Goal: Task Accomplishment & Management: Manage account settings

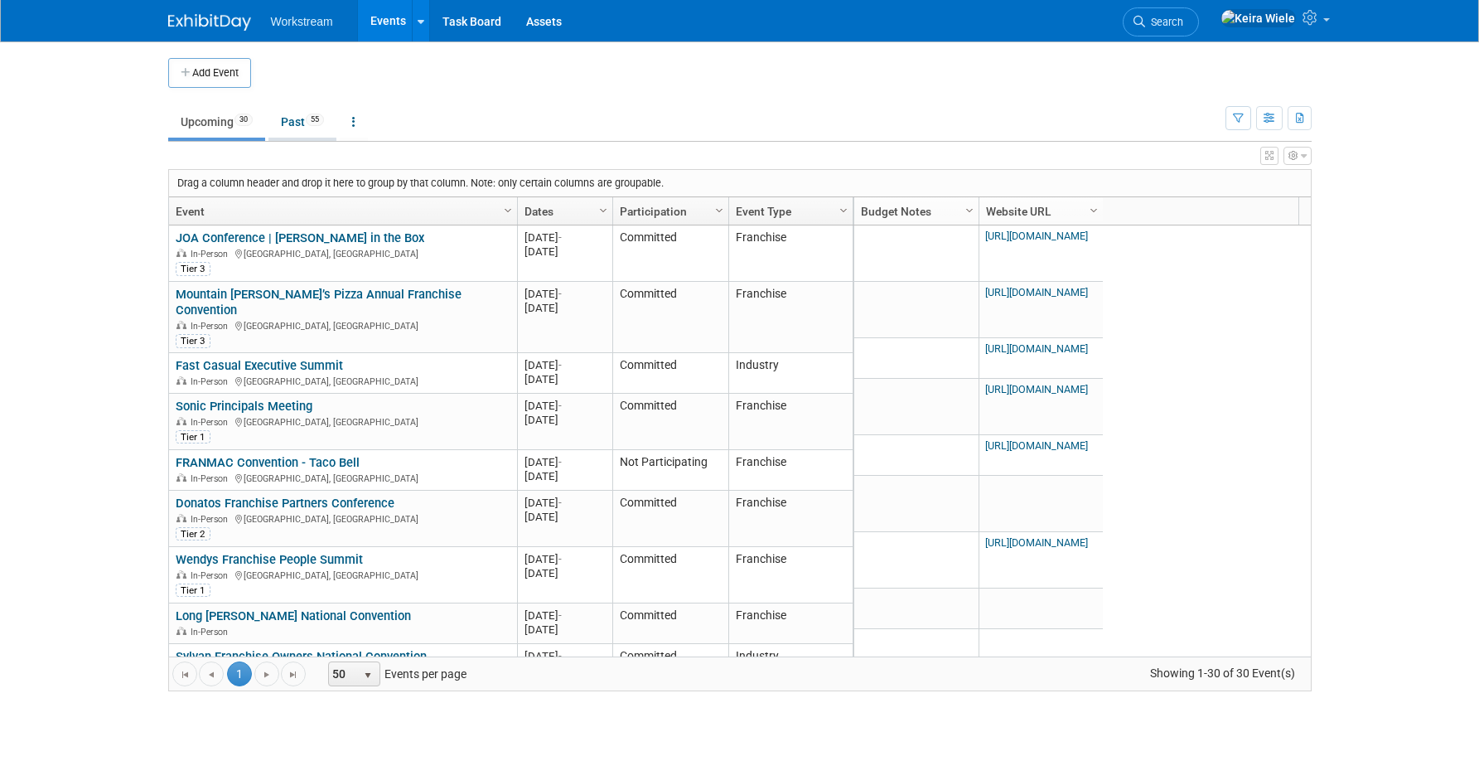
click at [300, 109] on link "Past 55" at bounding box center [302, 121] width 68 height 31
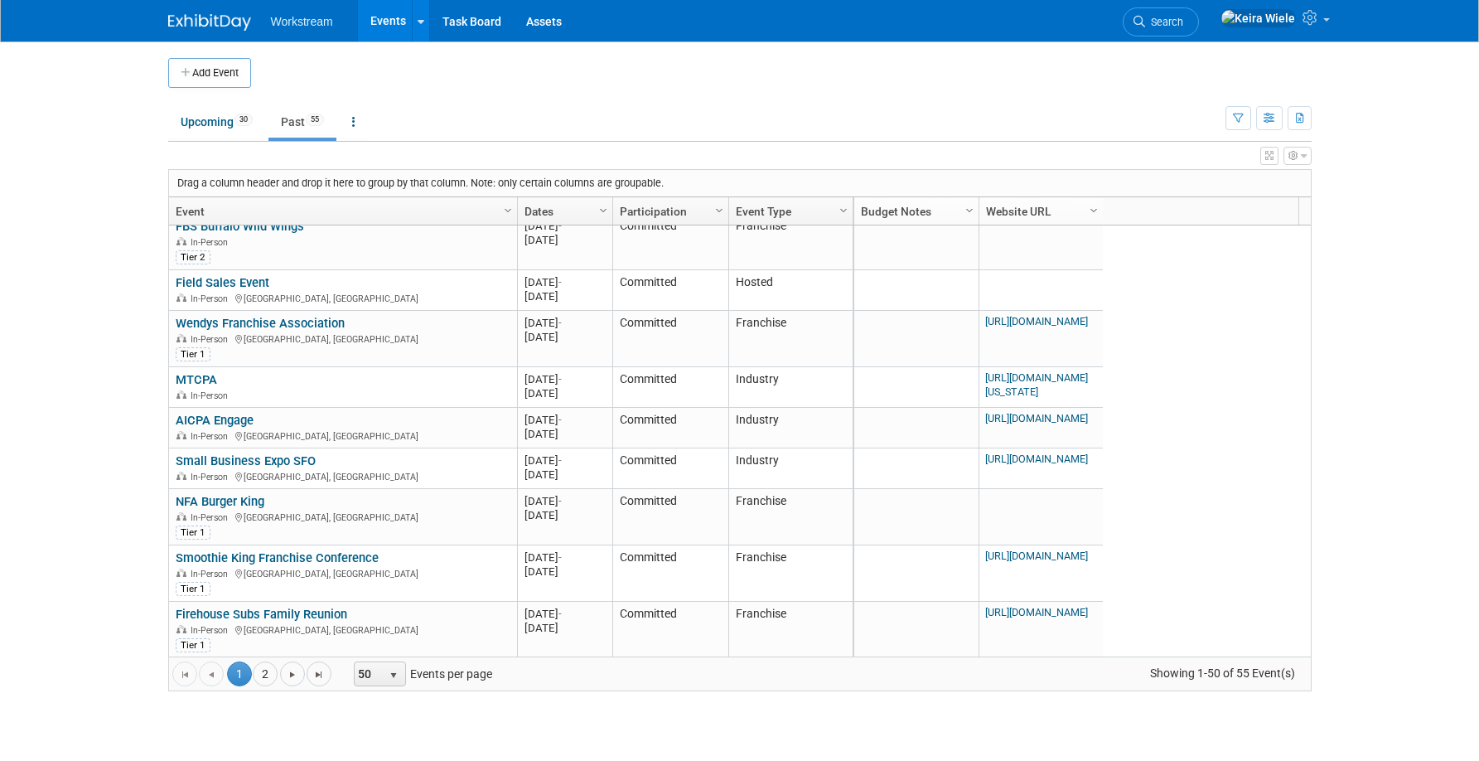
scroll to position [1458, 0]
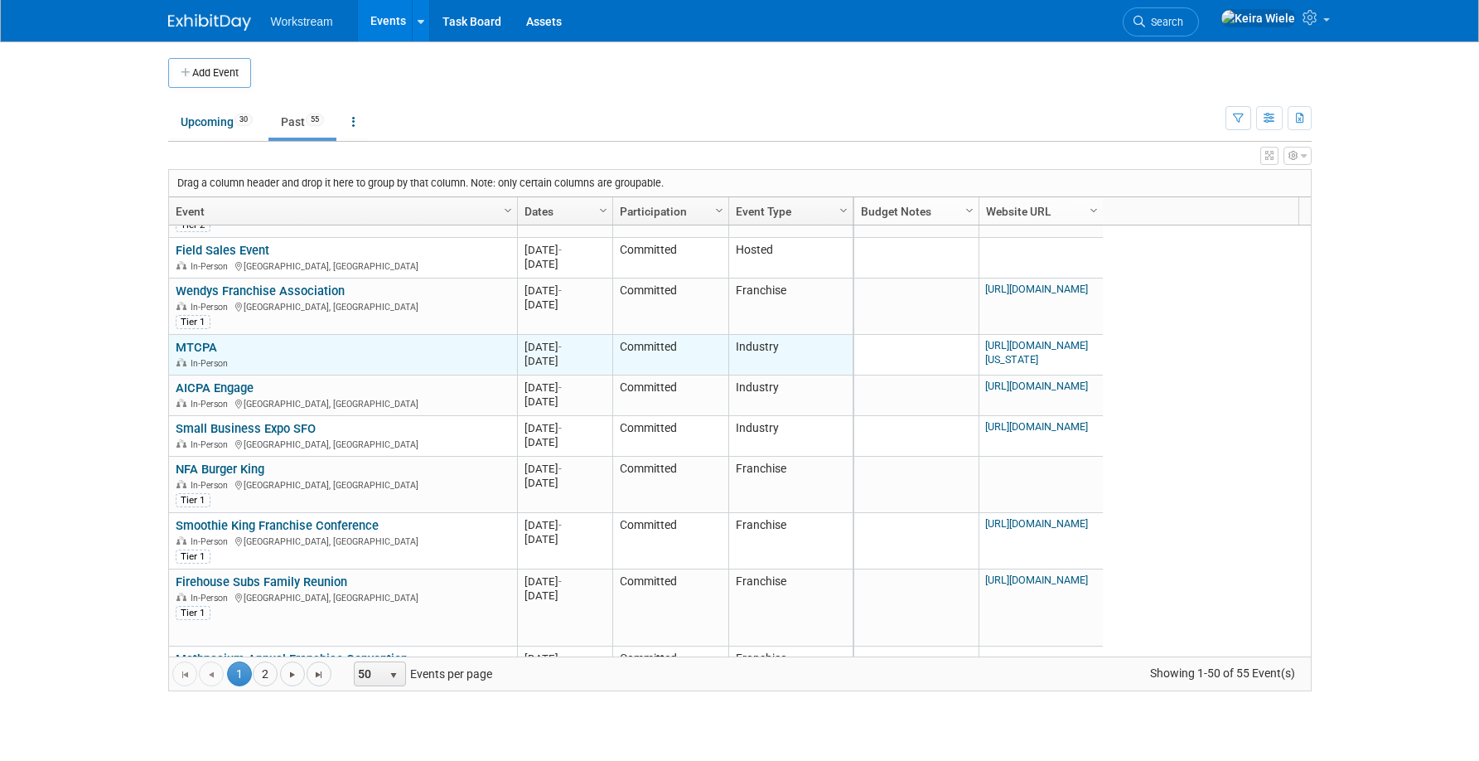
click at [213, 344] on link "MTCPA" at bounding box center [196, 347] width 41 height 15
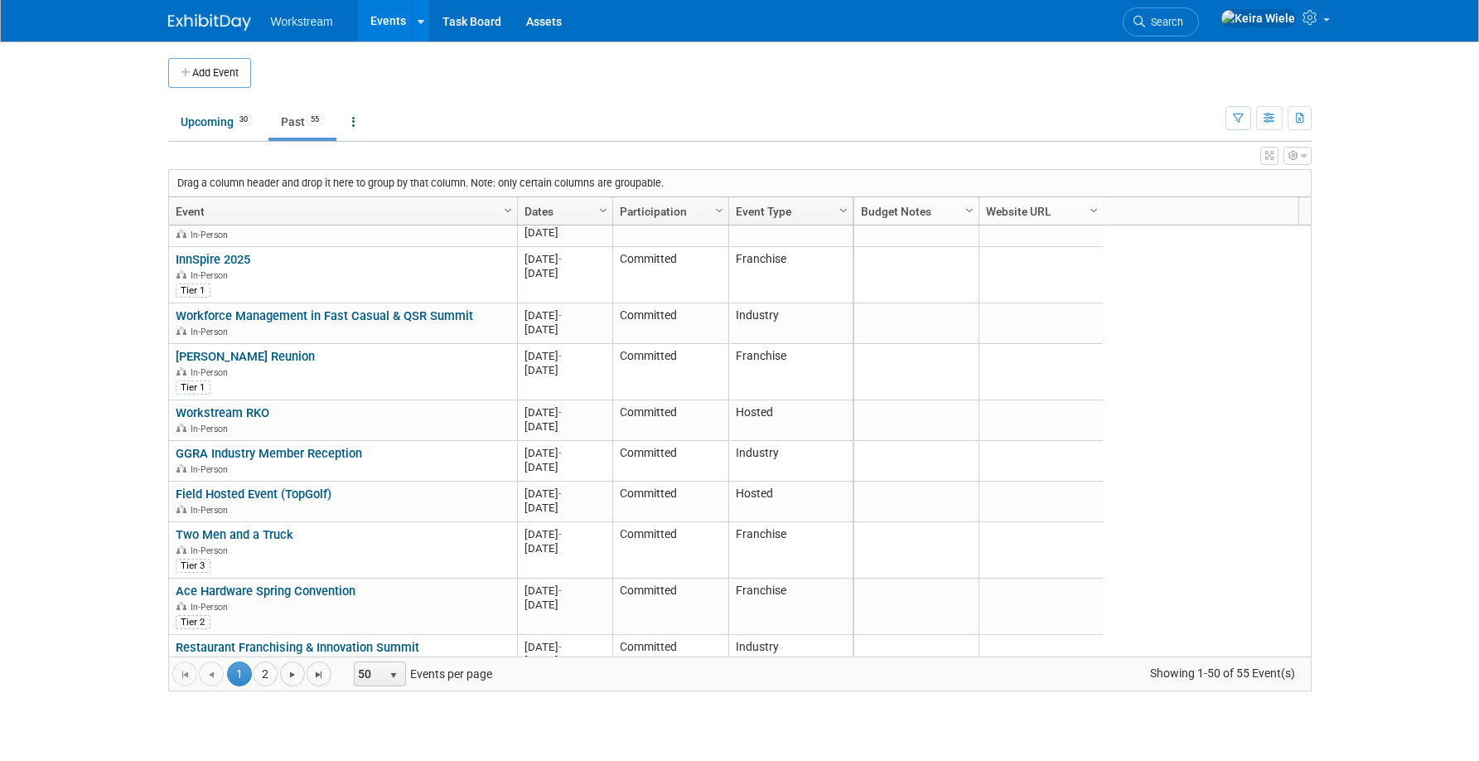
click at [233, 141] on ul "Upcoming 30 Past 55 All Events 85 Past and Upcoming Grouped Annually Events gro…" at bounding box center [696, 122] width 1057 height 37
click at [230, 126] on link "Upcoming 30" at bounding box center [216, 121] width 97 height 31
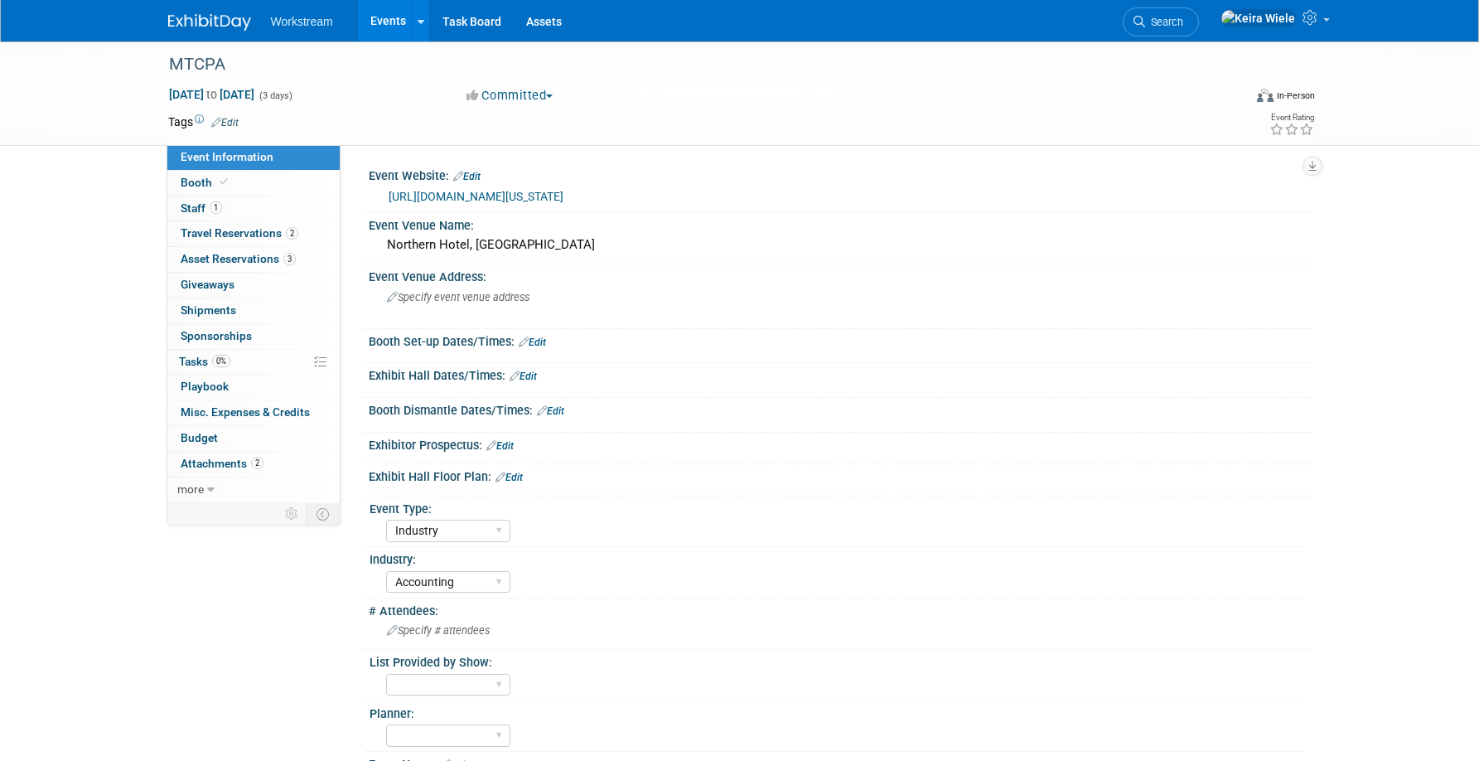
select select "Industry"
select select "Accounting"
drag, startPoint x: 631, startPoint y: 193, endPoint x: 391, endPoint y: 190, distance: 240.3
click at [391, 190] on div "[URL][DOMAIN_NAME][US_STATE]" at bounding box center [844, 196] width 911 height 19
copy link "[URL][DOMAIN_NAME][US_STATE]"
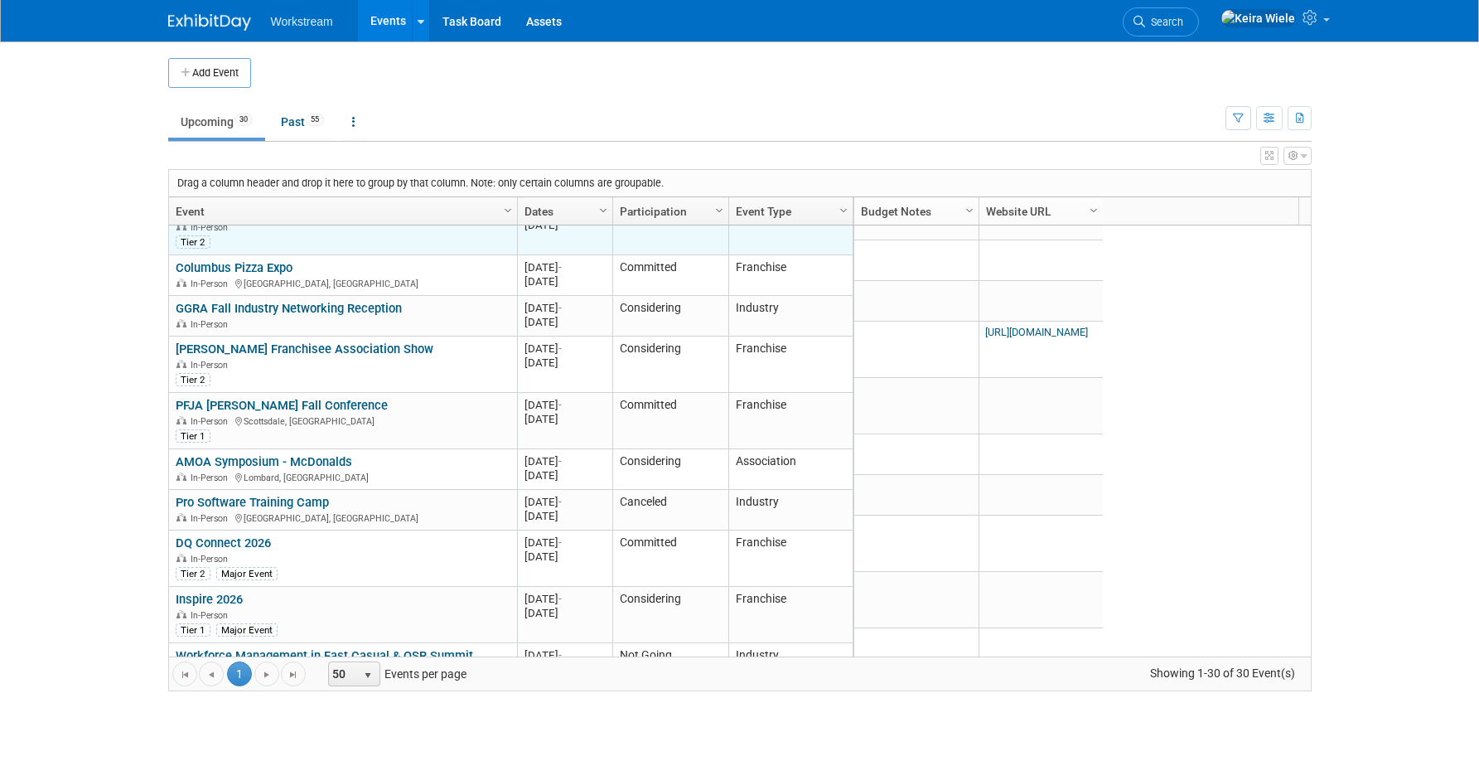
scroll to position [736, 0]
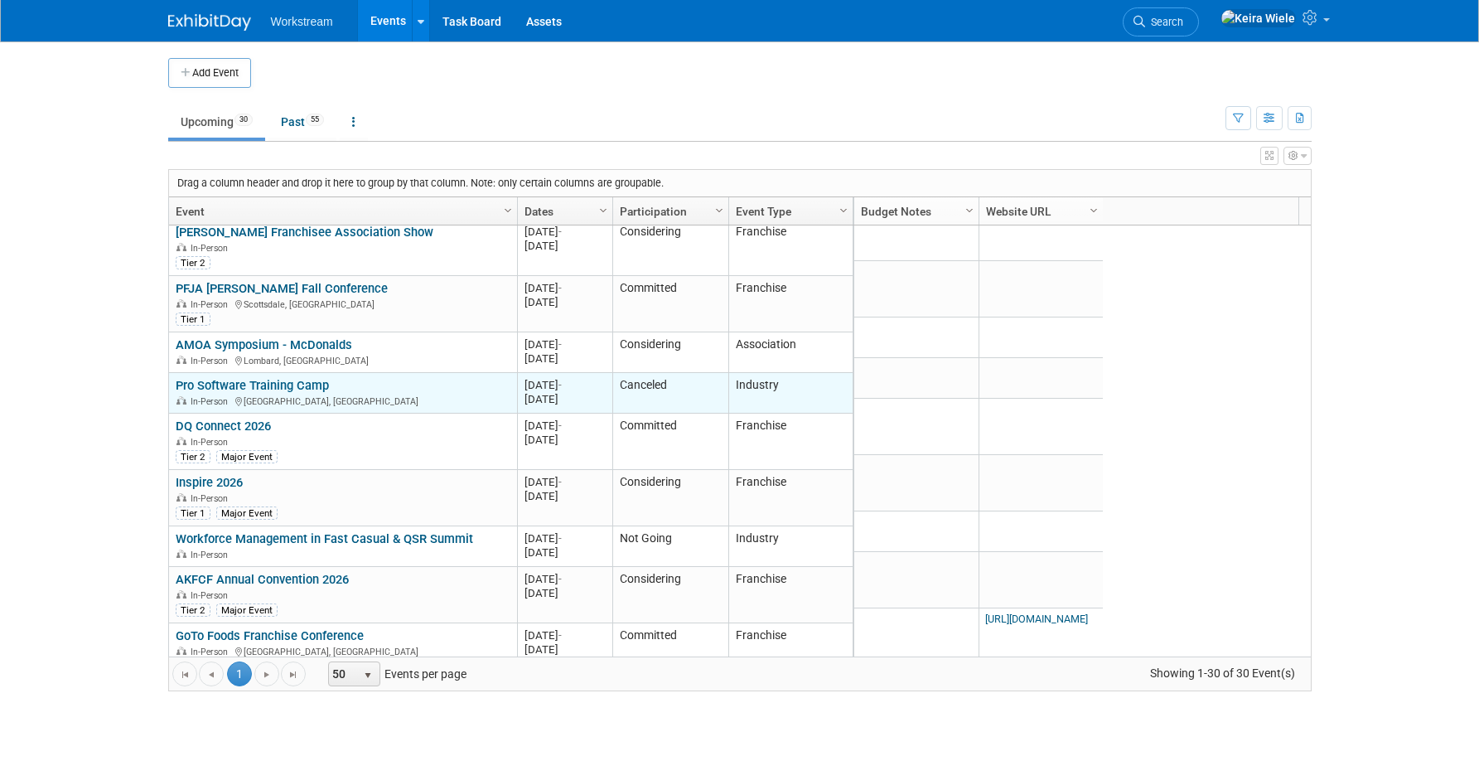
click at [319, 378] on link "Pro Software Training Camp" at bounding box center [252, 385] width 153 height 15
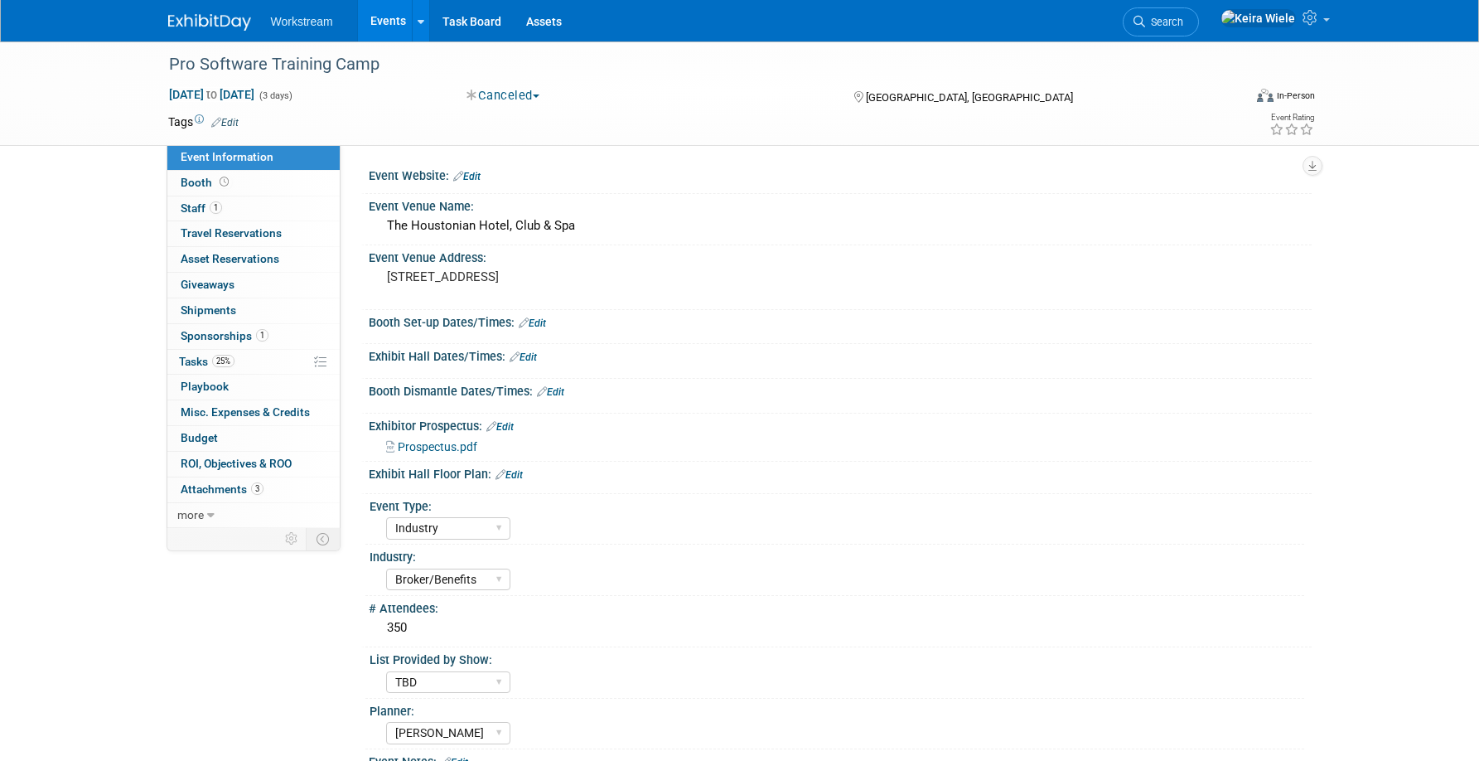
select select "Industry"
select select "Broker/Benefits"
select select "TBD"
select select "[PERSON_NAME]"
click at [451, 449] on span "Prospectus.pdf" at bounding box center [438, 446] width 80 height 13
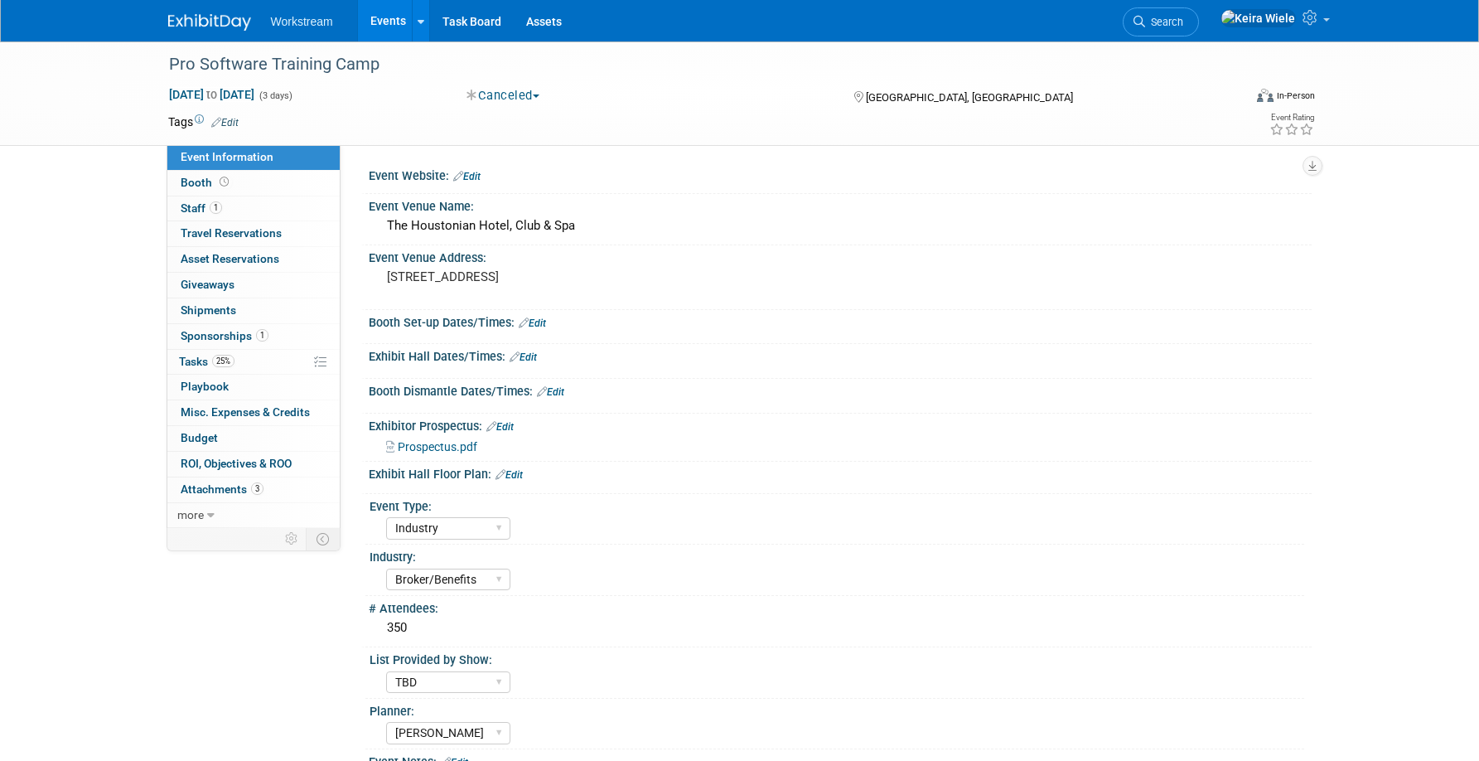
click at [394, 24] on link "Events" at bounding box center [388, 20] width 60 height 41
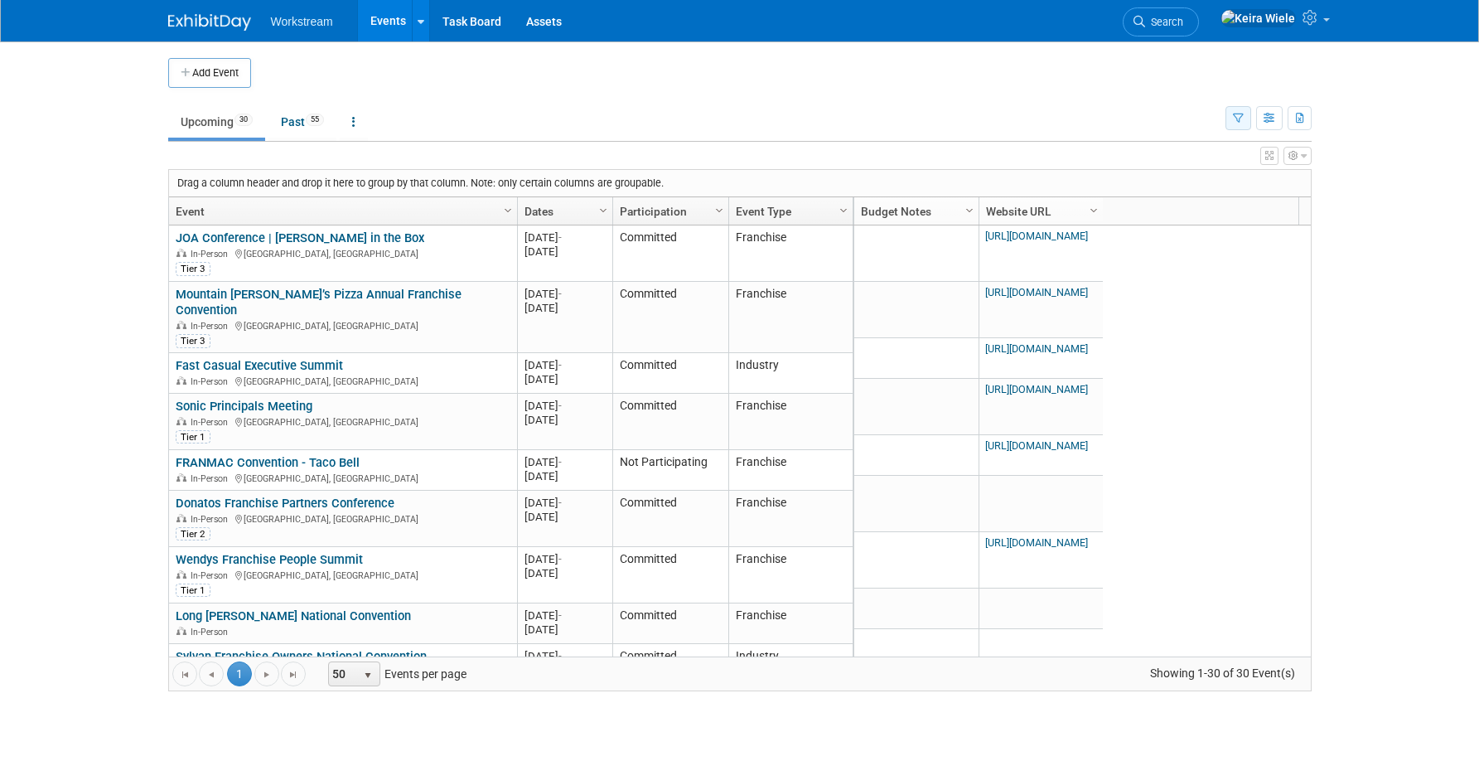
click at [1244, 122] on button "button" at bounding box center [1238, 118] width 26 height 24
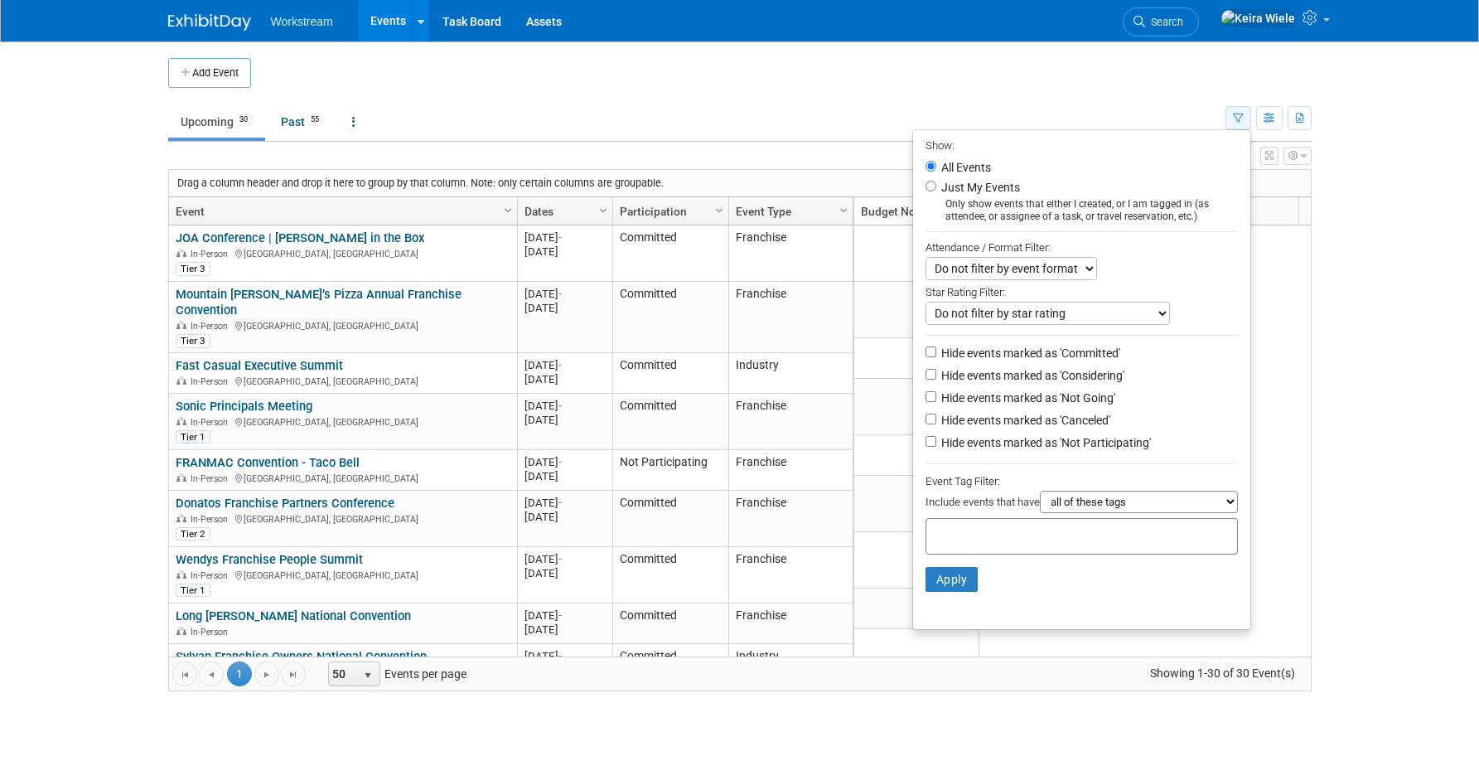
click at [1244, 122] on button "button" at bounding box center [1238, 118] width 26 height 24
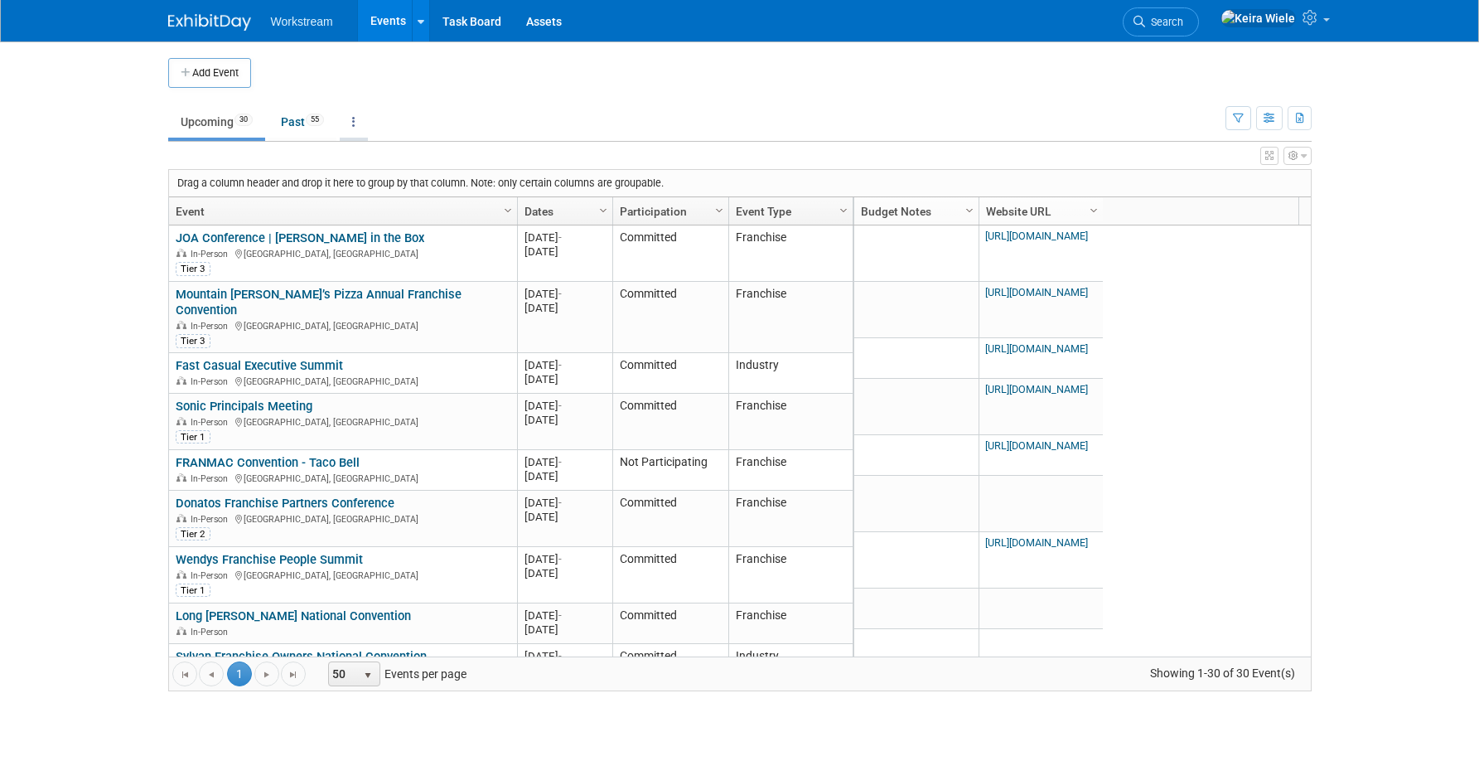
click at [365, 118] on link at bounding box center [354, 121] width 28 height 31
click at [401, 167] on span "Past and Upcoming" at bounding box center [405, 168] width 99 height 13
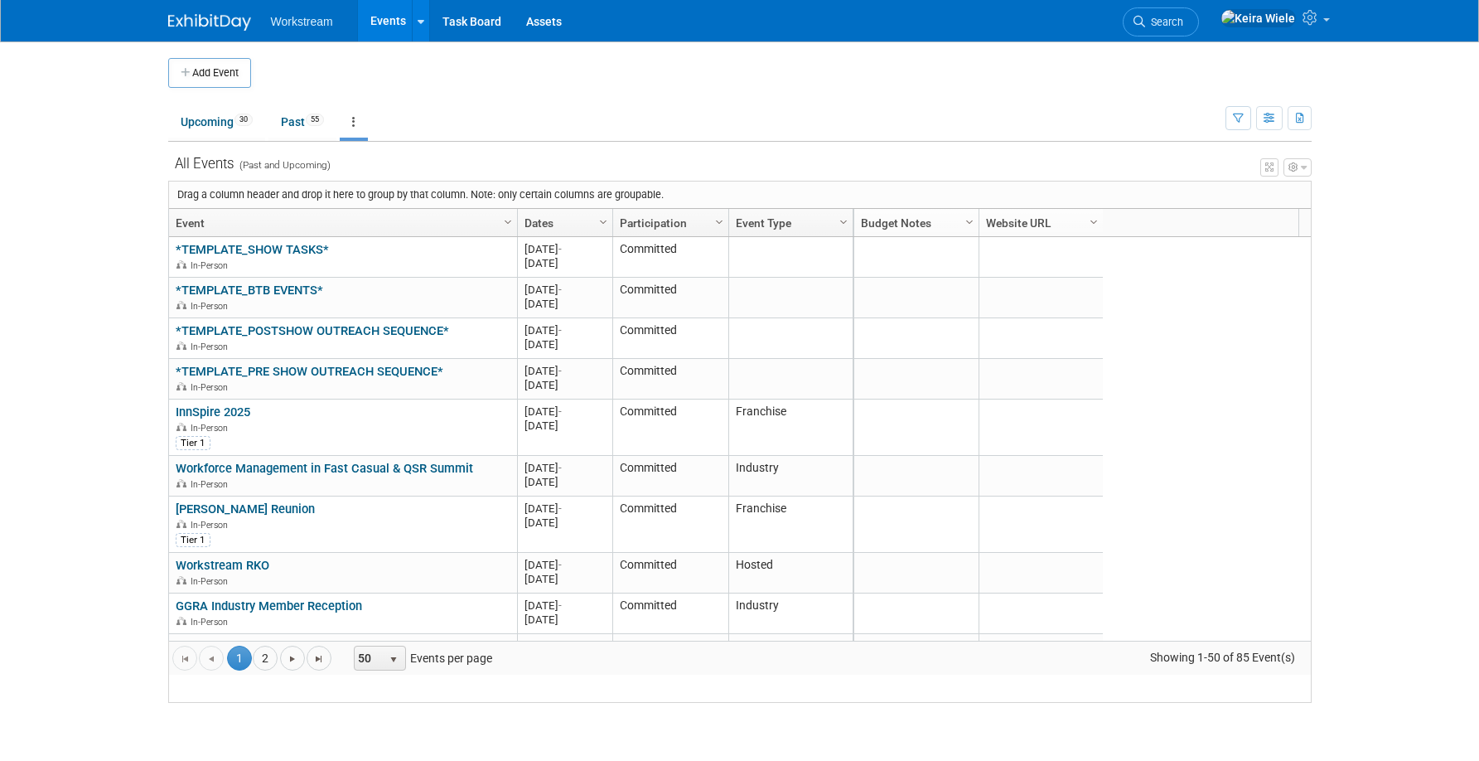
click at [354, 130] on link at bounding box center [354, 121] width 28 height 31
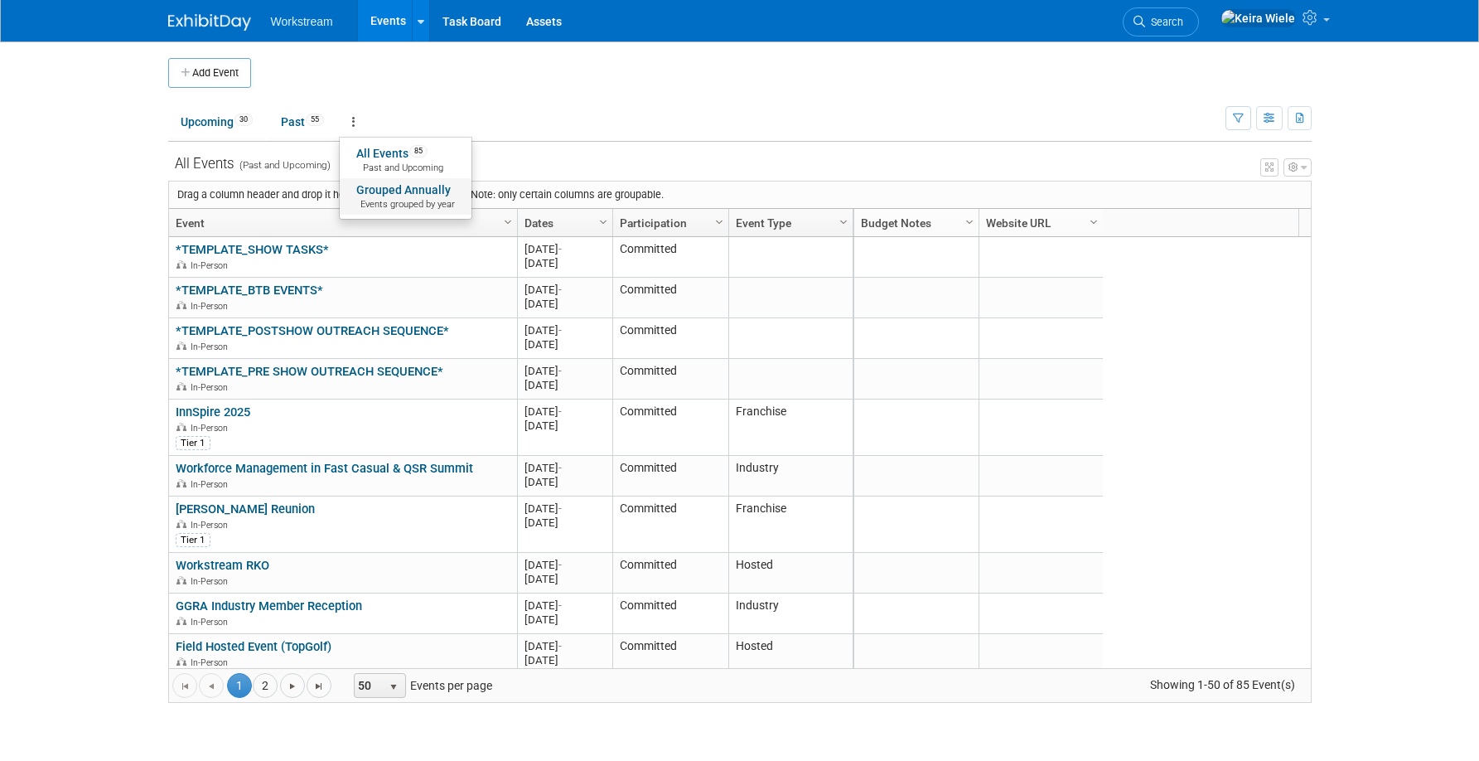
click at [382, 186] on link "Grouped Annually Events grouped by year" at bounding box center [406, 196] width 132 height 36
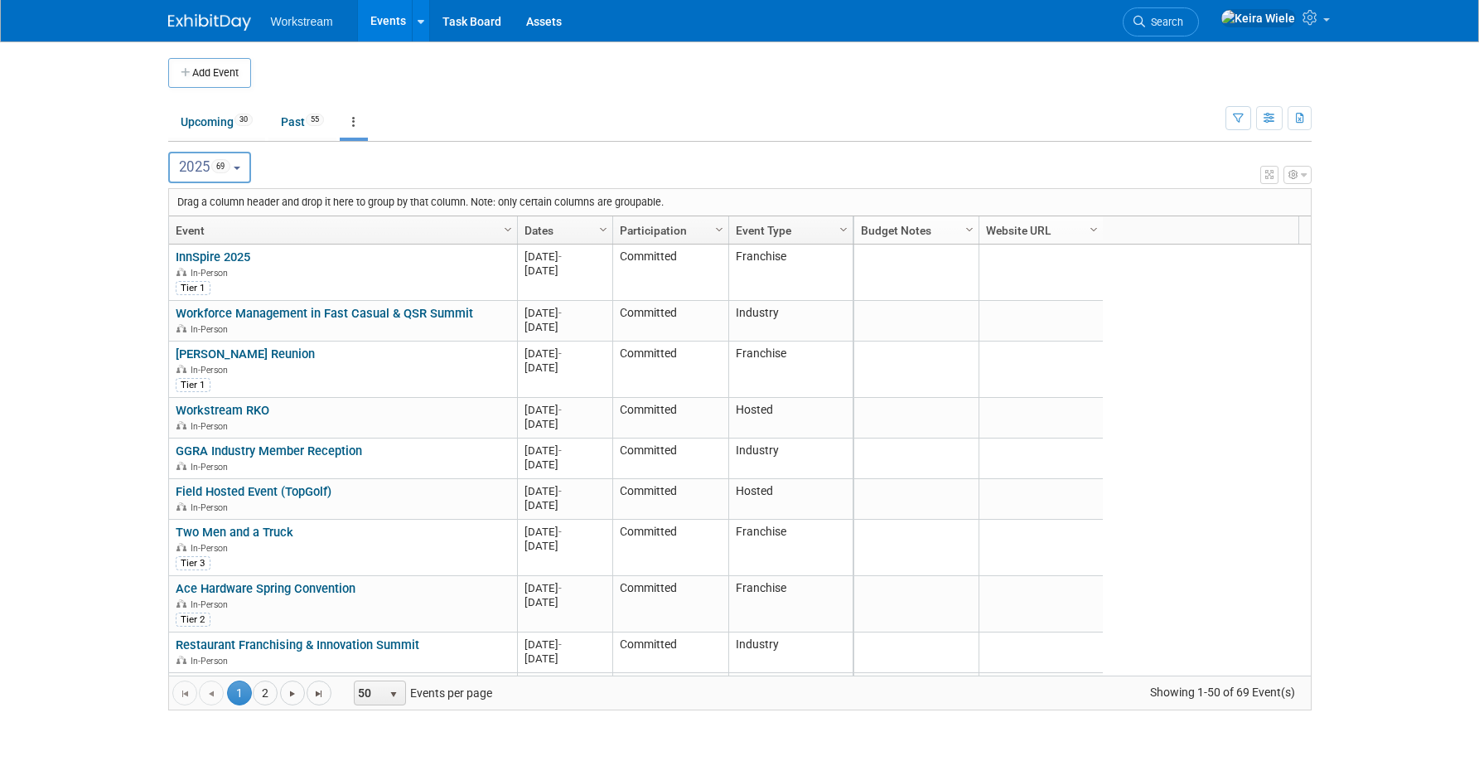
click at [248, 171] on button "2025 69" at bounding box center [210, 167] width 84 height 31
click at [204, 267] on label "2026 12" at bounding box center [212, 274] width 70 height 27
click at [182, 268] on input "2026 12" at bounding box center [177, 273] width 11 height 11
select select "2026"
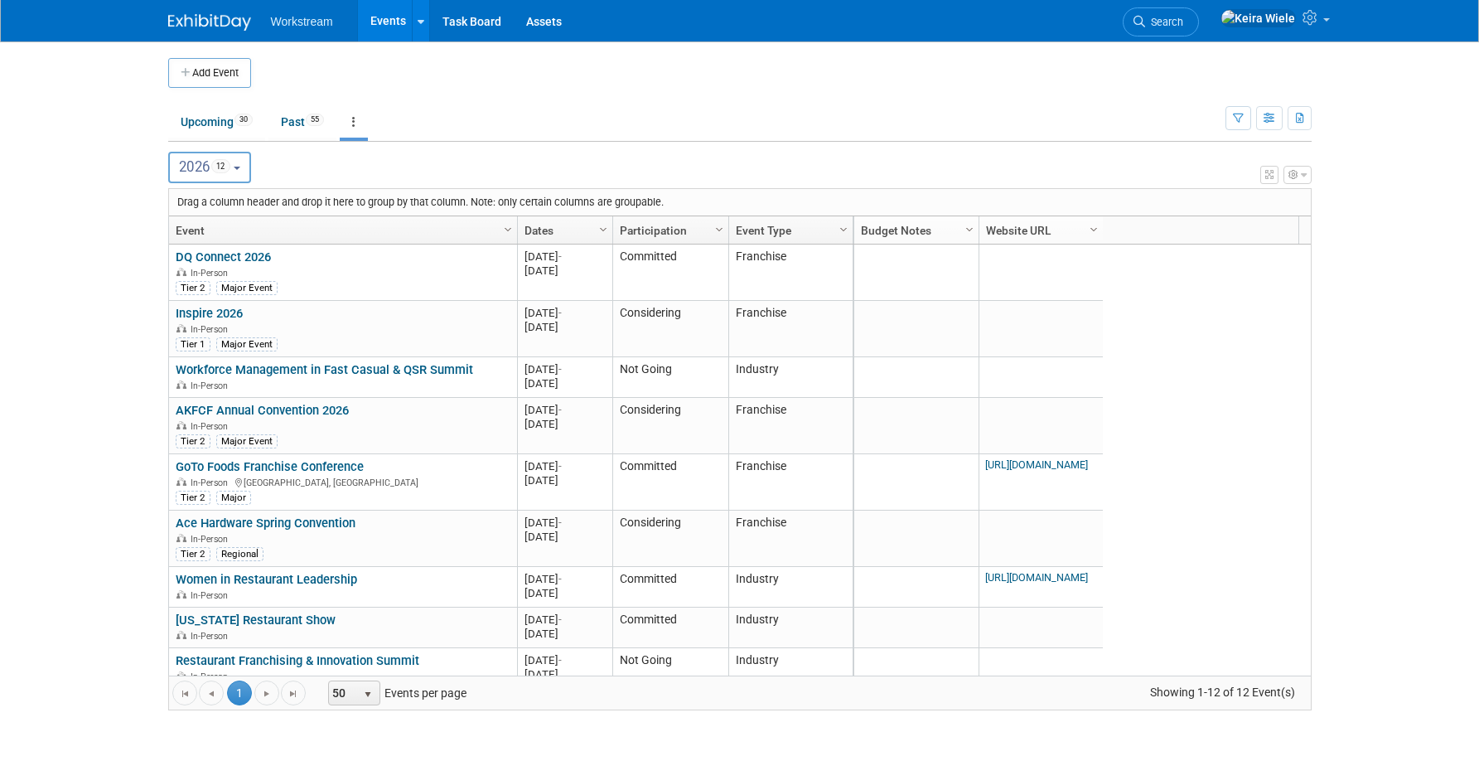
click at [245, 170] on button "2026 12" at bounding box center [210, 167] width 84 height 31
click at [215, 235] on label "2025 69" at bounding box center [212, 240] width 70 height 27
click at [182, 235] on input "2025 69" at bounding box center [177, 239] width 11 height 11
select select "2025"
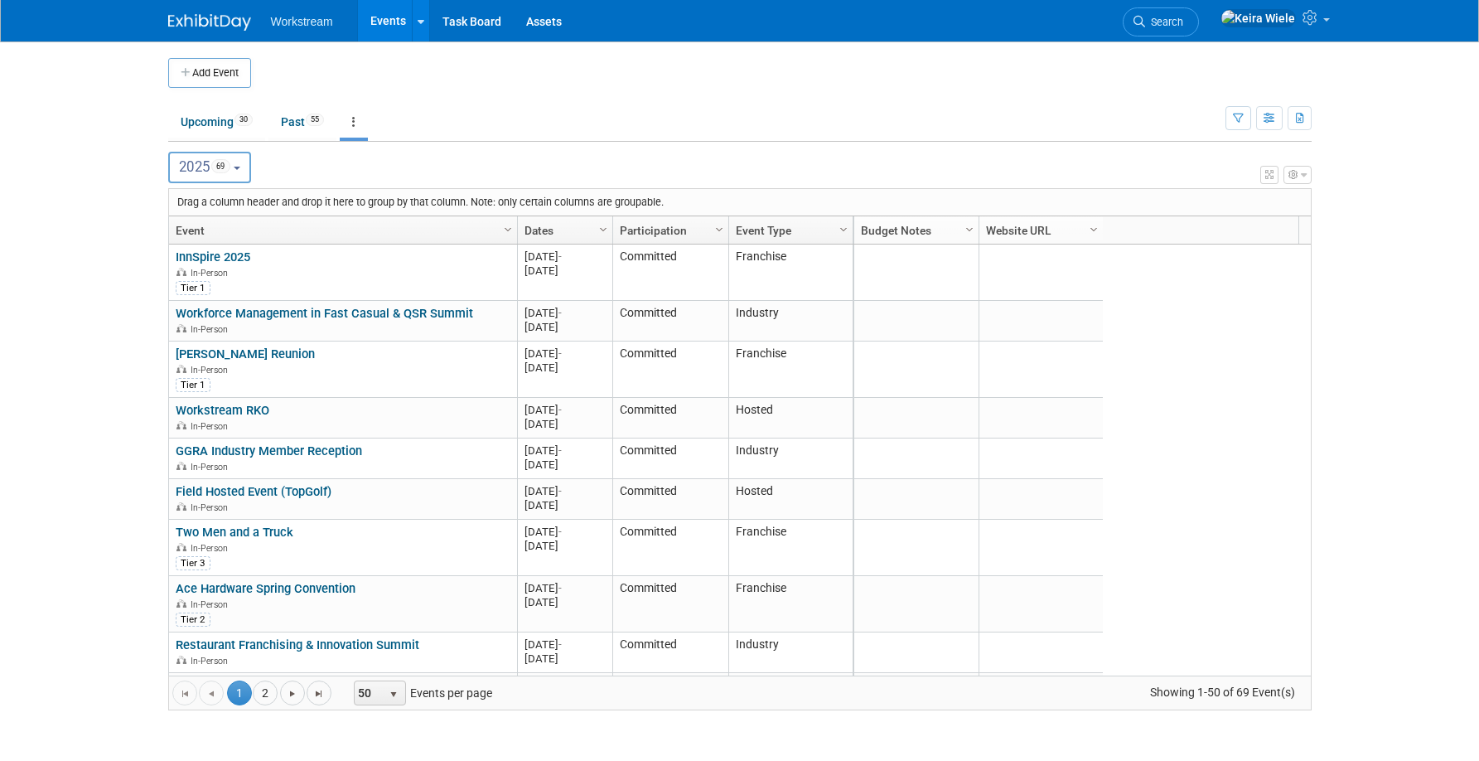
click at [102, 301] on body "Workstream Events Add Event Bulk Upload Events Shareable Event Boards Recently …" at bounding box center [739, 380] width 1479 height 761
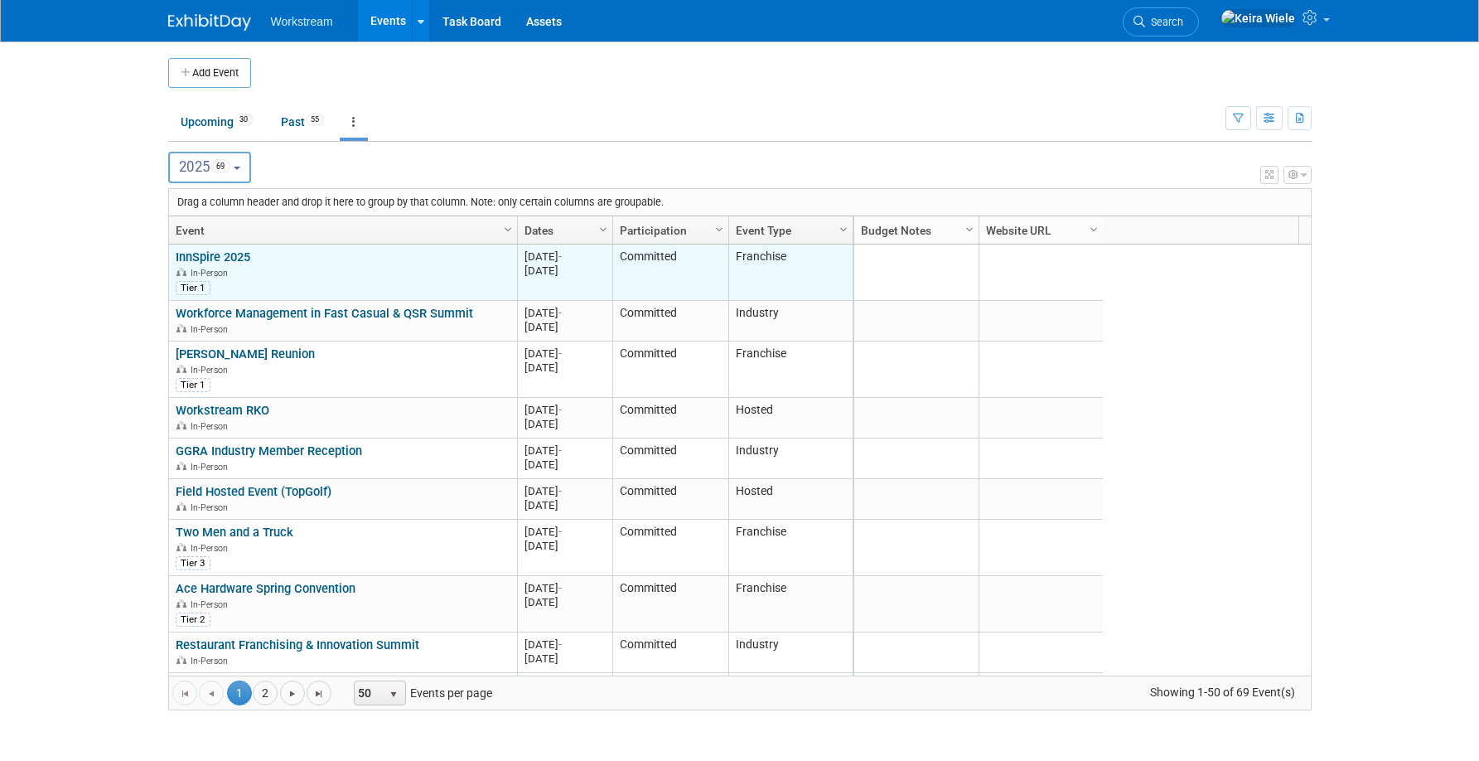
click at [227, 259] on link "InnSpire 2025" at bounding box center [213, 256] width 75 height 15
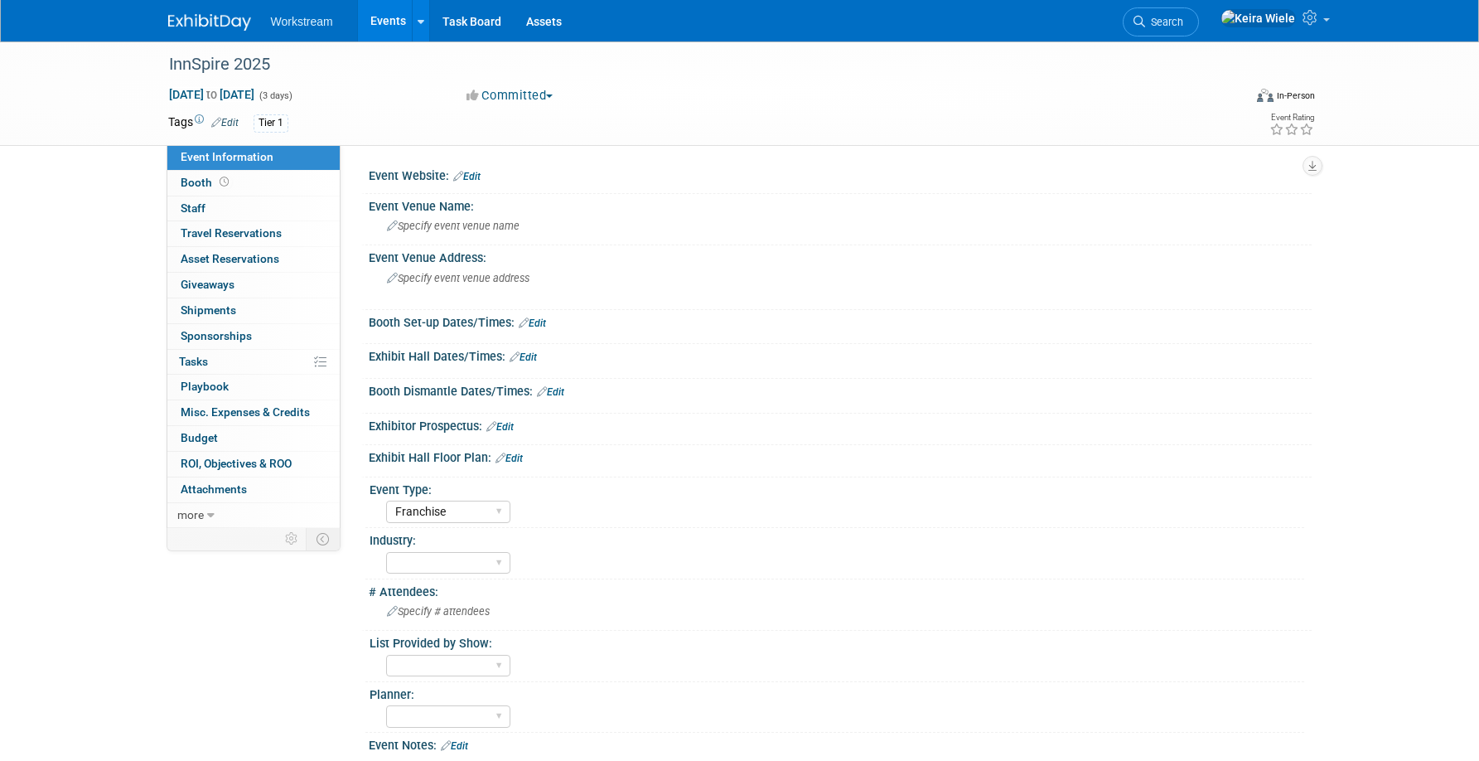
select select "Franchise"
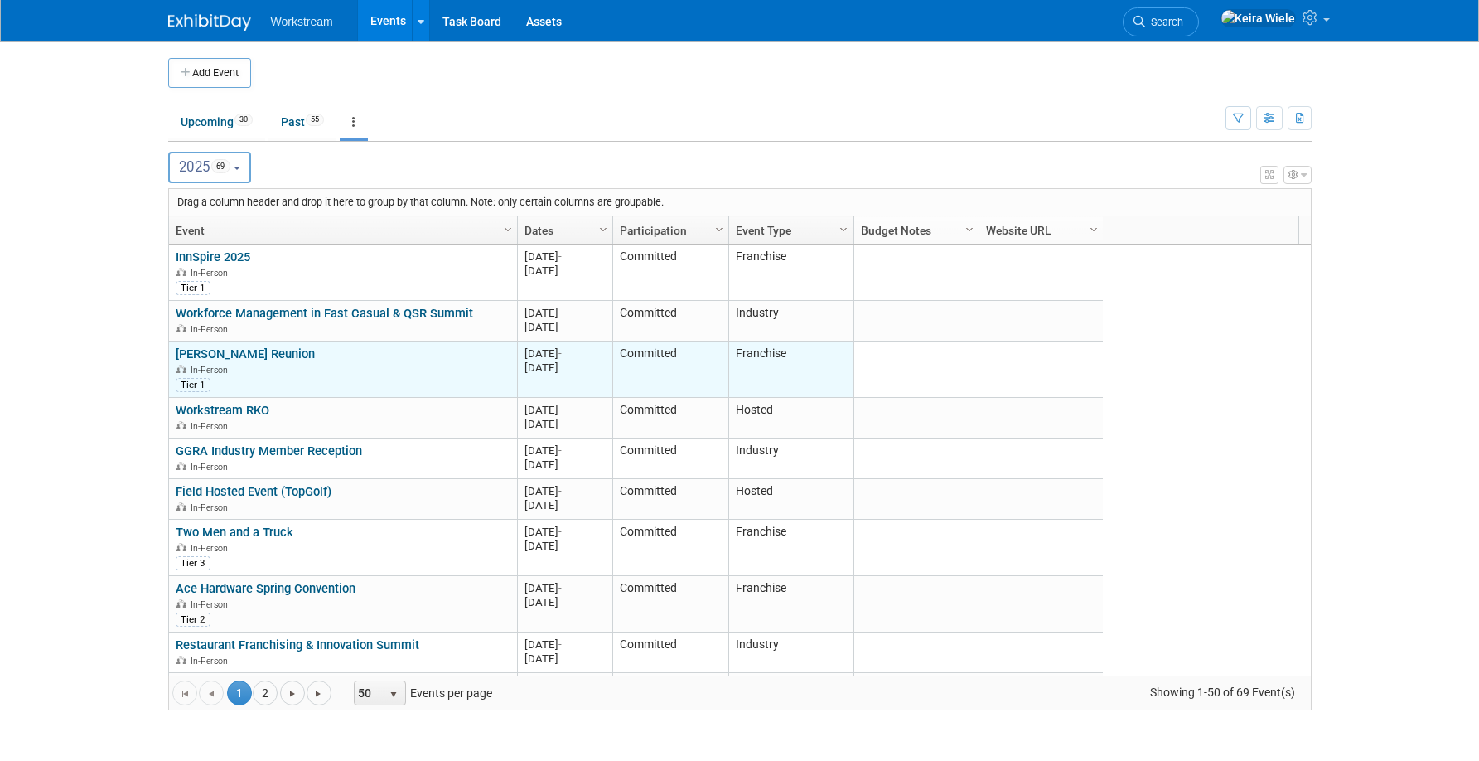
click at [256, 355] on link "[PERSON_NAME] Reunion" at bounding box center [245, 353] width 139 height 15
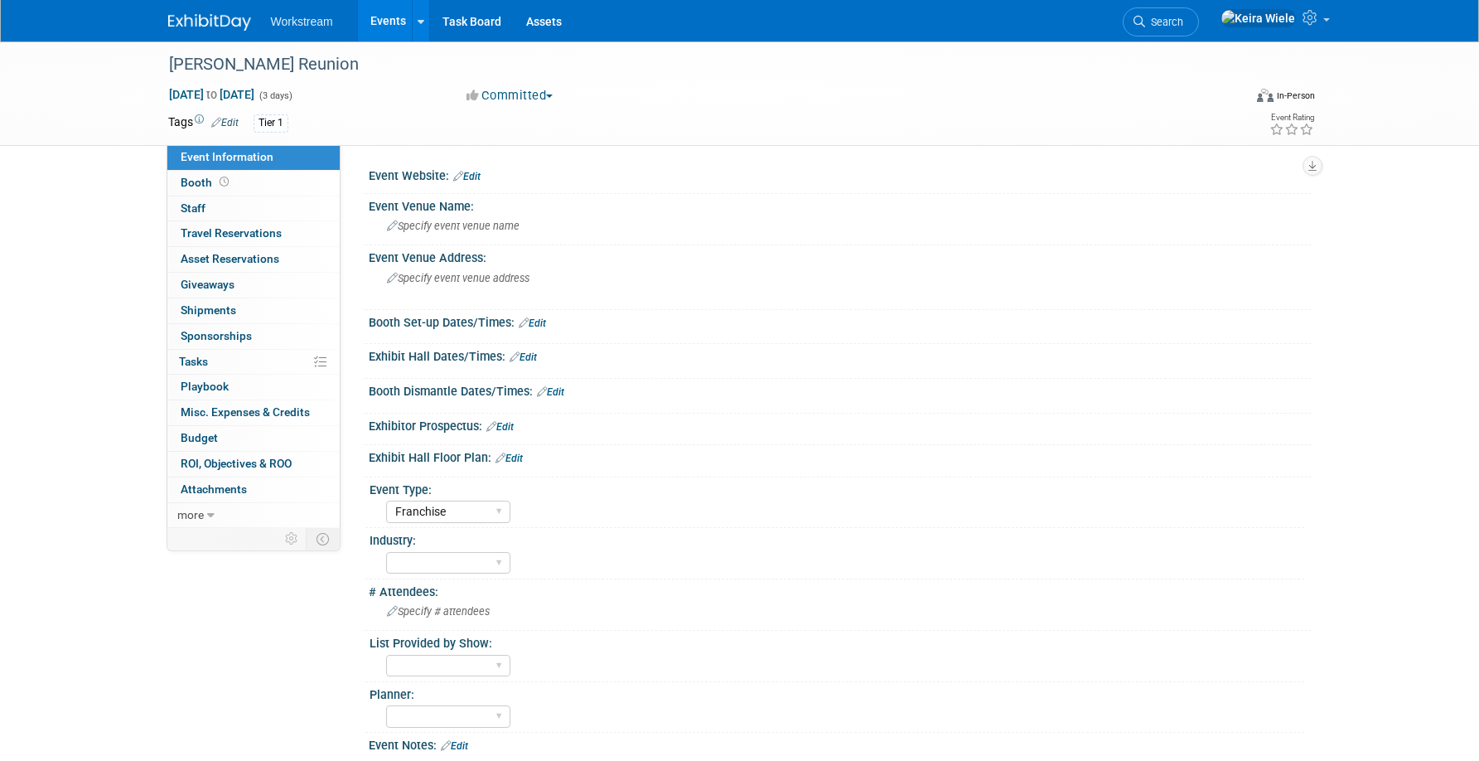
select select "Franchise"
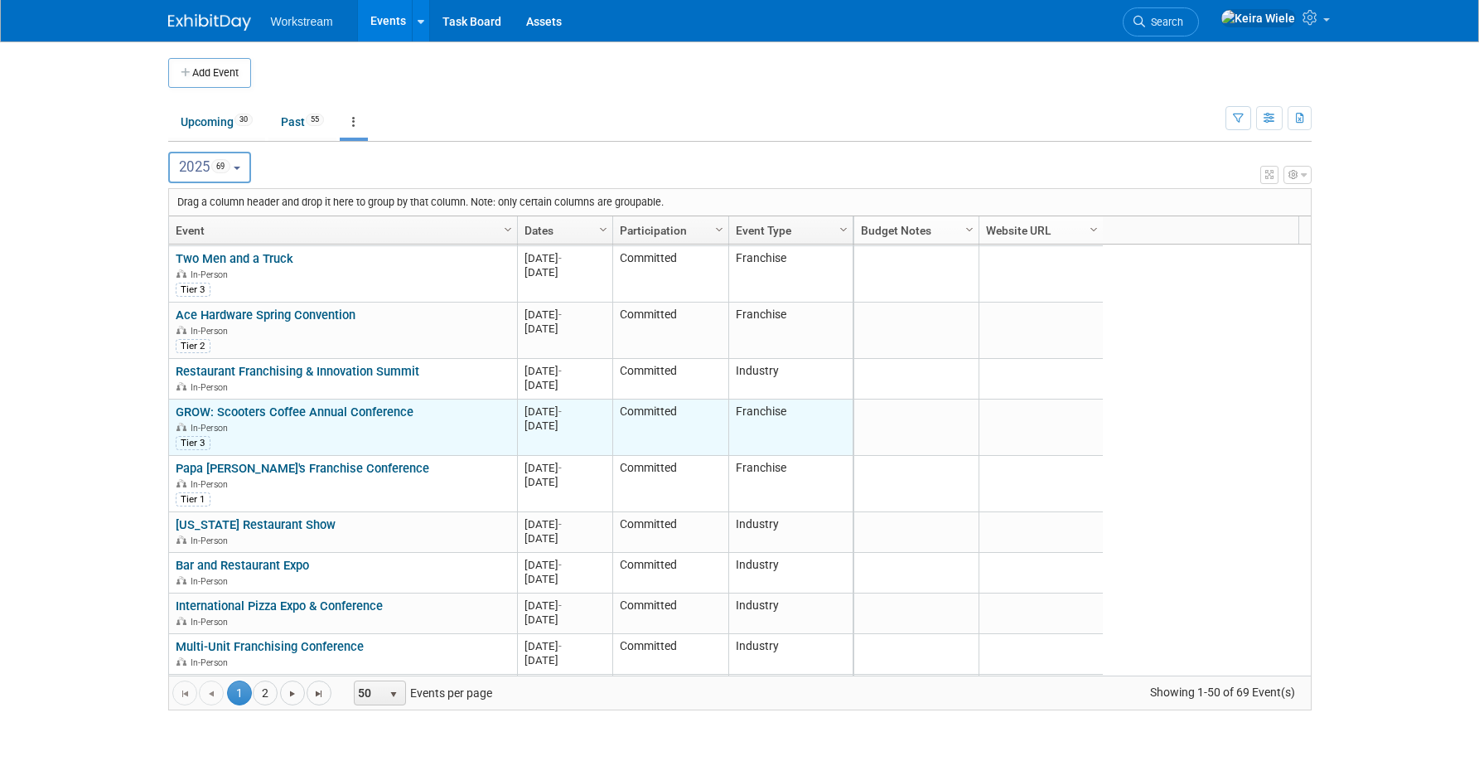
scroll to position [316, 0]
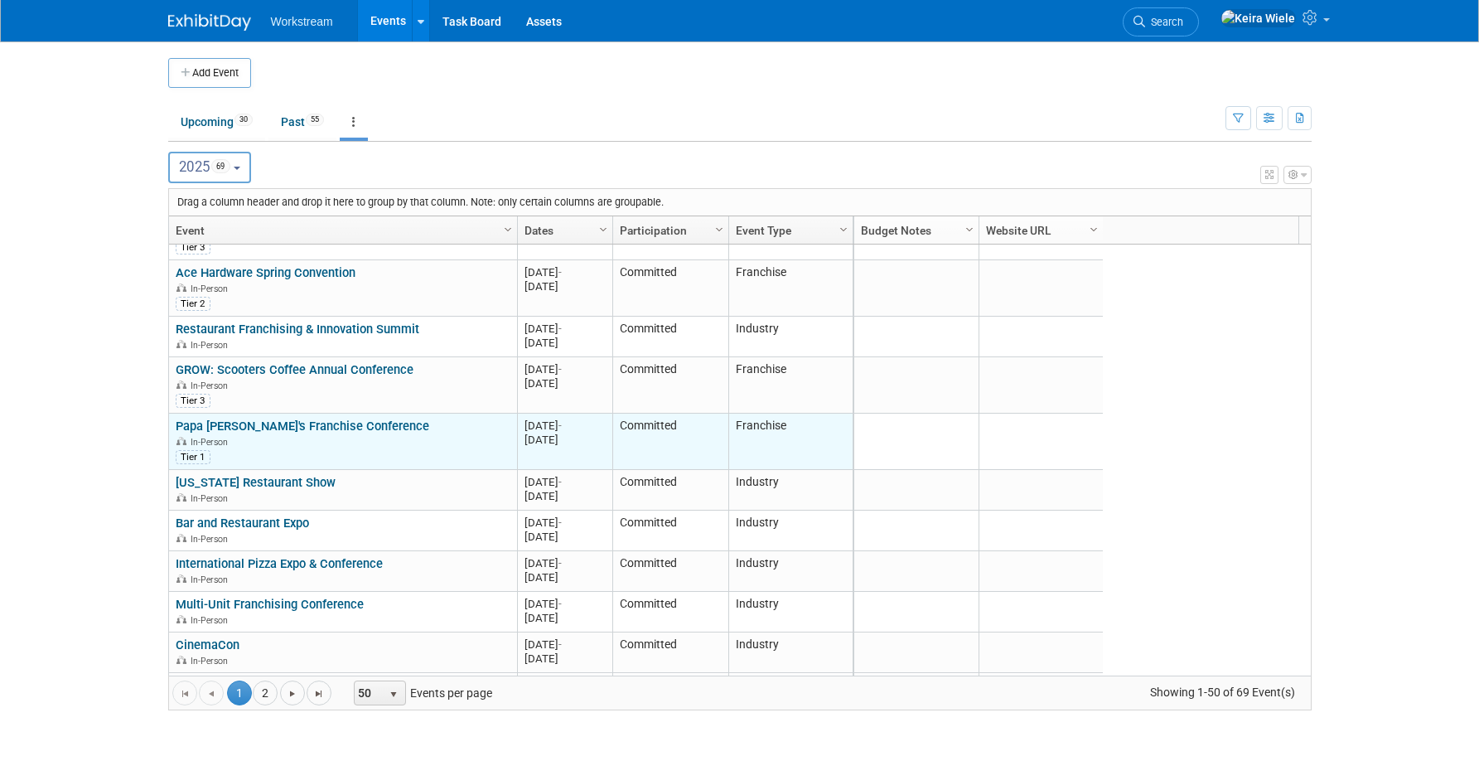
click at [195, 457] on div "Tier 1" at bounding box center [193, 456] width 35 height 13
click at [272, 424] on link "Papa John's Franchise Conference" at bounding box center [303, 425] width 254 height 15
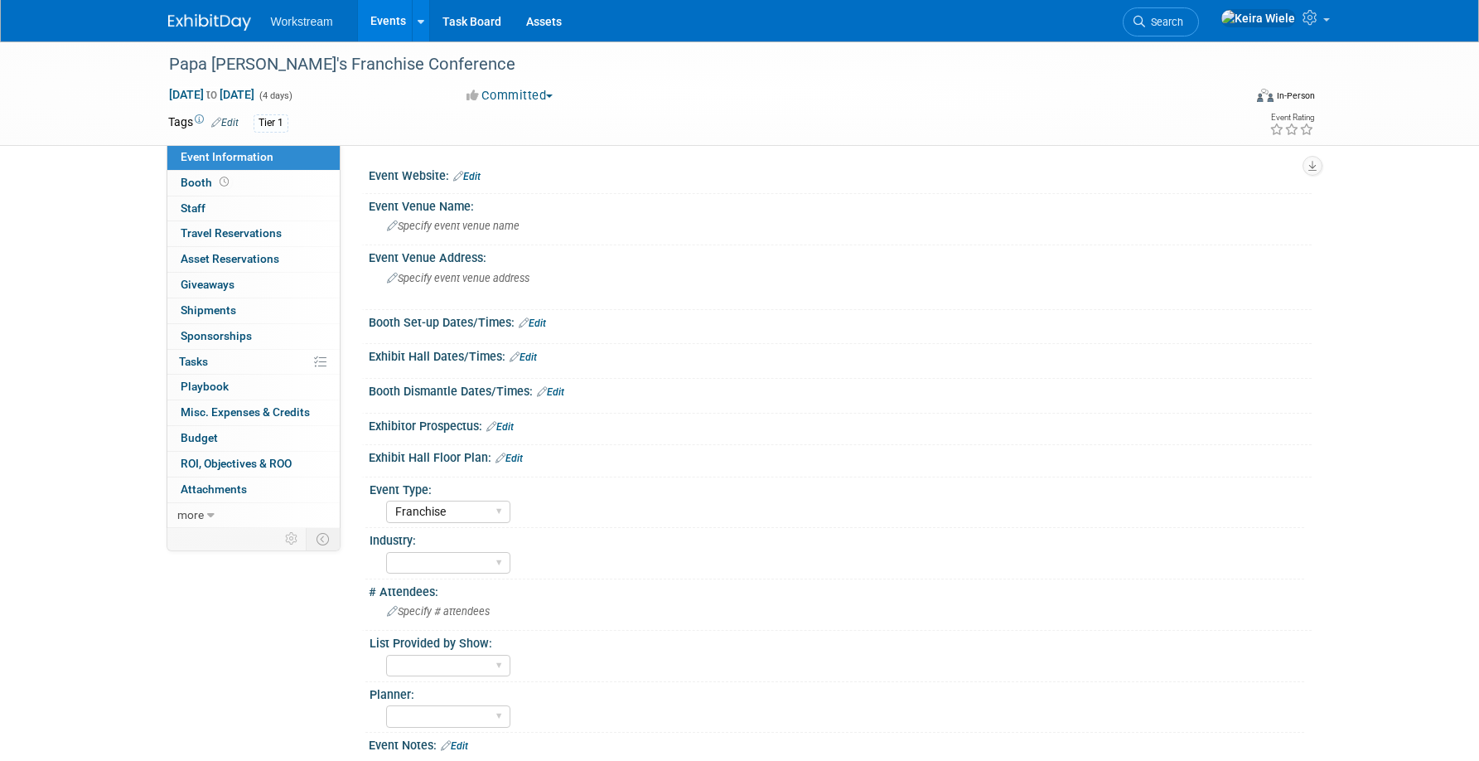
select select "Franchise"
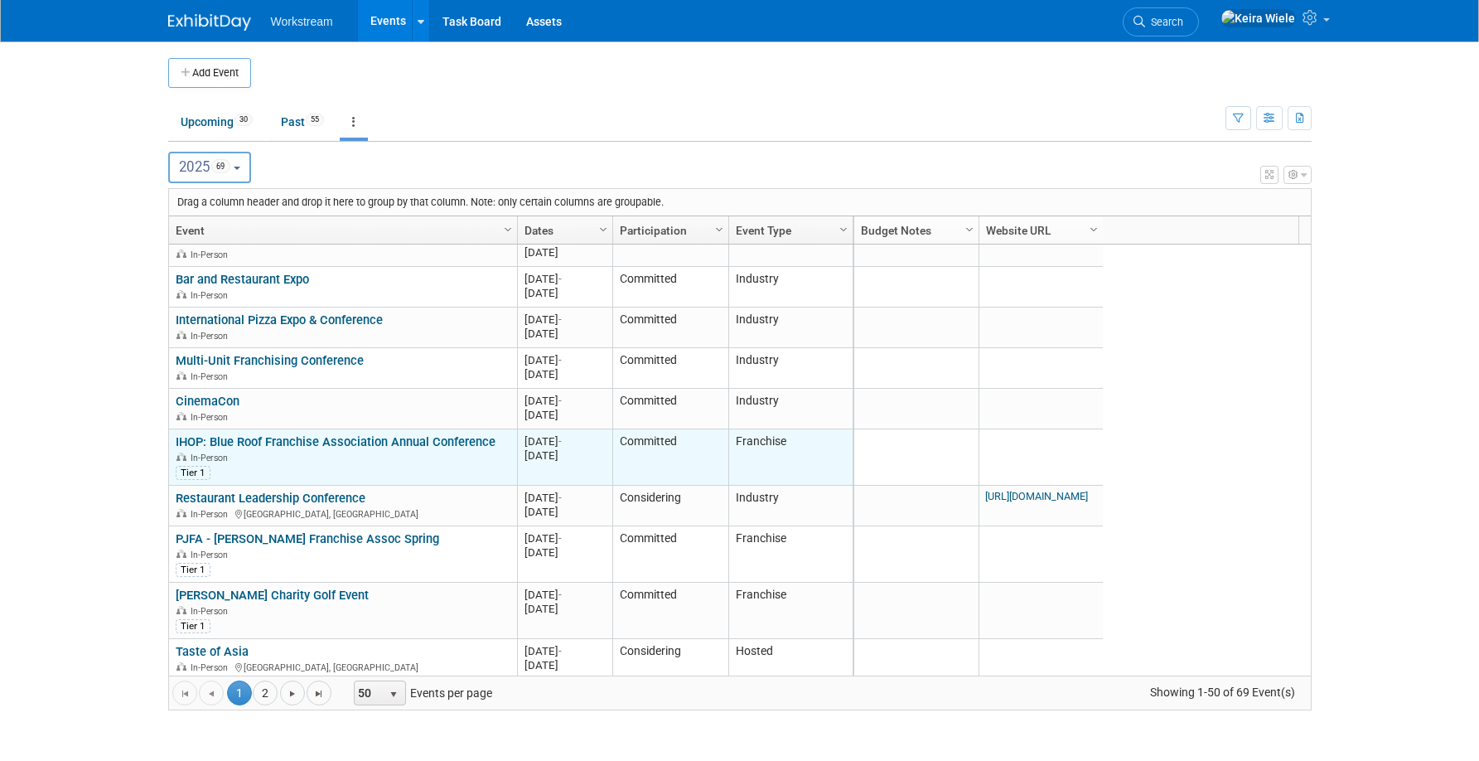
click at [259, 438] on link "IHOP: Blue Roof Franchise Association Annual Conference" at bounding box center [336, 441] width 320 height 15
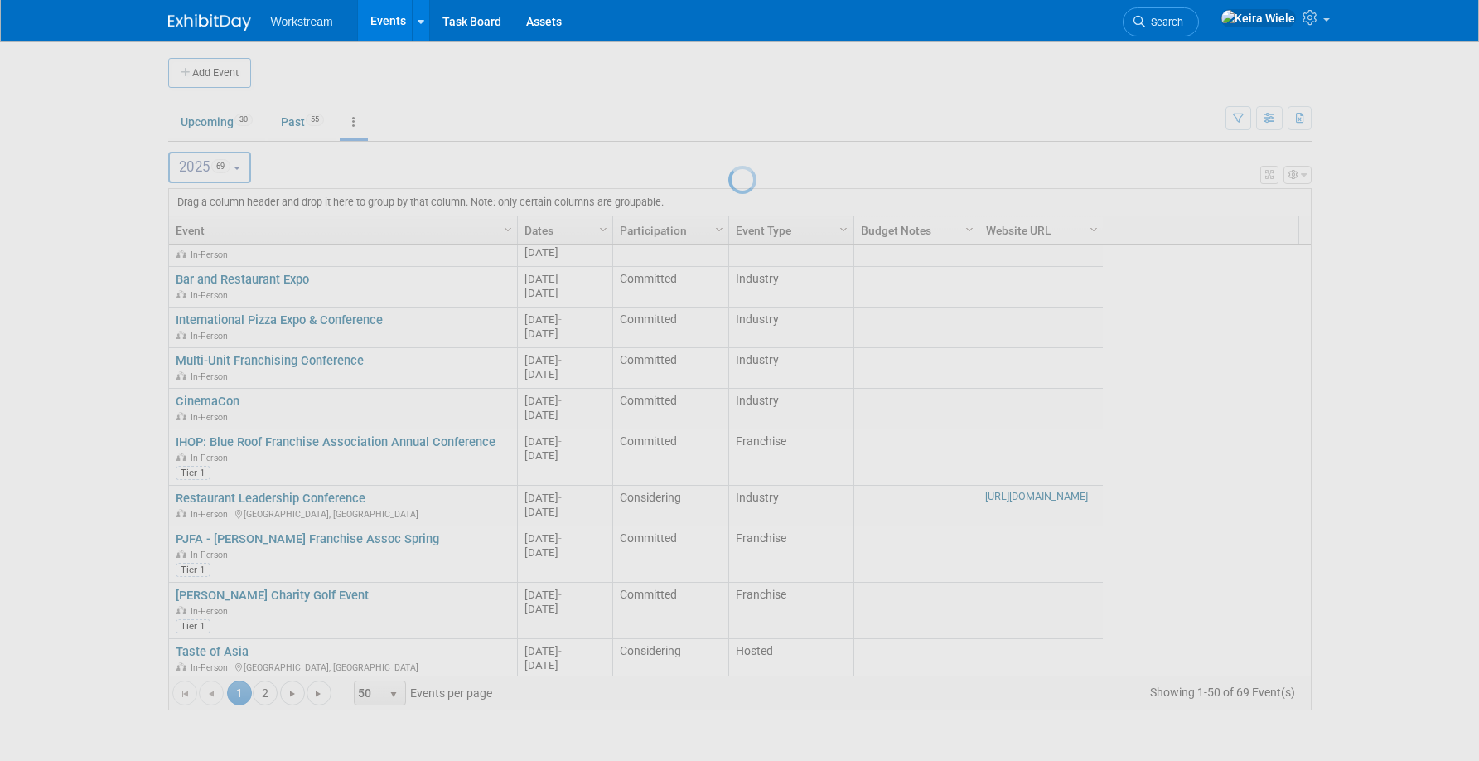
click at [728, 80] on div at bounding box center [739, 380] width 23 height 761
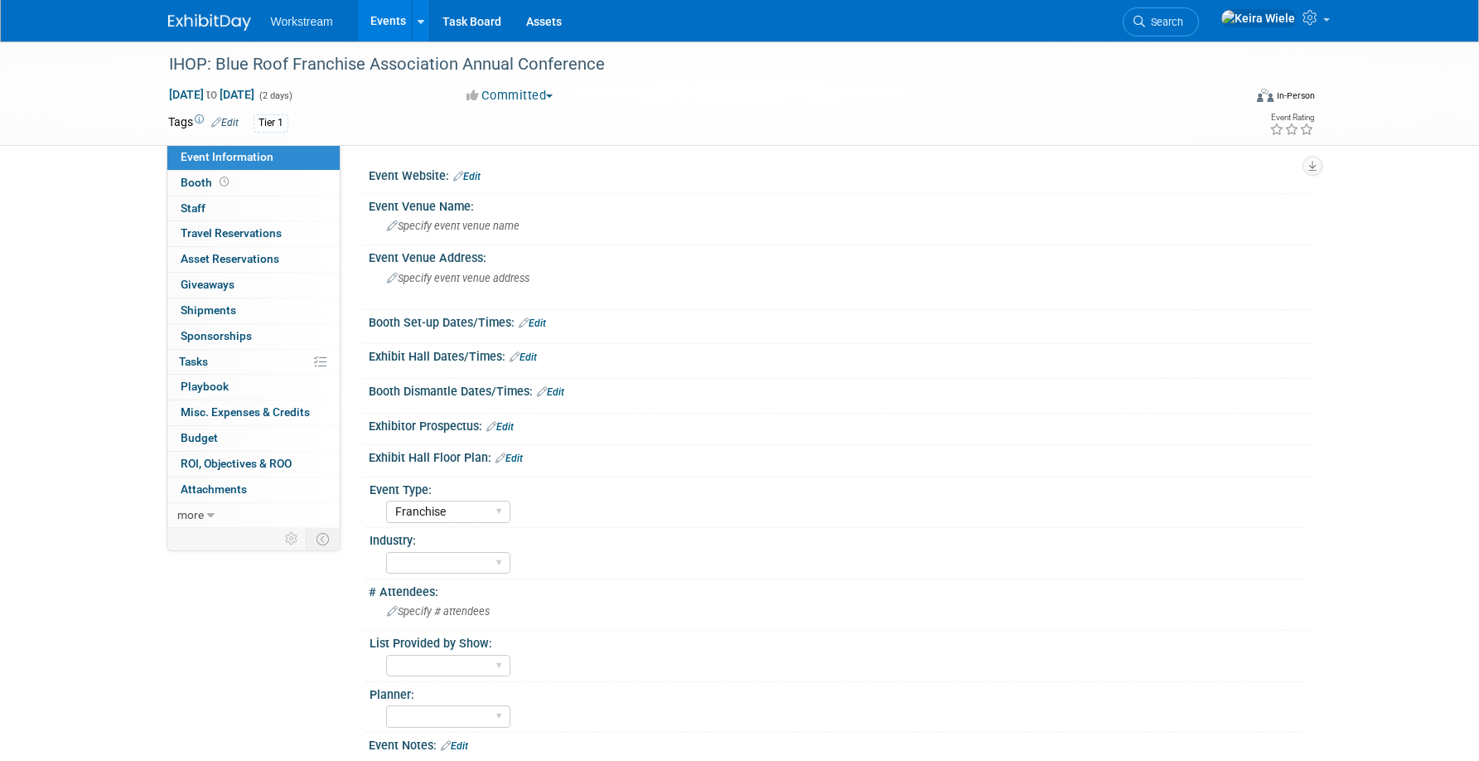
select select "Franchise"
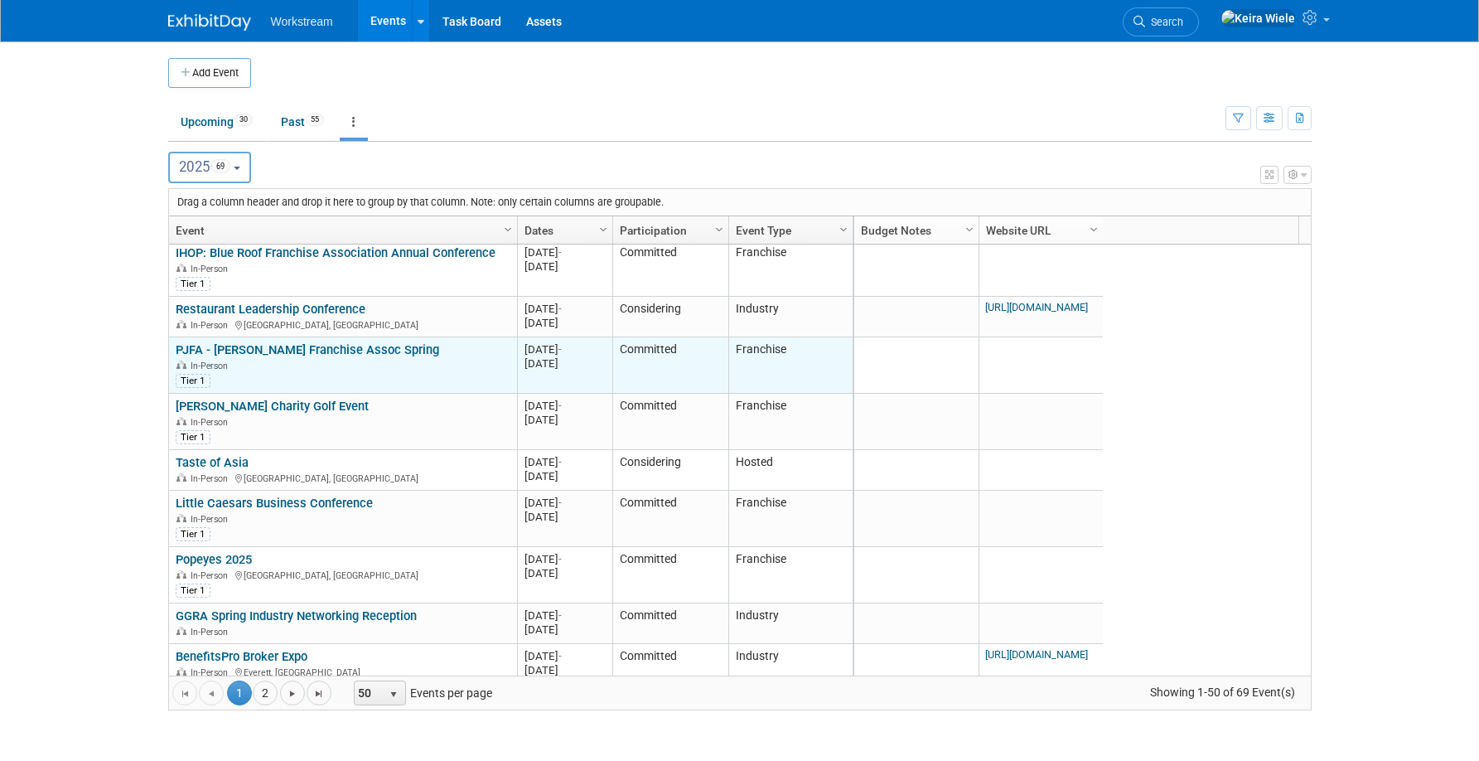
click at [347, 349] on link "PJFA - [PERSON_NAME] Franchise Assoc Spring" at bounding box center [307, 349] width 263 height 15
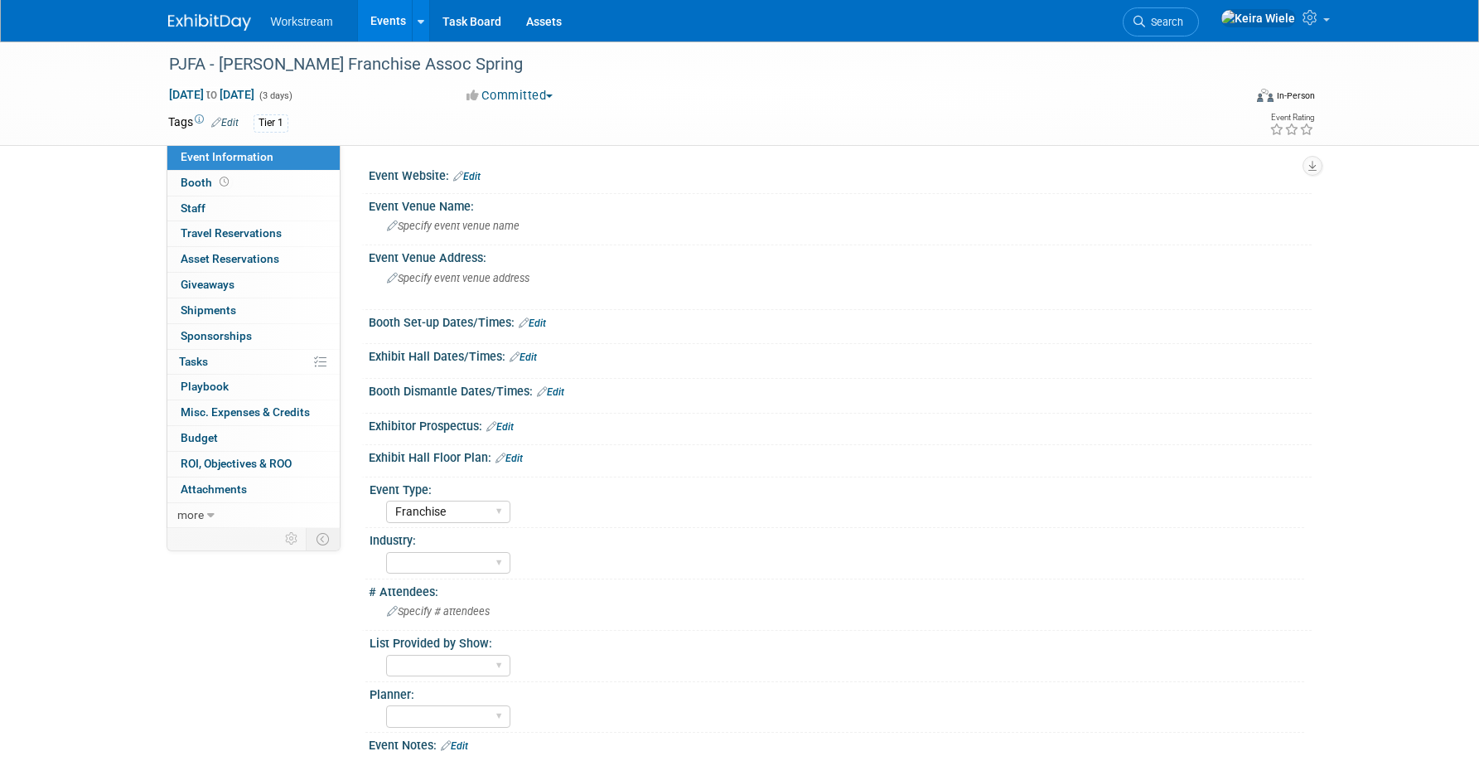
select select "Franchise"
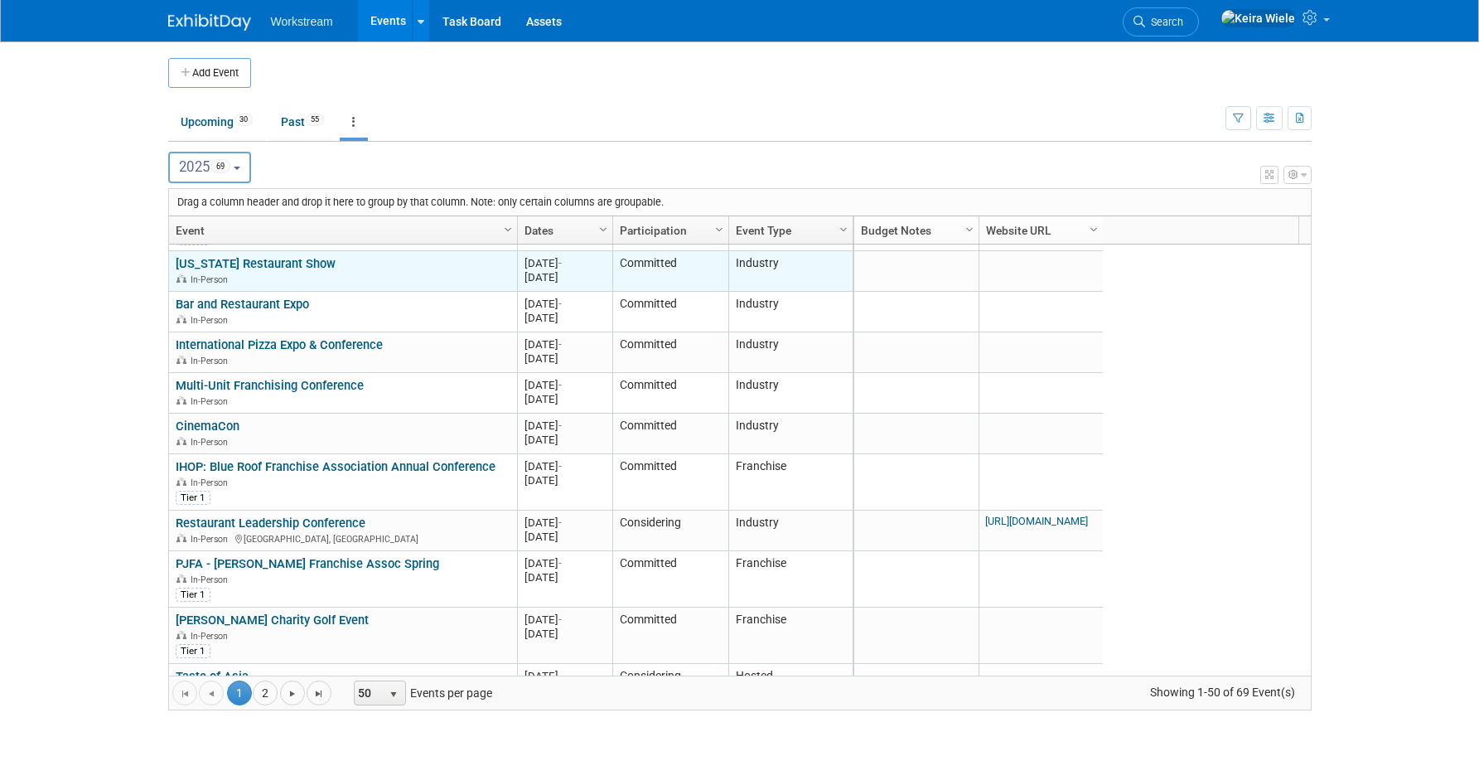
scroll to position [547, 0]
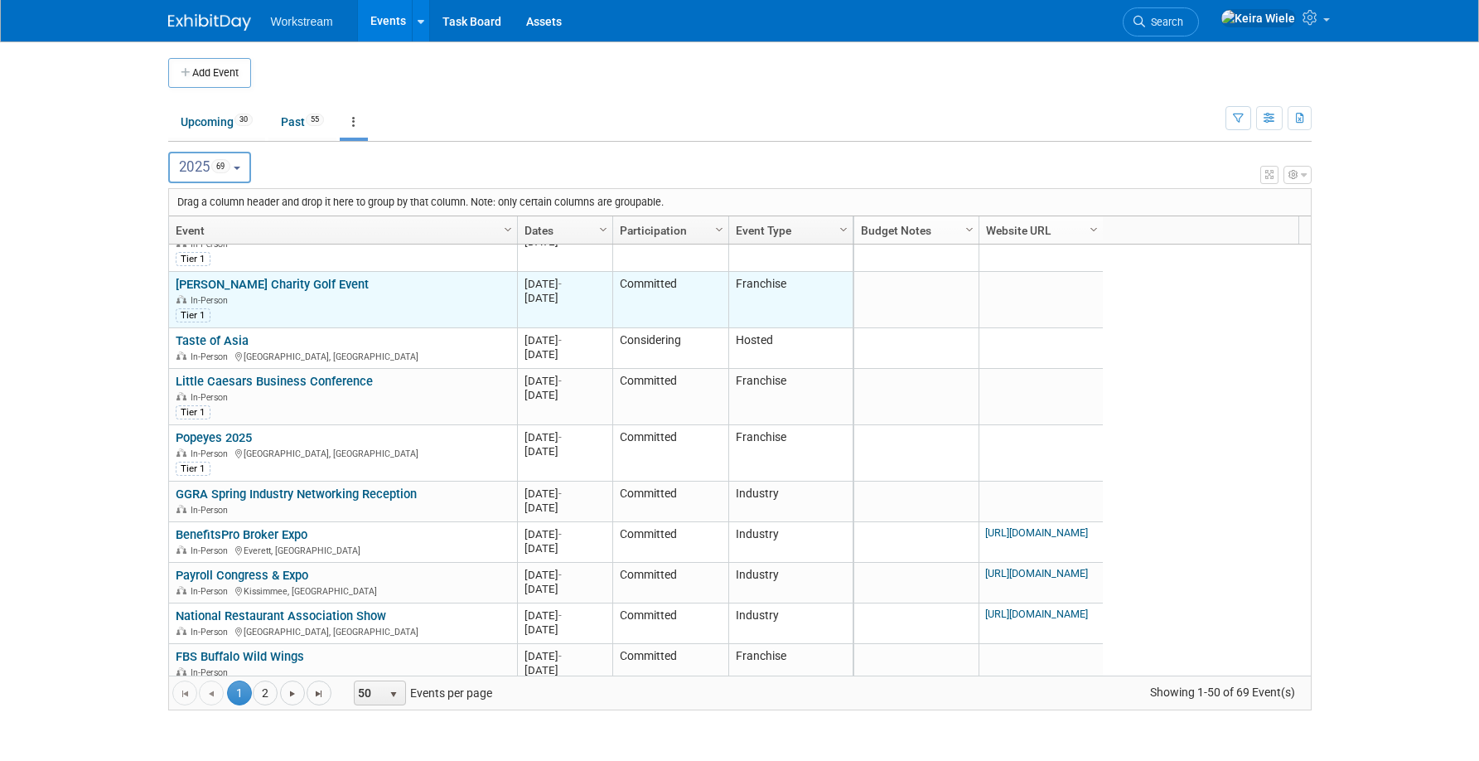
click at [292, 290] on link "[PERSON_NAME] Charity Golf Event" at bounding box center [272, 284] width 193 height 15
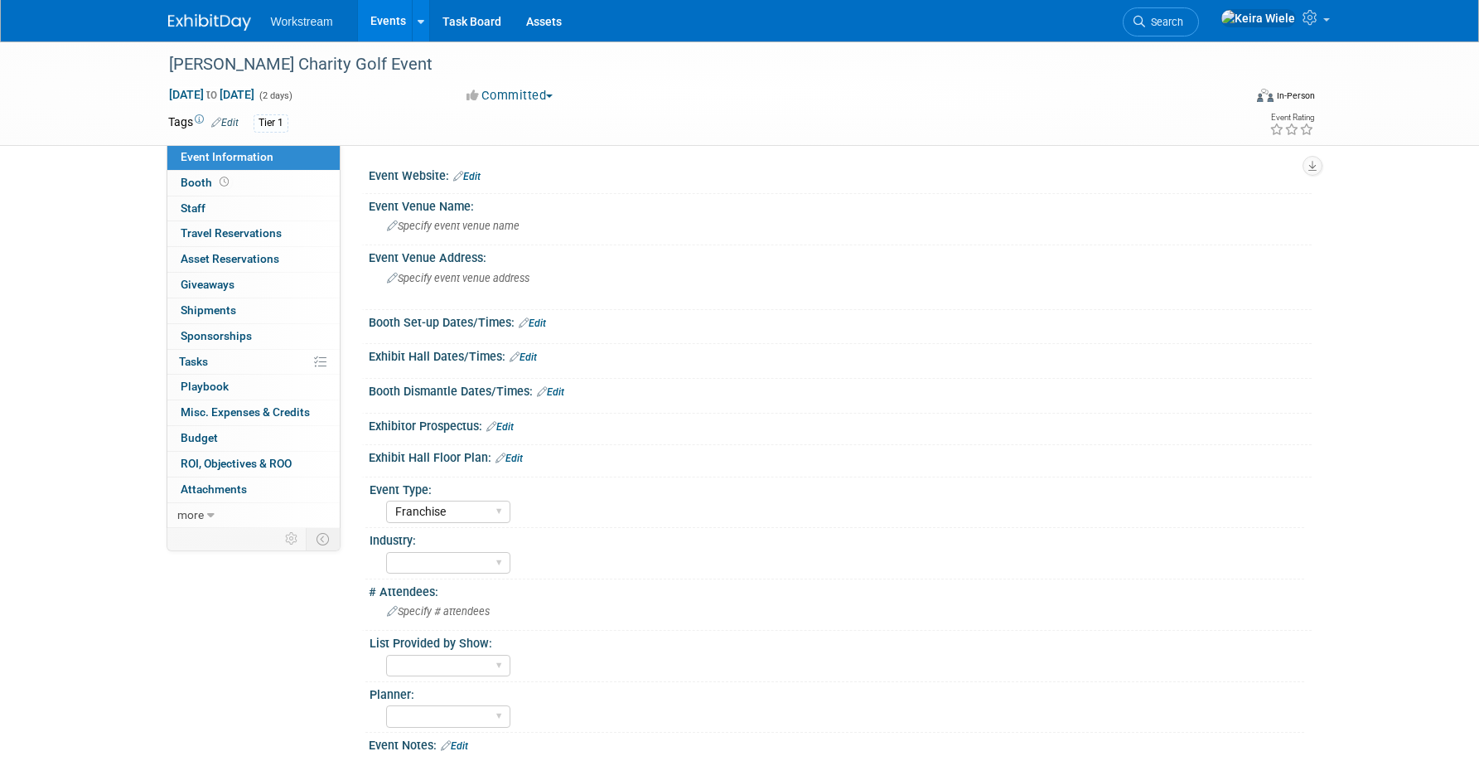
select select "Franchise"
click at [281, 125] on div "Tier 1" at bounding box center [271, 122] width 35 height 17
click at [237, 120] on link "Edit" at bounding box center [224, 123] width 27 height 12
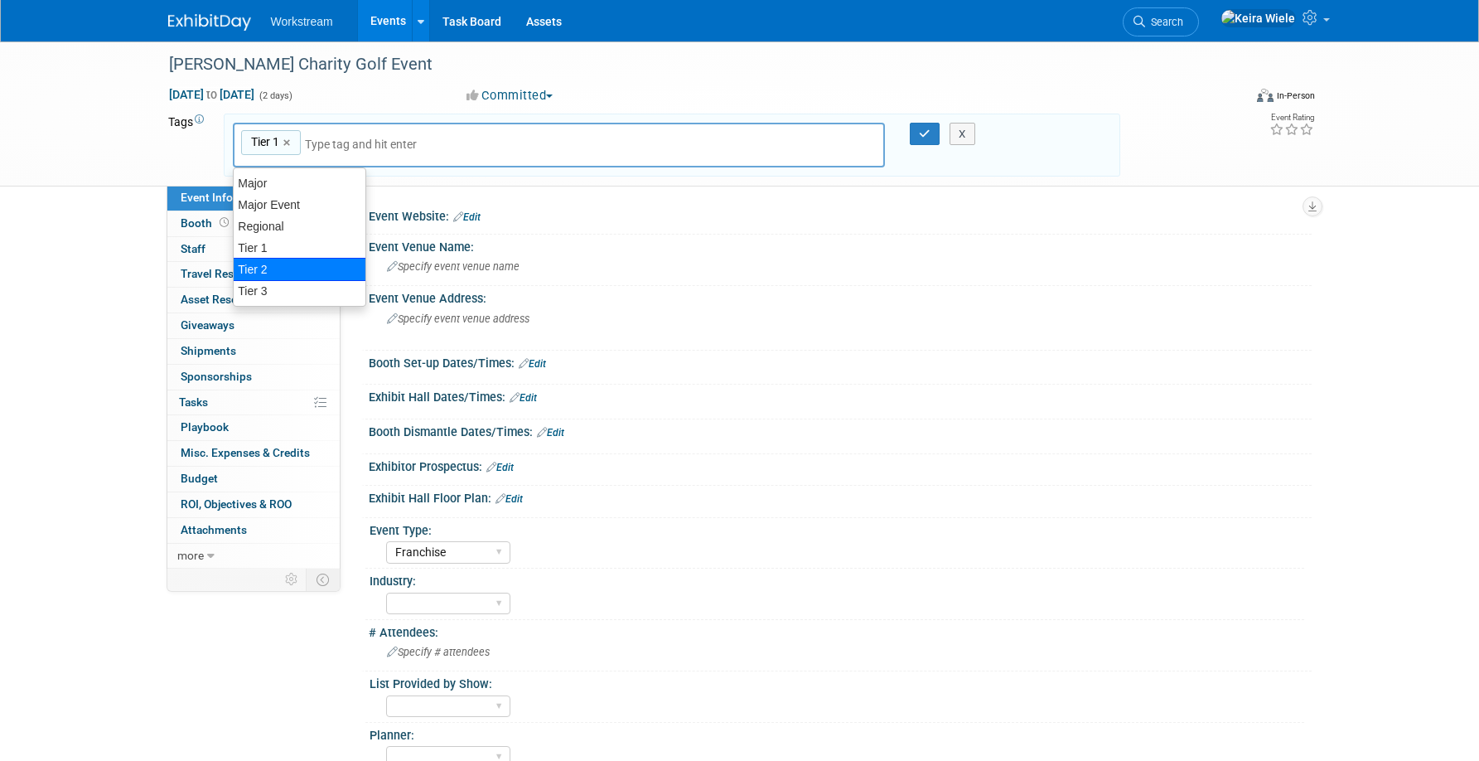
click at [289, 273] on div "Tier 2" at bounding box center [299, 269] width 133 height 23
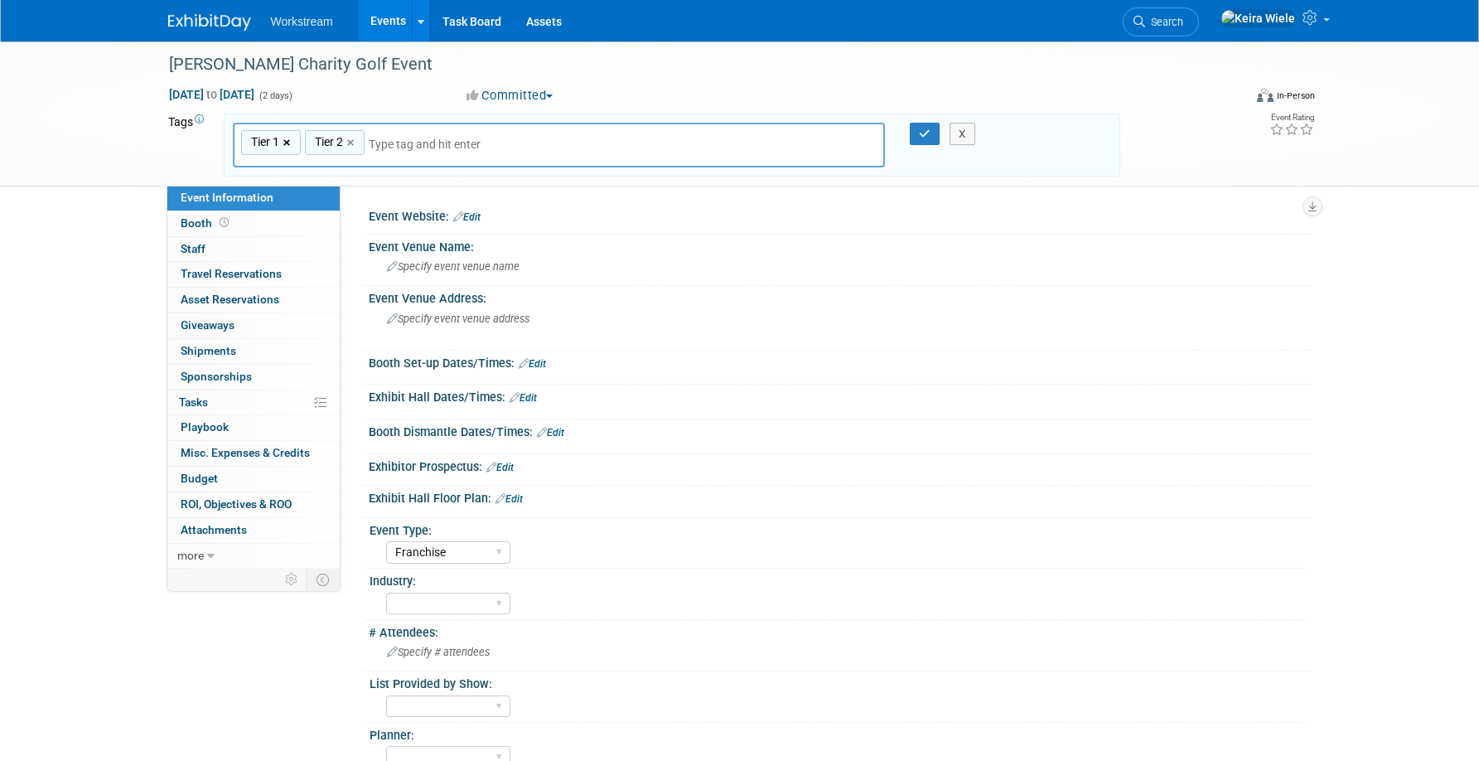
click at [289, 146] on link "×" at bounding box center [288, 142] width 11 height 19
type input "Tier 2"
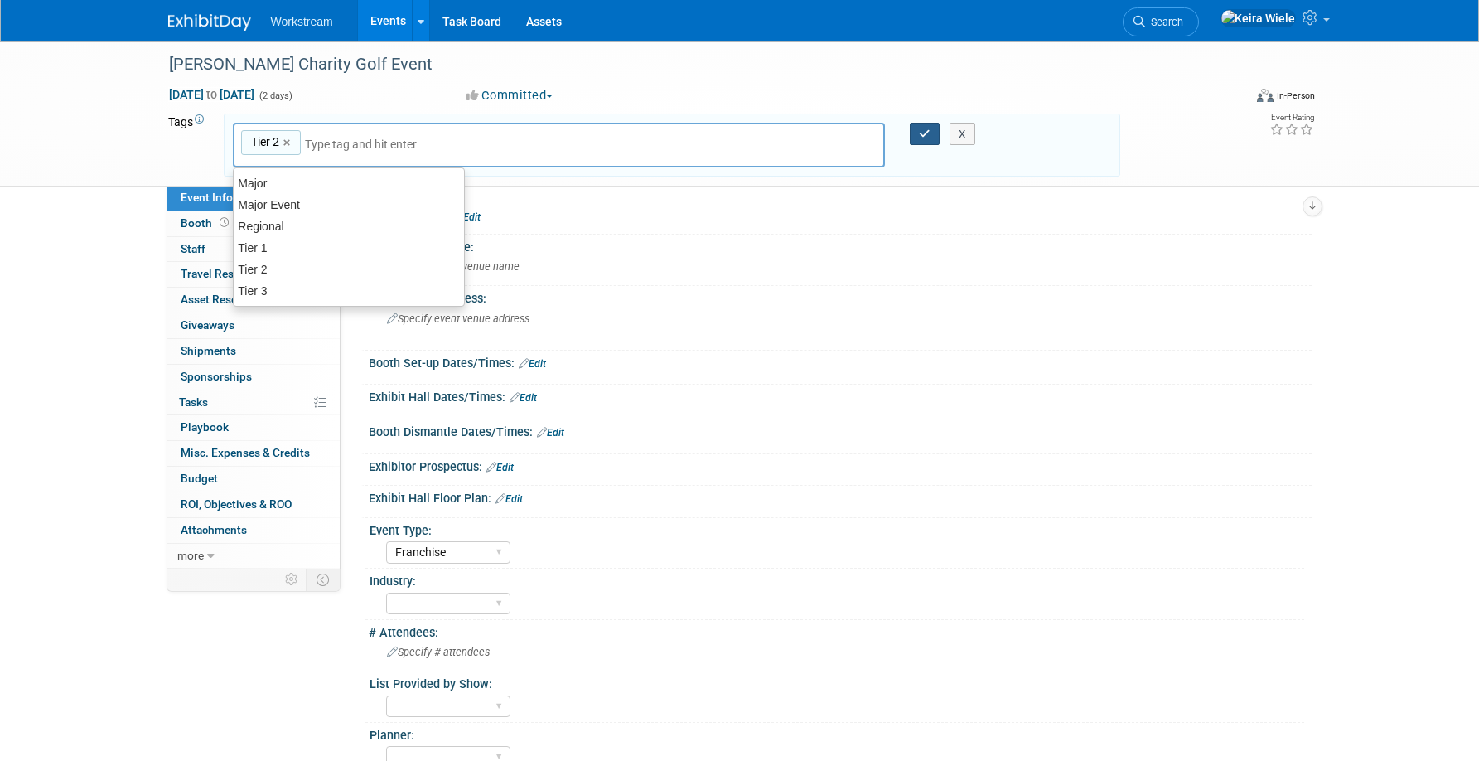
click at [929, 130] on icon "button" at bounding box center [925, 133] width 12 height 11
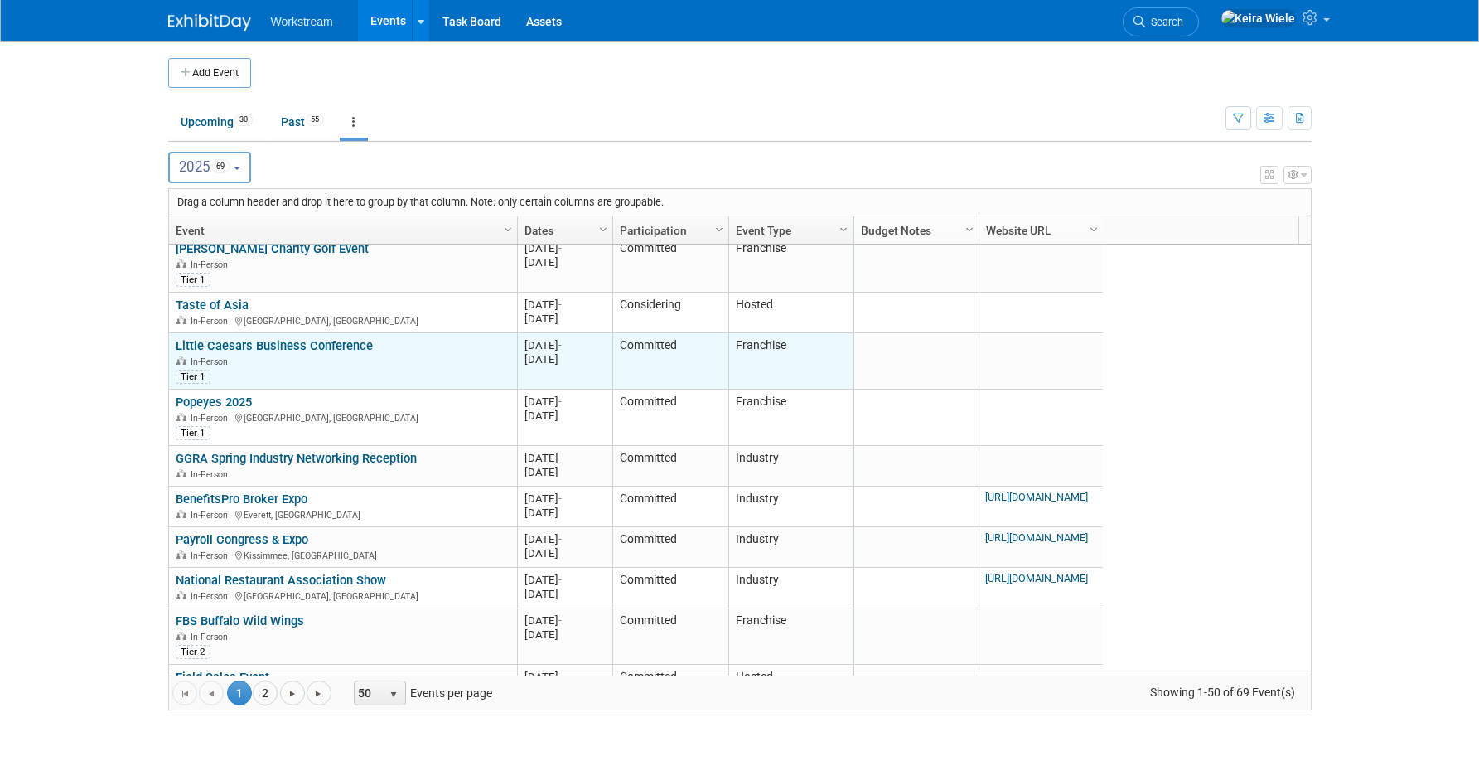
click at [313, 351] on link "Little Caesars Business Conference" at bounding box center [274, 345] width 197 height 15
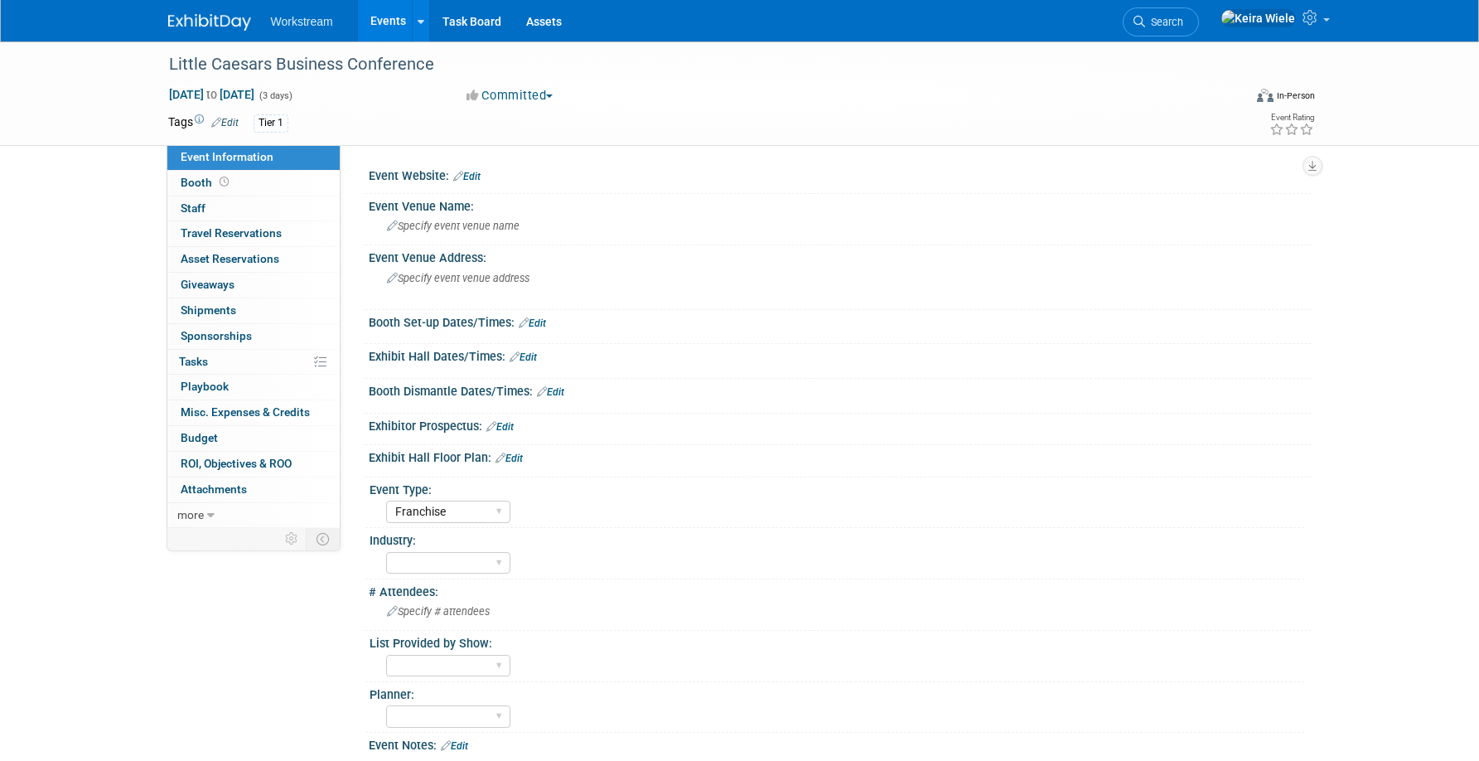
select select "Franchise"
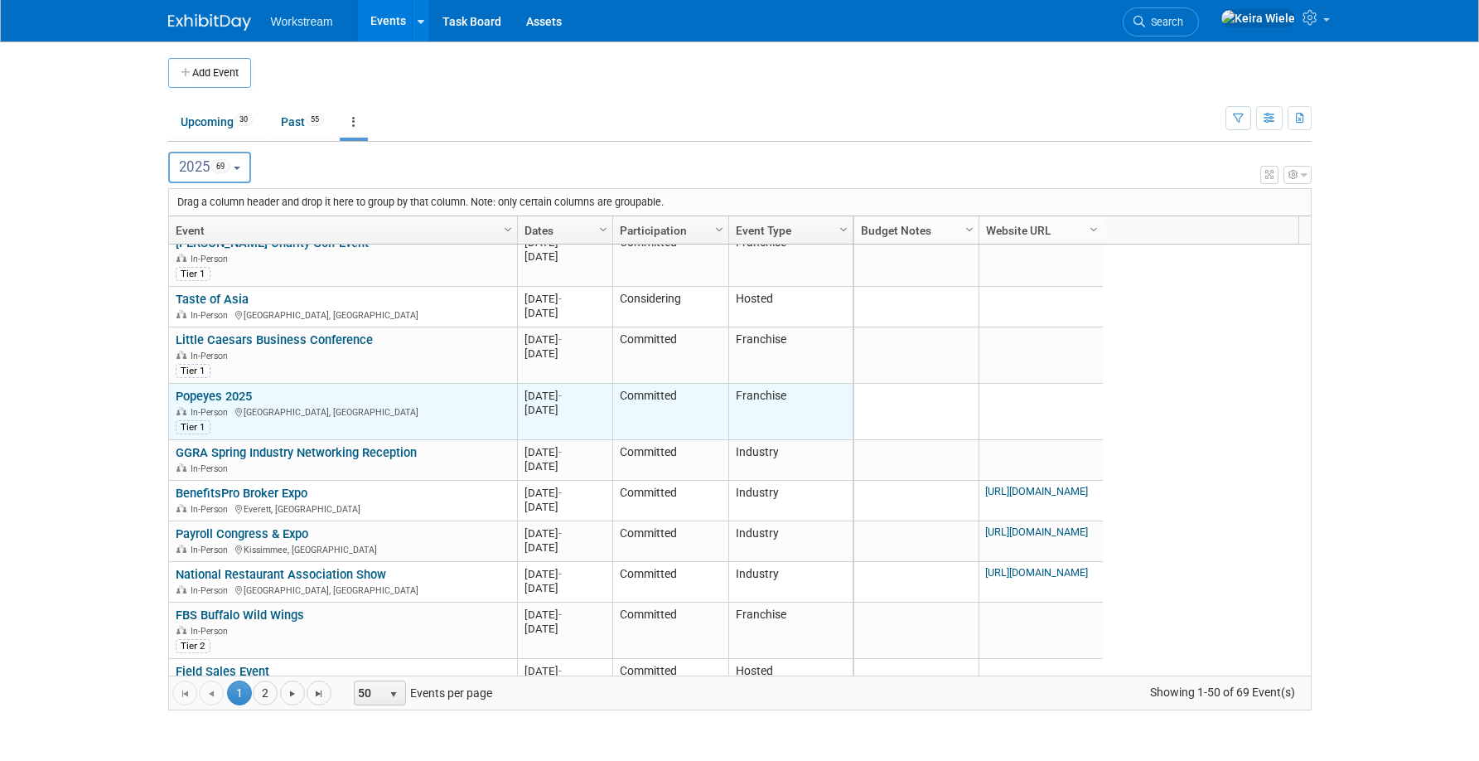
click at [210, 391] on link "Popeyes 2025" at bounding box center [214, 396] width 76 height 15
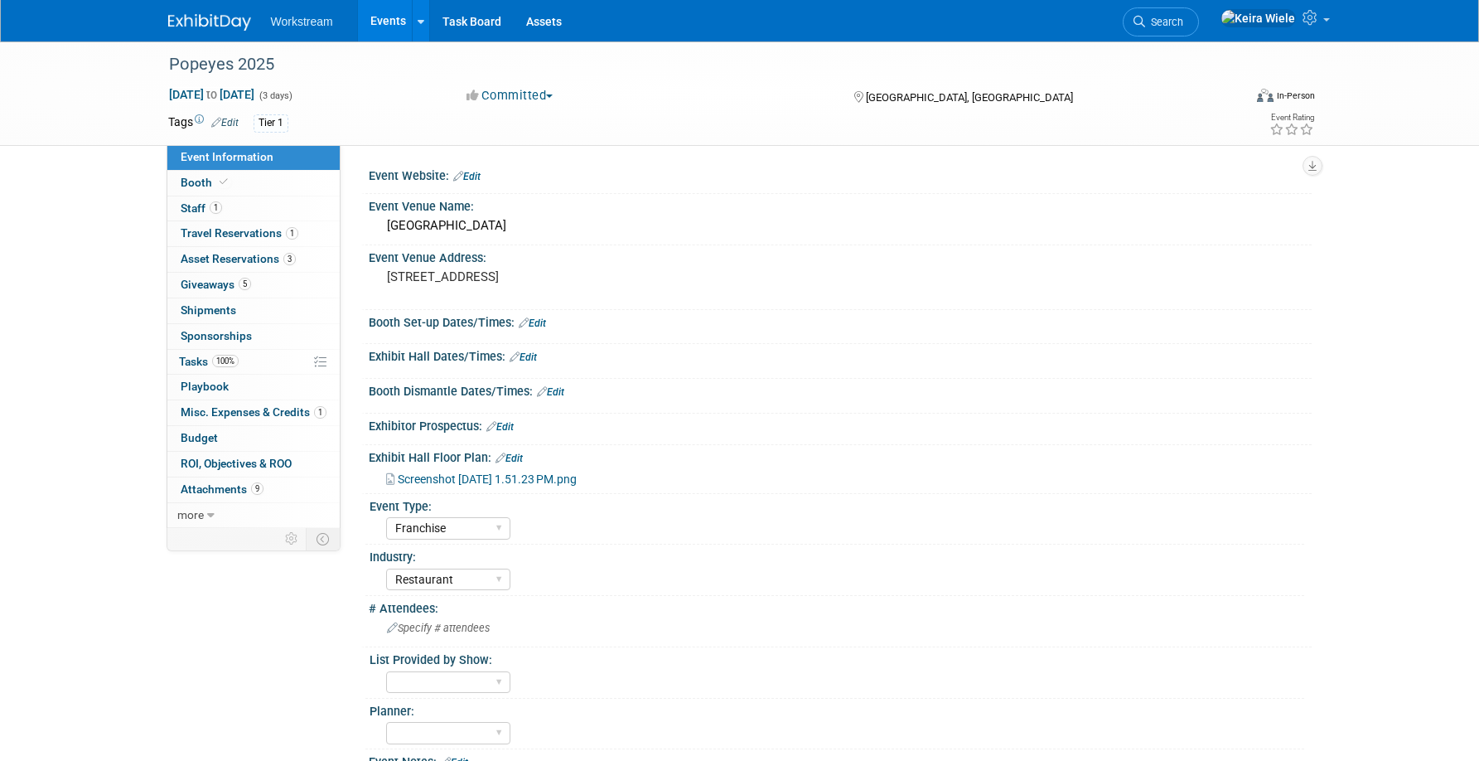
select select "Franchise"
select select "Restaurant"
click at [455, 475] on span "Screenshot 2025-04-17 at 1.51.23 PM.png" at bounding box center [487, 478] width 179 height 13
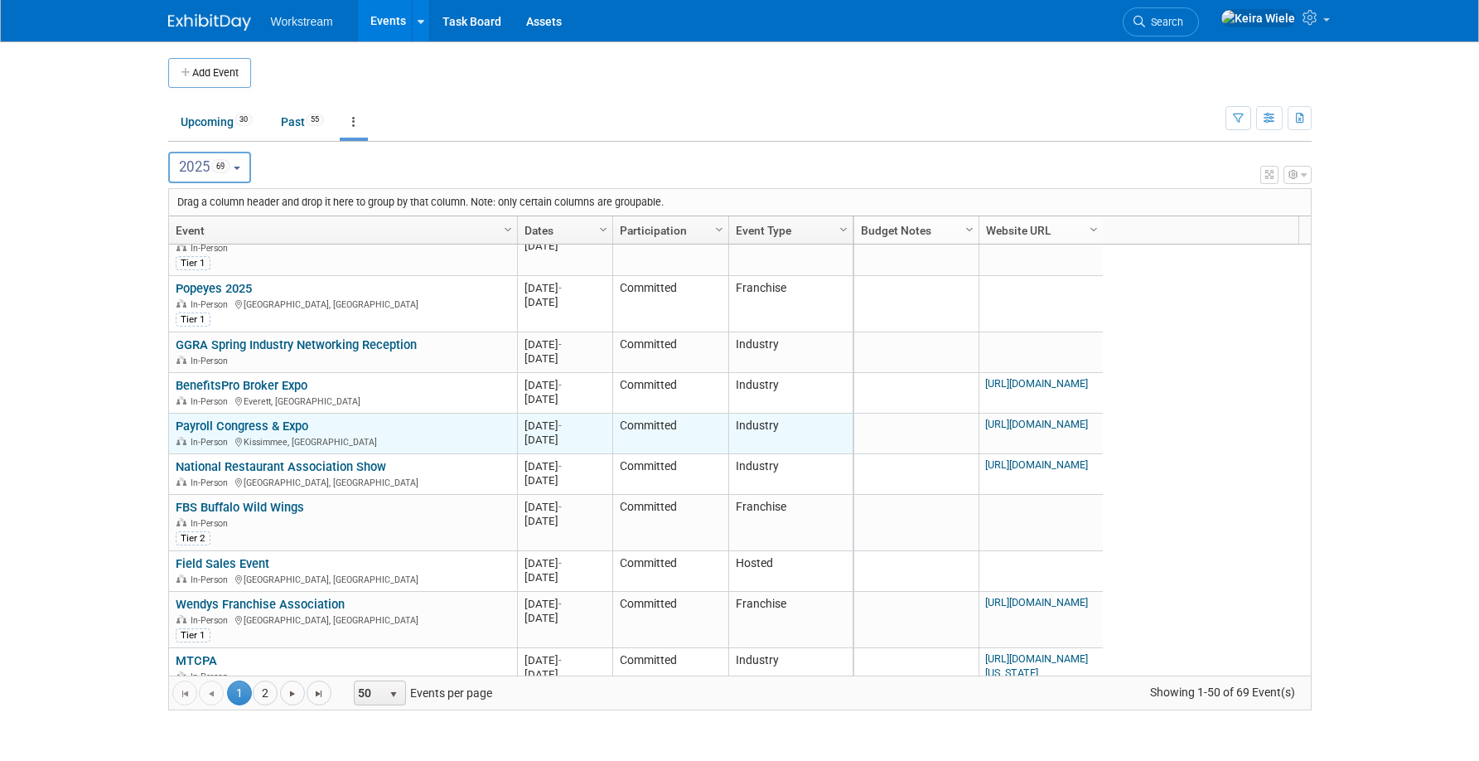
scroll to position [1046, 0]
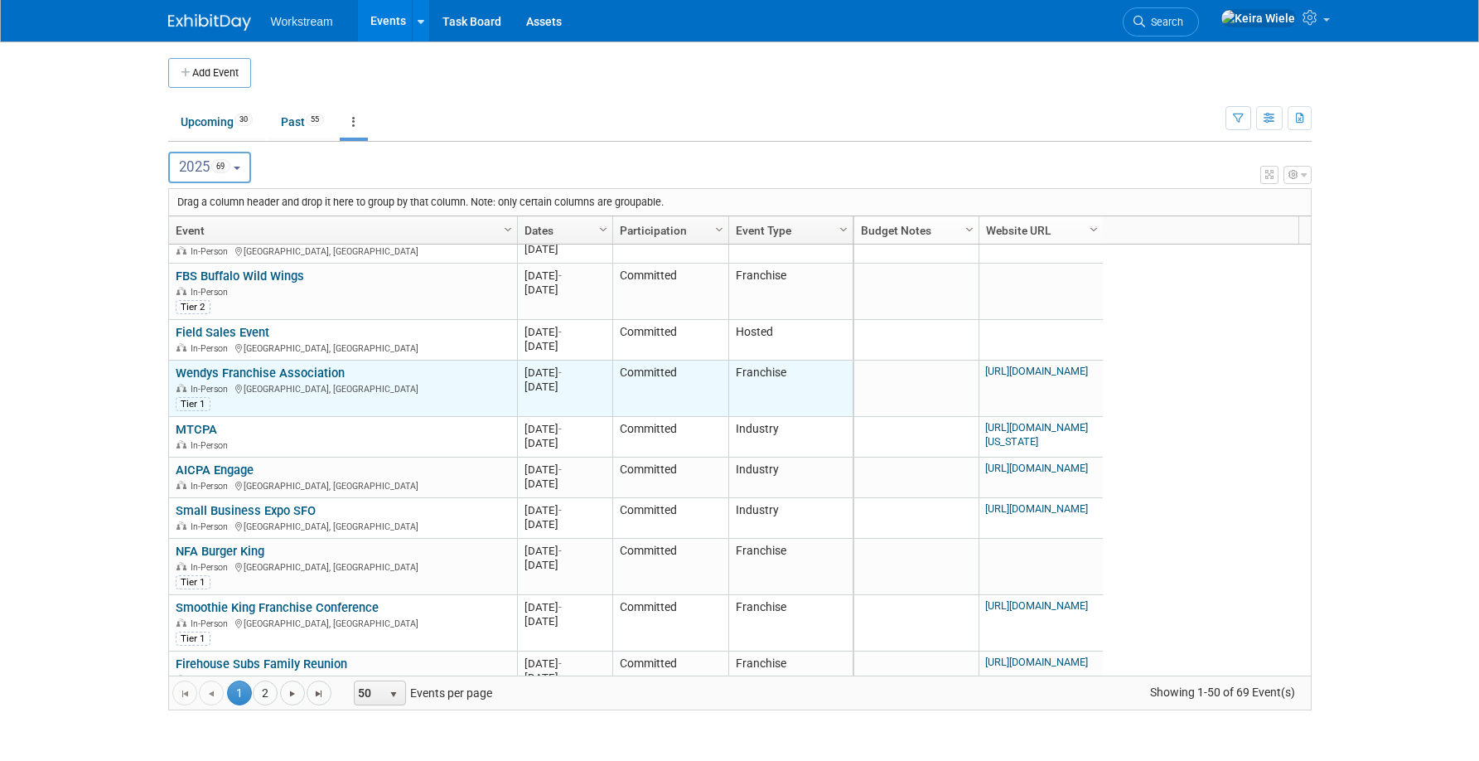
click at [315, 367] on link "Wendys Franchise Association" at bounding box center [260, 372] width 169 height 15
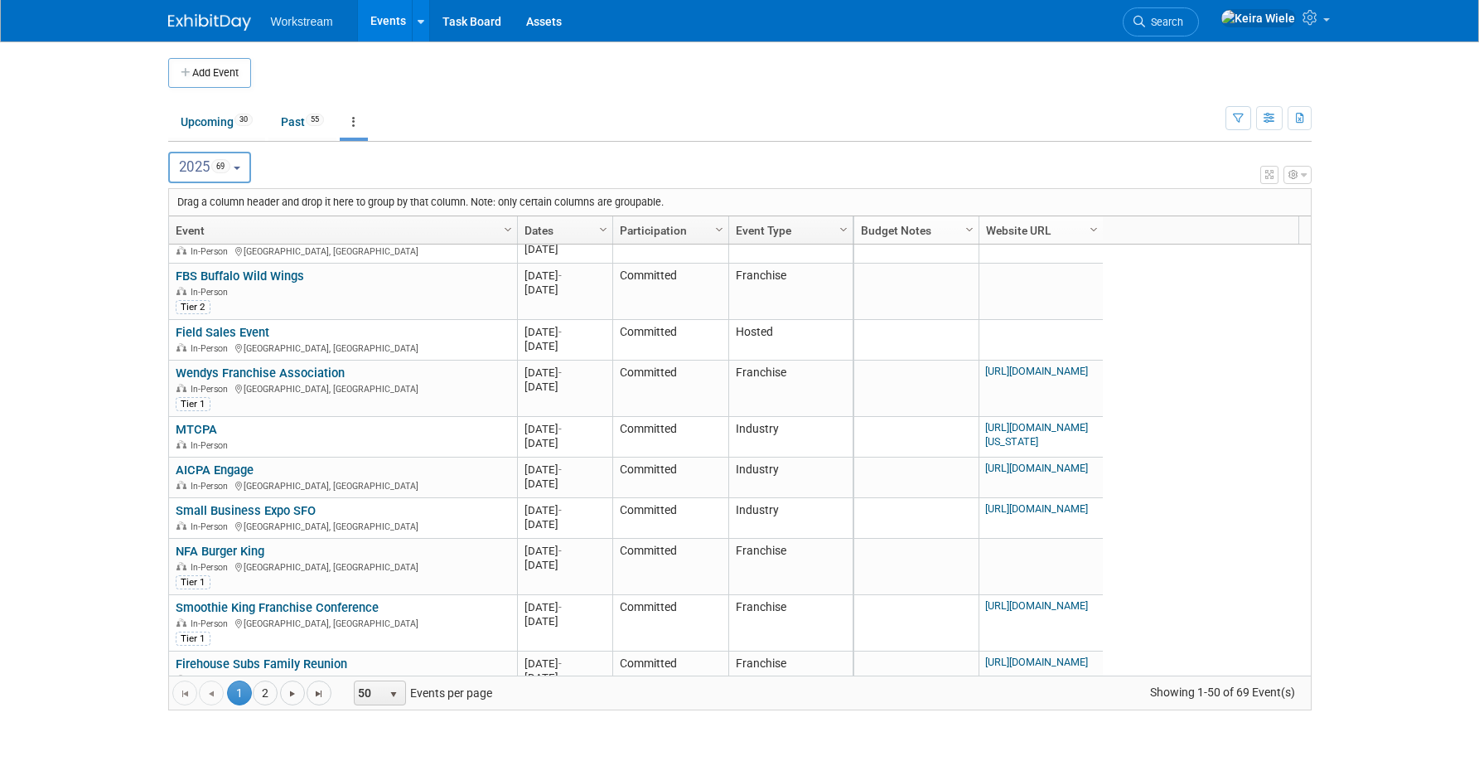
click at [105, 356] on body "Workstream Events Add Event Bulk Upload Events Shareable Event Boards Recently …" at bounding box center [739, 380] width 1479 height 761
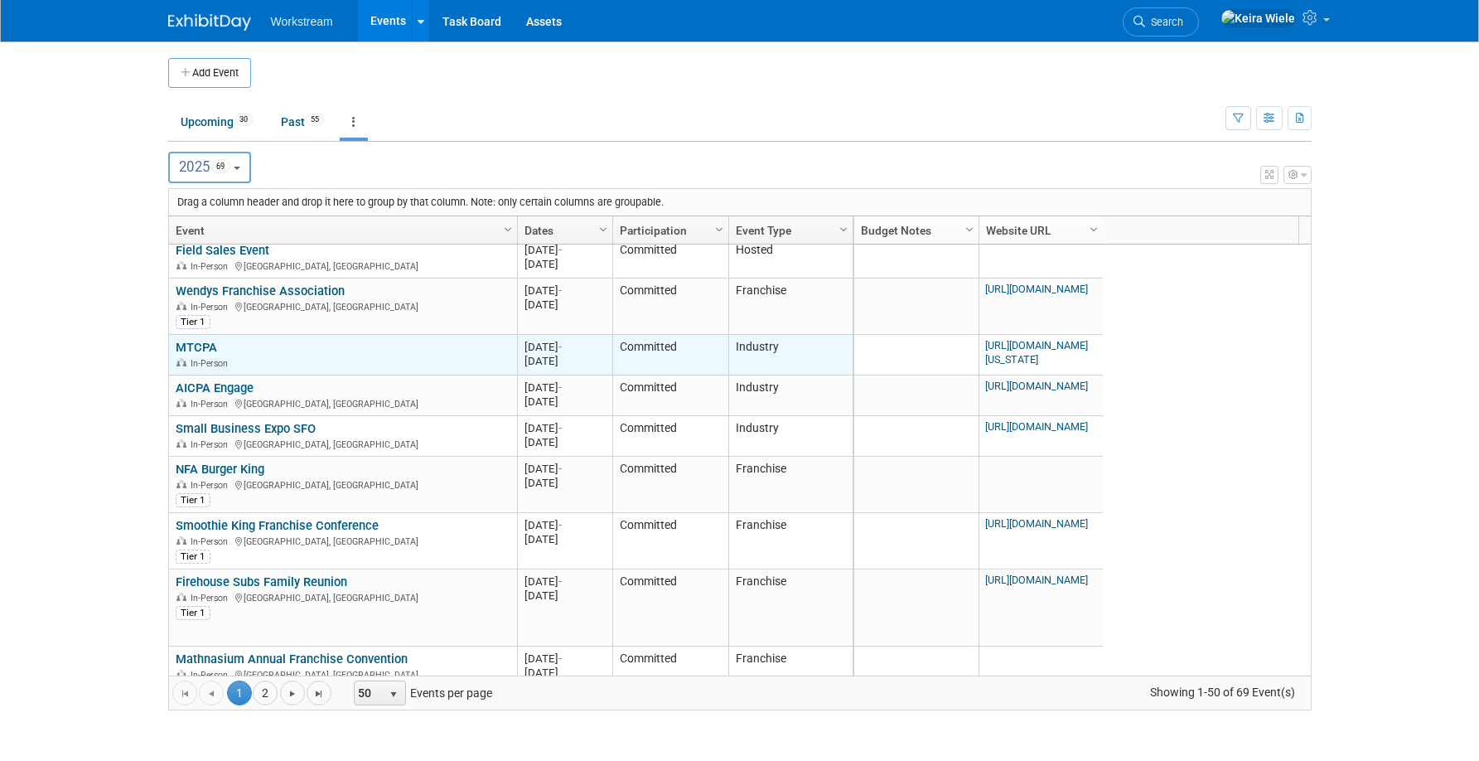
scroll to position [1377, 0]
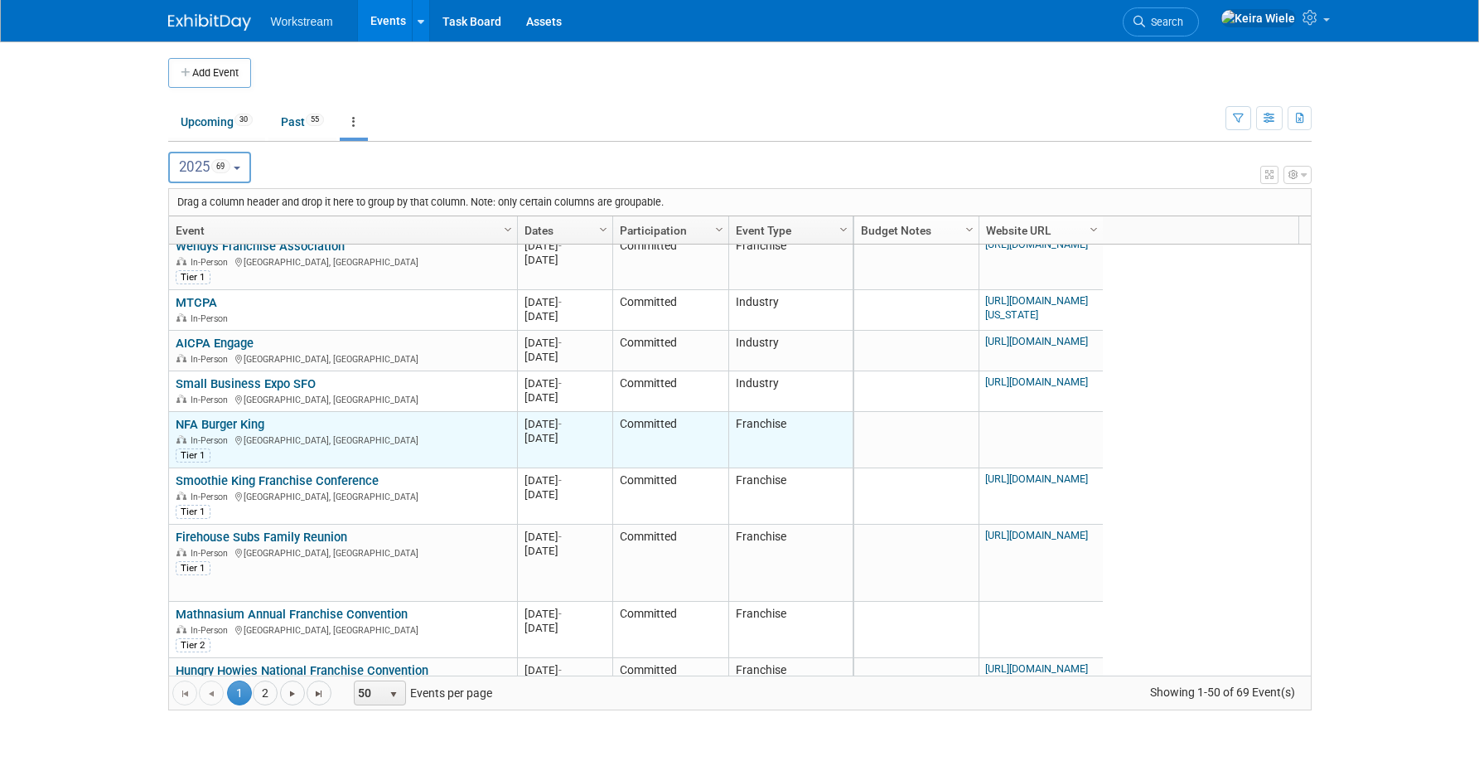
click at [249, 419] on link "NFA Burger King" at bounding box center [220, 424] width 89 height 15
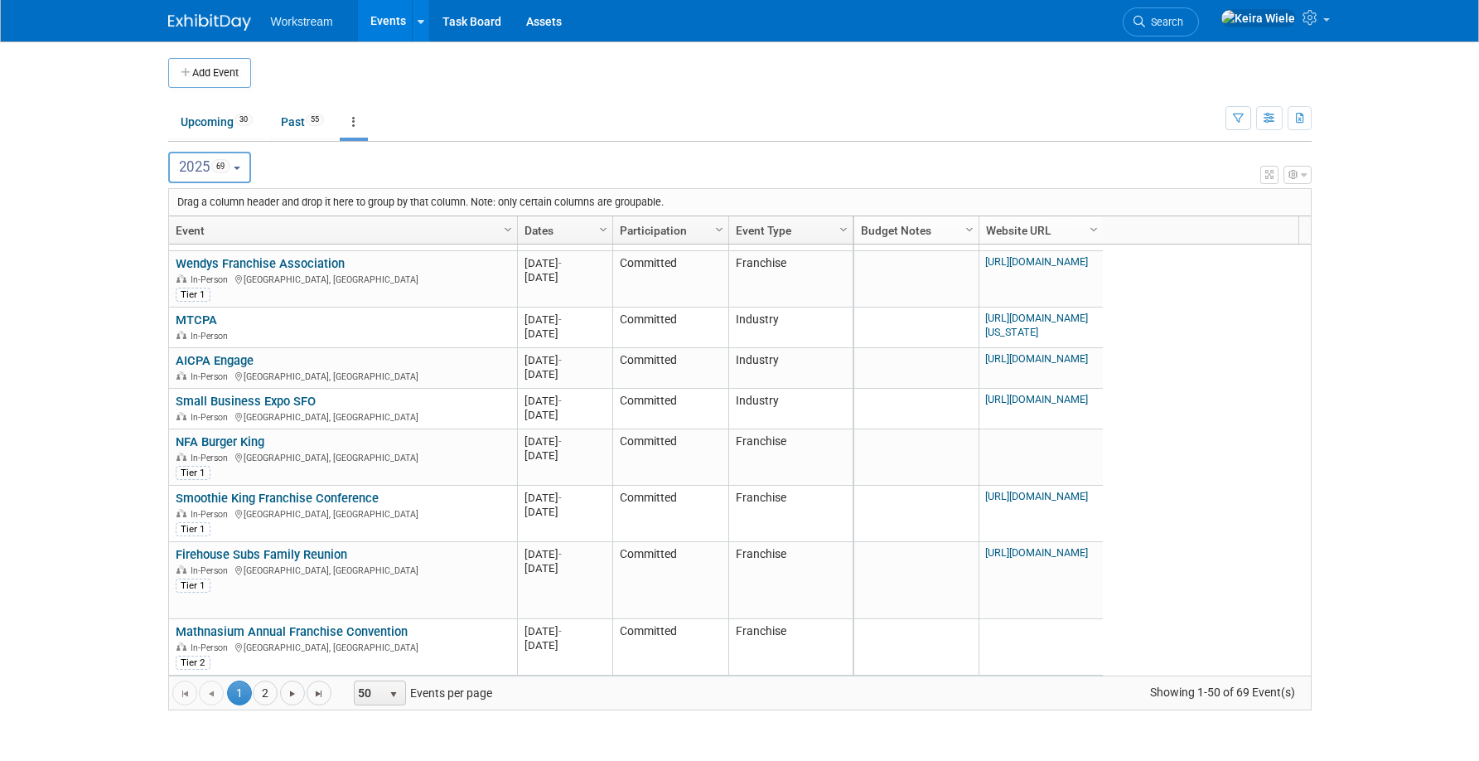
scroll to position [1419, 0]
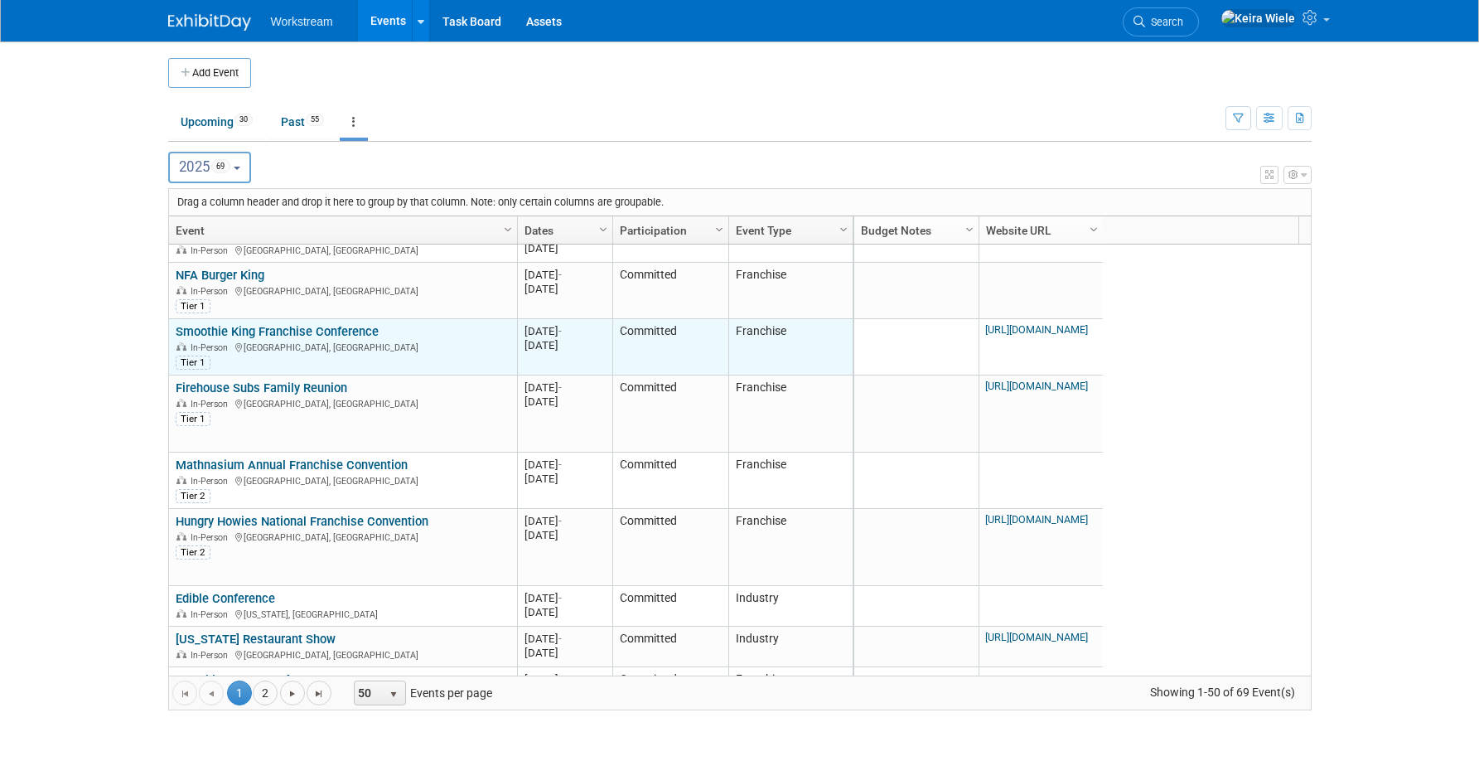
click at [281, 329] on link "Smoothie King Franchise Conference" at bounding box center [277, 331] width 203 height 15
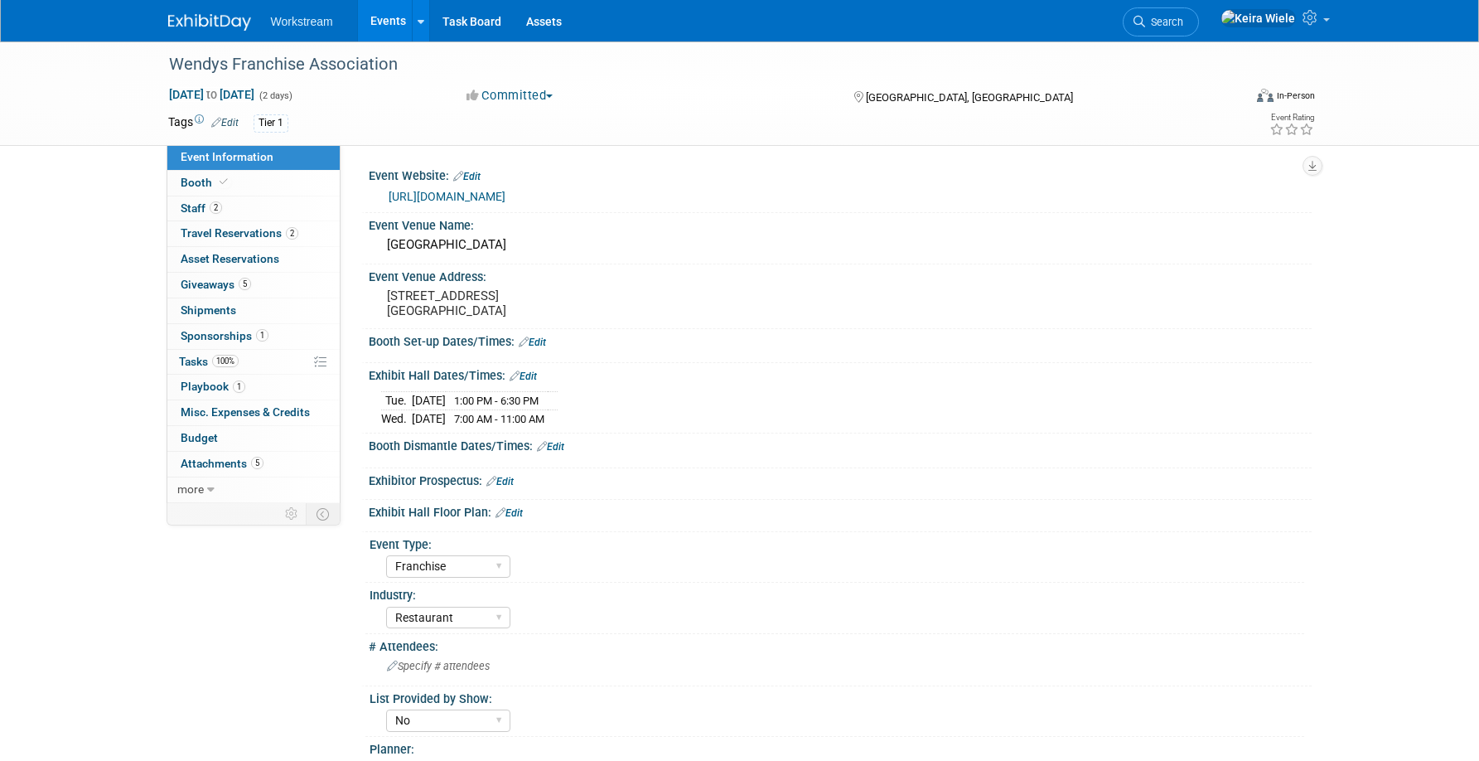
select select "Franchise"
select select "Restaurant"
select select "No"
select select "[PERSON_NAME]"
drag, startPoint x: 627, startPoint y: 196, endPoint x: 388, endPoint y: 197, distance: 239.5
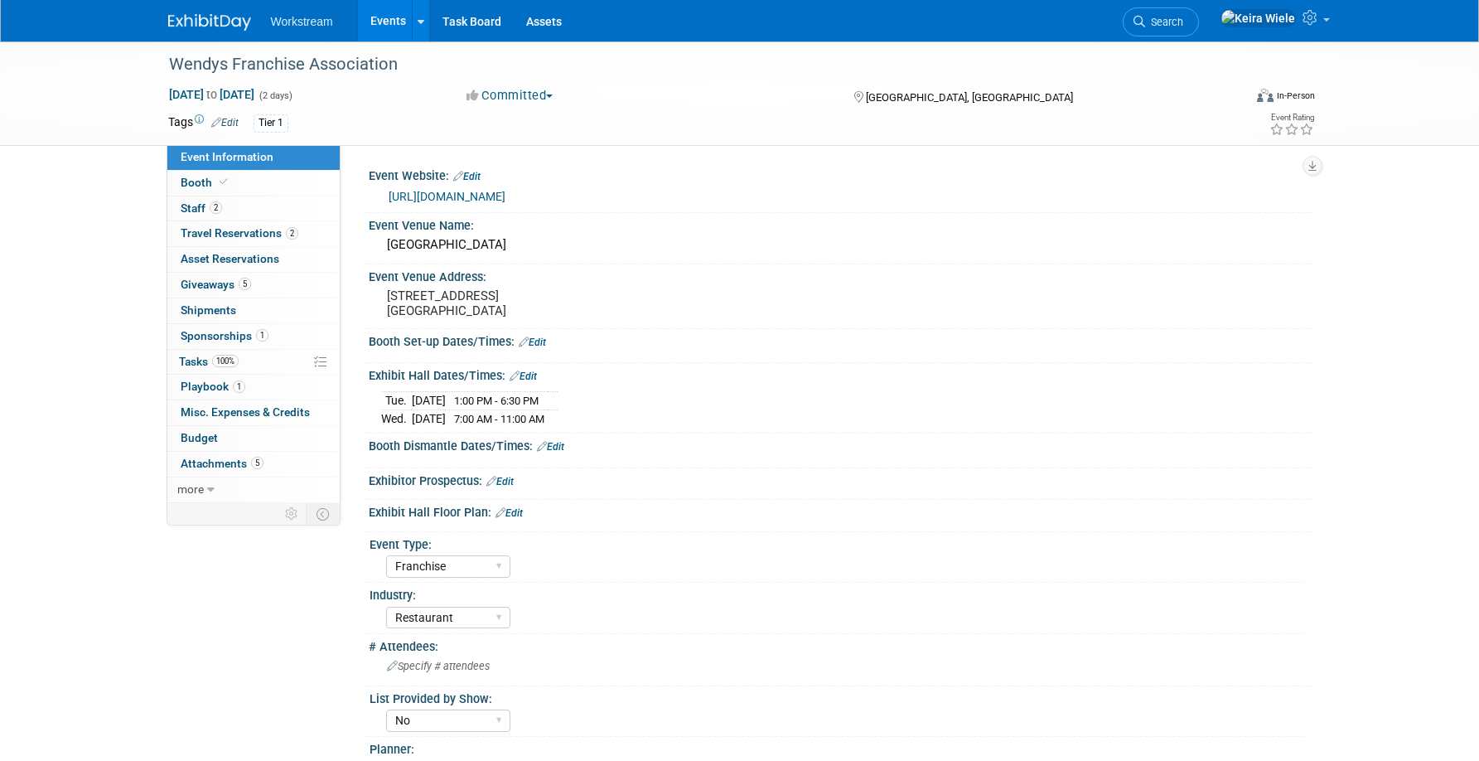
click at [389, 197] on div "[URL][DOMAIN_NAME]" at bounding box center [844, 196] width 911 height 19
copy link "[URL][DOMAIN_NAME]"
click at [487, 196] on link "https://na.eventscloud.com/website/84087/" at bounding box center [447, 196] width 117 height 13
click at [428, 111] on div "Tags Edit Tier 1" at bounding box center [644, 123] width 952 height 25
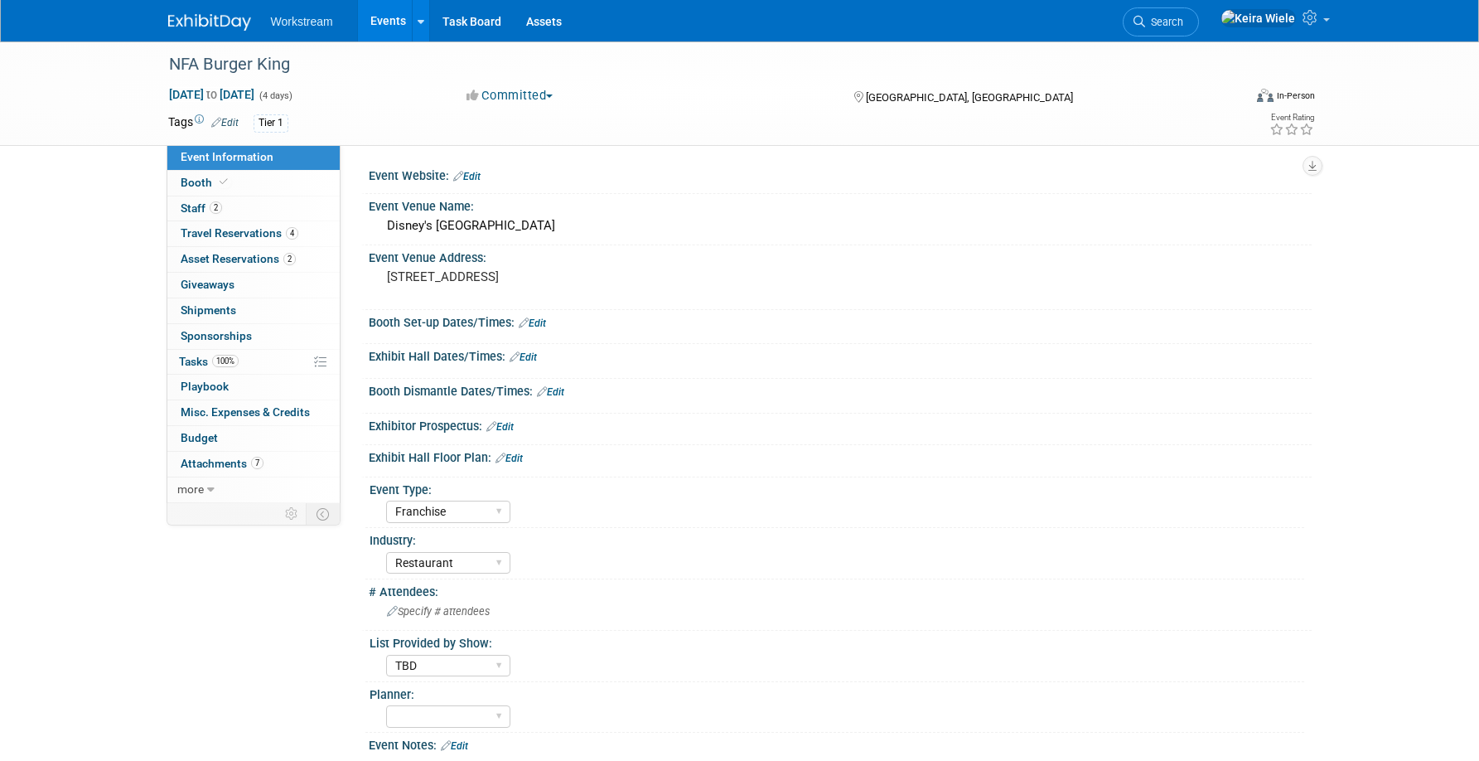
select select "Franchise"
select select "Restaurant"
select select "TBD"
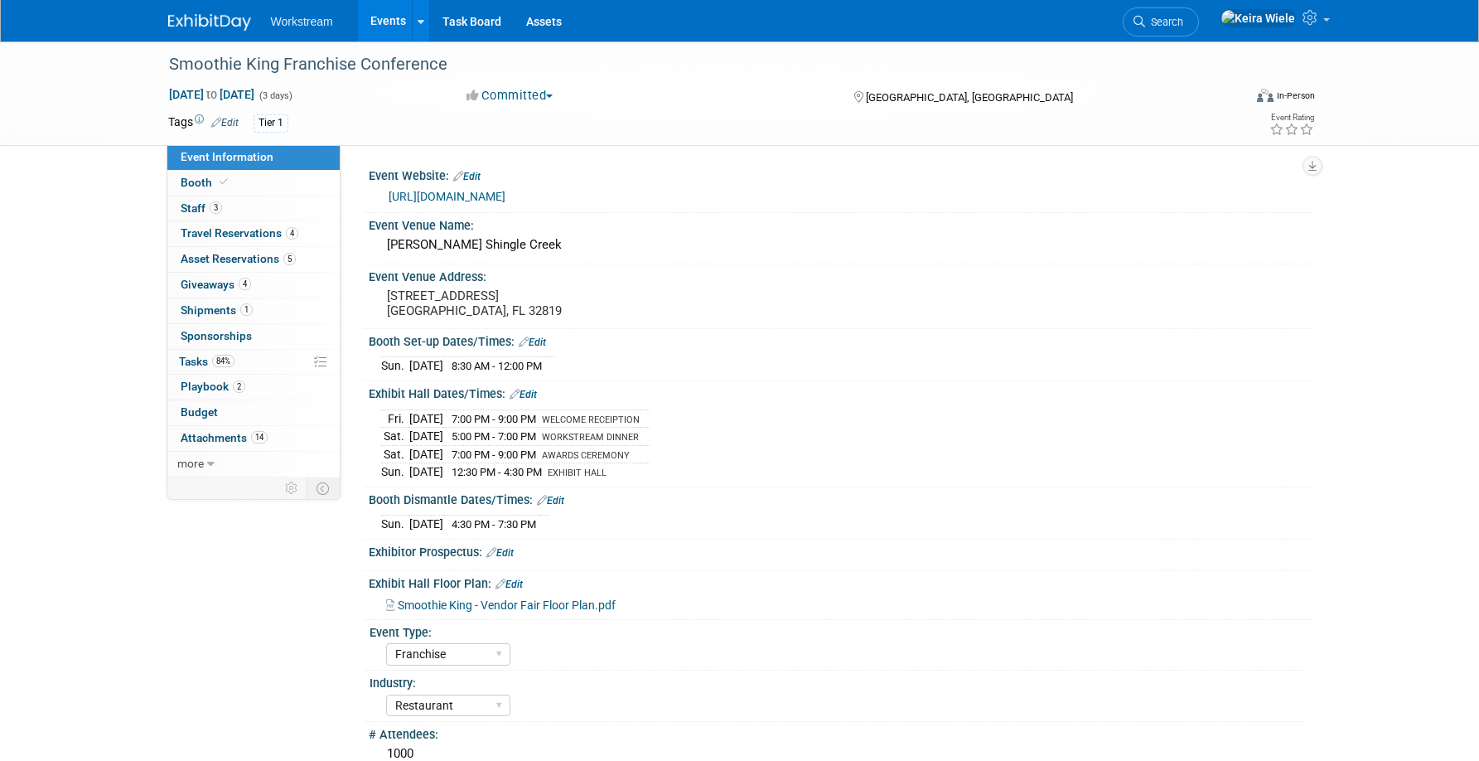
select select "Franchise"
select select "Restaurant"
select select "No"
select select "[PERSON_NAME]"
drag, startPoint x: 714, startPoint y: 191, endPoint x: 390, endPoint y: 189, distance: 324.0
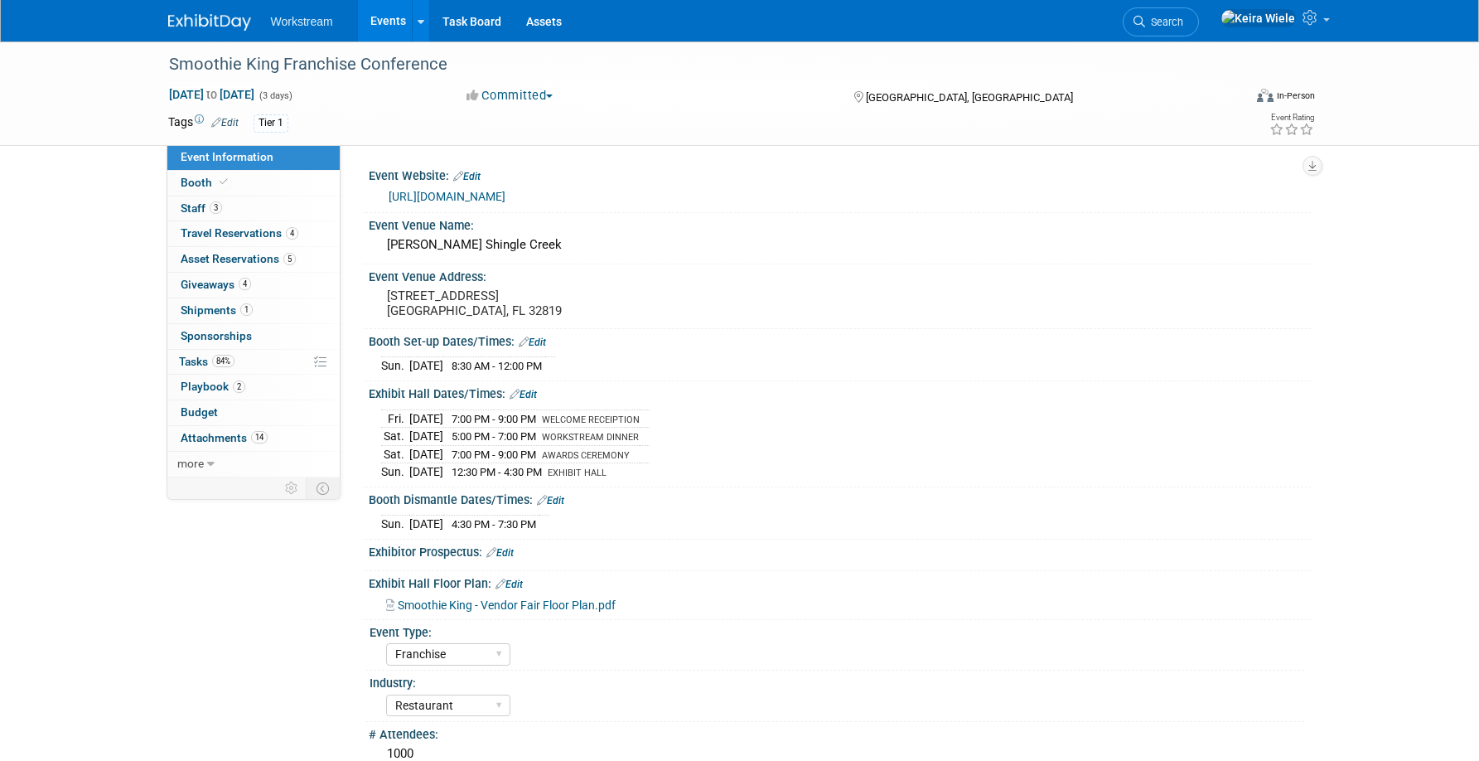
click at [390, 189] on div "[URL][DOMAIN_NAME]" at bounding box center [844, 196] width 911 height 19
copy link "[URL][DOMAIN_NAME]"
click at [505, 200] on link "https://register.virtu-meet.com/smoothieking_vendor/home" at bounding box center [447, 196] width 117 height 13
click at [1311, 25] on icon at bounding box center [1311, 17] width 19 height 15
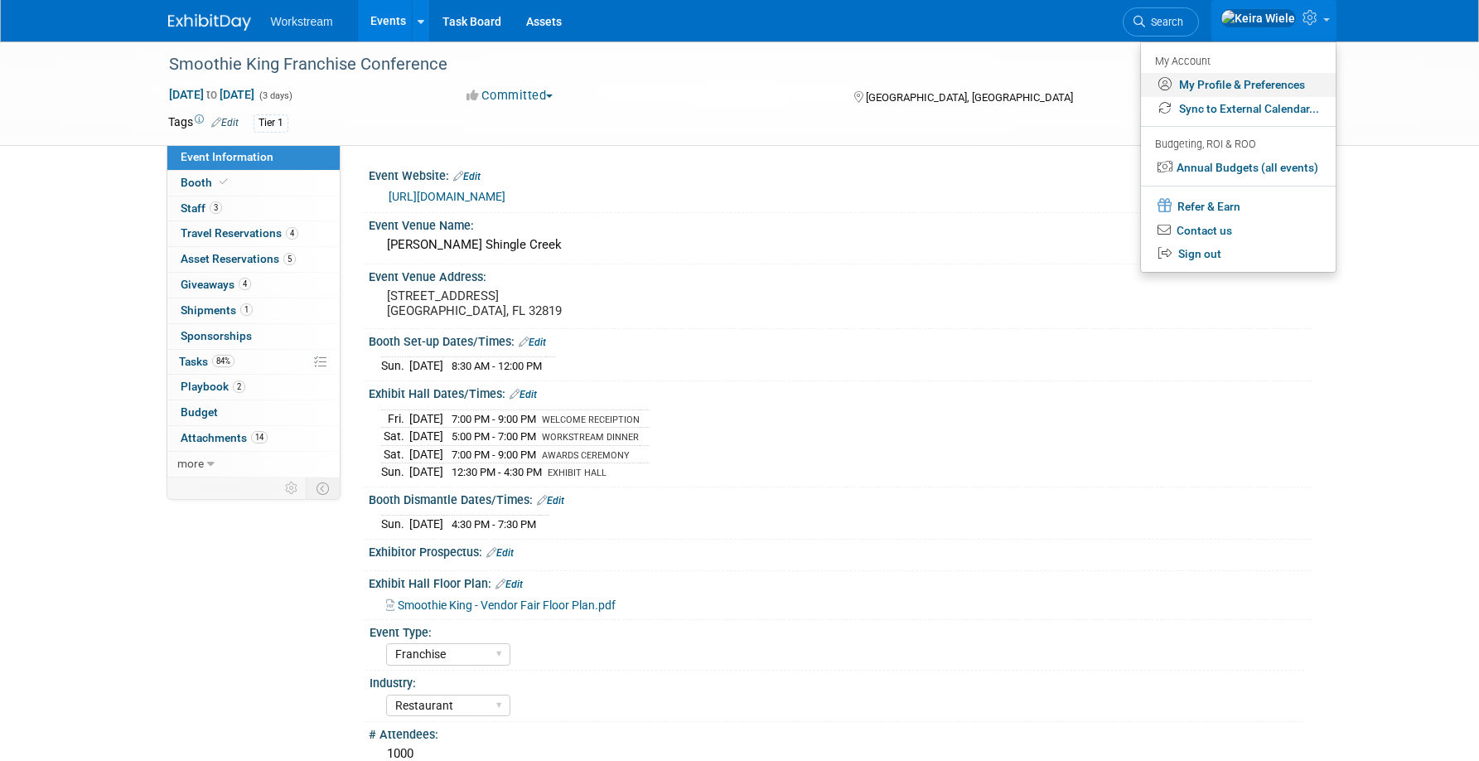
click at [1220, 84] on link "My Profile & Preferences" at bounding box center [1238, 85] width 195 height 24
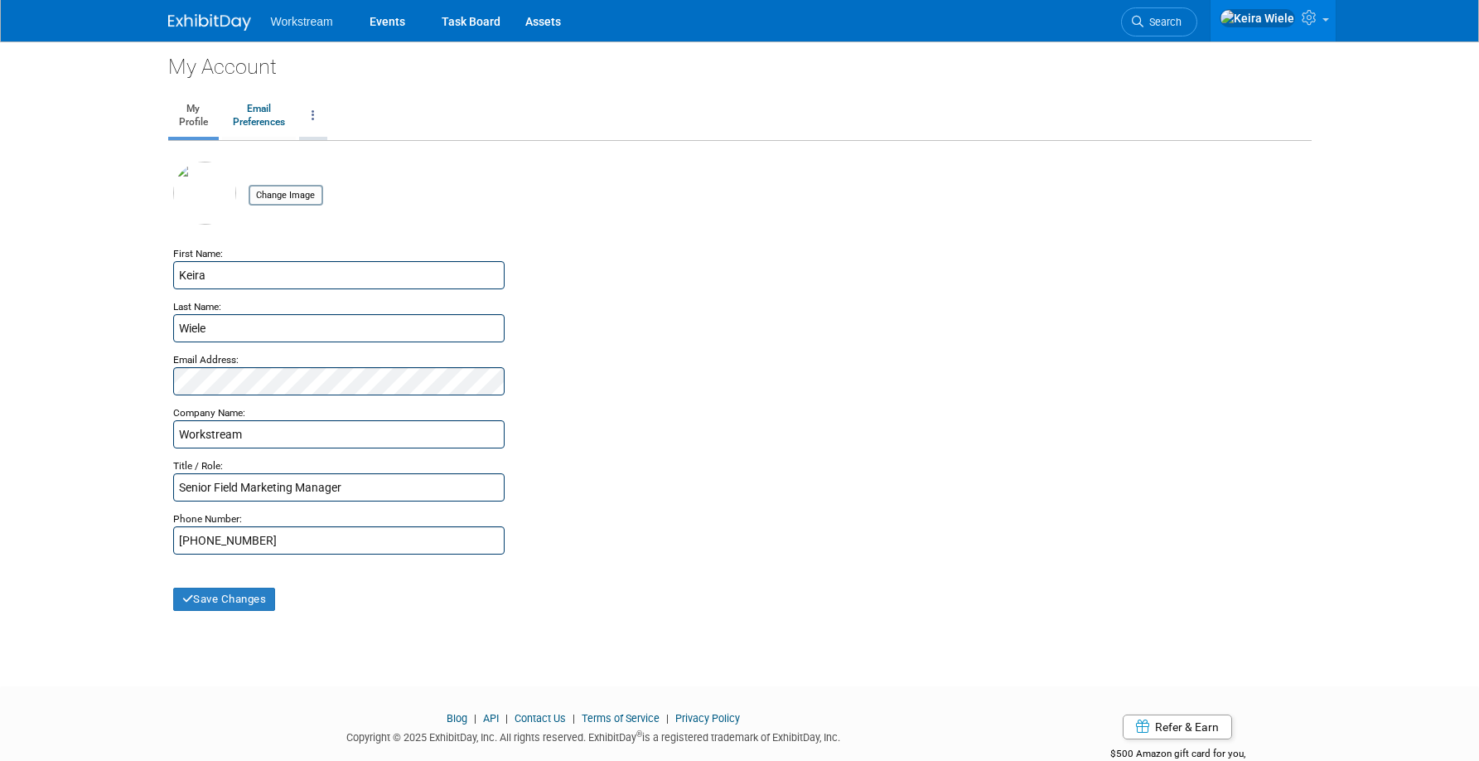
click at [311, 104] on link at bounding box center [313, 115] width 28 height 41
click at [520, 158] on div "My Account My Profile Email Preferences Change Account Password Close my Accoun…" at bounding box center [740, 348] width 1168 height 615
click at [1290, 27] on img at bounding box center [1257, 18] width 75 height 18
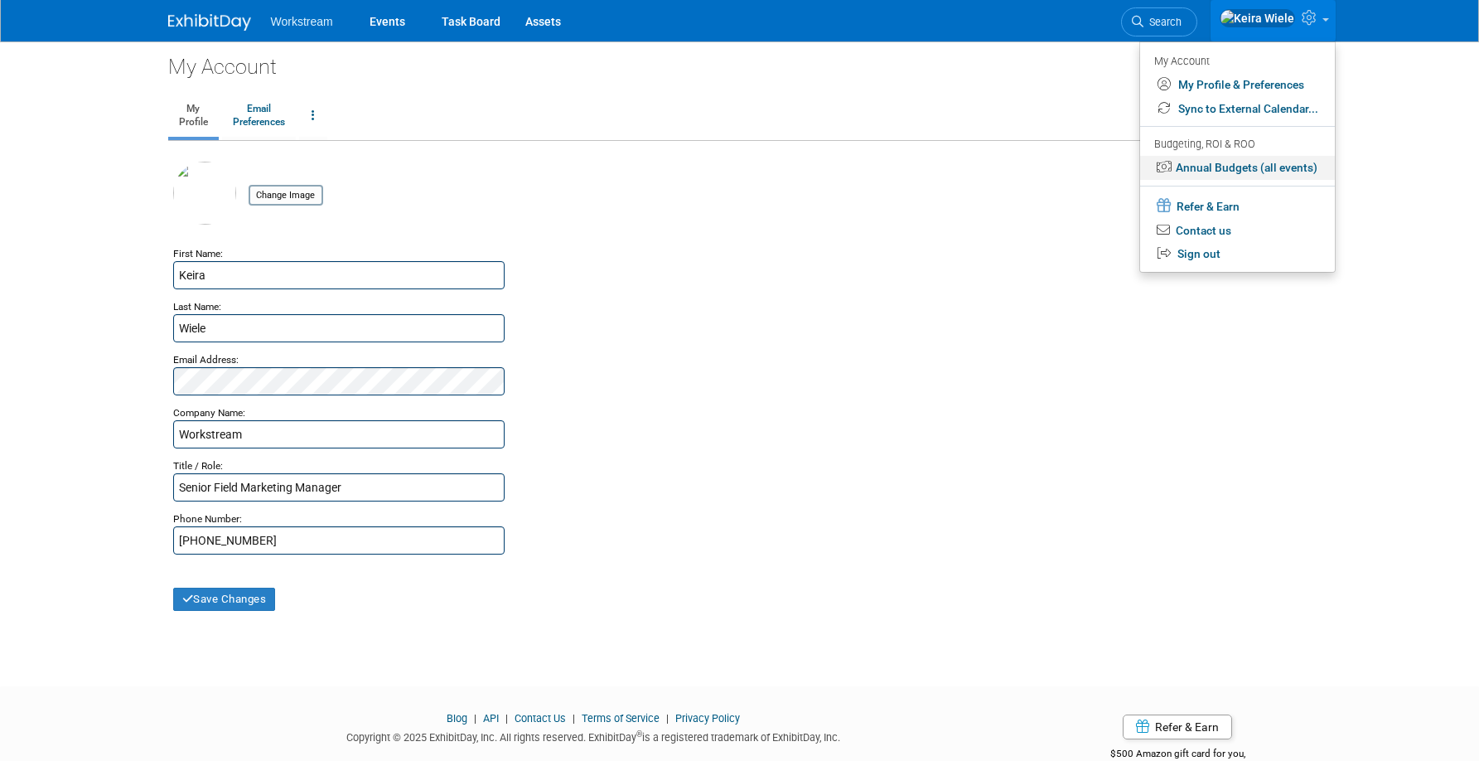
click at [1274, 164] on link "Annual Budgets (all events)" at bounding box center [1237, 168] width 195 height 24
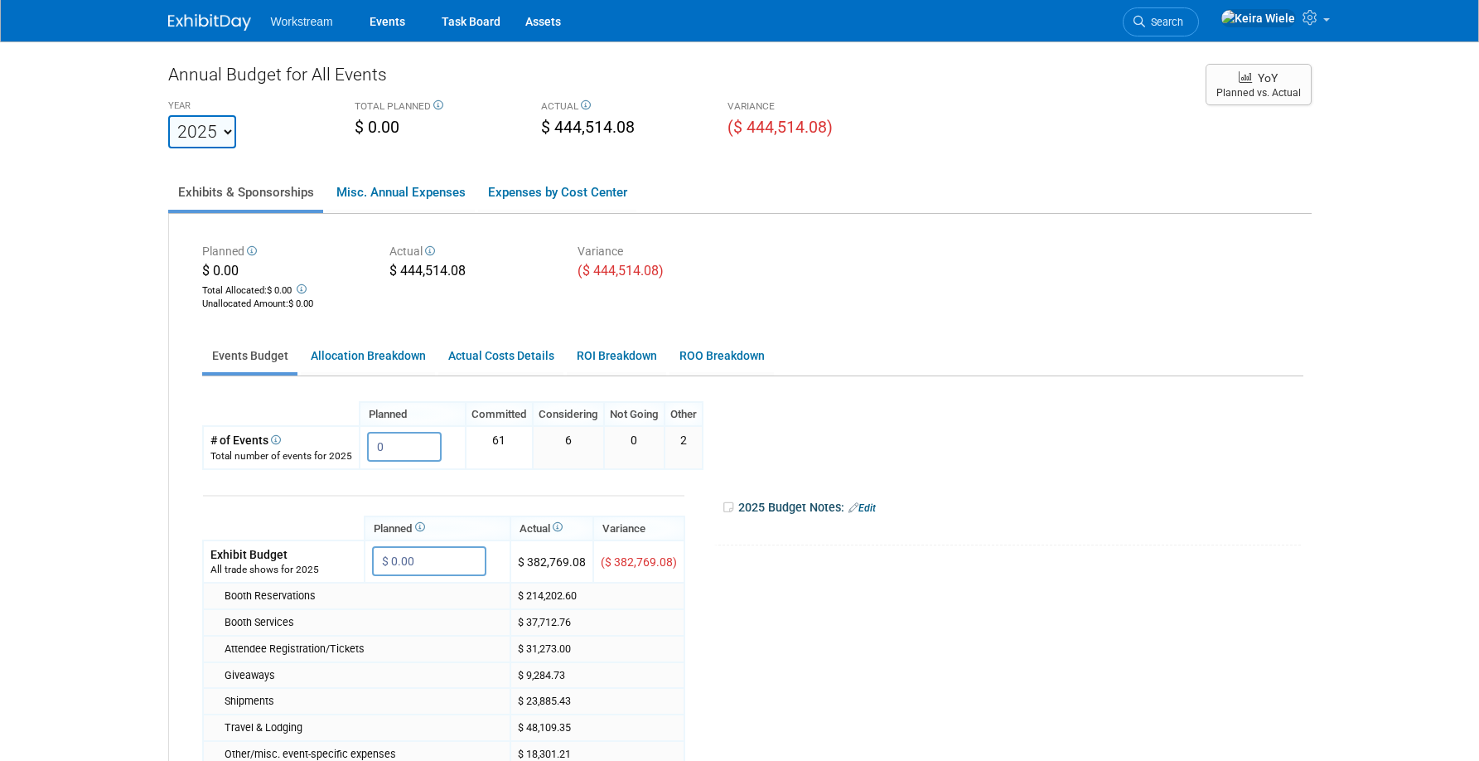
click at [213, 114] on div "YEAR" at bounding box center [249, 107] width 162 height 16
click at [213, 133] on select "2023 2024 2025 2026 2027 2028 2029 2030 2031" at bounding box center [202, 131] width 68 height 33
select select "2026"
click at [168, 115] on select "2023 2024 2025 2026 2027 2028 2029 2030 2031" at bounding box center [202, 131] width 68 height 33
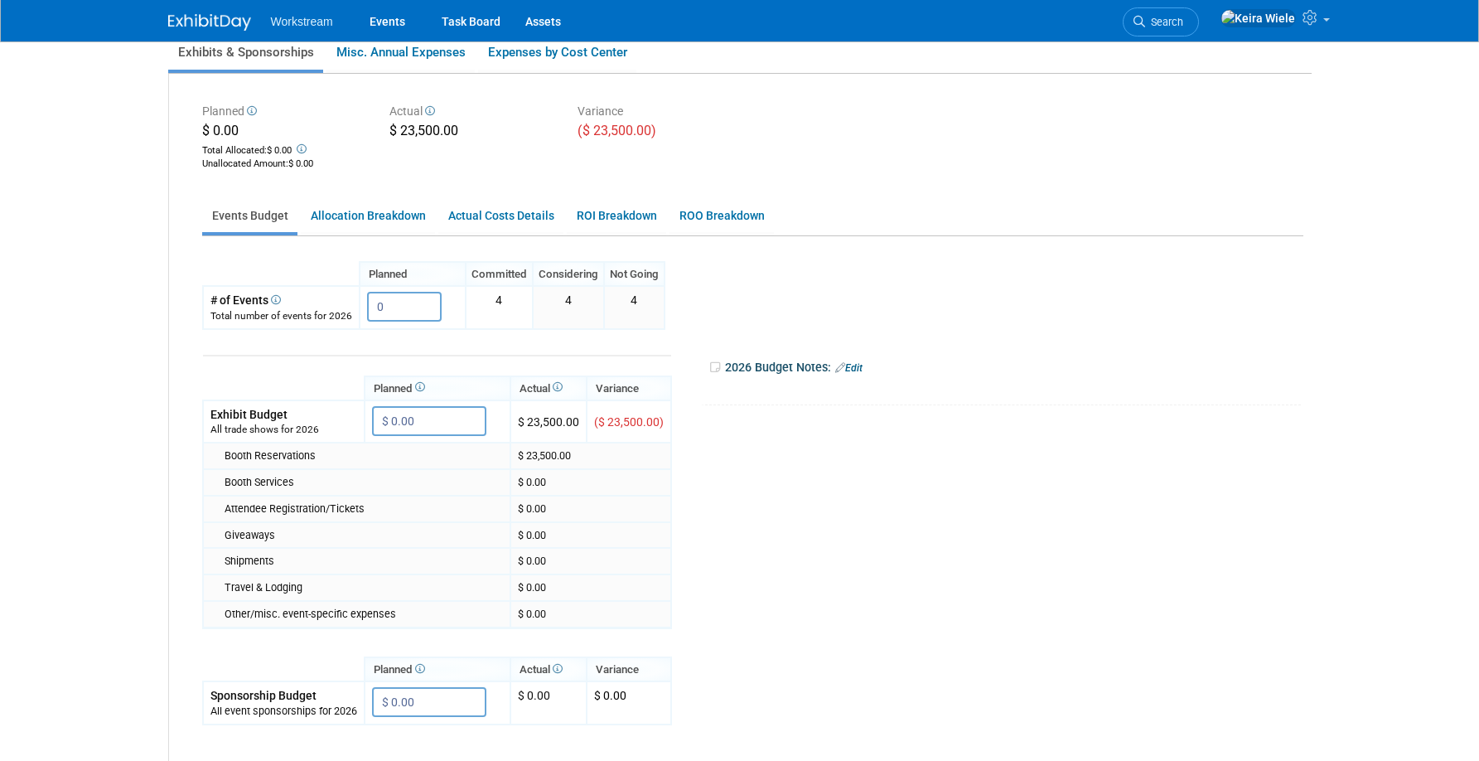
scroll to position [248, 0]
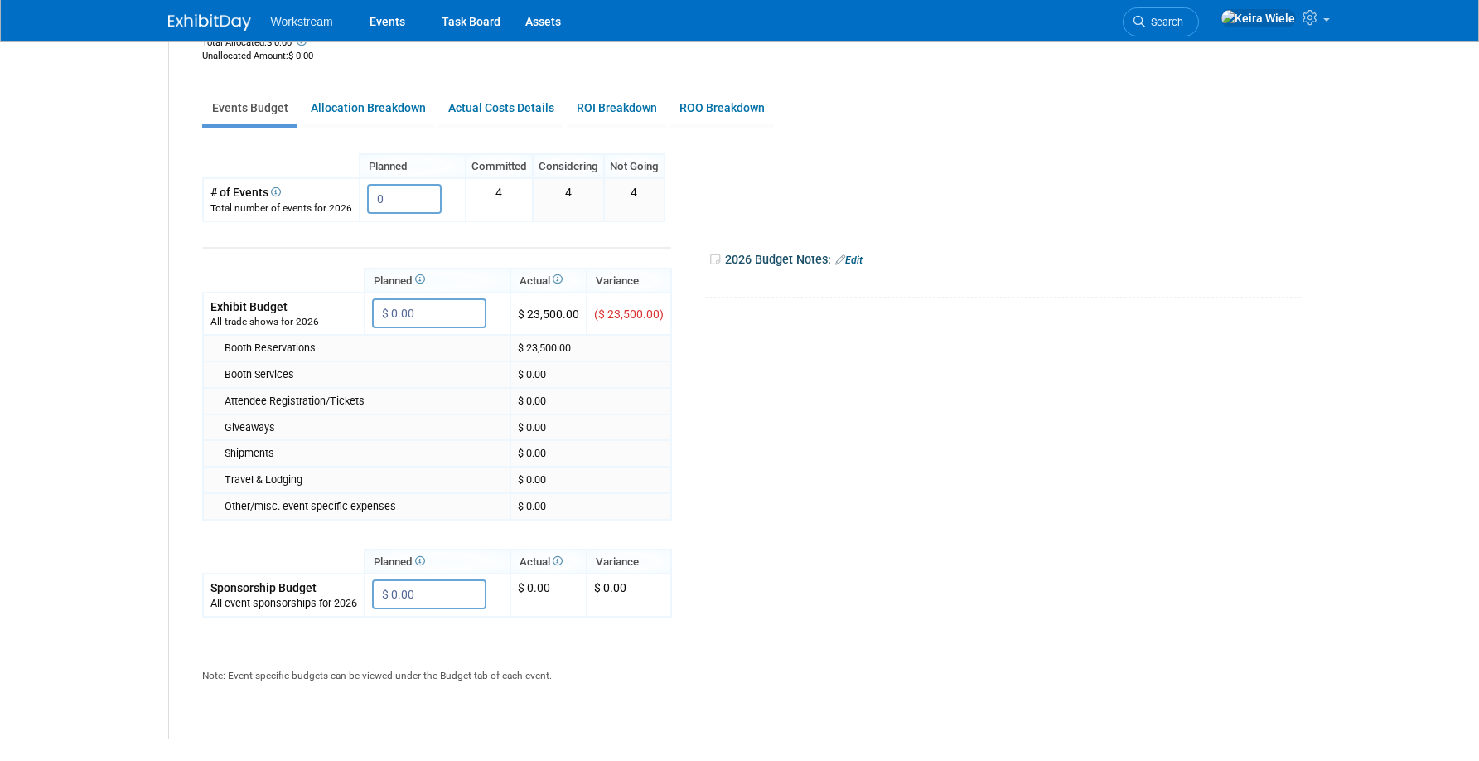
click at [428, 335] on td "Booth Reservations" at bounding box center [356, 348] width 307 height 27
click at [427, 310] on input "$ 0.00" at bounding box center [429, 313] width 114 height 30
click at [616, 350] on td "$ 23,500.00" at bounding box center [590, 348] width 161 height 27
click at [458, 307] on input "$ 0.00" at bounding box center [429, 313] width 114 height 30
drag, startPoint x: 422, startPoint y: 201, endPoint x: 317, endPoint y: 196, distance: 105.3
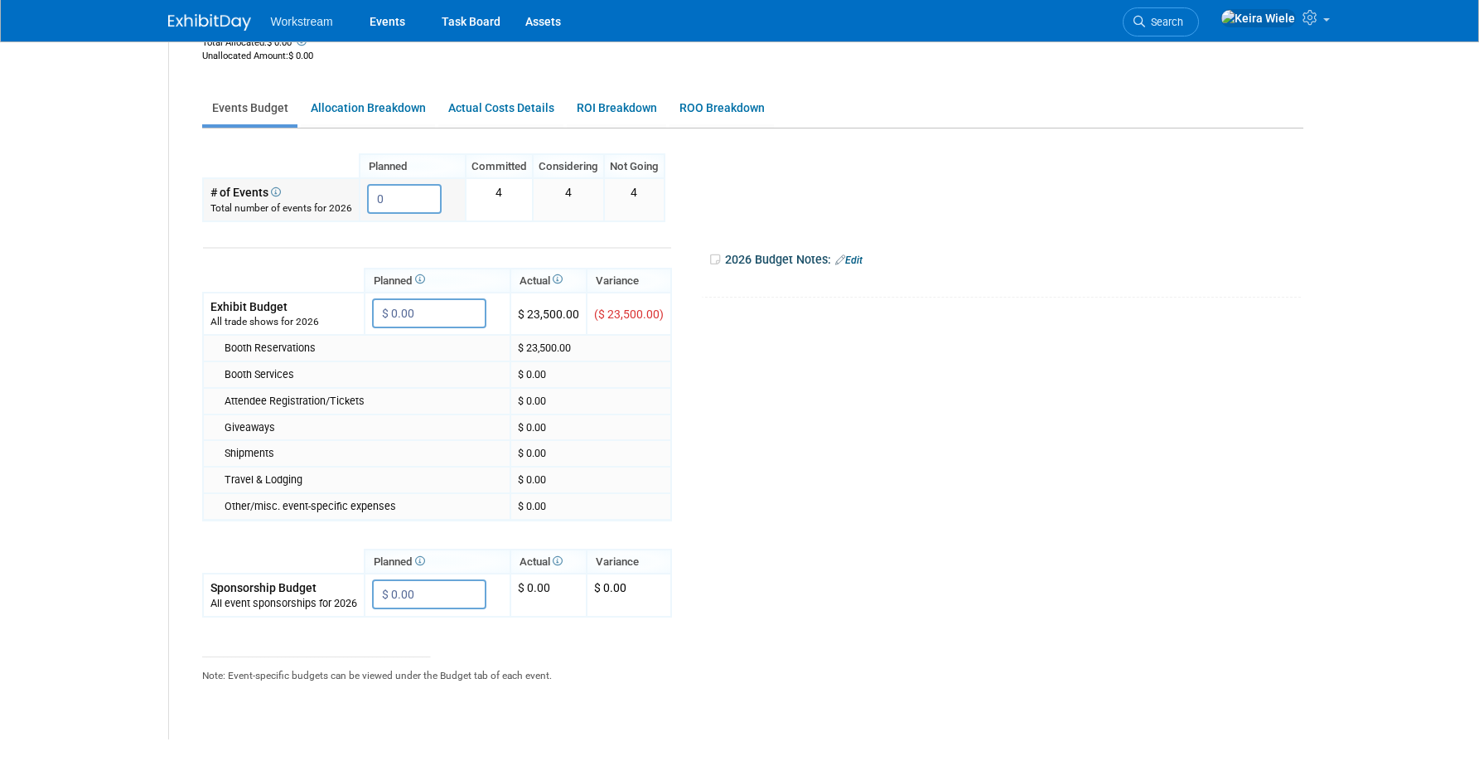
click at [325, 197] on tr "# of Events Total number of events for 2026 0 X" at bounding box center [434, 199] width 462 height 42
click at [421, 311] on input "$ 0.00" at bounding box center [429, 313] width 114 height 30
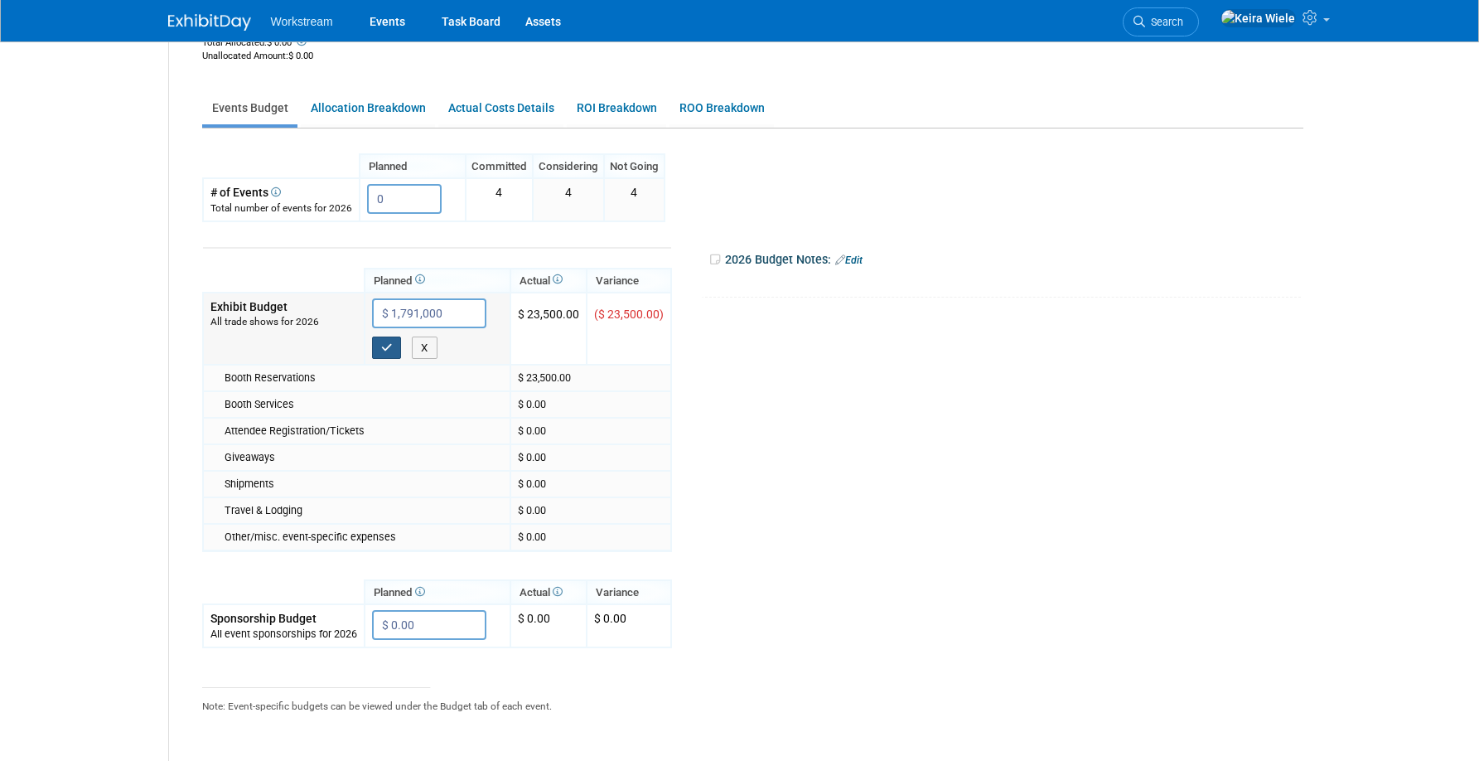
type input "$ 1,791,000.00"
click at [382, 349] on icon "button" at bounding box center [387, 347] width 12 height 11
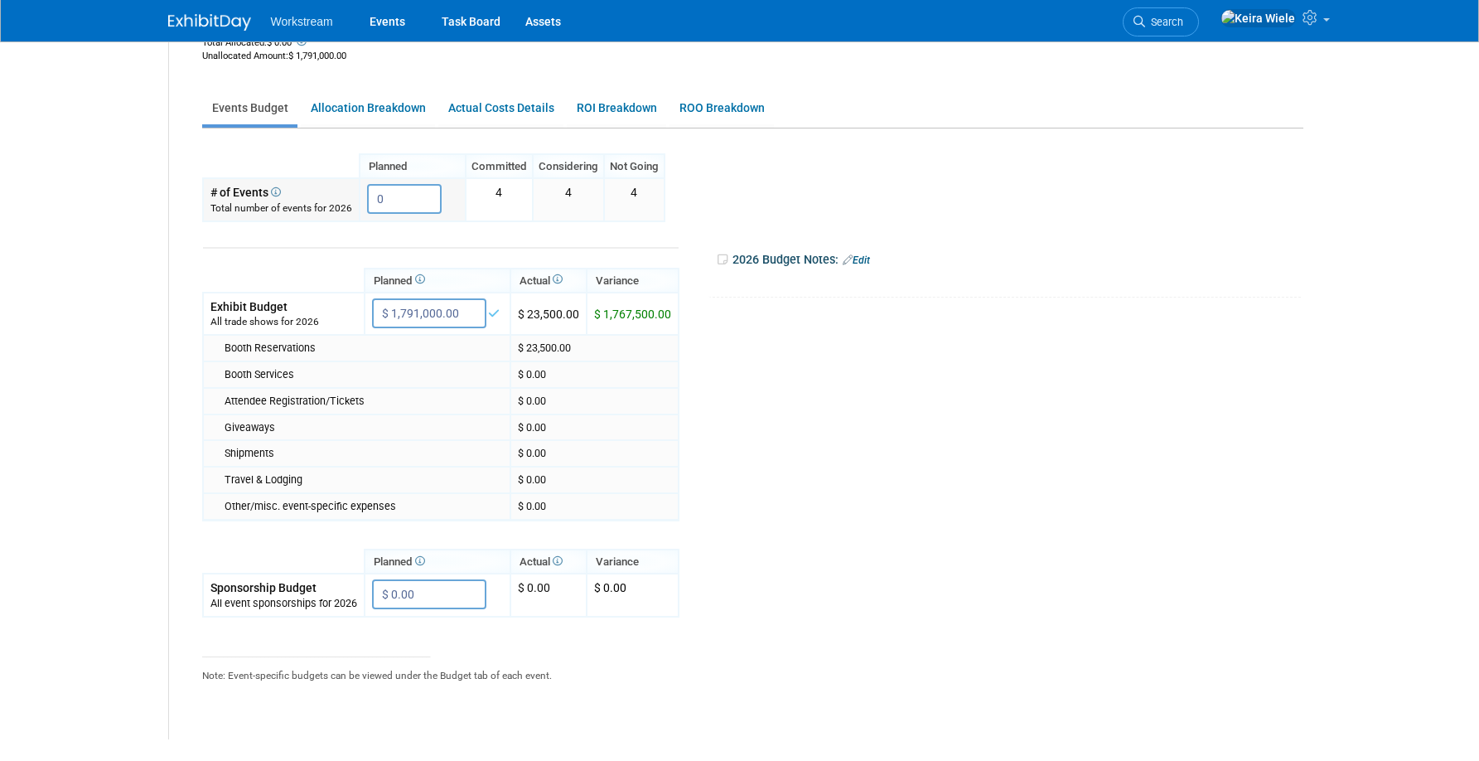
click at [417, 191] on input "0" at bounding box center [404, 199] width 75 height 30
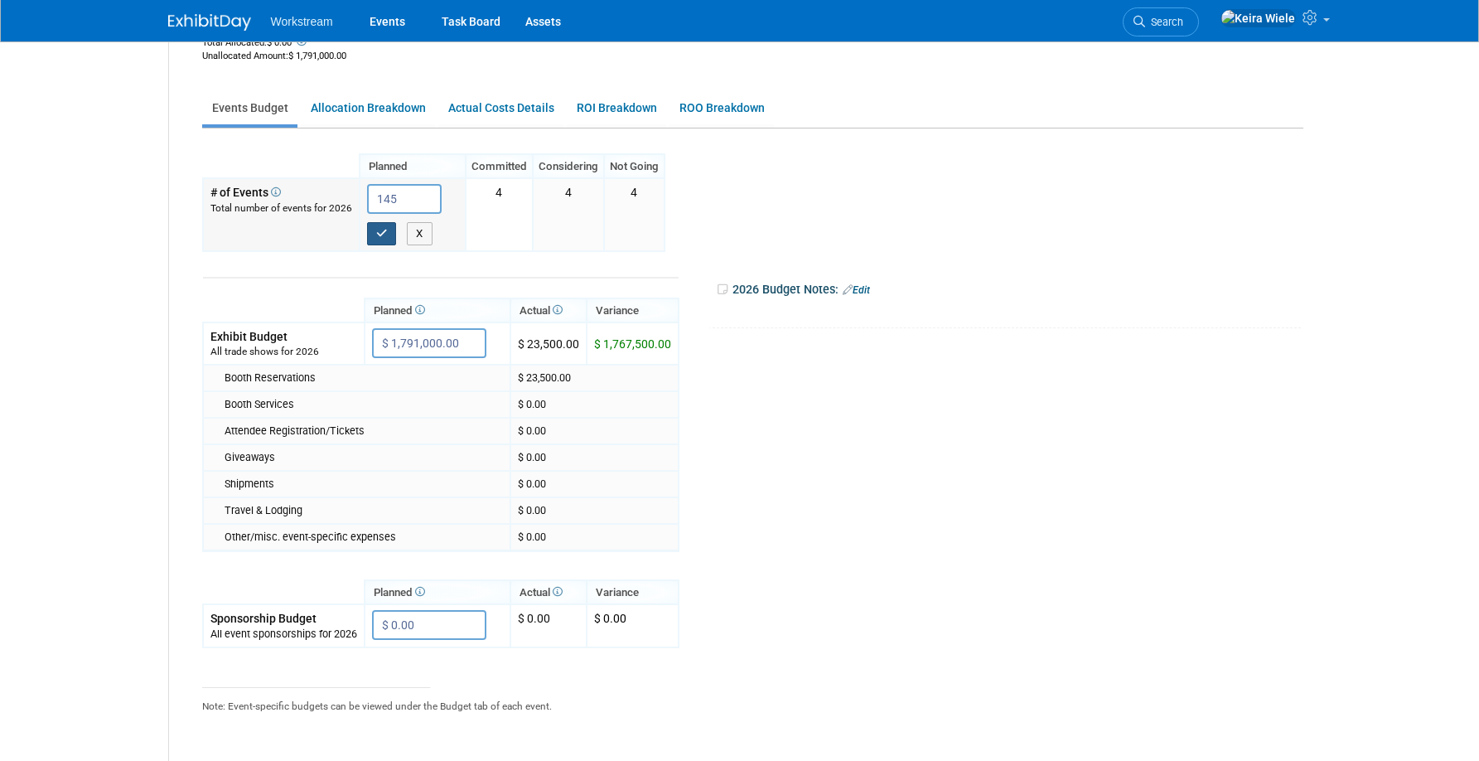
type input "145"
click at [389, 225] on button "button" at bounding box center [382, 233] width 30 height 23
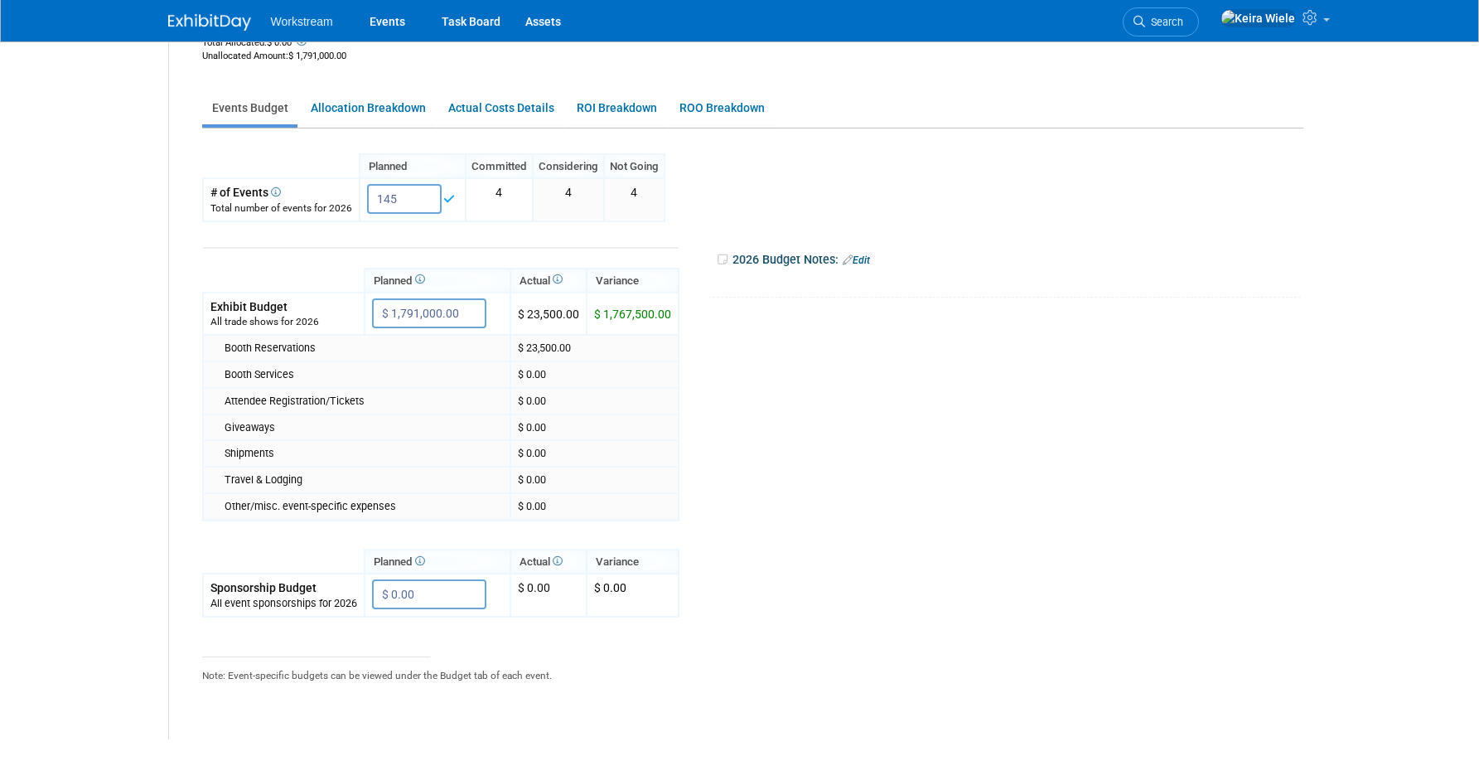
click at [932, 496] on tr "Planned Actual X X" at bounding box center [748, 480] width 1093 height 517
click at [369, 118] on link "Allocation Breakdown" at bounding box center [368, 108] width 134 height 32
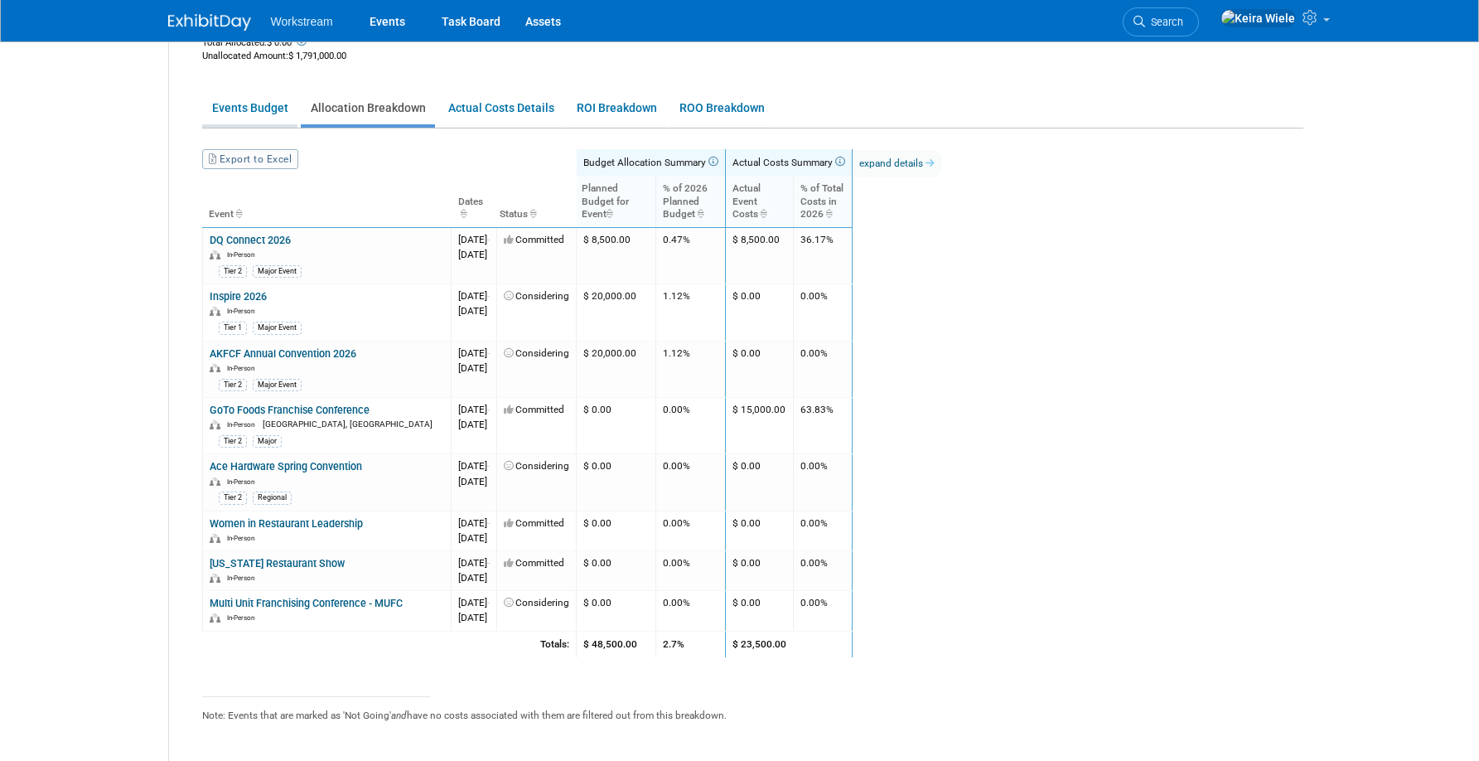
click at [278, 115] on link "Events Budget" at bounding box center [249, 108] width 95 height 32
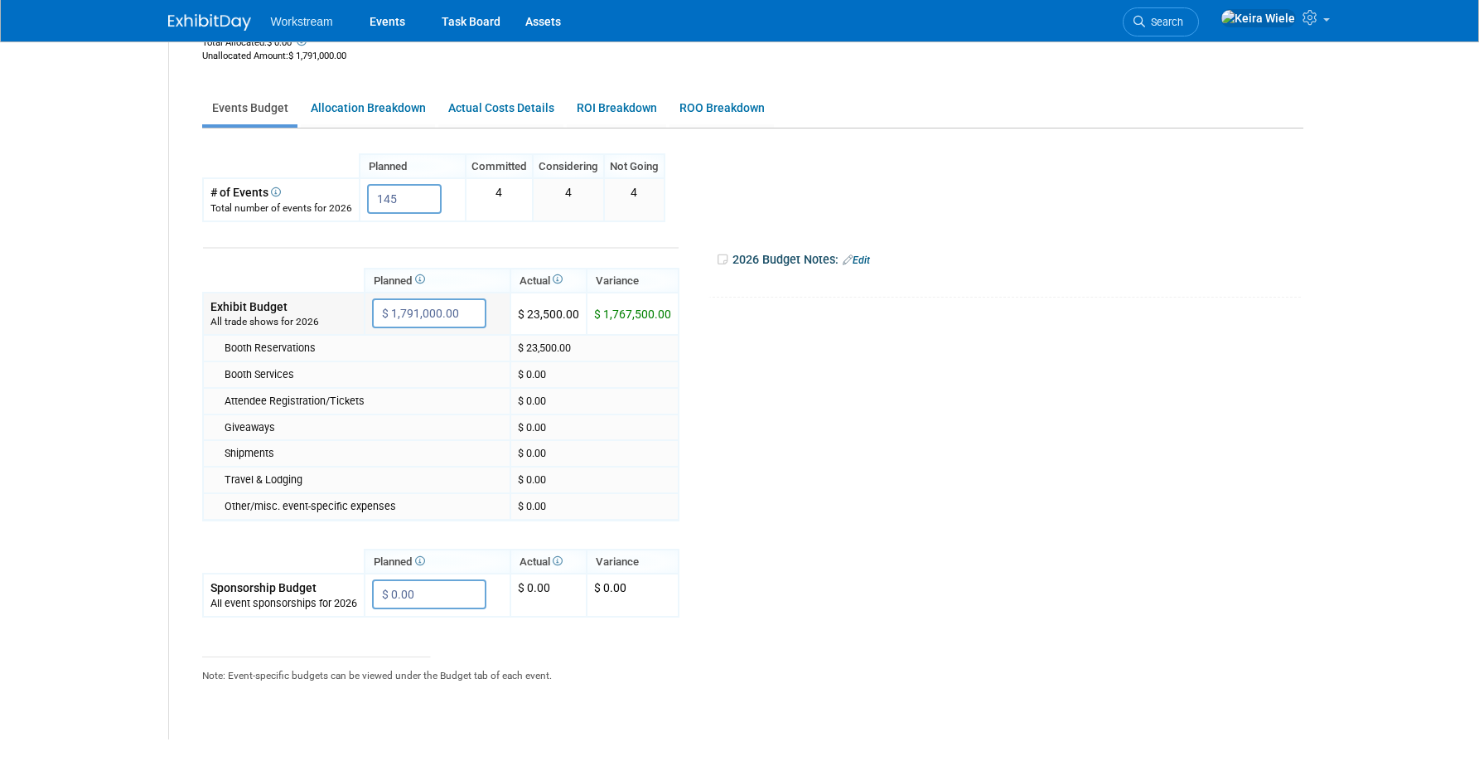
scroll to position [0, 0]
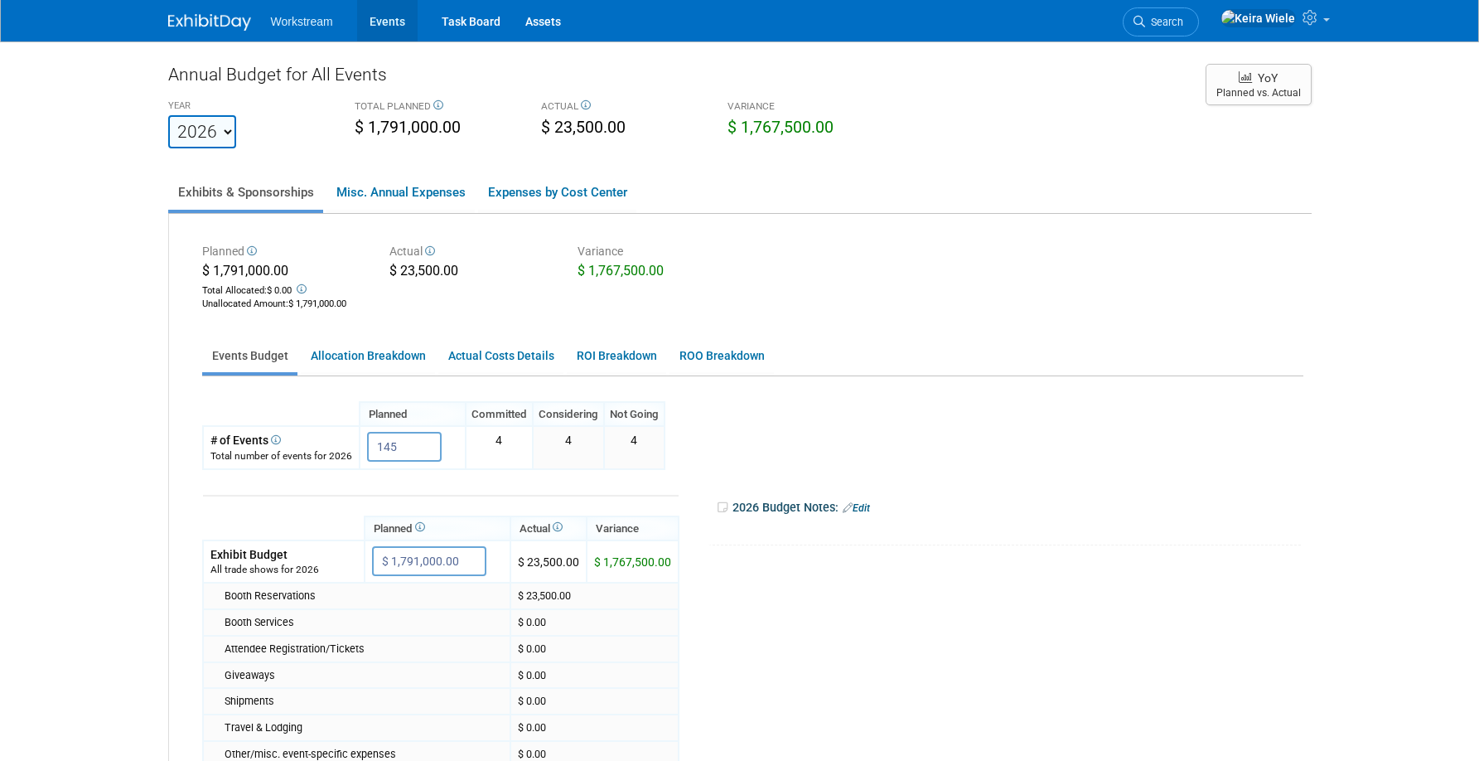
click at [367, 27] on link "Events" at bounding box center [387, 20] width 60 height 41
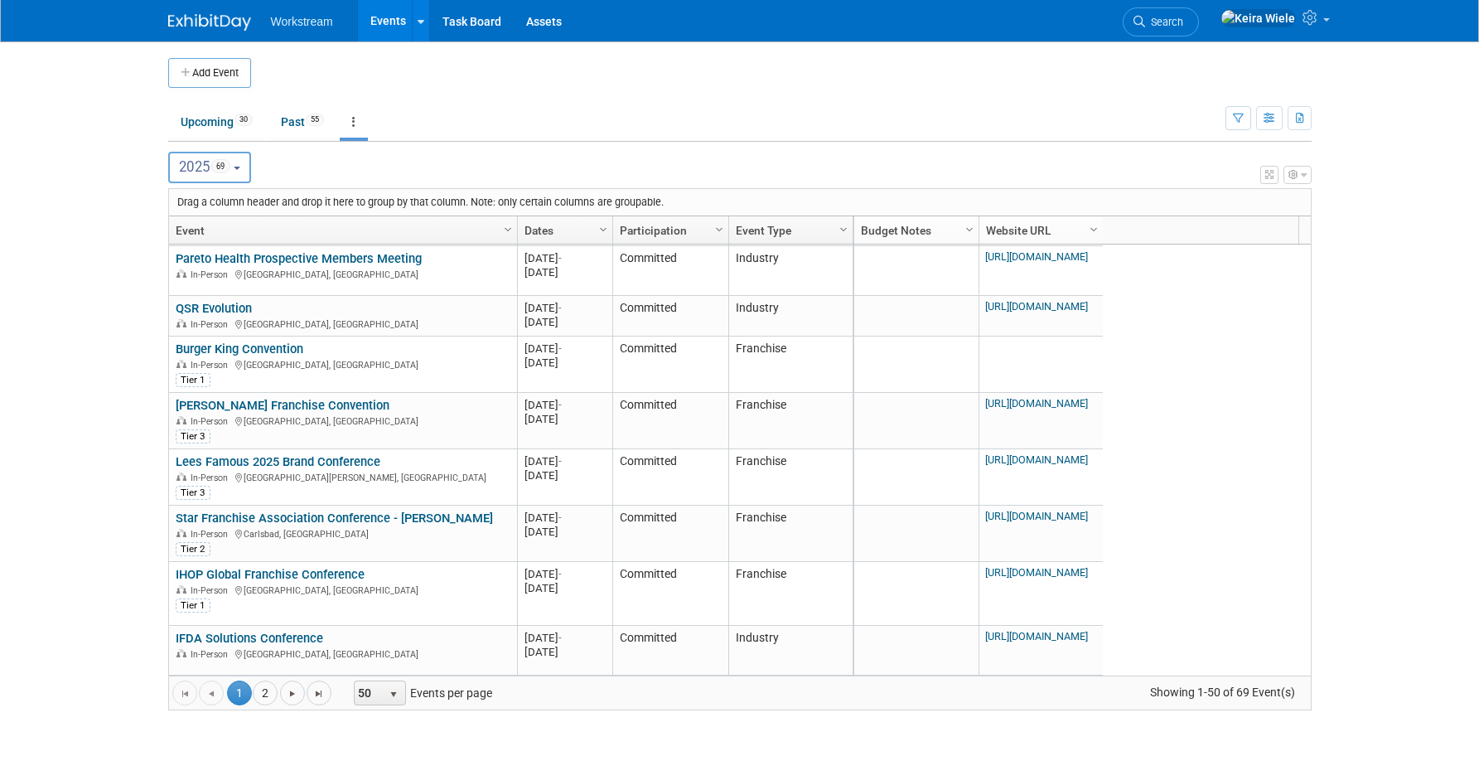
click at [252, 162] on button "2025 69" at bounding box center [210, 167] width 84 height 31
click at [235, 268] on span "12" at bounding box center [228, 273] width 18 height 13
click at [182, 268] on input "2026 12" at bounding box center [177, 273] width 11 height 11
select select "2026"
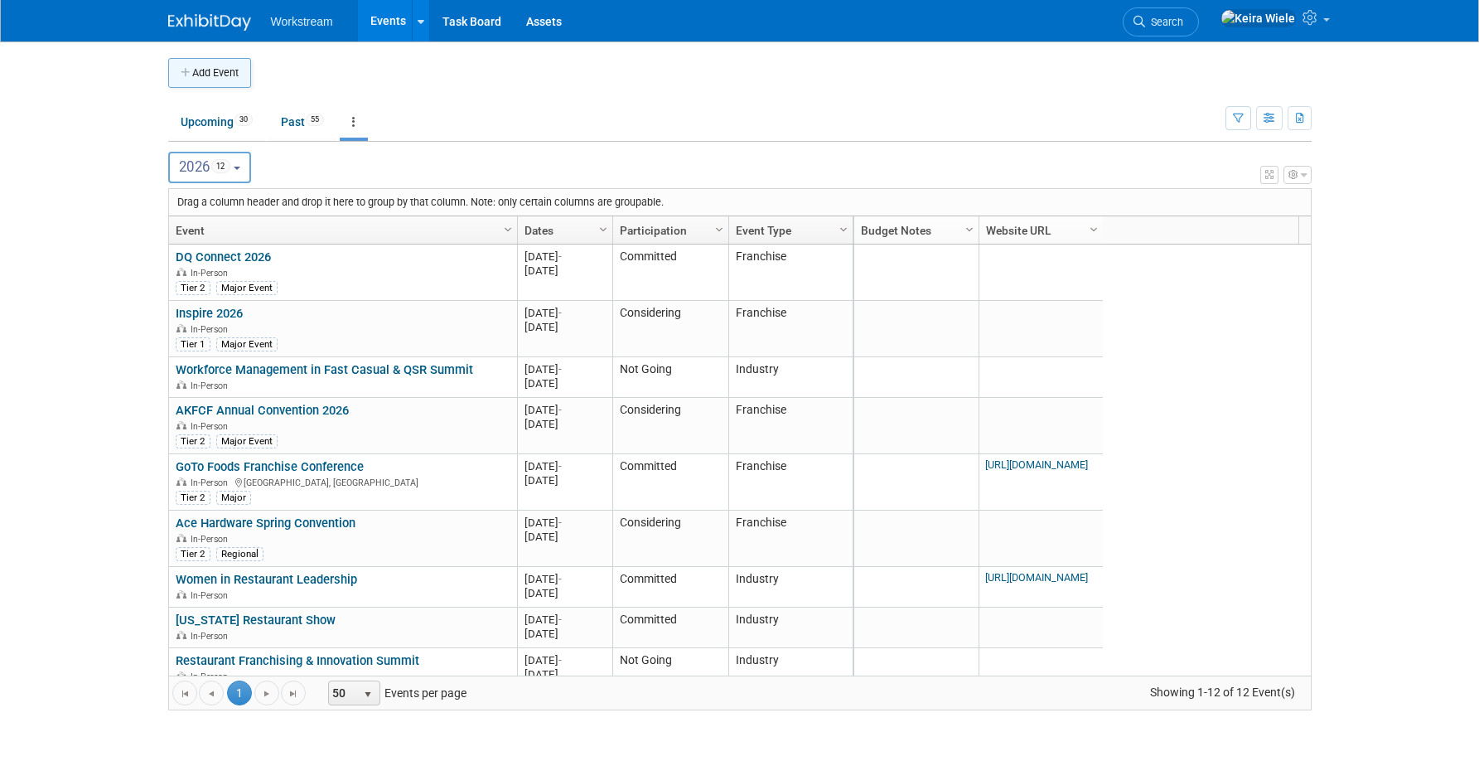
click at [235, 75] on button "Add Event" at bounding box center [209, 73] width 83 height 30
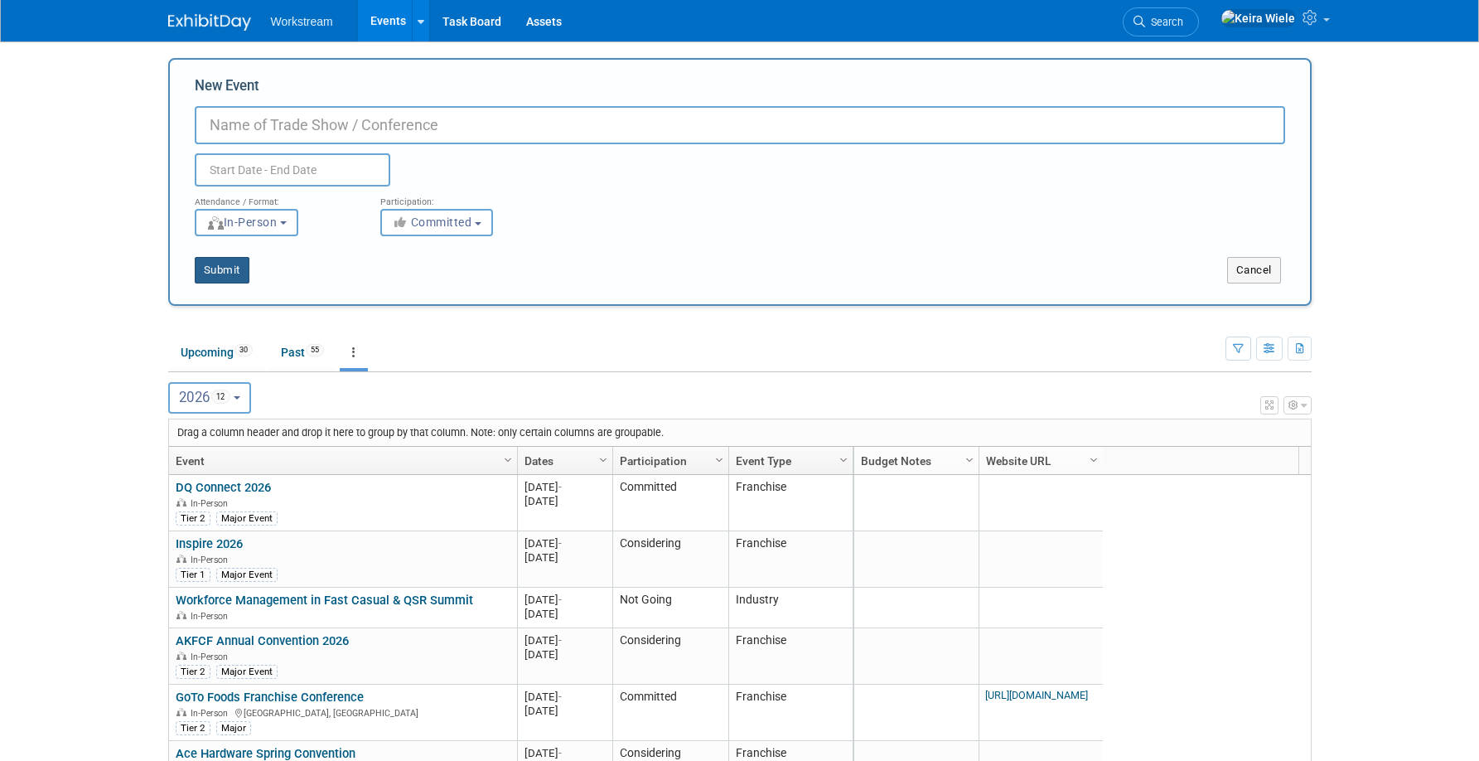
click at [233, 263] on button "Submit" at bounding box center [222, 270] width 55 height 27
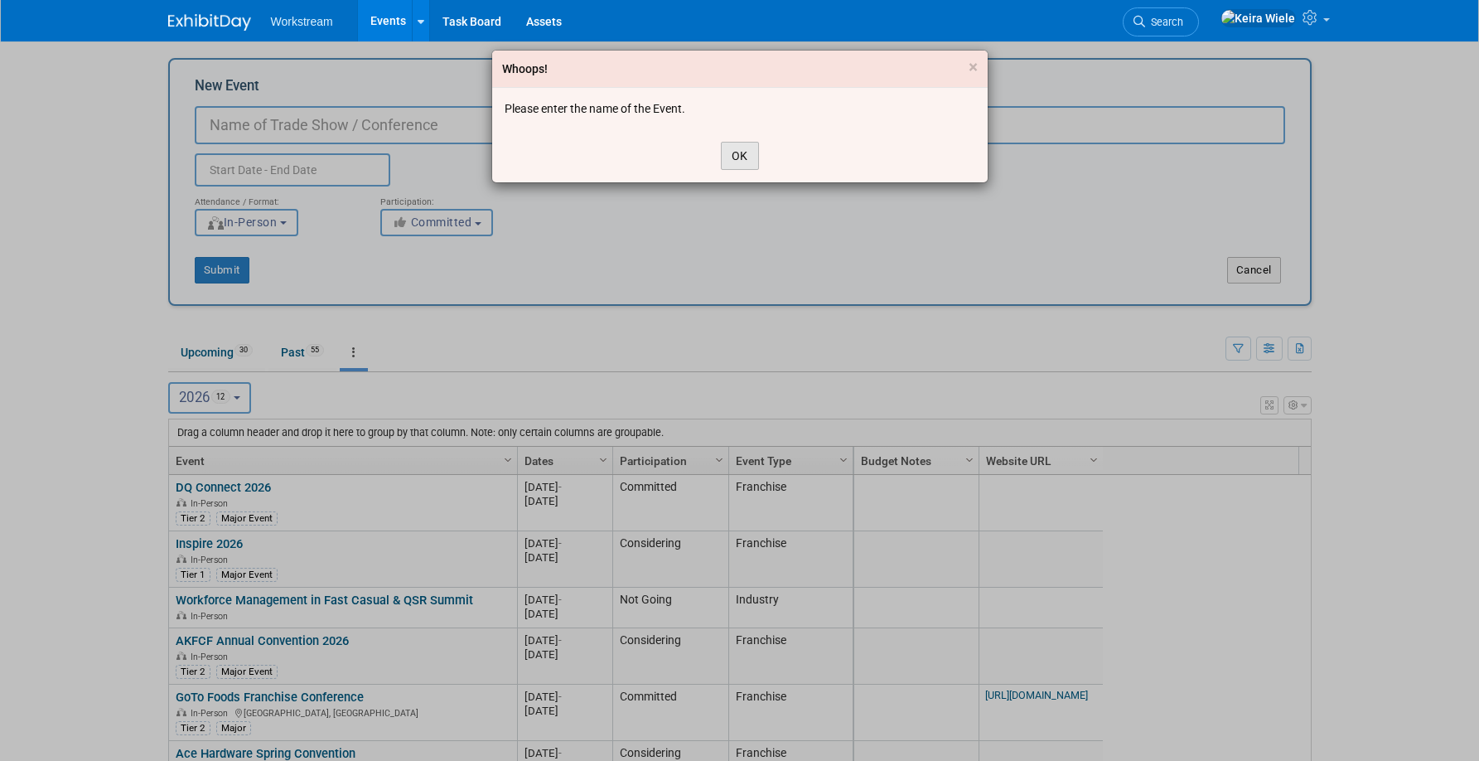
click at [742, 152] on button "OK" at bounding box center [740, 156] width 38 height 28
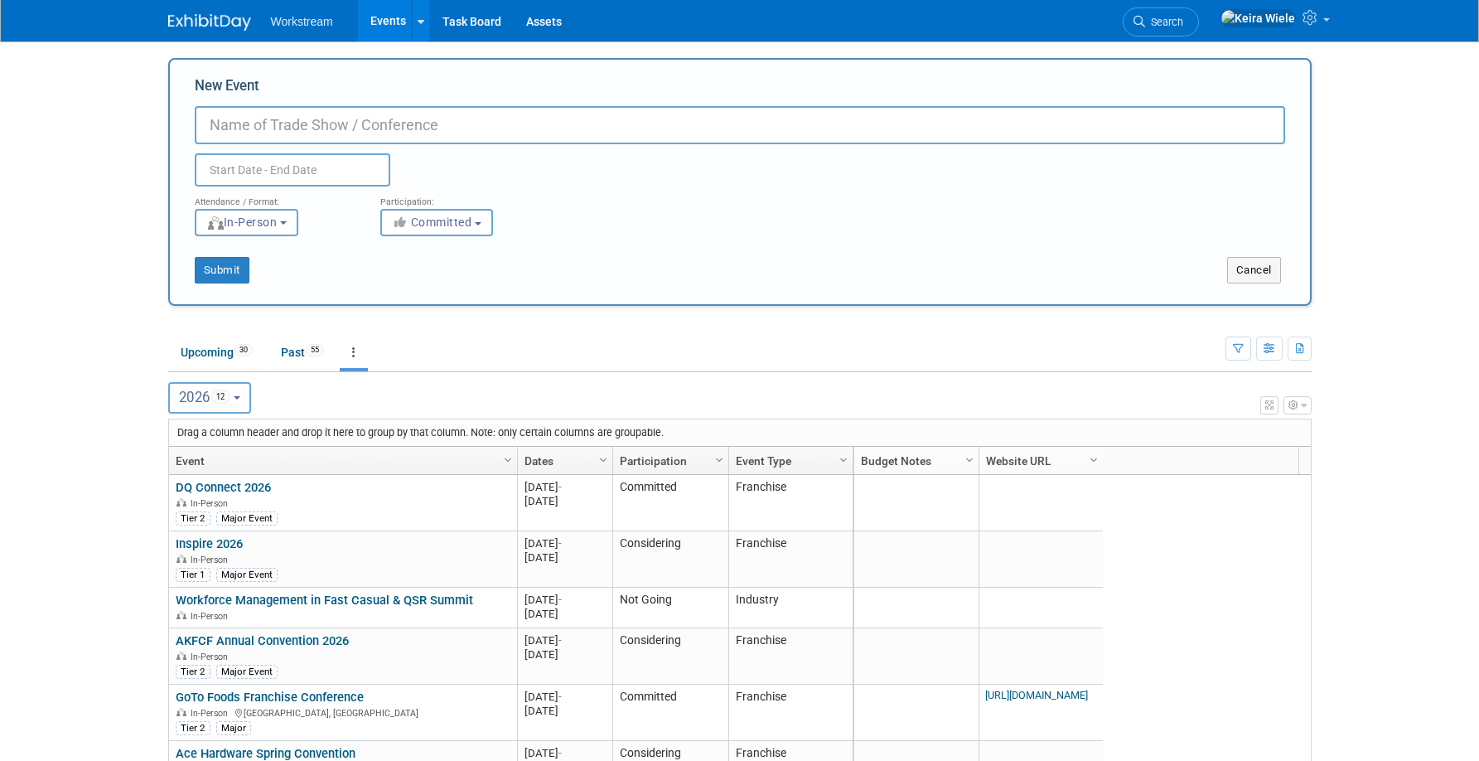
click at [366, 118] on input "New Event" at bounding box center [740, 125] width 1090 height 38
type input "[PERSON_NAME]'s - Placeholder"
click at [466, 162] on div "Duplicate Event Warning" at bounding box center [739, 165] width 1115 height 42
click at [217, 271] on button "Submit" at bounding box center [222, 270] width 55 height 27
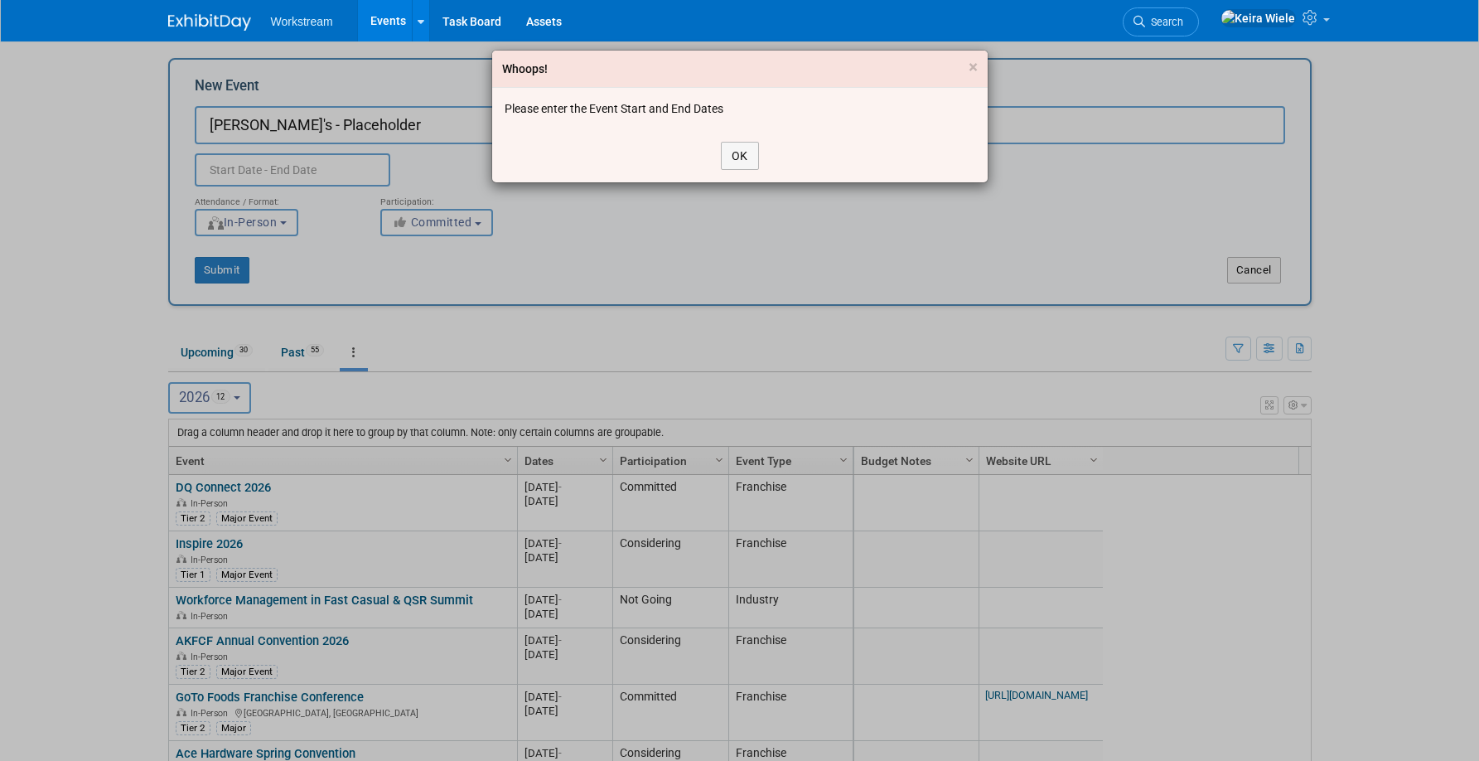
click at [746, 132] on div "OK" at bounding box center [739, 155] width 495 height 53
click at [734, 147] on button "OK" at bounding box center [740, 156] width 38 height 28
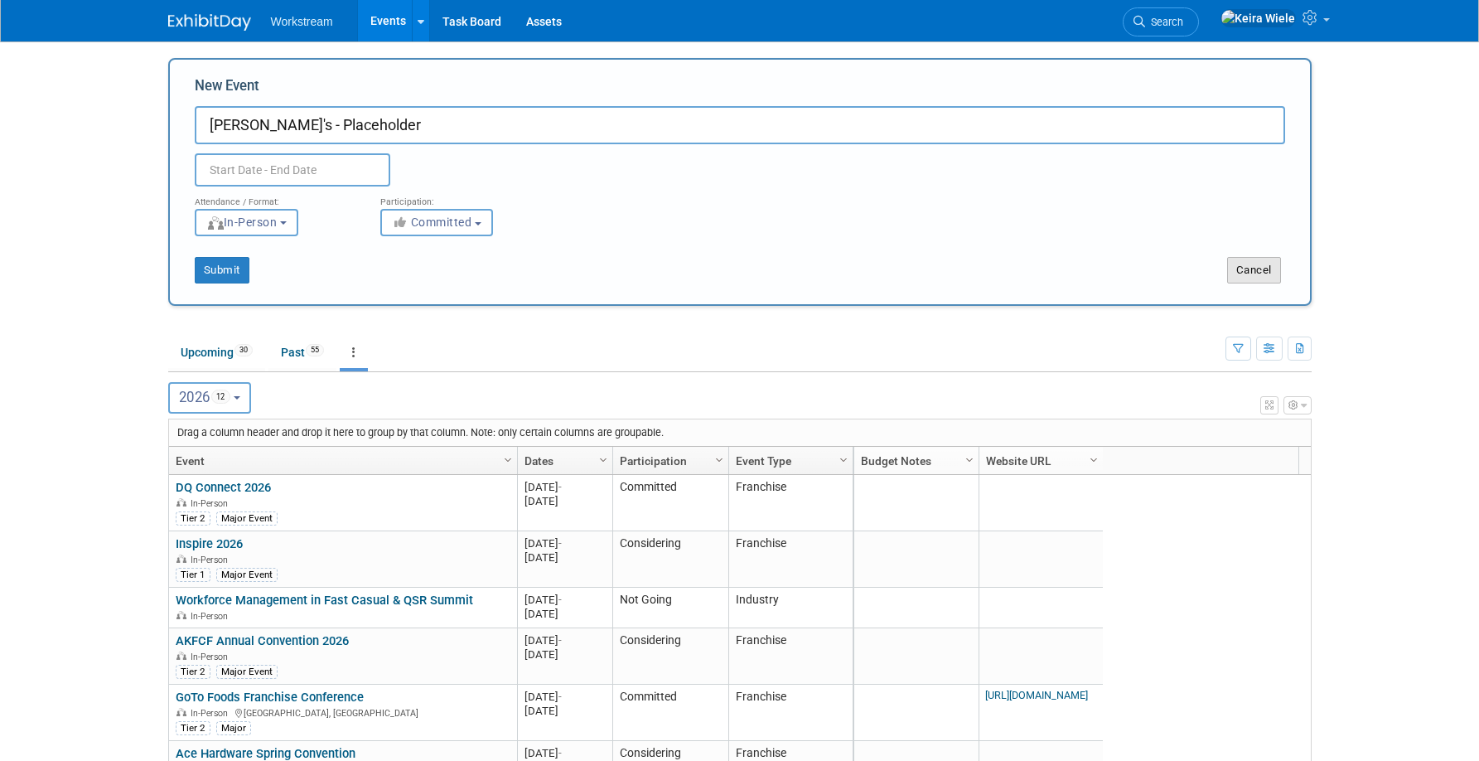
click at [1249, 282] on button "Cancel" at bounding box center [1254, 270] width 54 height 27
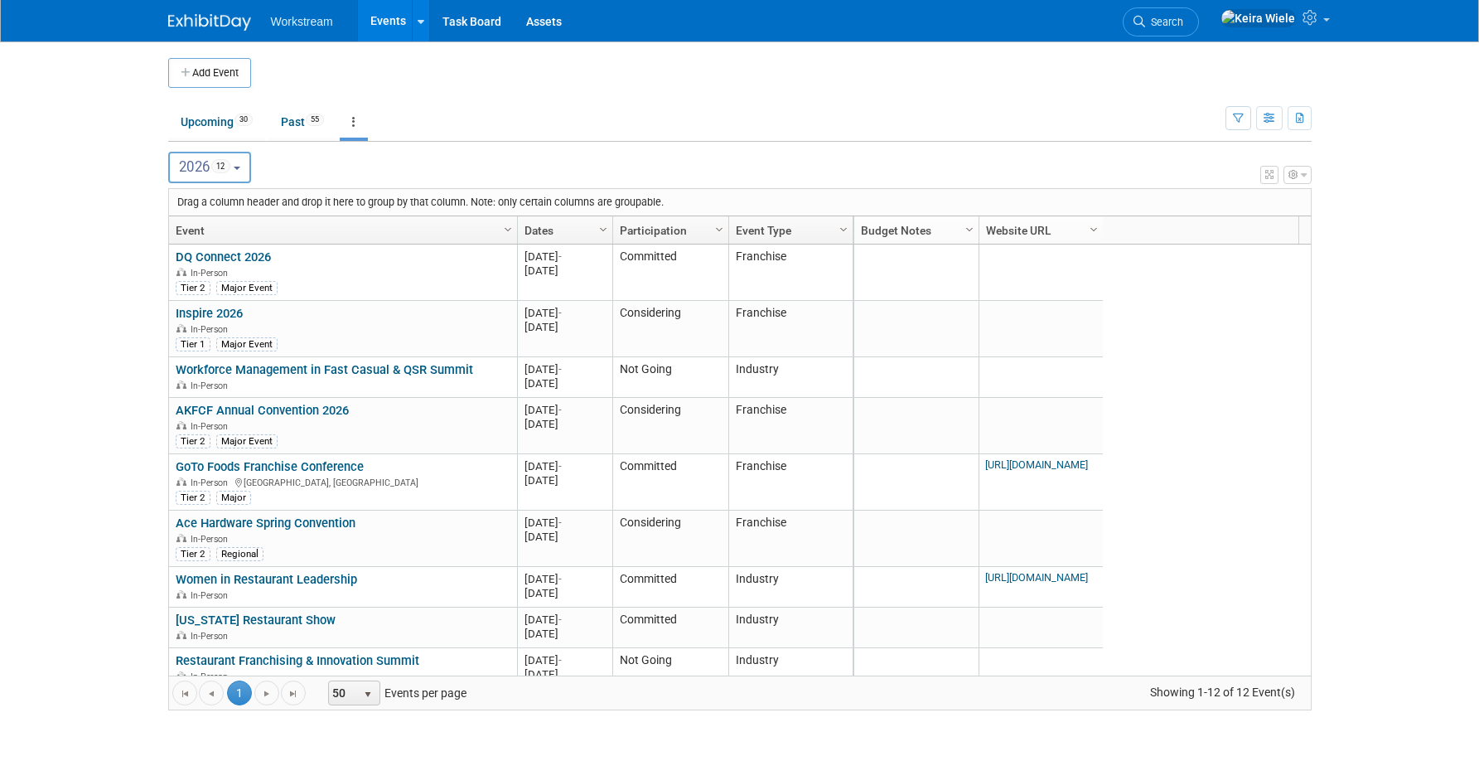
click at [1374, 303] on body "Workstream Events Add Event Bulk Upload Events Shareable Event Boards Recently …" at bounding box center [739, 380] width 1479 height 761
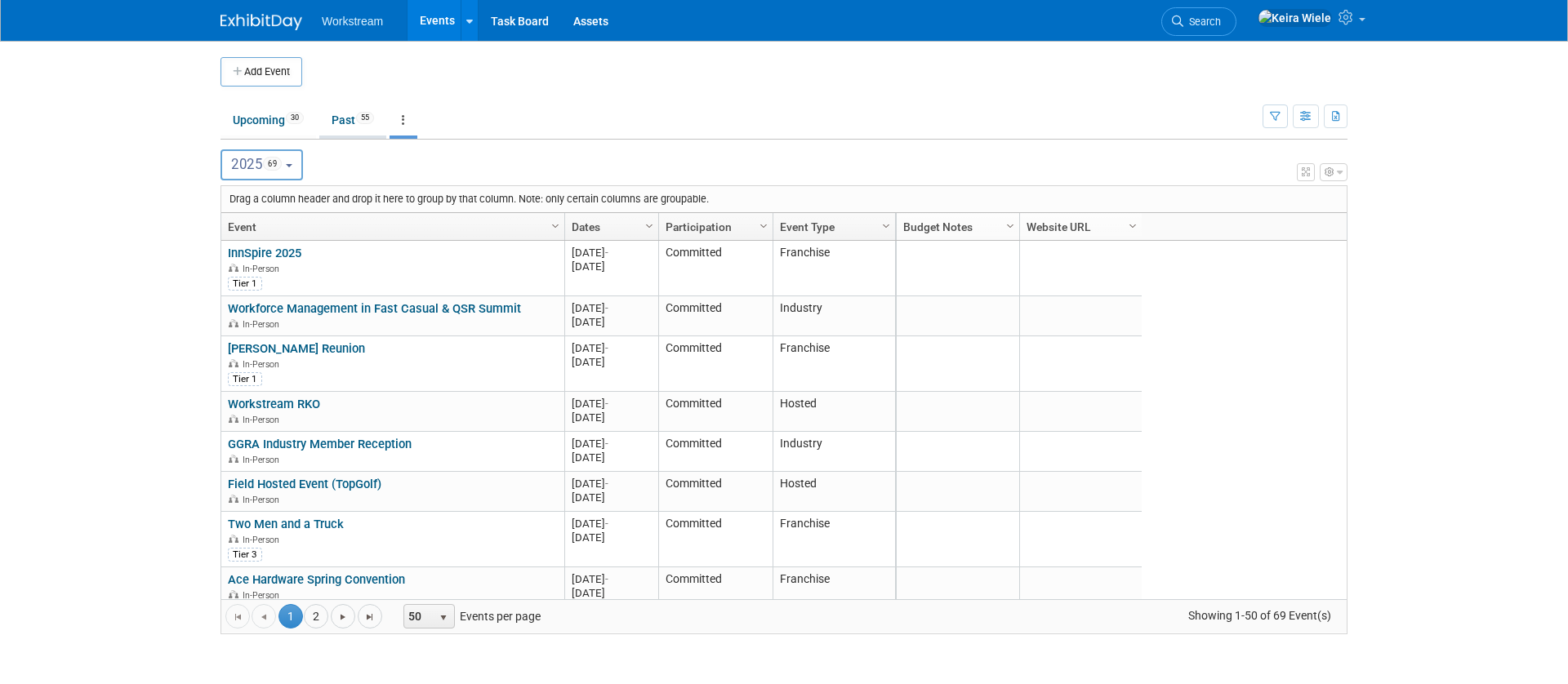
scroll to position [2081, 0]
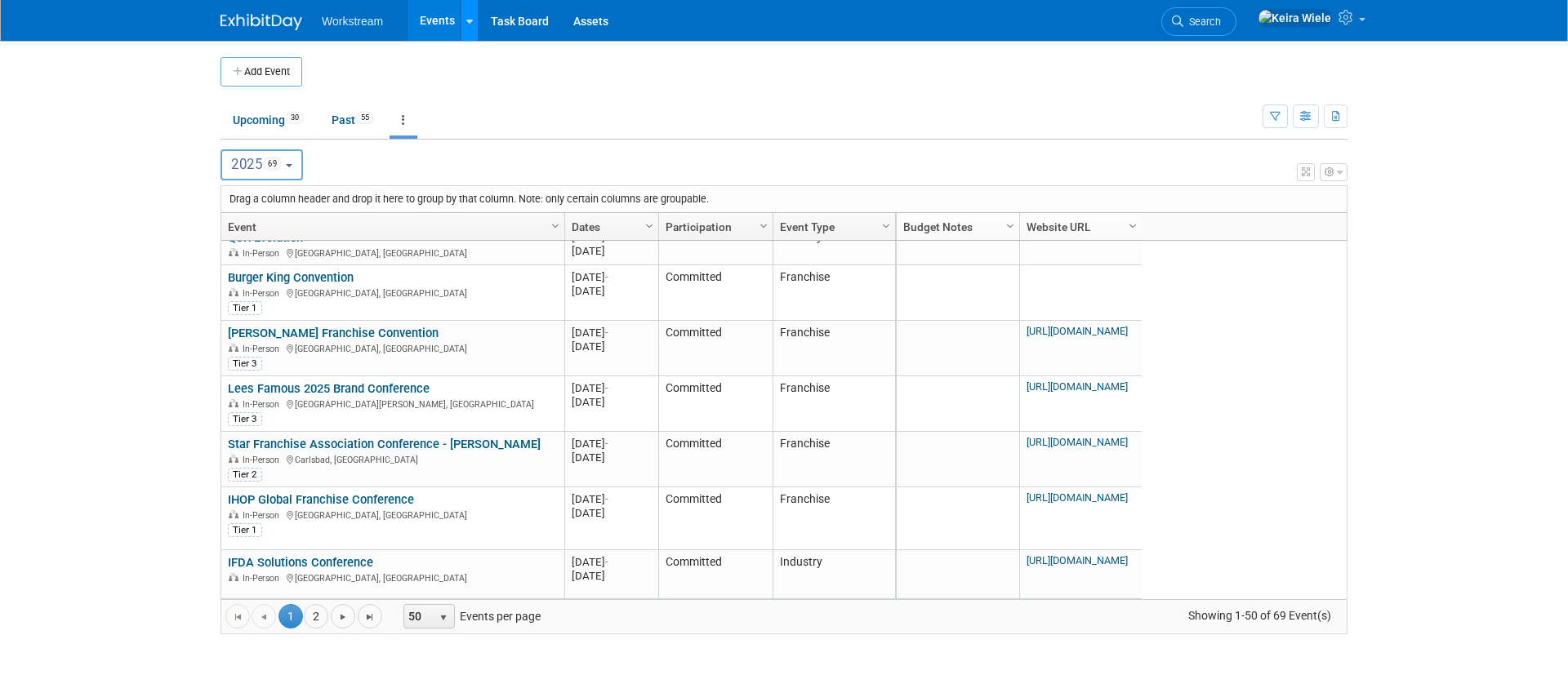
click at [466, 25] on icon at bounding box center [469, 22] width 7 height 11
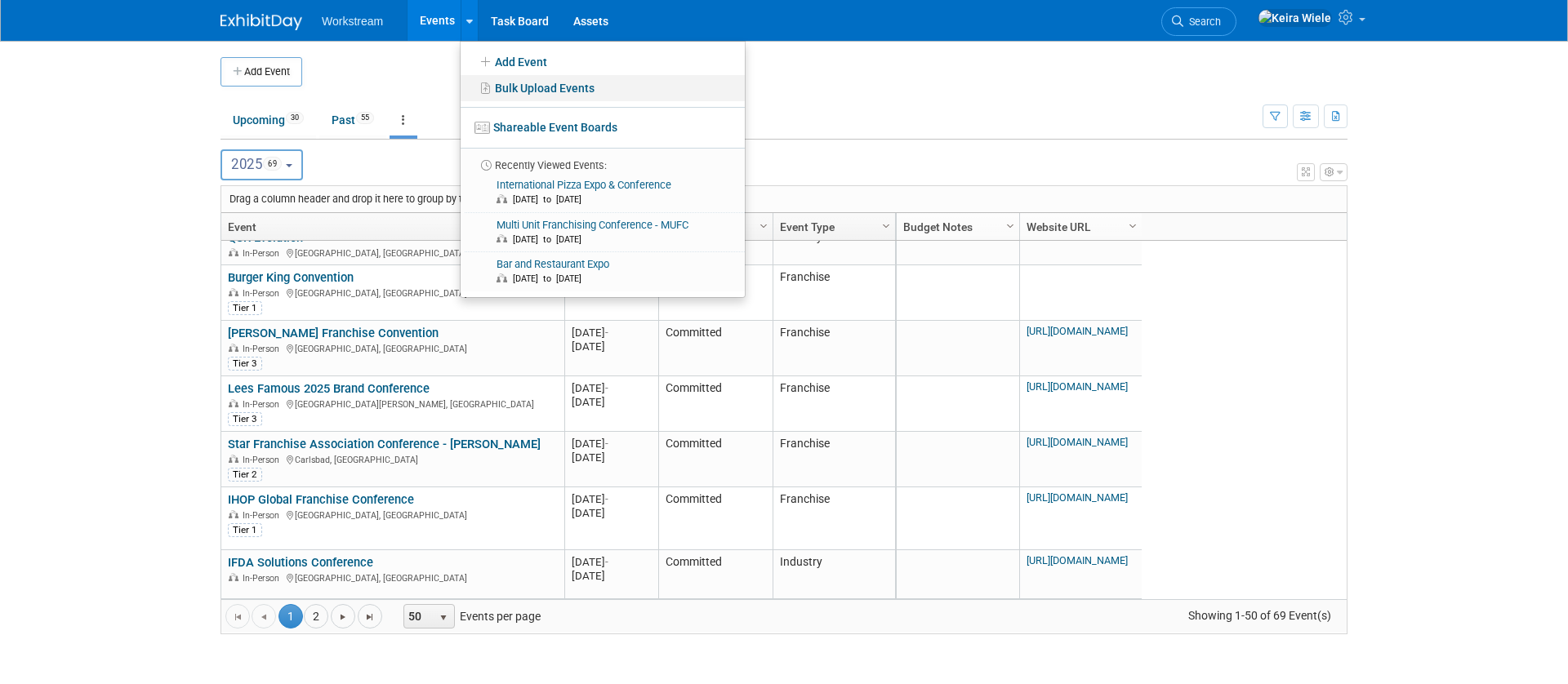
click at [533, 88] on link "Bulk Upload Events" at bounding box center [602, 88] width 284 height 27
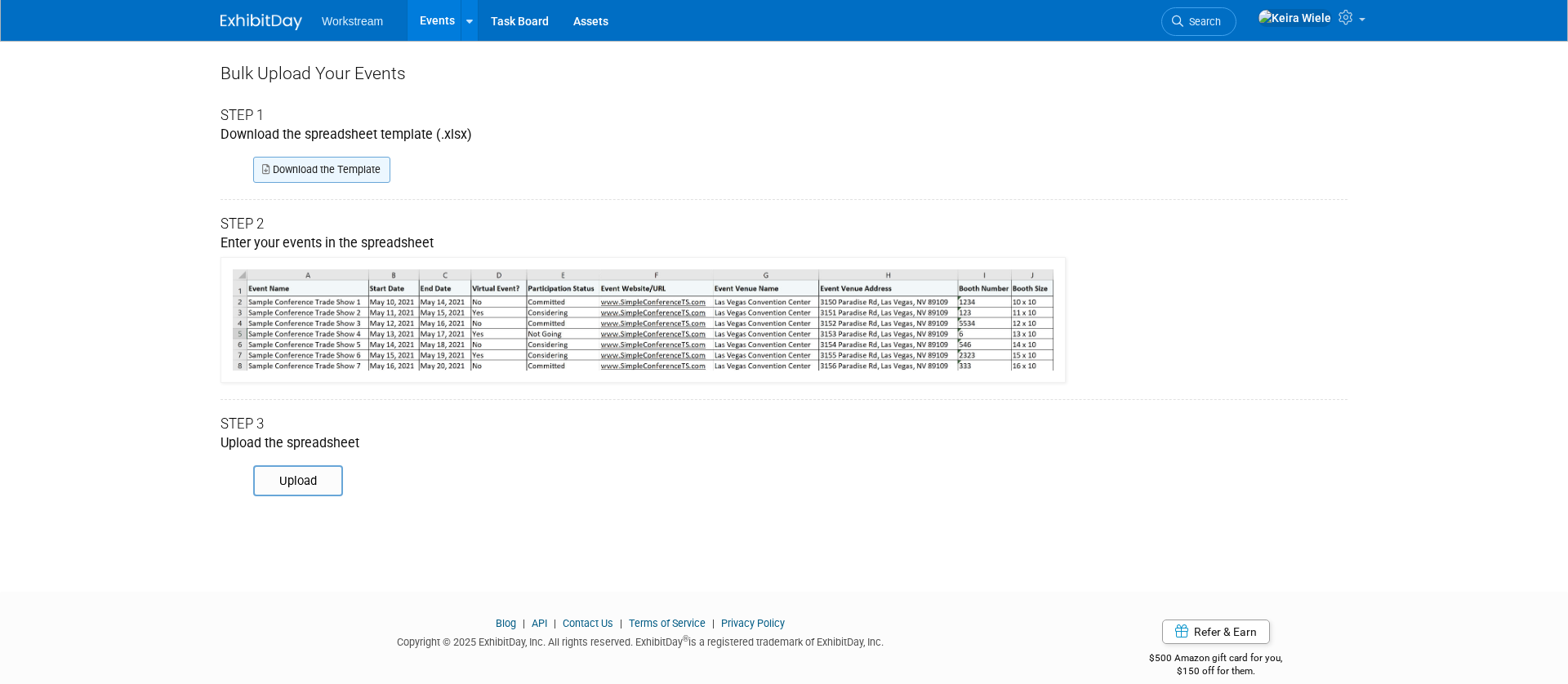
click at [350, 170] on link "Download the Template" at bounding box center [321, 170] width 137 height 27
click at [309, 480] on input "file" at bounding box center [230, 481] width 222 height 28
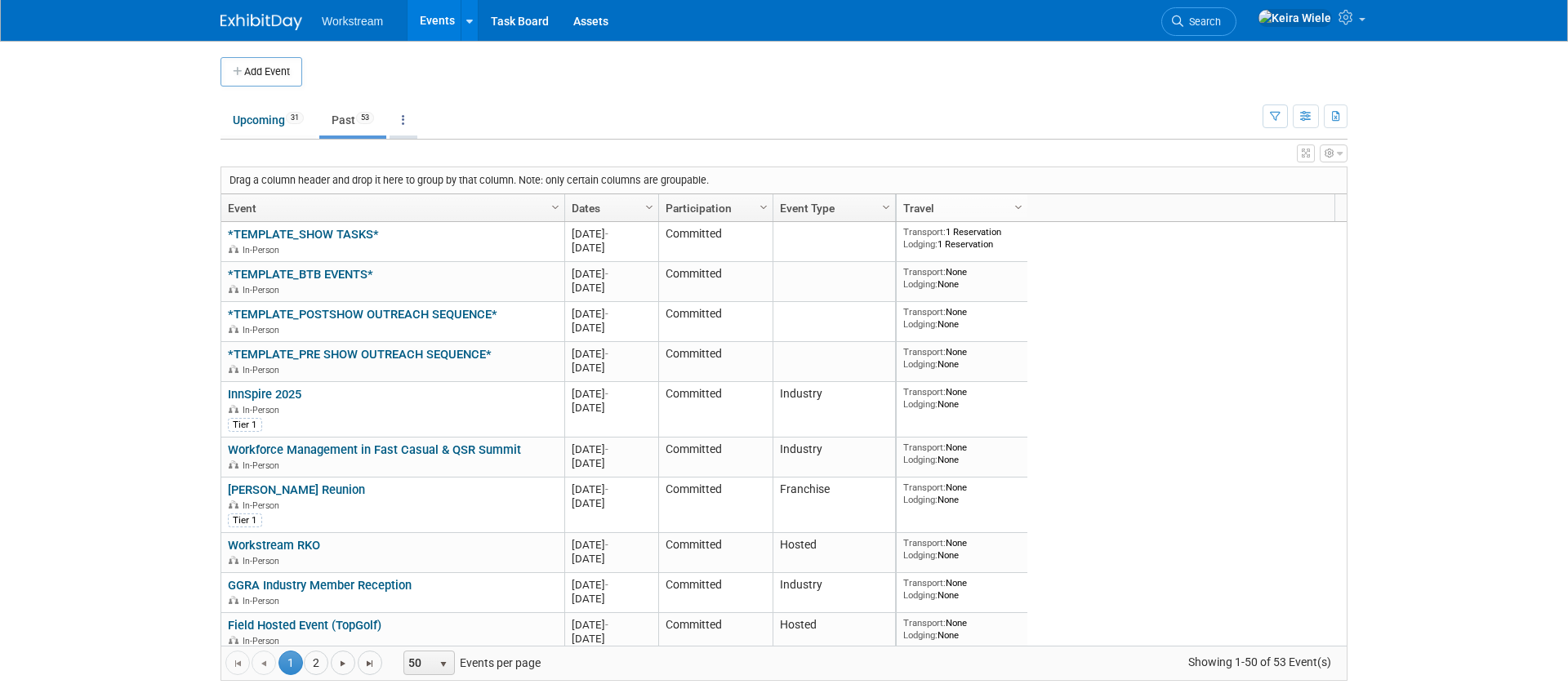
scroll to position [155, 0]
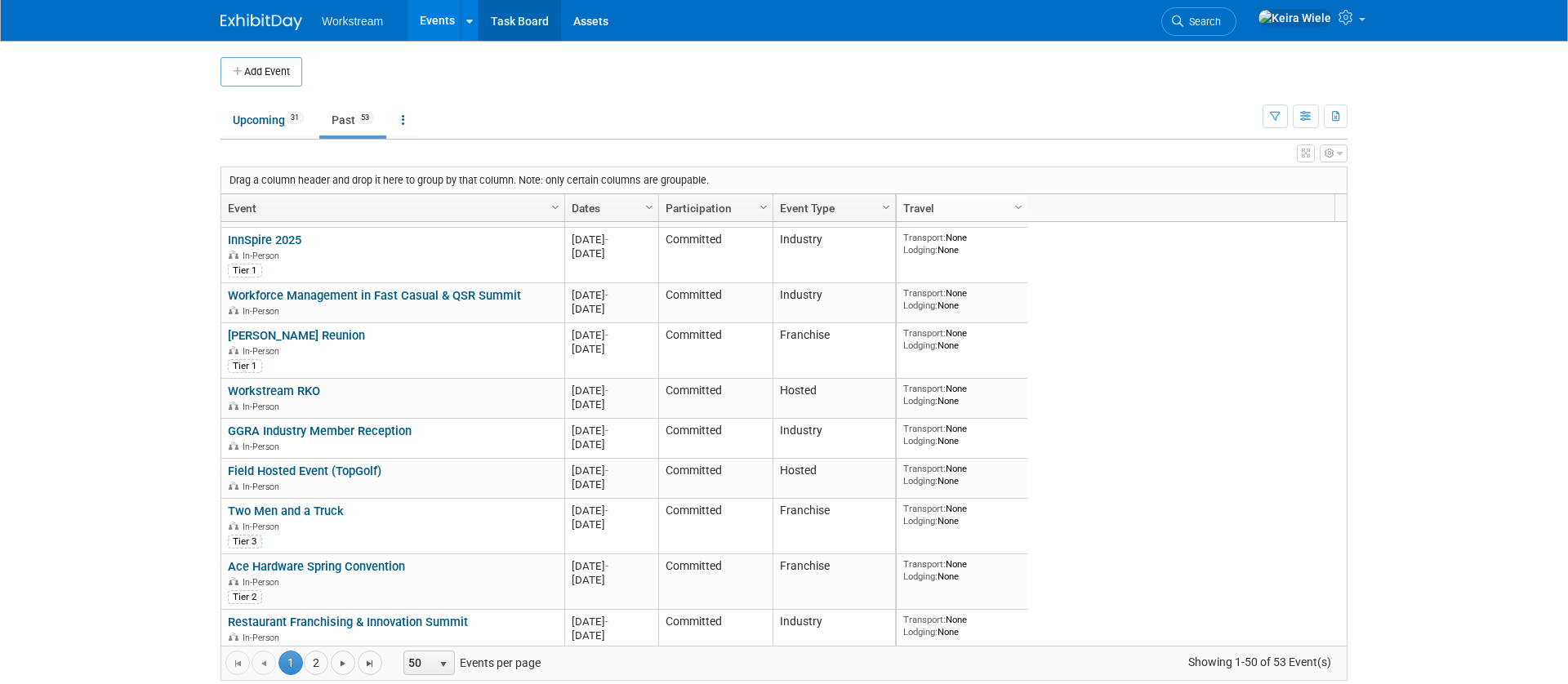
click at [479, 17] on link "Task Board" at bounding box center [520, 20] width 83 height 40
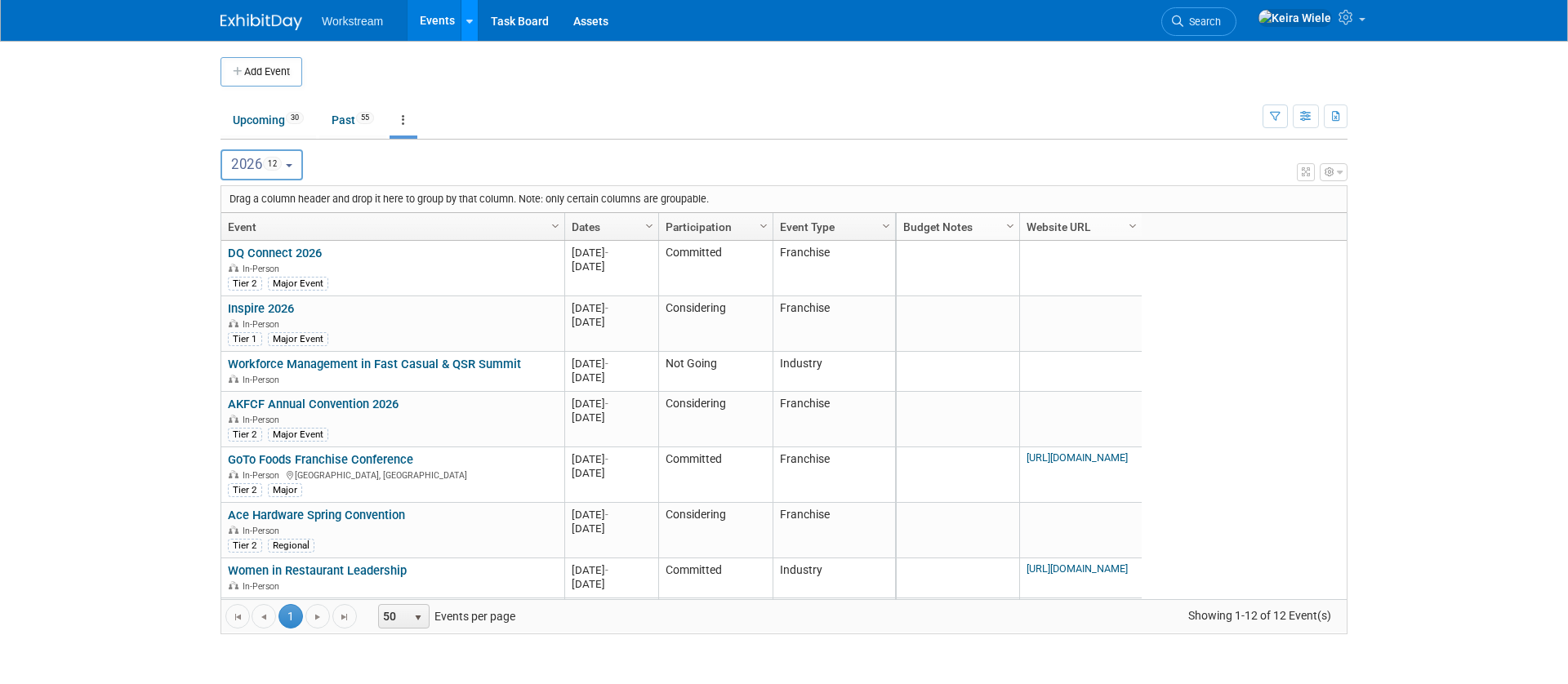
click at [466, 22] on icon at bounding box center [469, 22] width 7 height 11
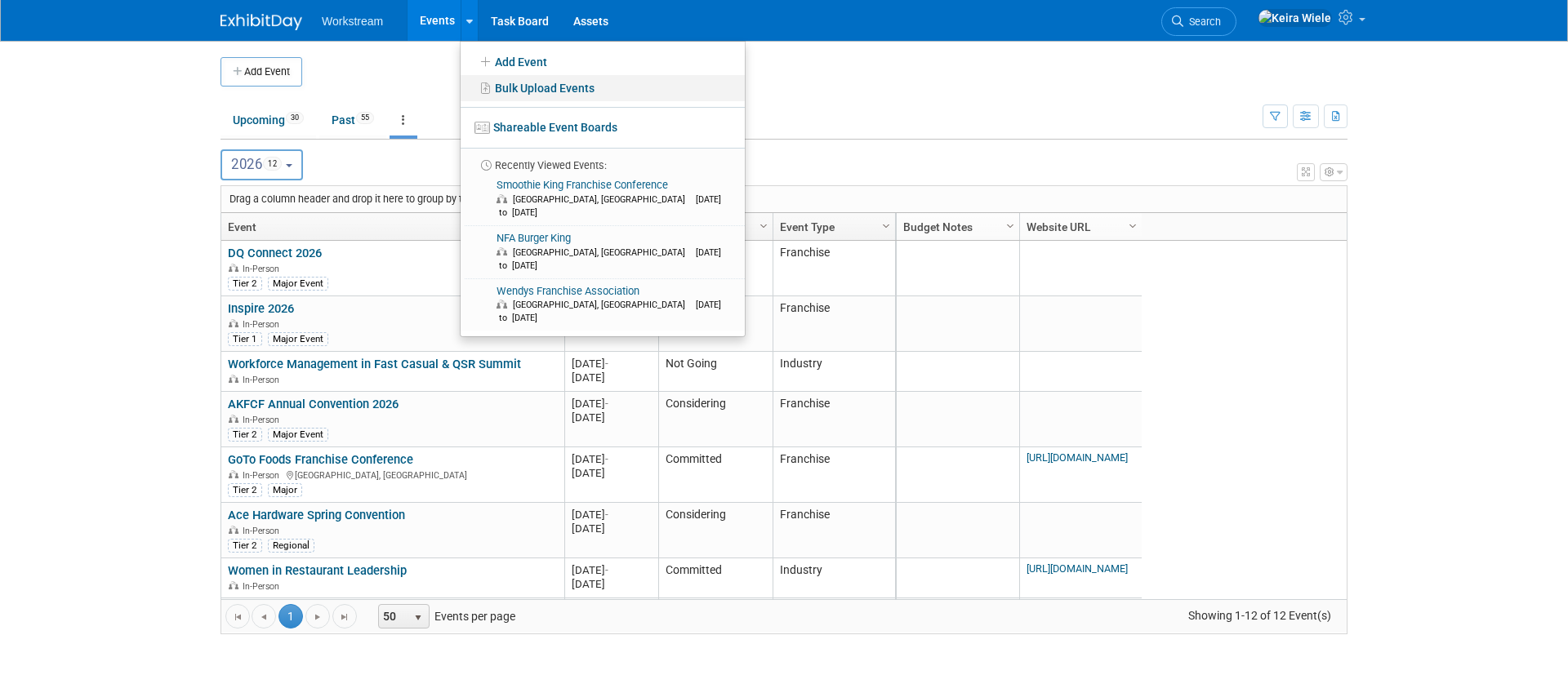
click at [544, 84] on link "Bulk Upload Events" at bounding box center [602, 88] width 284 height 27
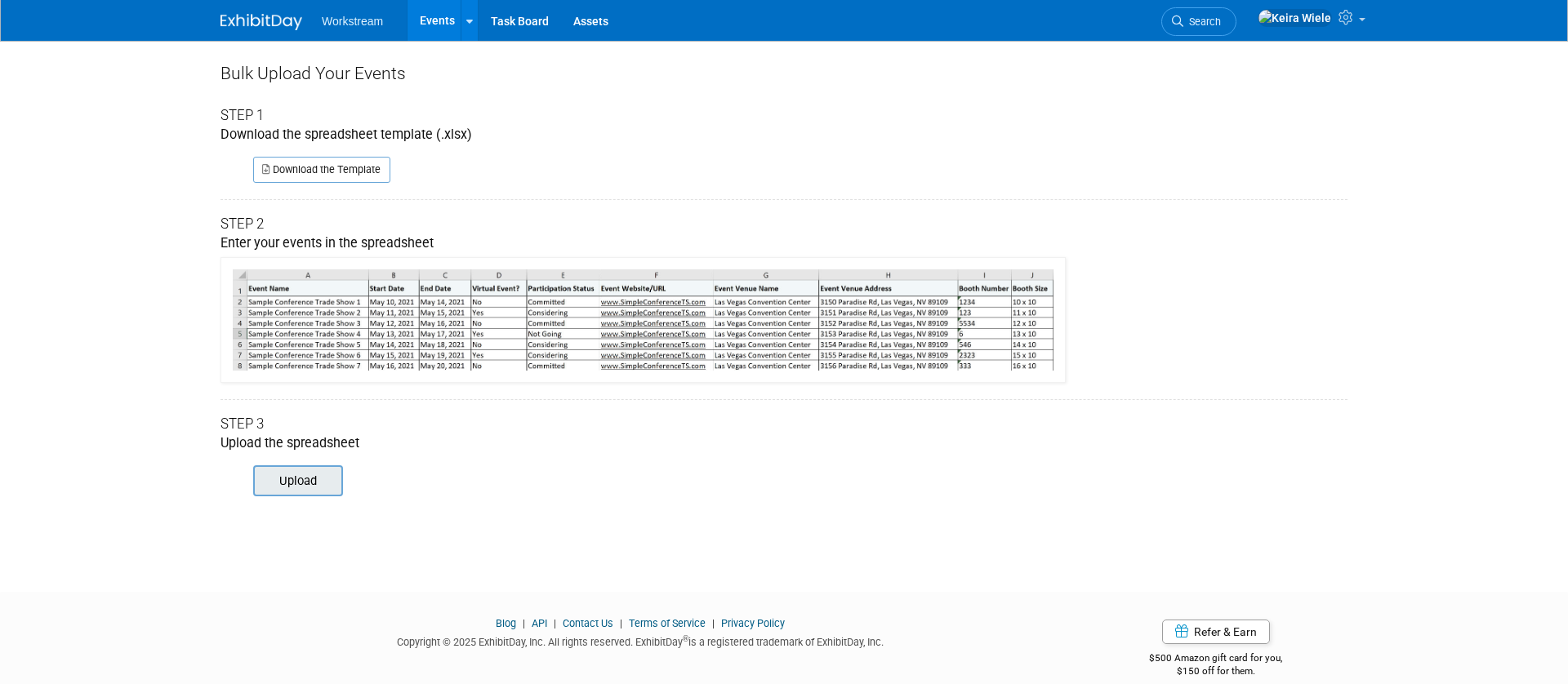
click at [312, 481] on input "file" at bounding box center [230, 481] width 222 height 28
click at [301, 512] on div "Bulk Upload Your Events Step 1 Download the spreadsheet template (.xlsx) Downlo…" at bounding box center [784, 301] width 1151 height 521
click at [308, 473] on input "file" at bounding box center [230, 481] width 222 height 28
type input "C:\fakepath\Industry Upload.xlsx"
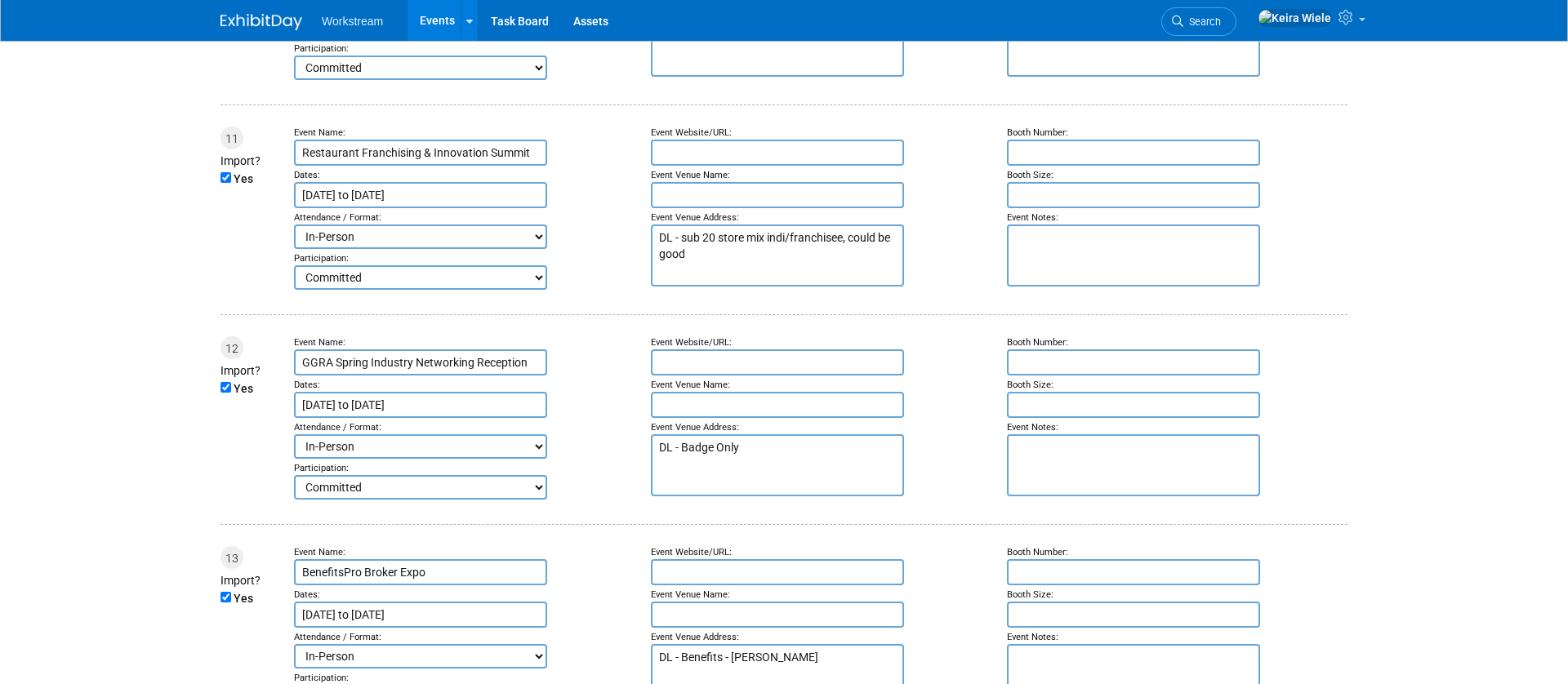
scroll to position [2353, 0]
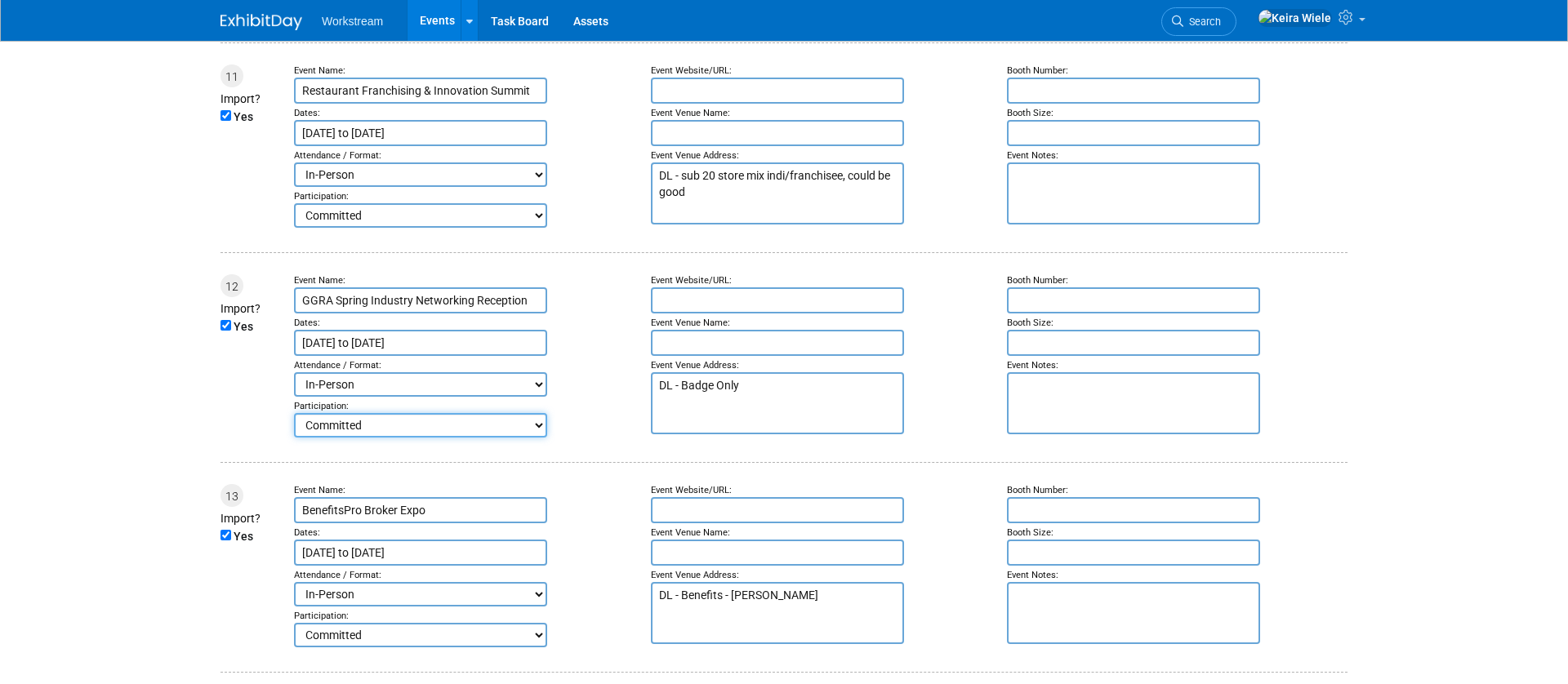
click at [376, 431] on select "Committed Considering Not Going Canceled Not Participating" at bounding box center [420, 425] width 253 height 25
select select "3"
click at [294, 413] on select "Committed Considering Not Going Canceled Not Participating" at bounding box center [420, 425] width 253 height 25
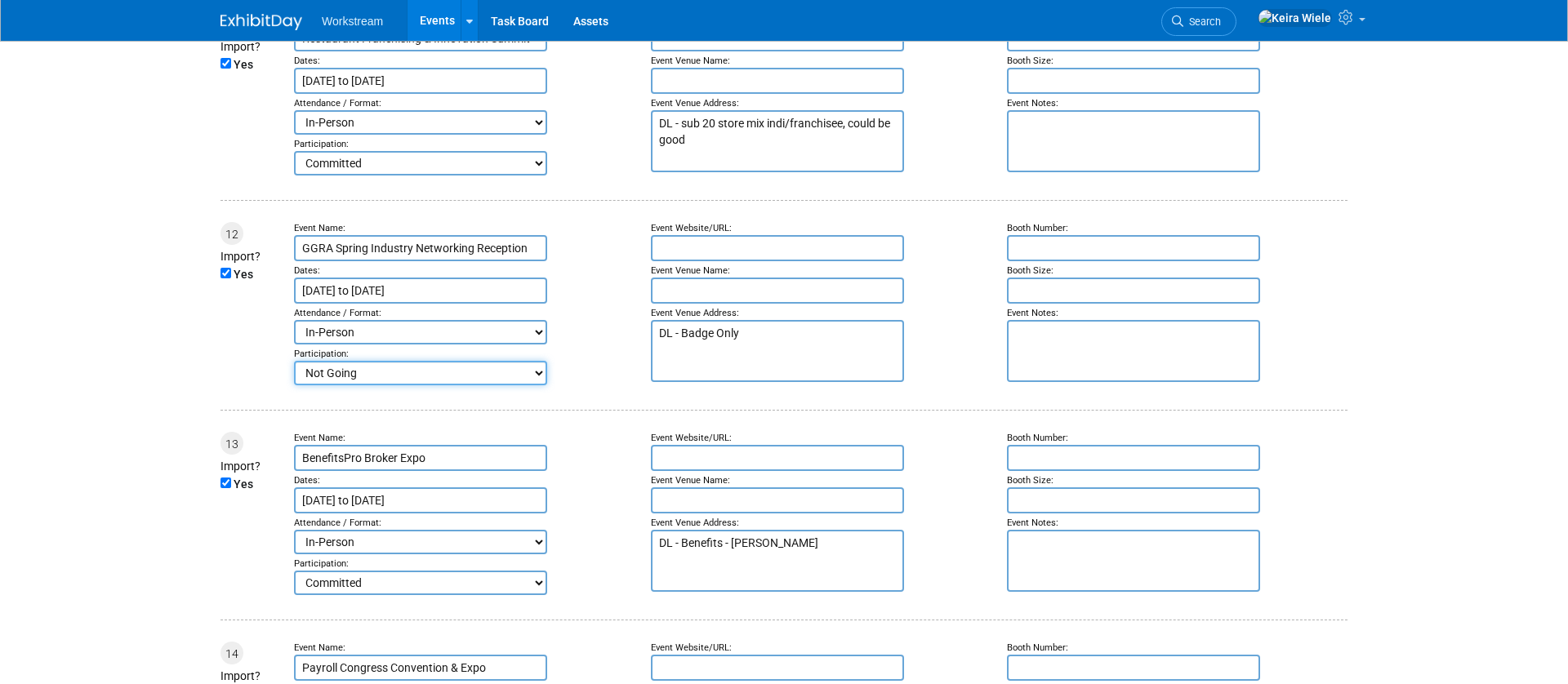
scroll to position [2418, 0]
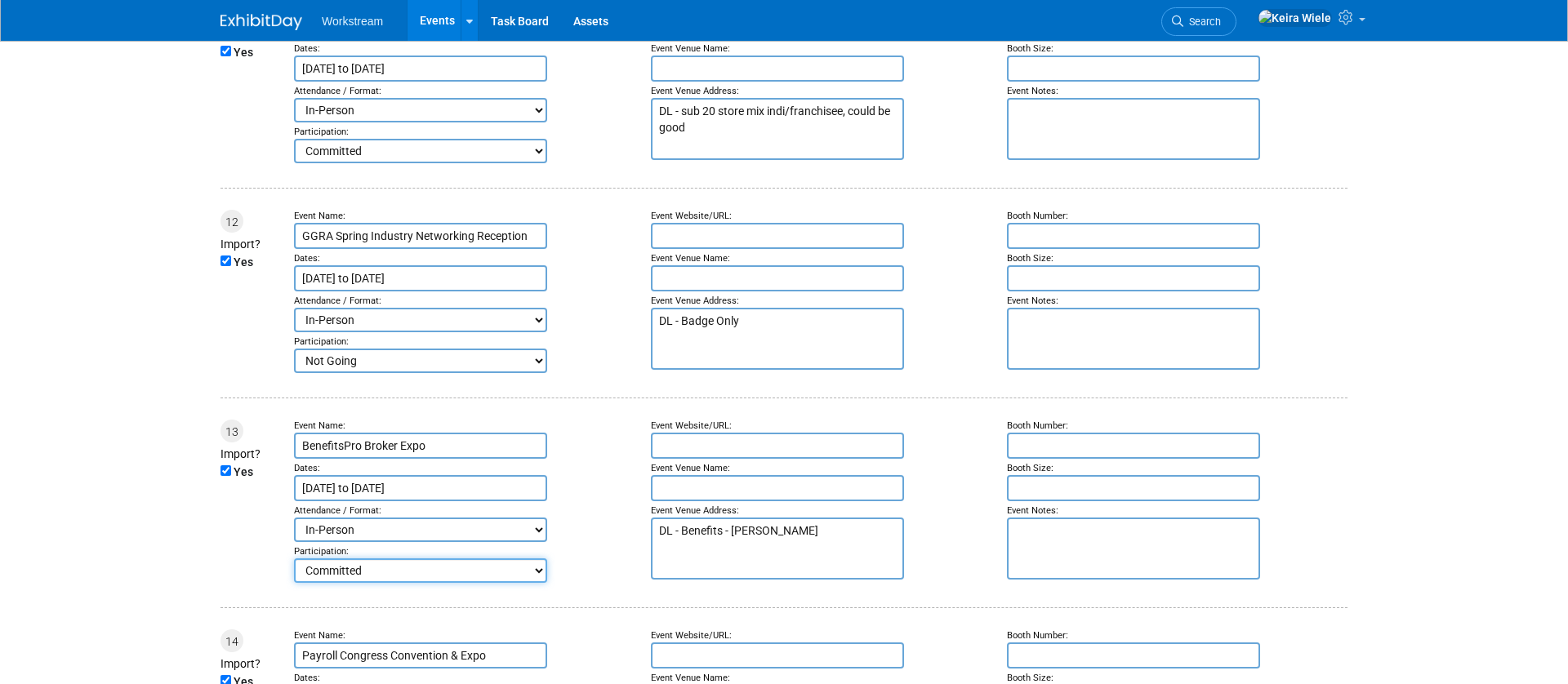
click at [390, 567] on select "Committed Considering Not Going Canceled Not Participating" at bounding box center [420, 571] width 253 height 25
select select "3"
click at [294, 559] on select "Committed Considering Not Going Canceled Not Participating" at bounding box center [420, 571] width 253 height 25
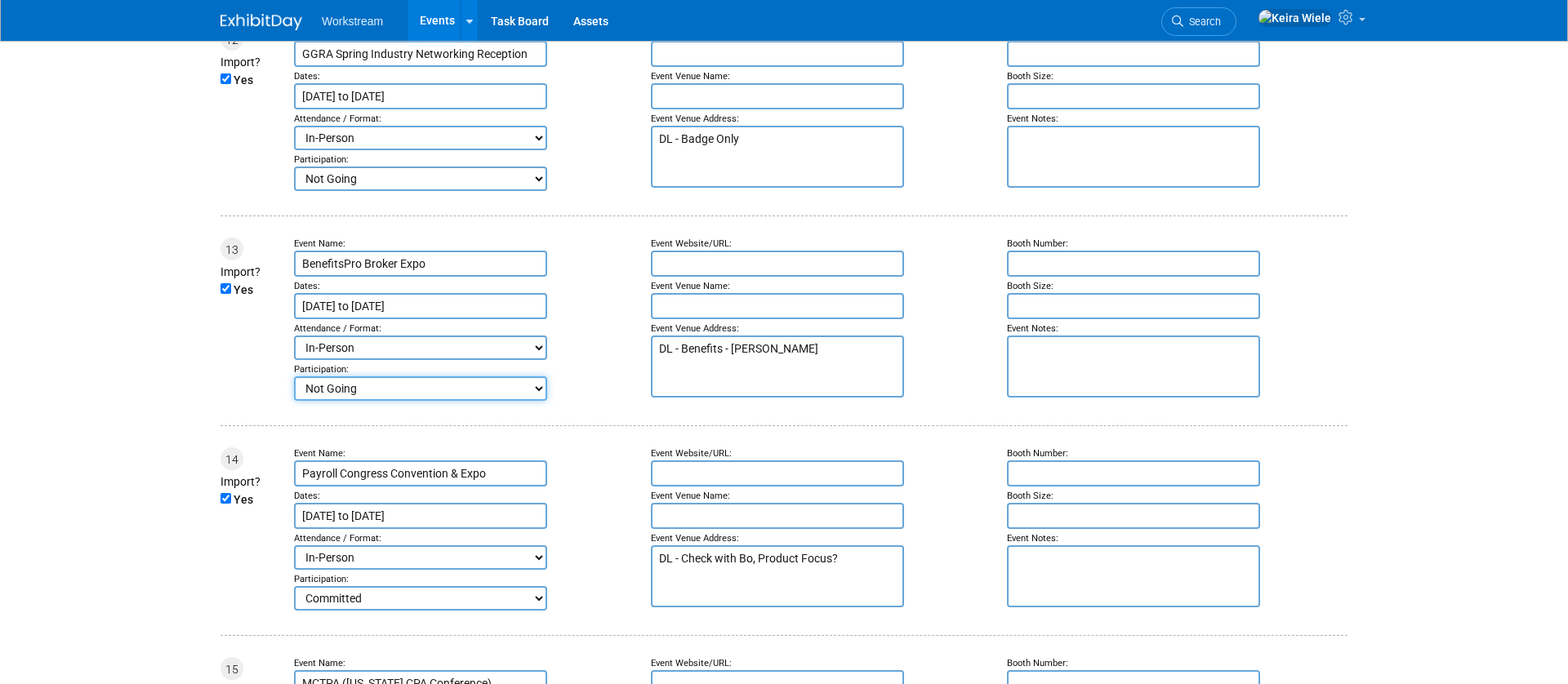
scroll to position [2618, 0]
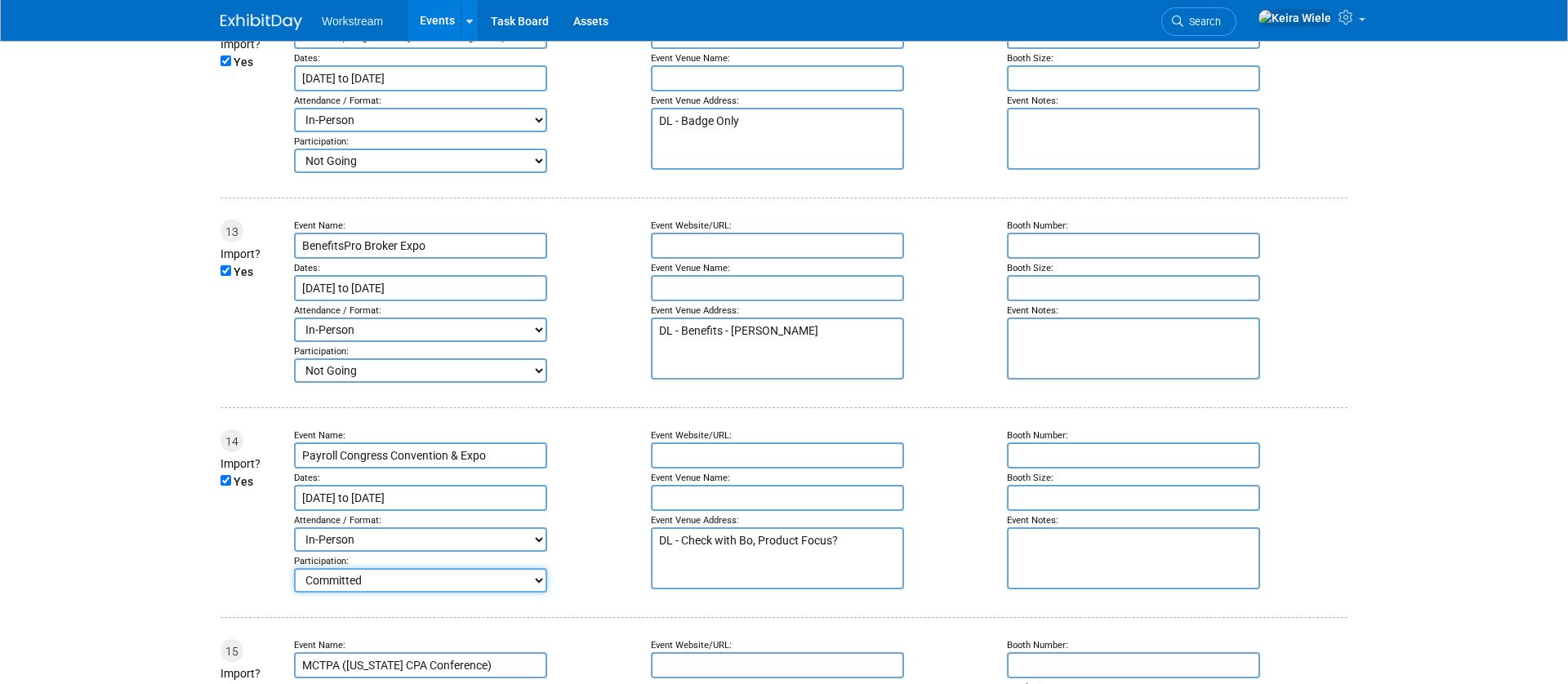
click at [353, 574] on select "Committed Considering Not Going Canceled Not Participating" at bounding box center [420, 581] width 253 height 25
select select "3"
click at [294, 569] on select "Committed Considering Not Going Canceled Not Participating" at bounding box center [420, 581] width 253 height 25
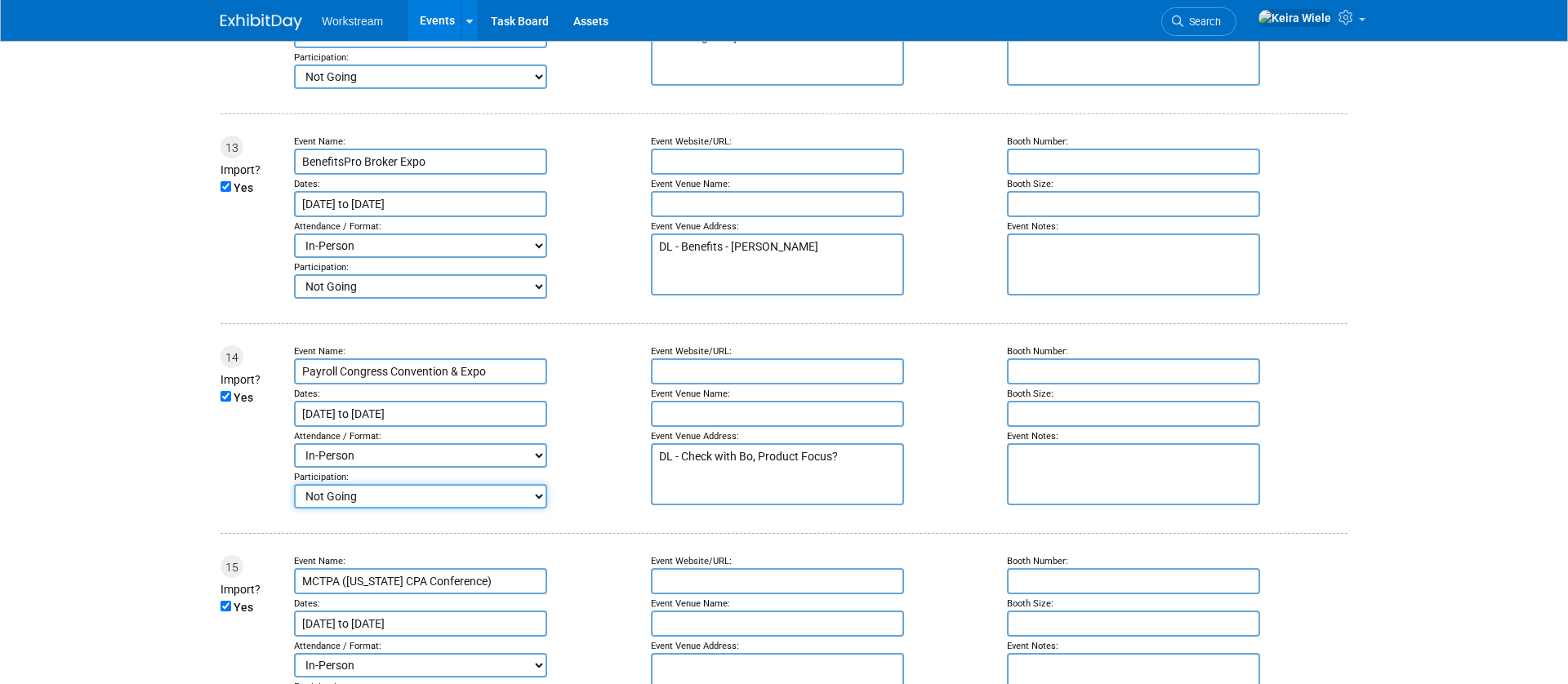
scroll to position [2865, 0]
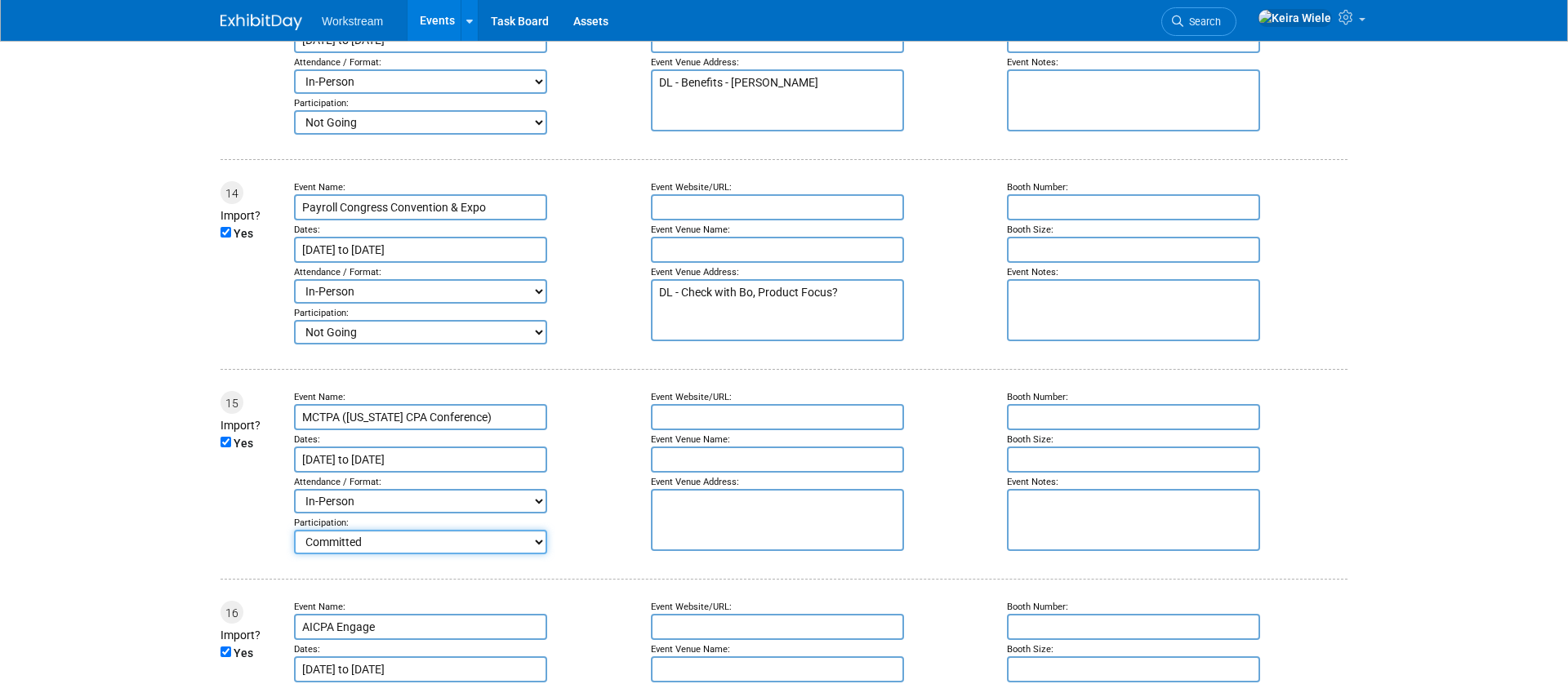
click at [351, 531] on select "Committed Considering Not Going Canceled Not Participating" at bounding box center [420, 542] width 253 height 25
select select "3"
click at [294, 530] on select "Committed Considering Not Going Canceled Not Participating" at bounding box center [420, 542] width 253 height 25
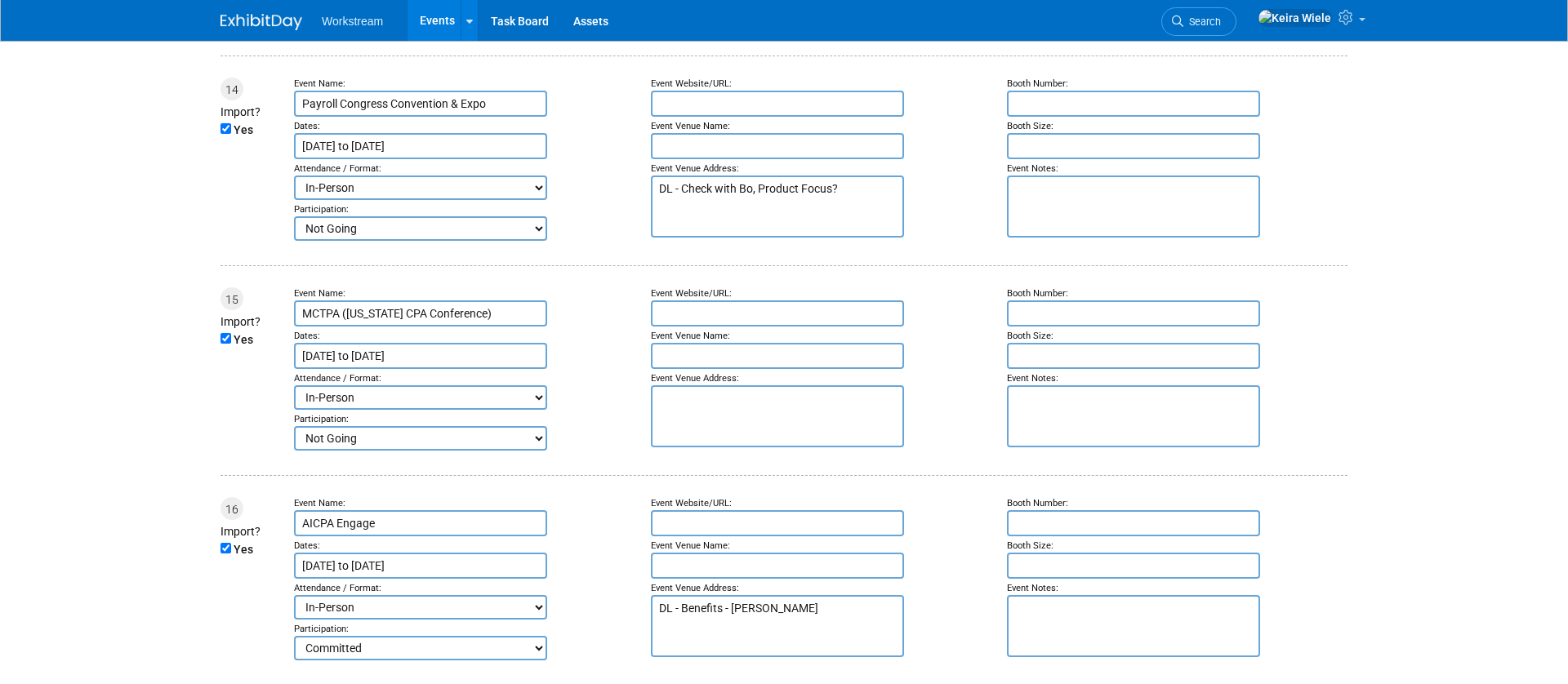
scroll to position [3249, 0]
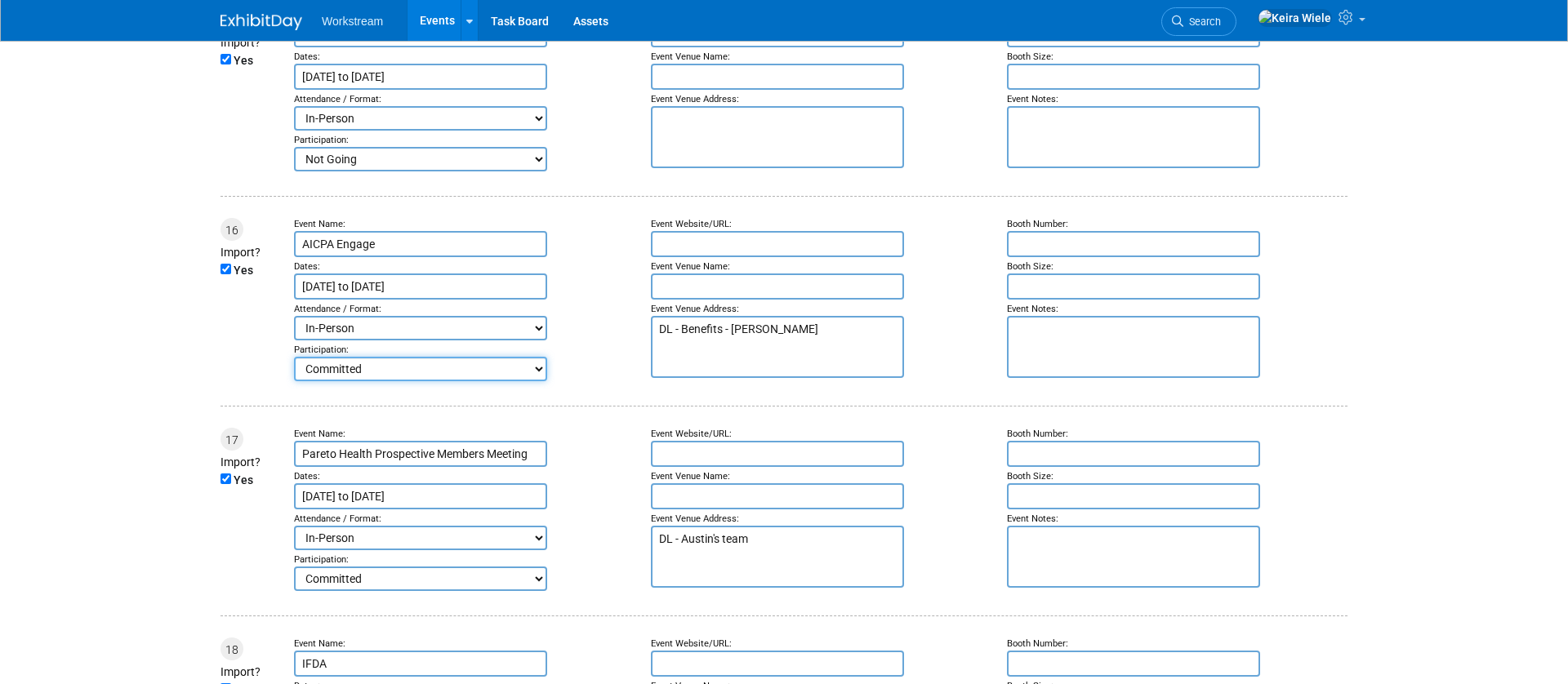
click at [389, 357] on select "Committed Considering Not Going Canceled Not Participating" at bounding box center [420, 369] width 253 height 25
select select "3"
click at [294, 357] on select "Committed Considering Not Going Canceled Not Participating" at bounding box center [420, 369] width 253 height 25
click at [373, 580] on select "Committed Considering Not Going Canceled Not Participating" at bounding box center [420, 579] width 253 height 25
select select "3"
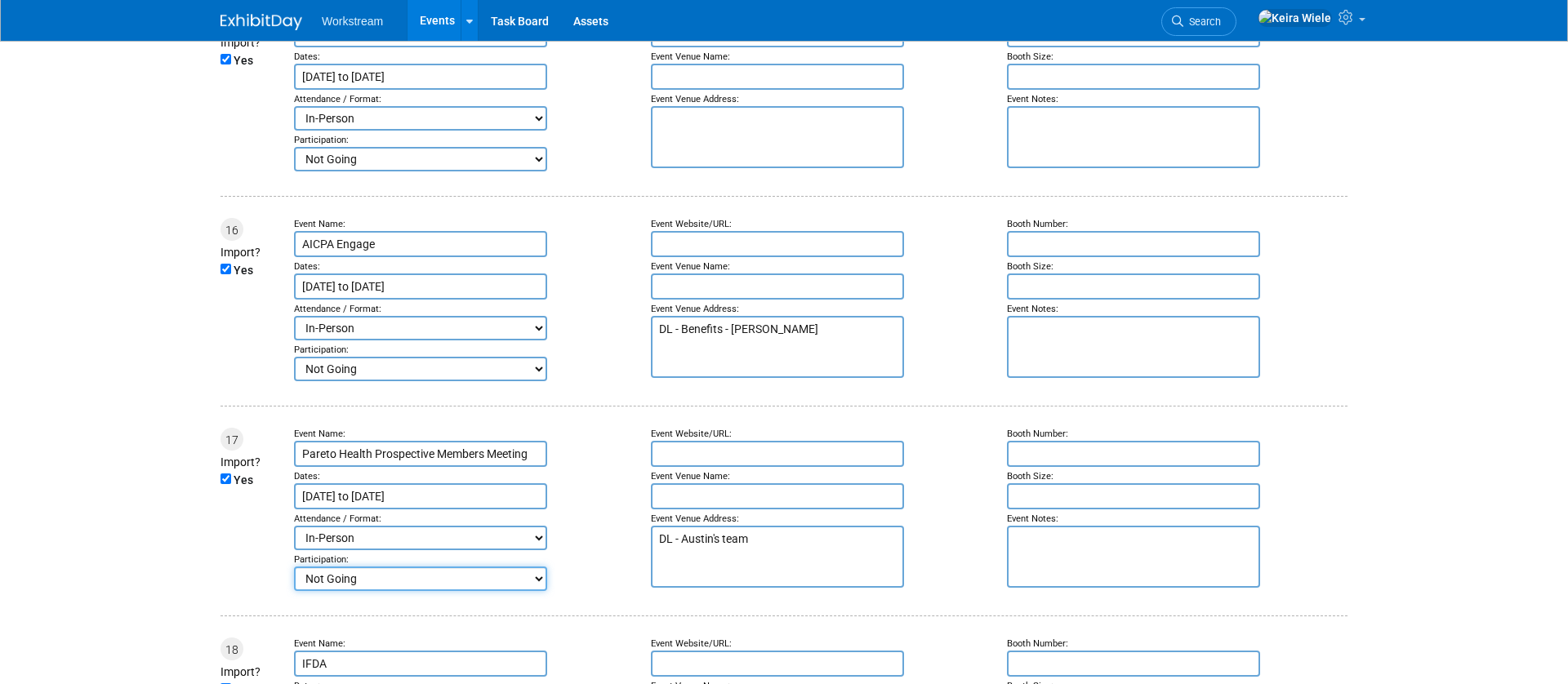
click at [294, 567] on select "Committed Considering Not Going Canceled Not Participating" at bounding box center [420, 579] width 253 height 25
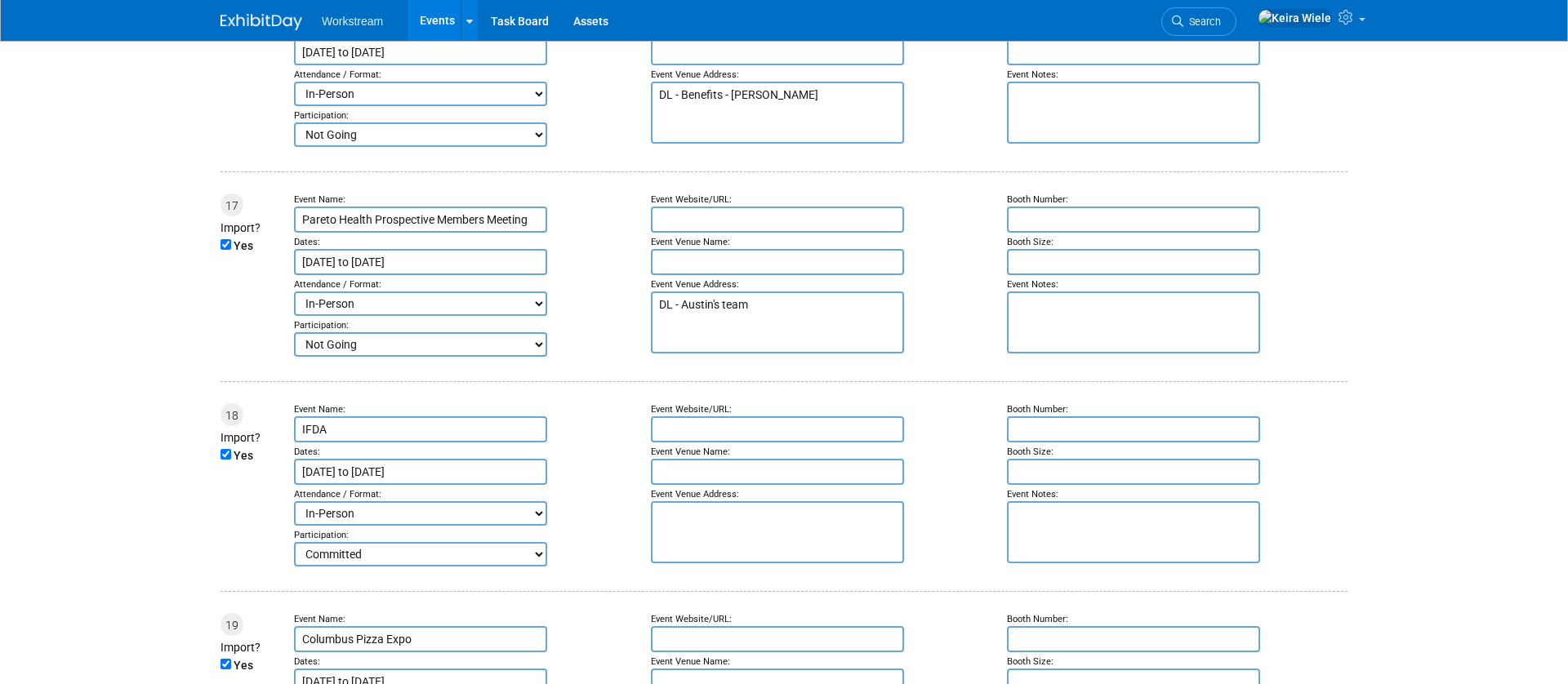
scroll to position [3518, 0]
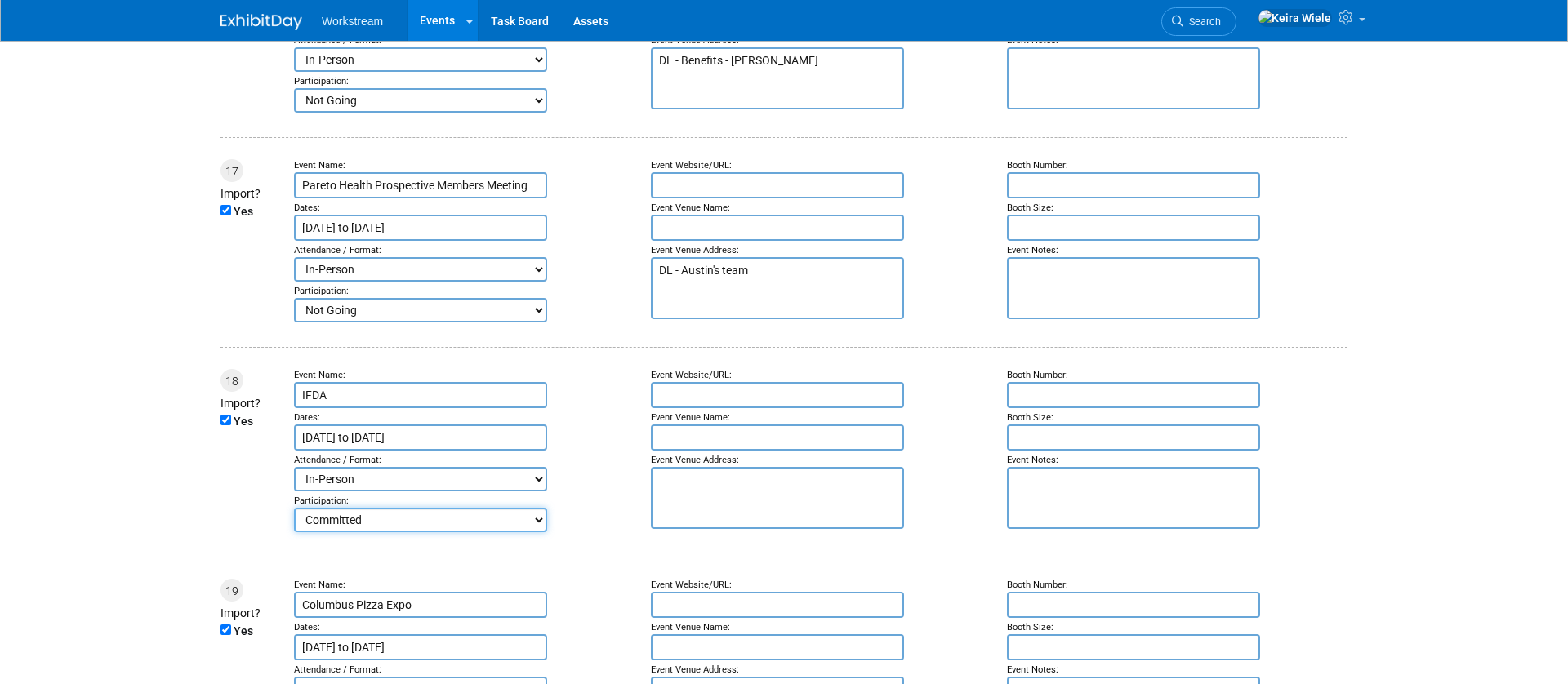
click at [383, 522] on select "Committed Considering Not Going Canceled Not Participating" at bounding box center [420, 519] width 253 height 25
select select "3"
click at [294, 508] on select "Committed Considering Not Going Canceled Not Participating" at bounding box center [420, 519] width 253 height 25
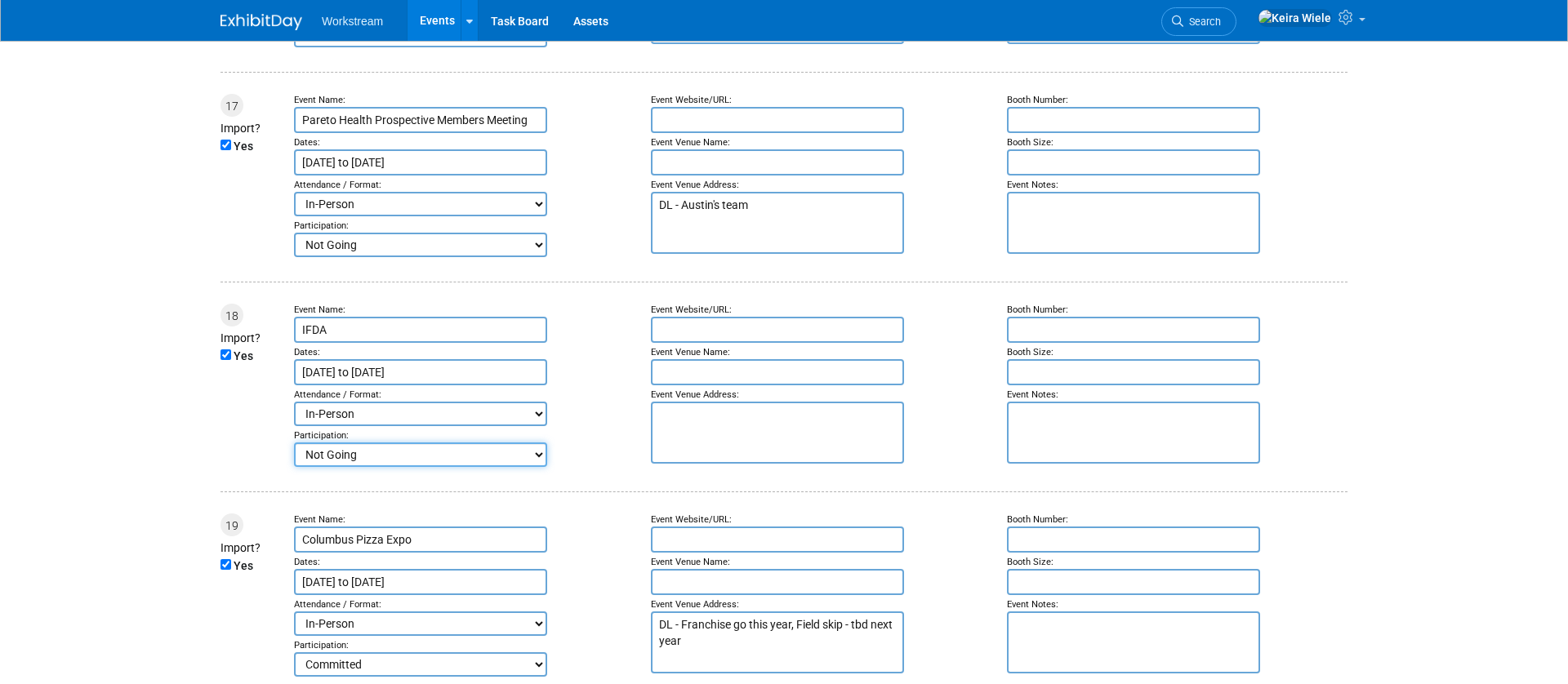
scroll to position [3661, 0]
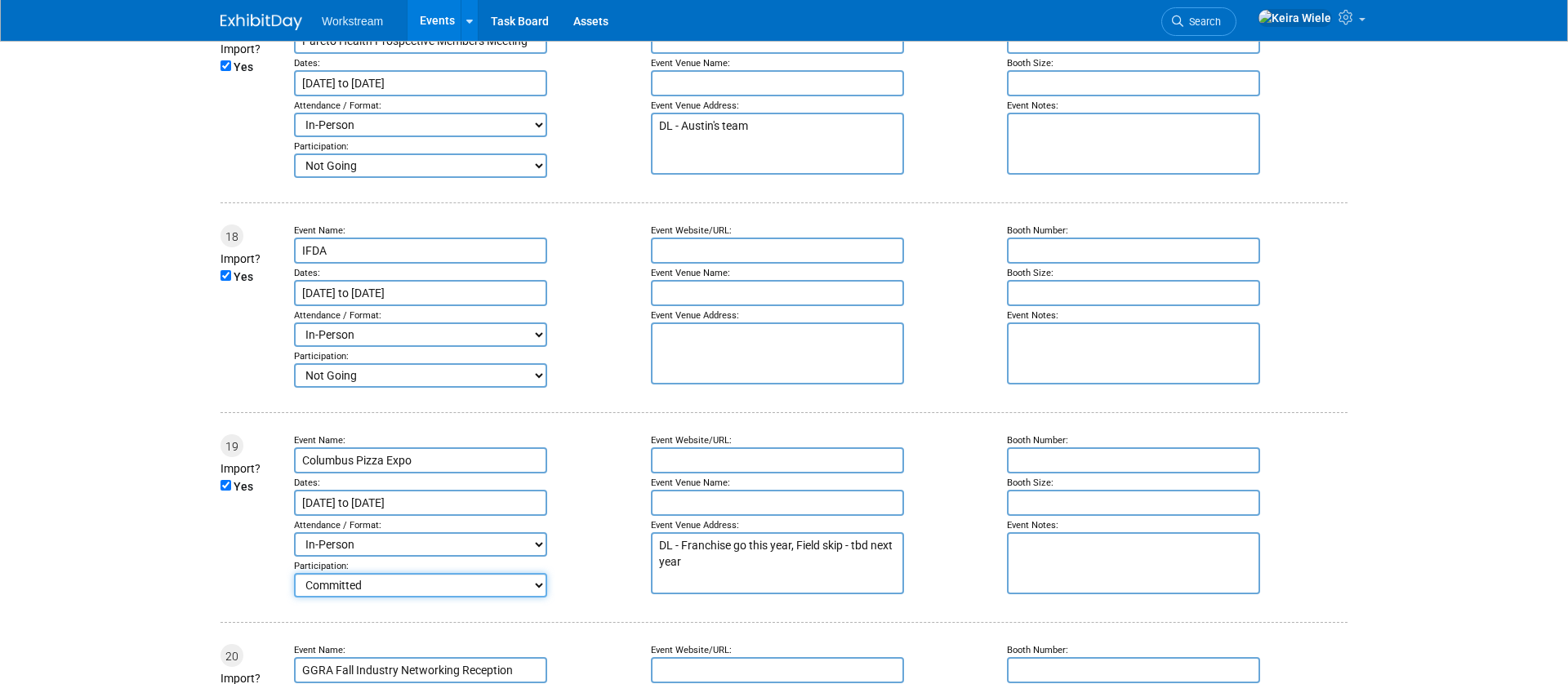
click at [348, 582] on select "Committed Considering Not Going Canceled Not Participating" at bounding box center [420, 585] width 253 height 25
select select "3"
click at [294, 574] on select "Committed Considering Not Going Canceled Not Participating" at bounding box center [420, 585] width 253 height 25
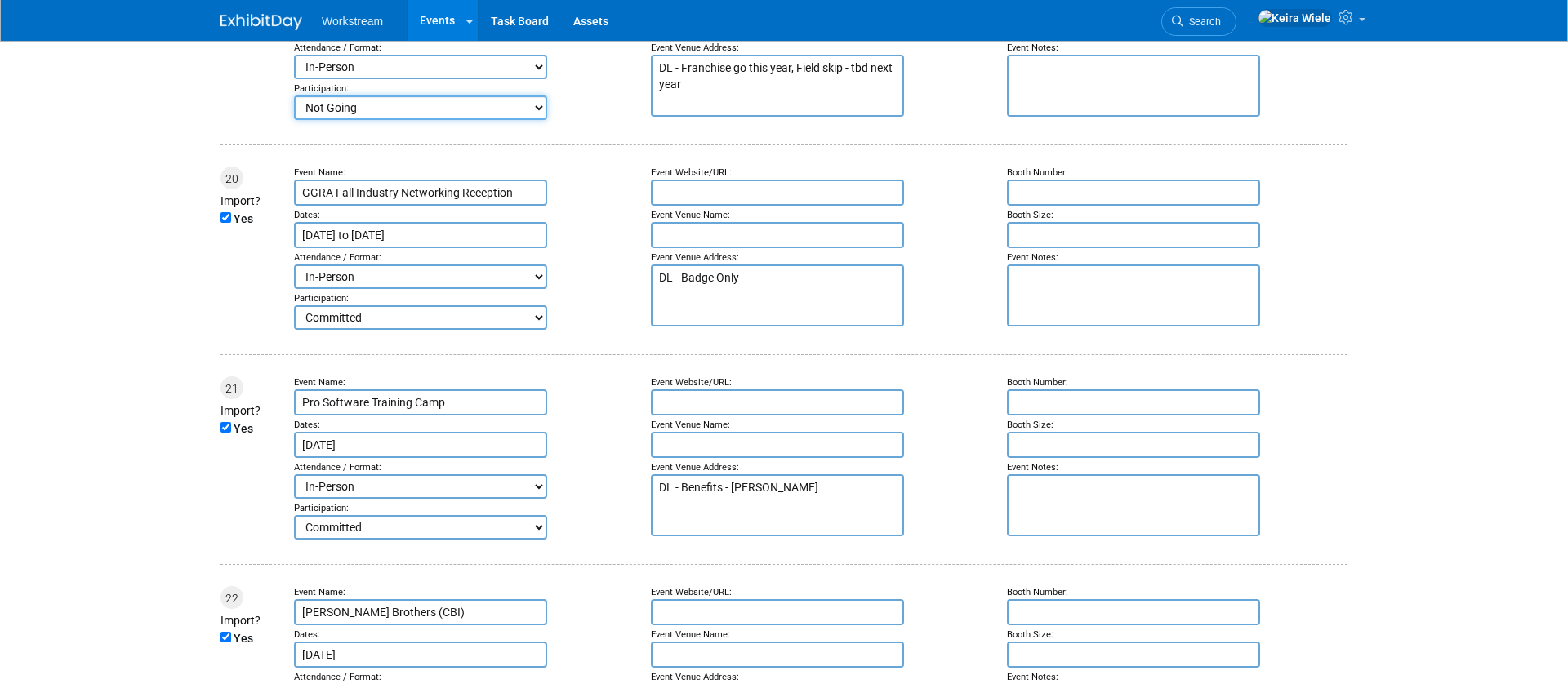
scroll to position [4181, 0]
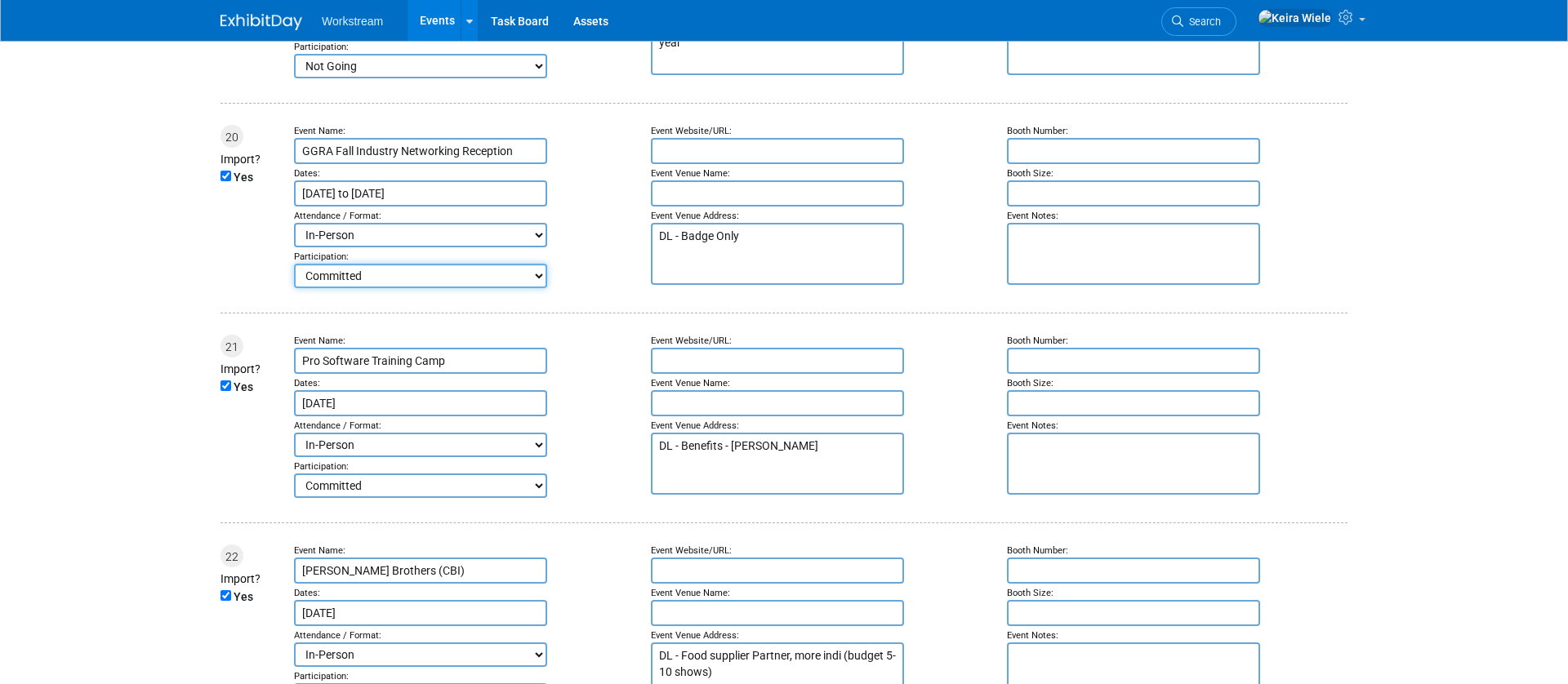
click at [356, 287] on select "Committed Considering Not Going Canceled Not Participating" at bounding box center [420, 276] width 253 height 25
select select "3"
click at [294, 264] on select "Committed Considering Not Going Canceled Not Participating" at bounding box center [420, 276] width 253 height 25
click at [380, 486] on select "Committed Considering Not Going Canceled Not Participating" at bounding box center [420, 486] width 253 height 25
select select "3"
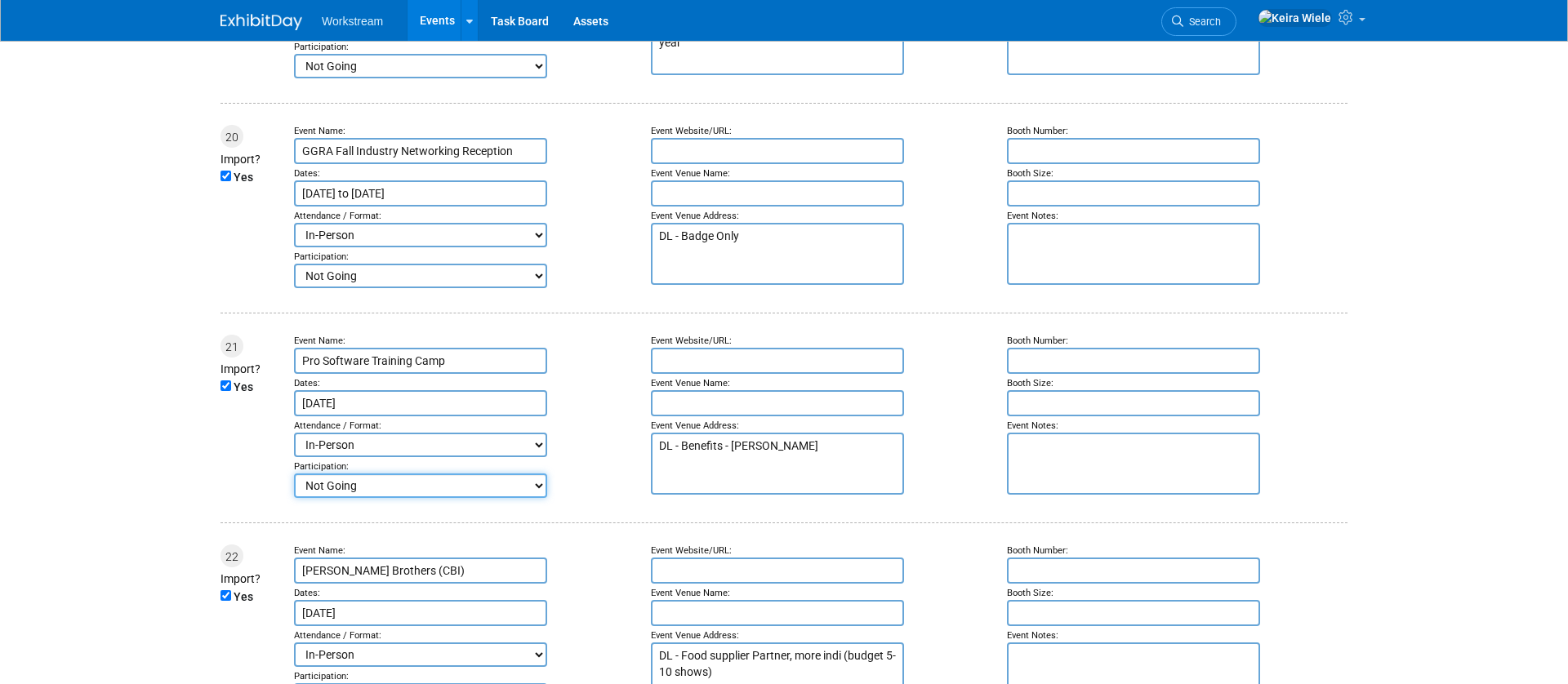
click at [294, 474] on select "Committed Considering Not Going Canceled Not Participating" at bounding box center [420, 486] width 253 height 25
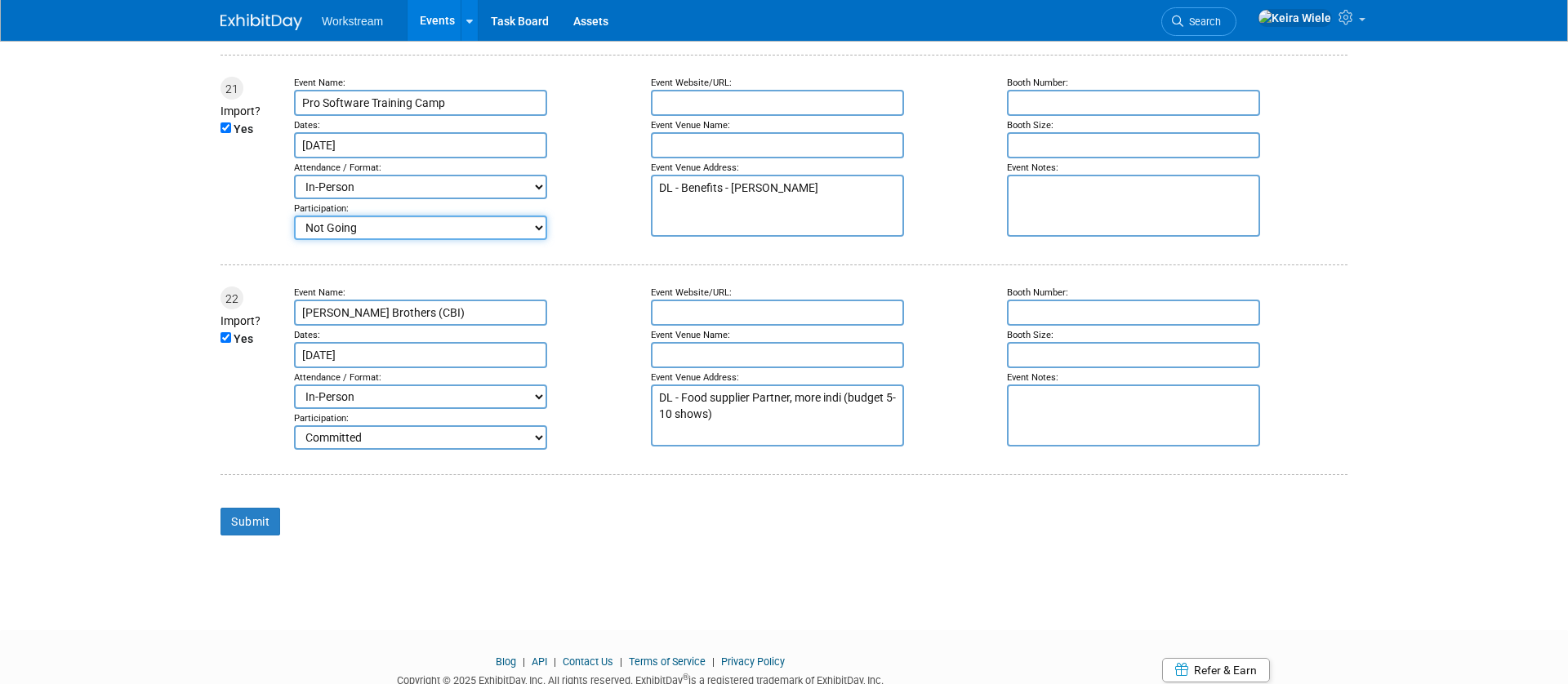
scroll to position [4499, 0]
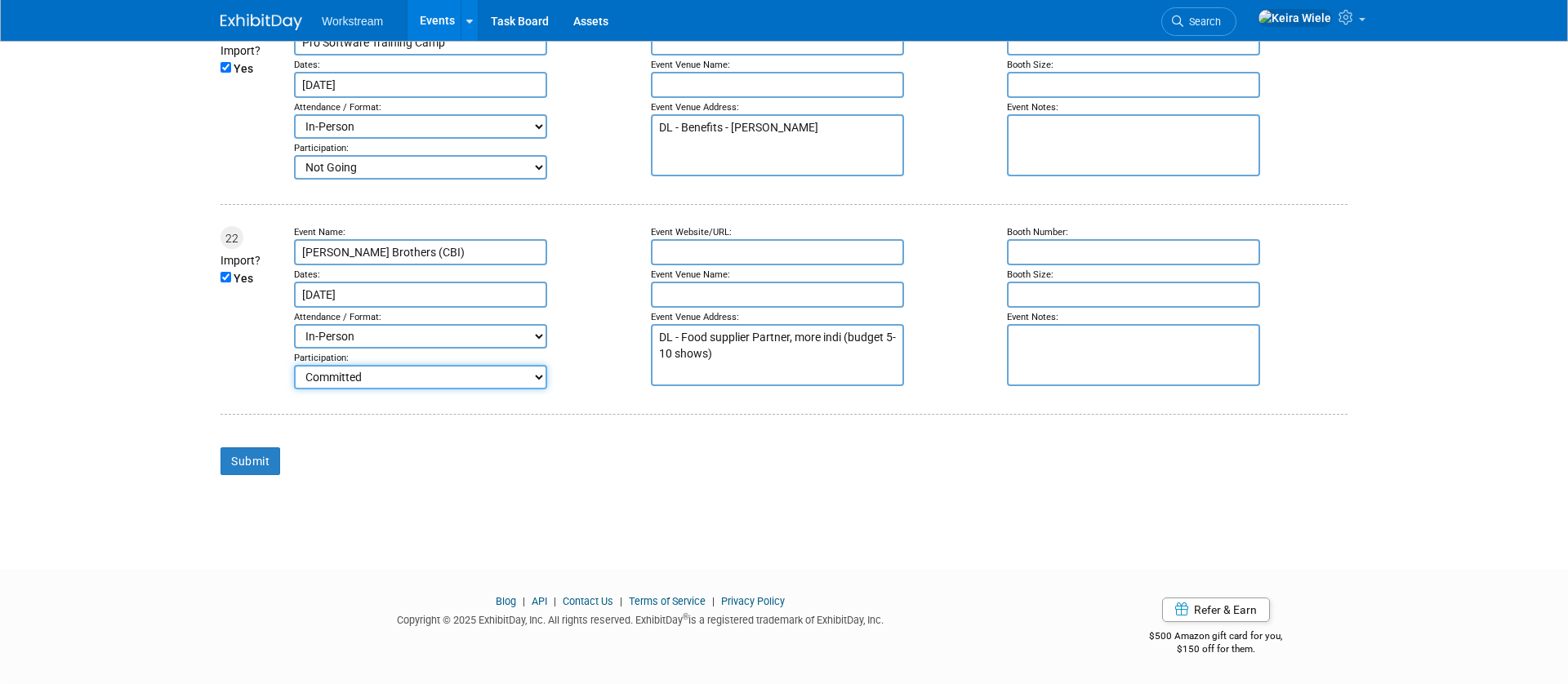
click at [350, 366] on select "Committed Considering Not Going Canceled Not Participating" at bounding box center [420, 376] width 253 height 25
select select "3"
click at [294, 365] on select "Committed Considering Not Going Canceled Not Participating" at bounding box center [420, 376] width 253 height 25
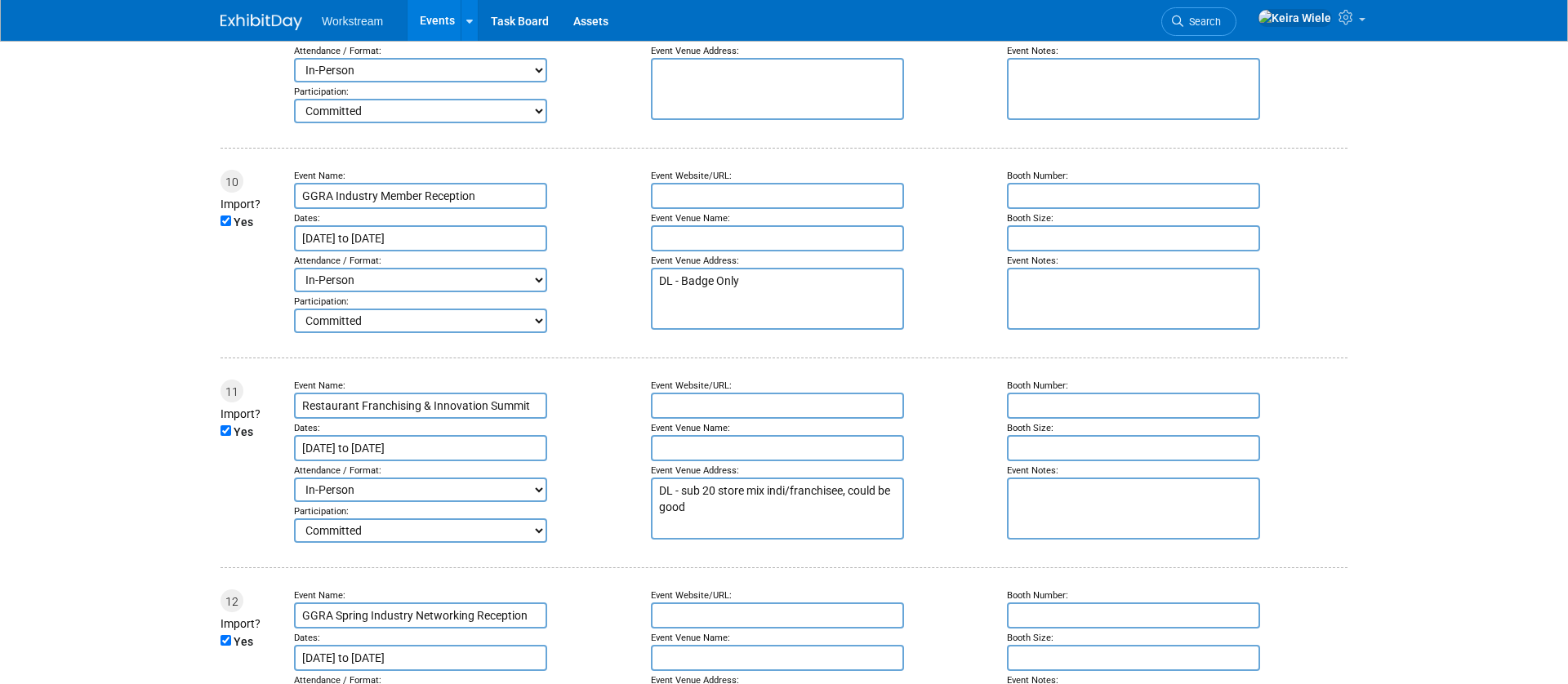
scroll to position [1961, 0]
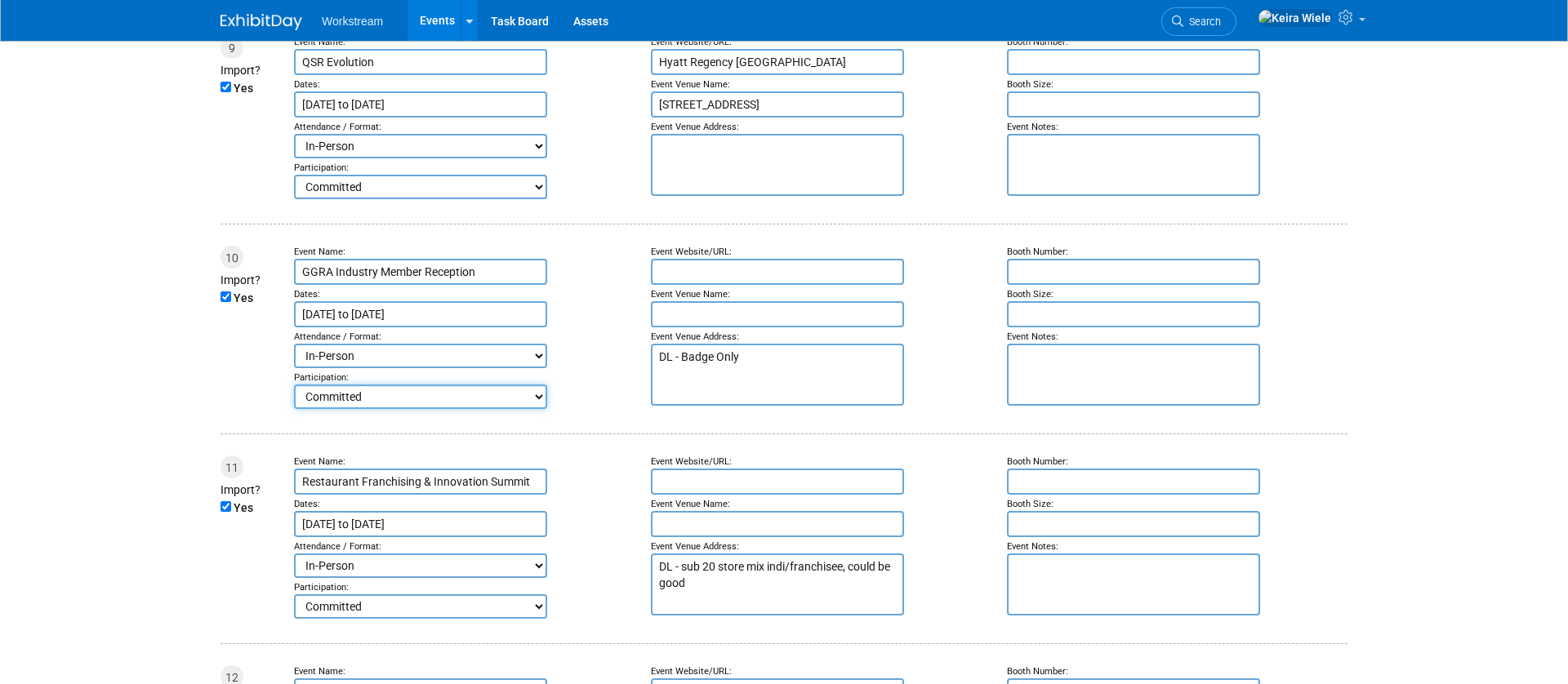
click at [362, 402] on select "Committed Considering Not Going Canceled Not Participating" at bounding box center [420, 396] width 253 height 25
select select "3"
click at [294, 384] on select "Committed Considering Not Going Canceled Not Participating" at bounding box center [420, 396] width 253 height 25
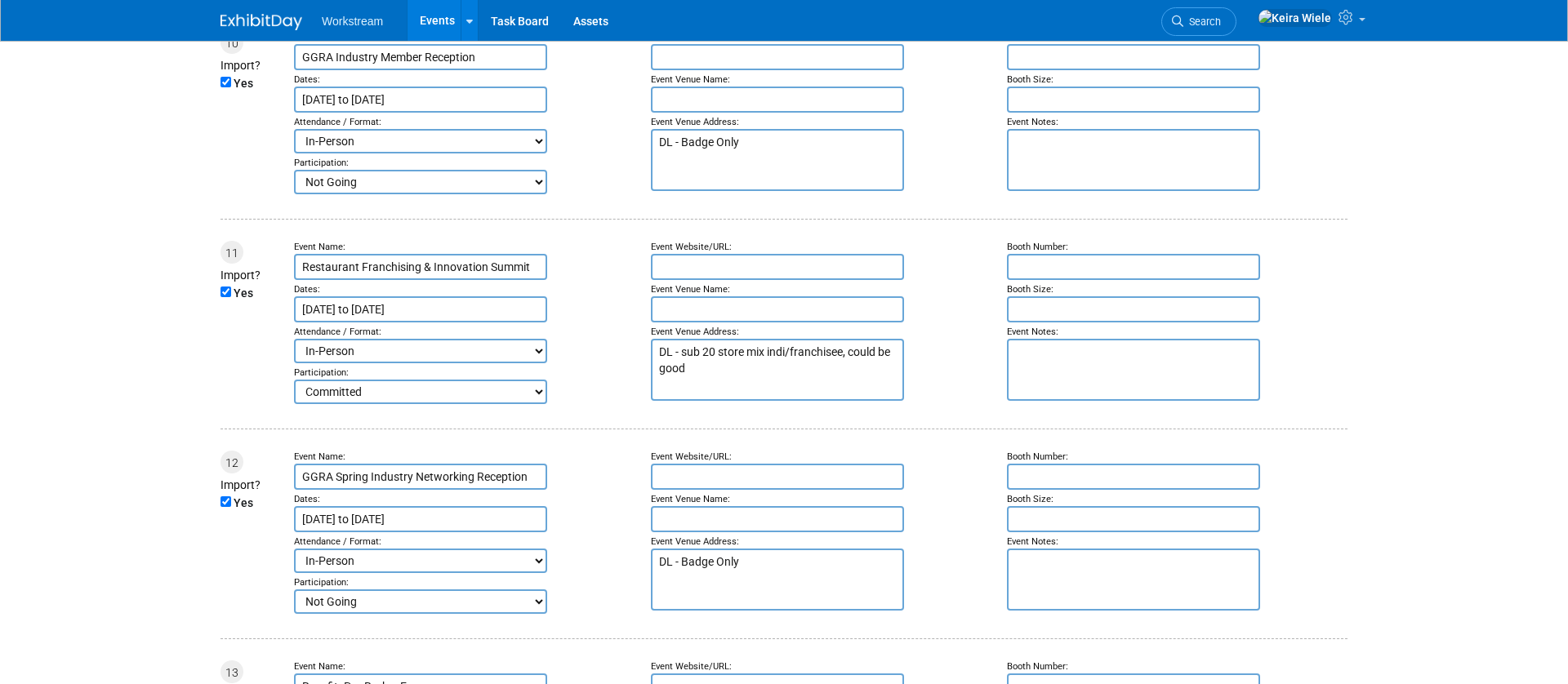
scroll to position [2179, 0]
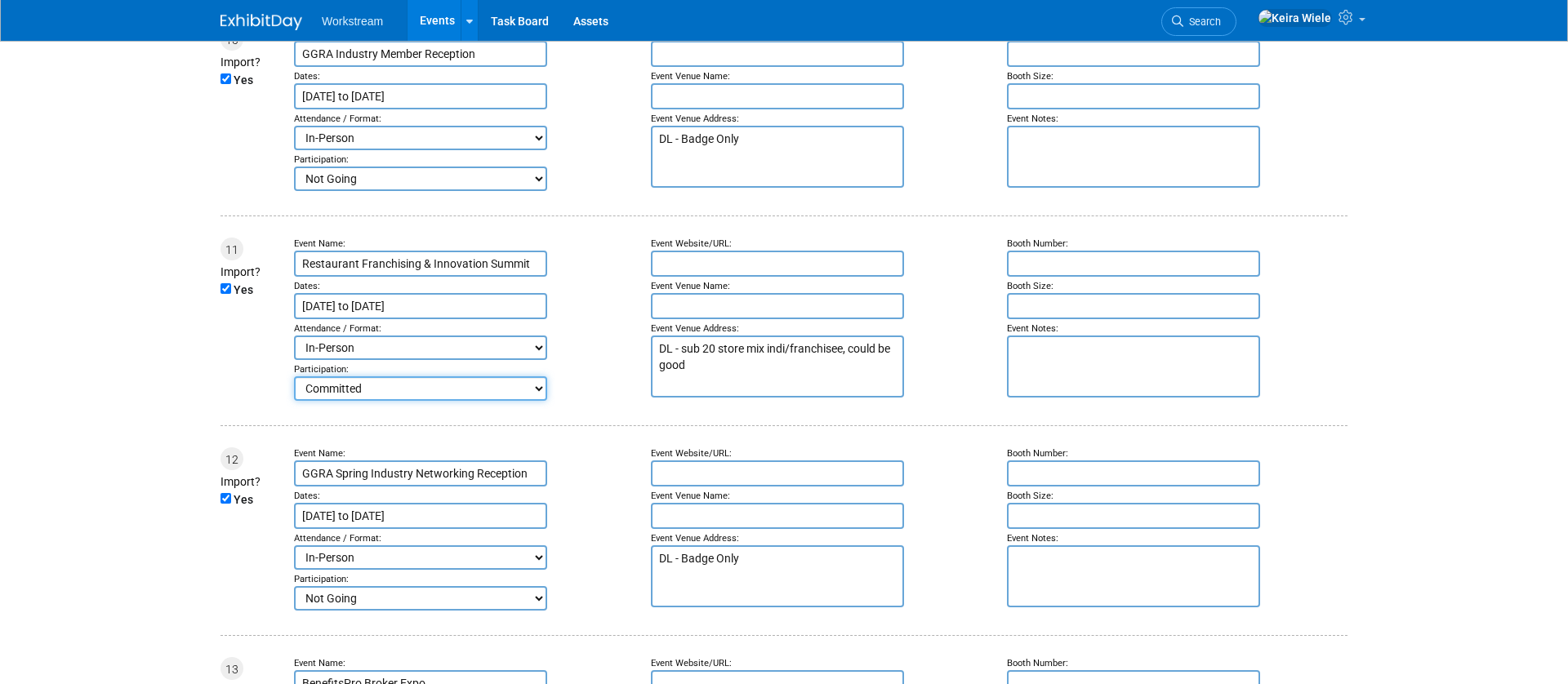
click at [350, 378] on select "Committed Considering Not Going Canceled Not Participating" at bounding box center [420, 388] width 253 height 25
select select "3"
click at [294, 376] on select "Committed Considering Not Going Canceled Not Participating" at bounding box center [420, 388] width 253 height 25
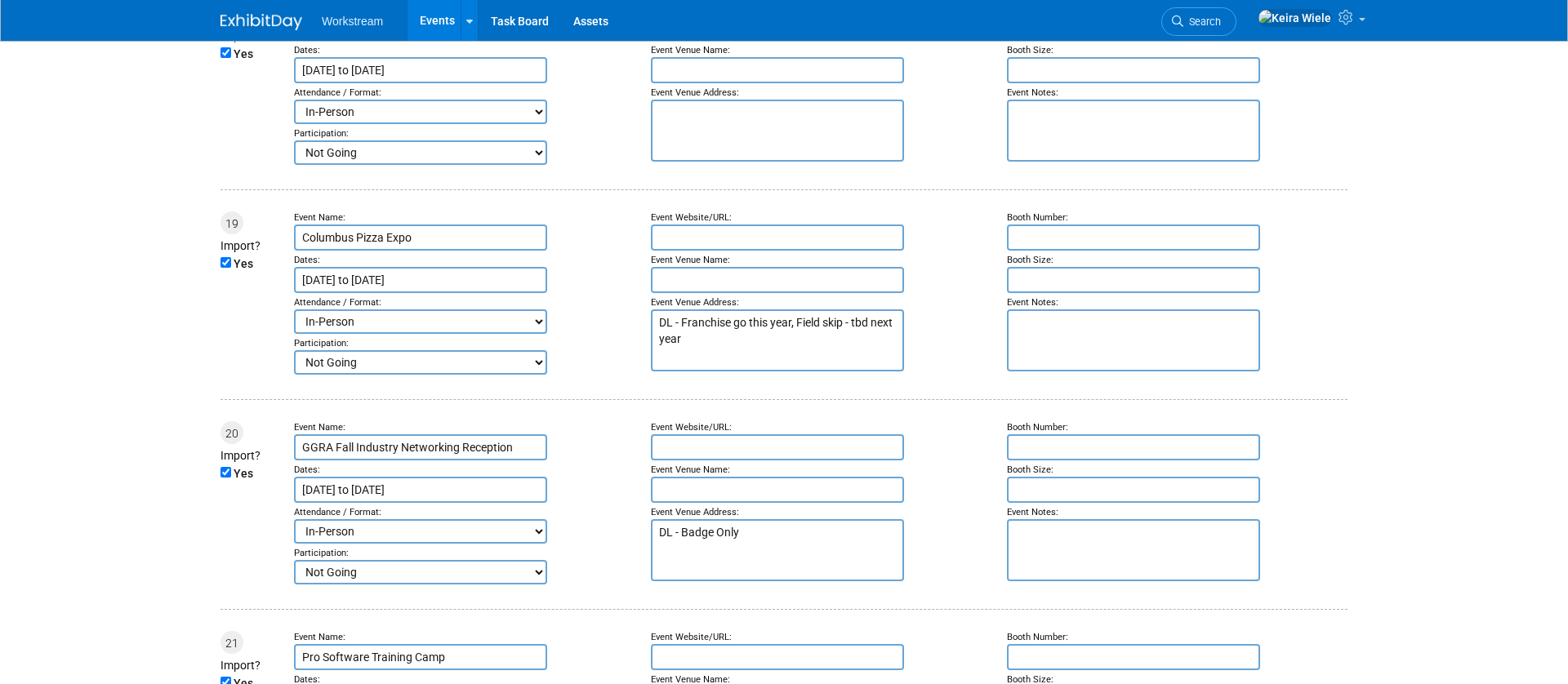
scroll to position [4499, 0]
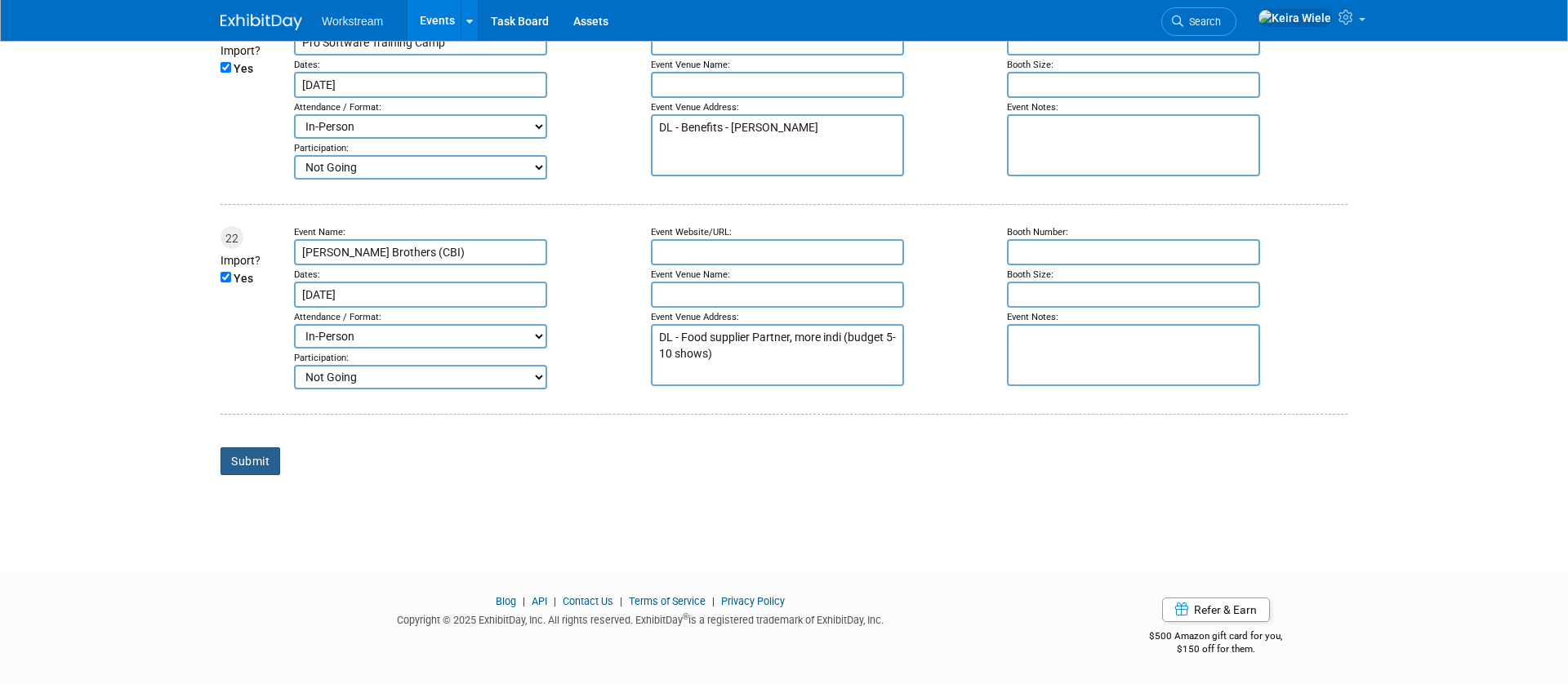
click at [245, 455] on input "Submit" at bounding box center [250, 461] width 59 height 28
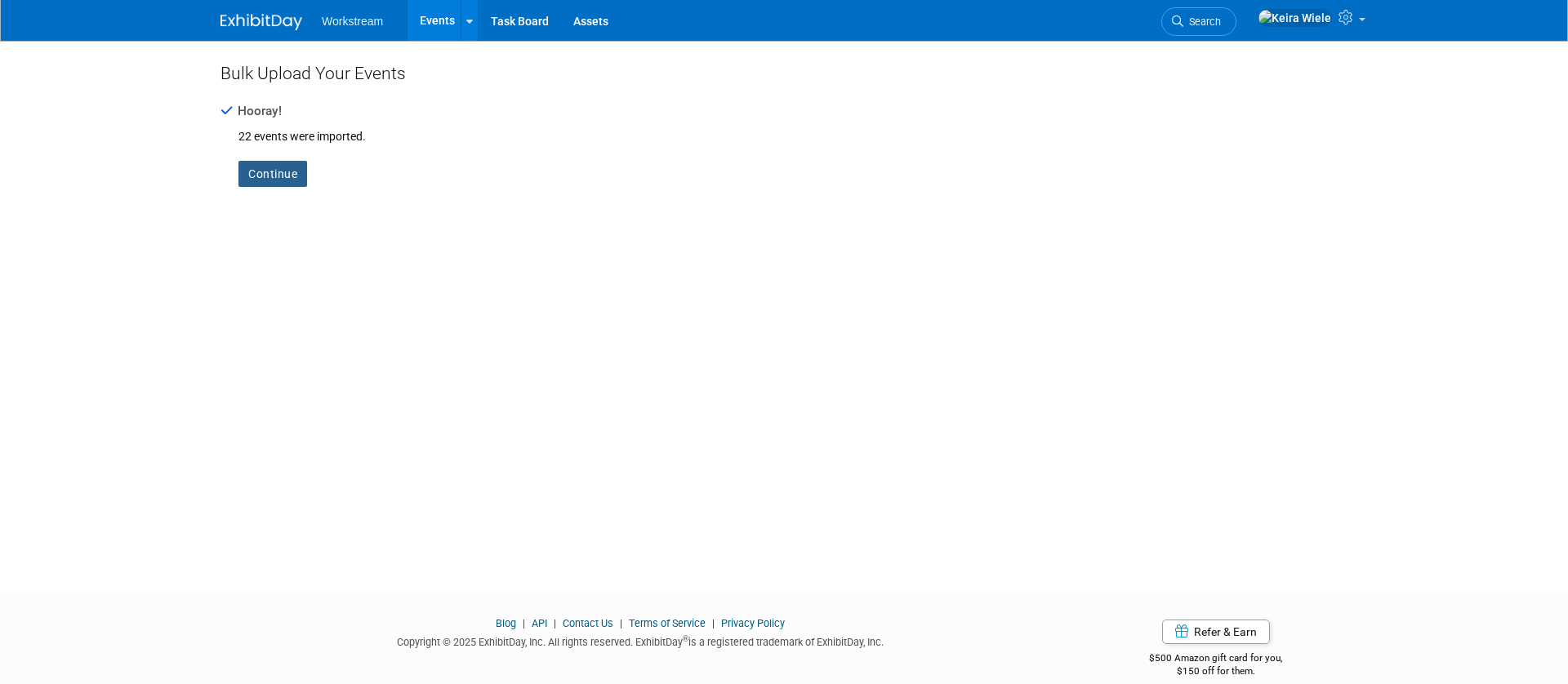
click at [280, 167] on link "Continue" at bounding box center [273, 173] width 69 height 27
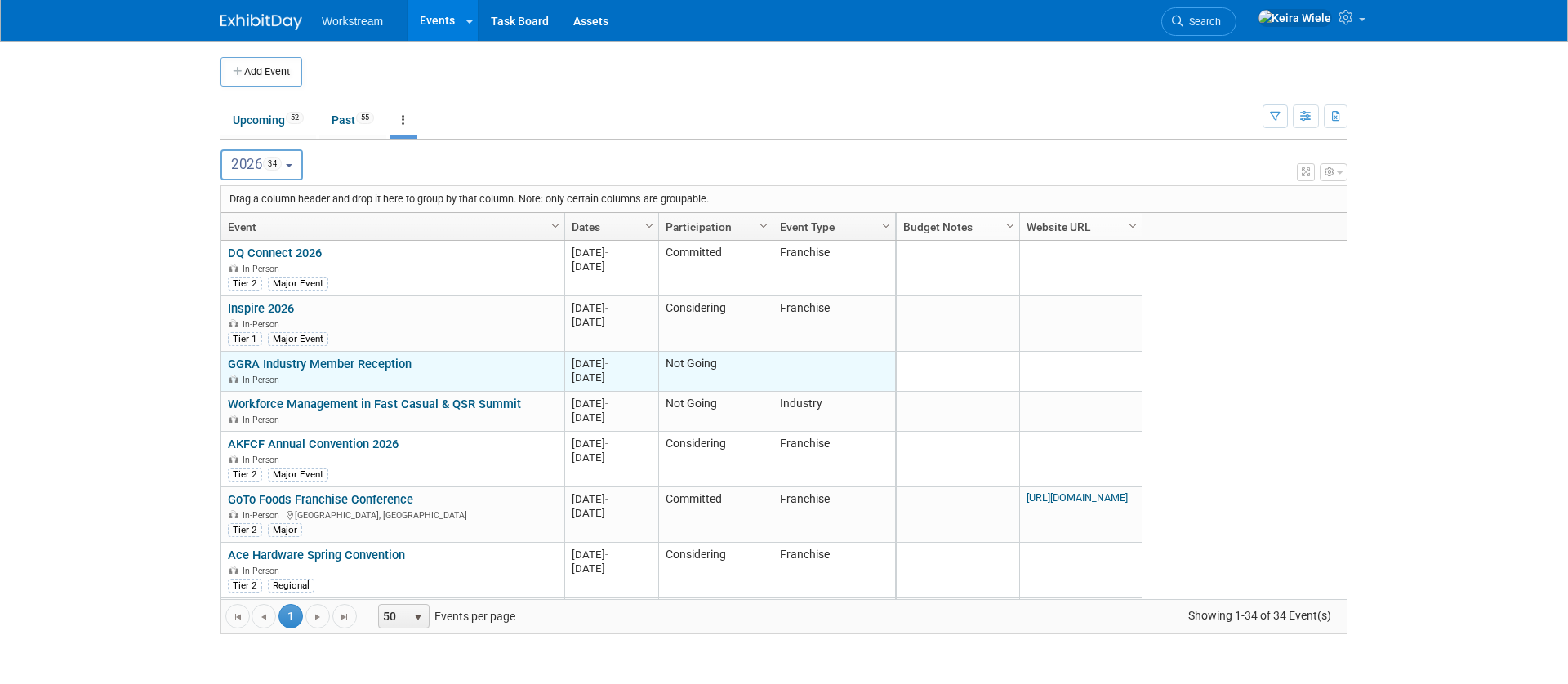
click at [312, 357] on link "GGRA Industry Member Reception" at bounding box center [319, 364] width 183 height 15
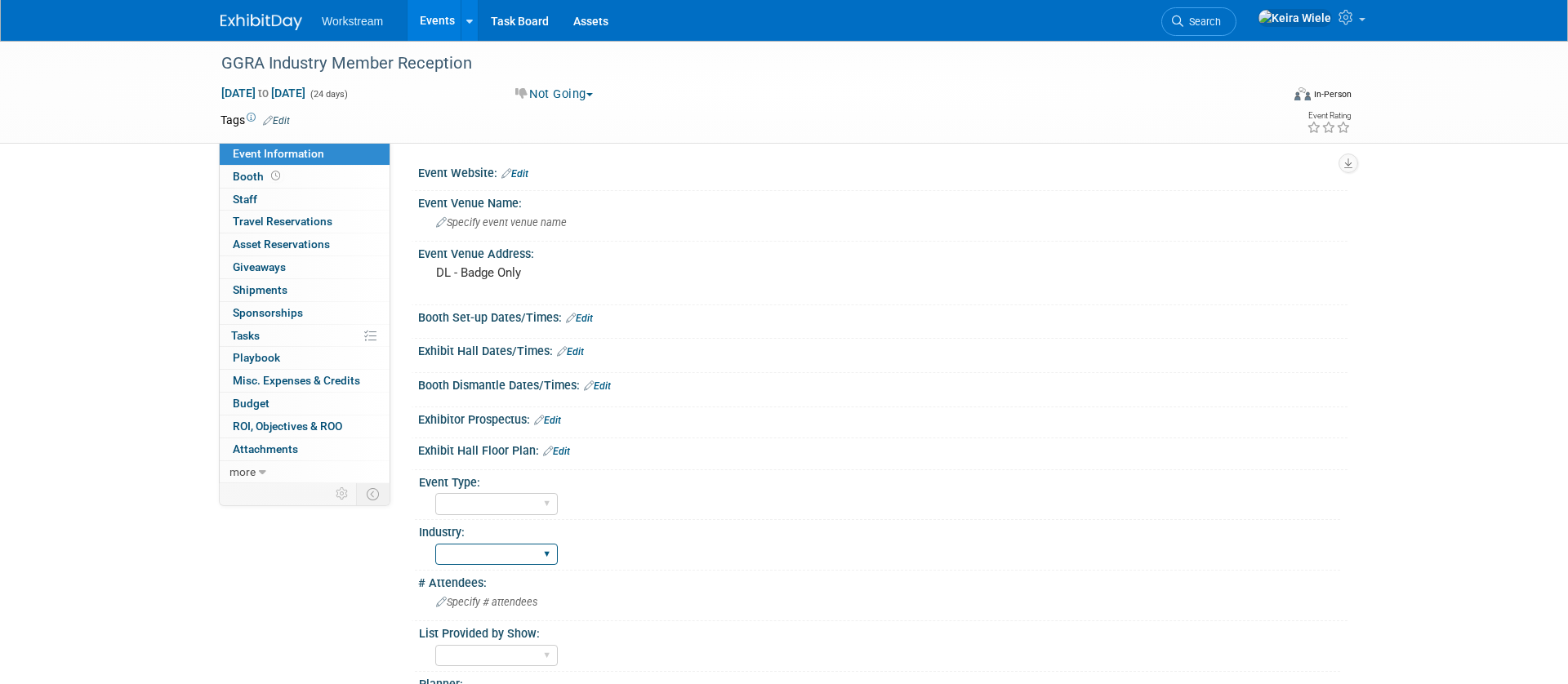
click at [484, 551] on select "Accounting Broker/Benefits Restaurant Healthcare Hospitality Misc/Other" at bounding box center [497, 555] width 122 height 22
click at [512, 498] on select "Hosted Franchise Association Industry OTC" at bounding box center [497, 504] width 122 height 22
select select "Industry"
click at [436, 493] on select "Hosted Franchise Association Industry OTC" at bounding box center [497, 504] width 122 height 22
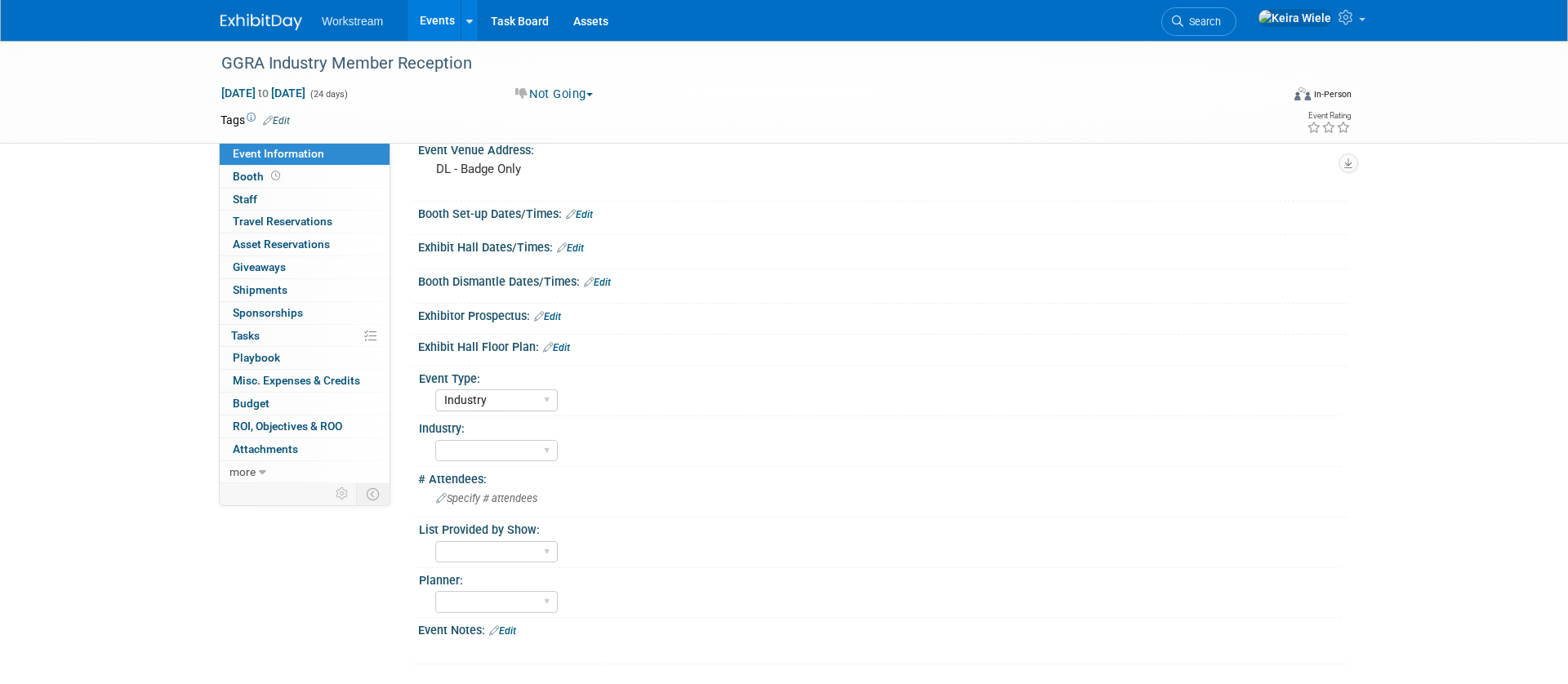
scroll to position [260, 0]
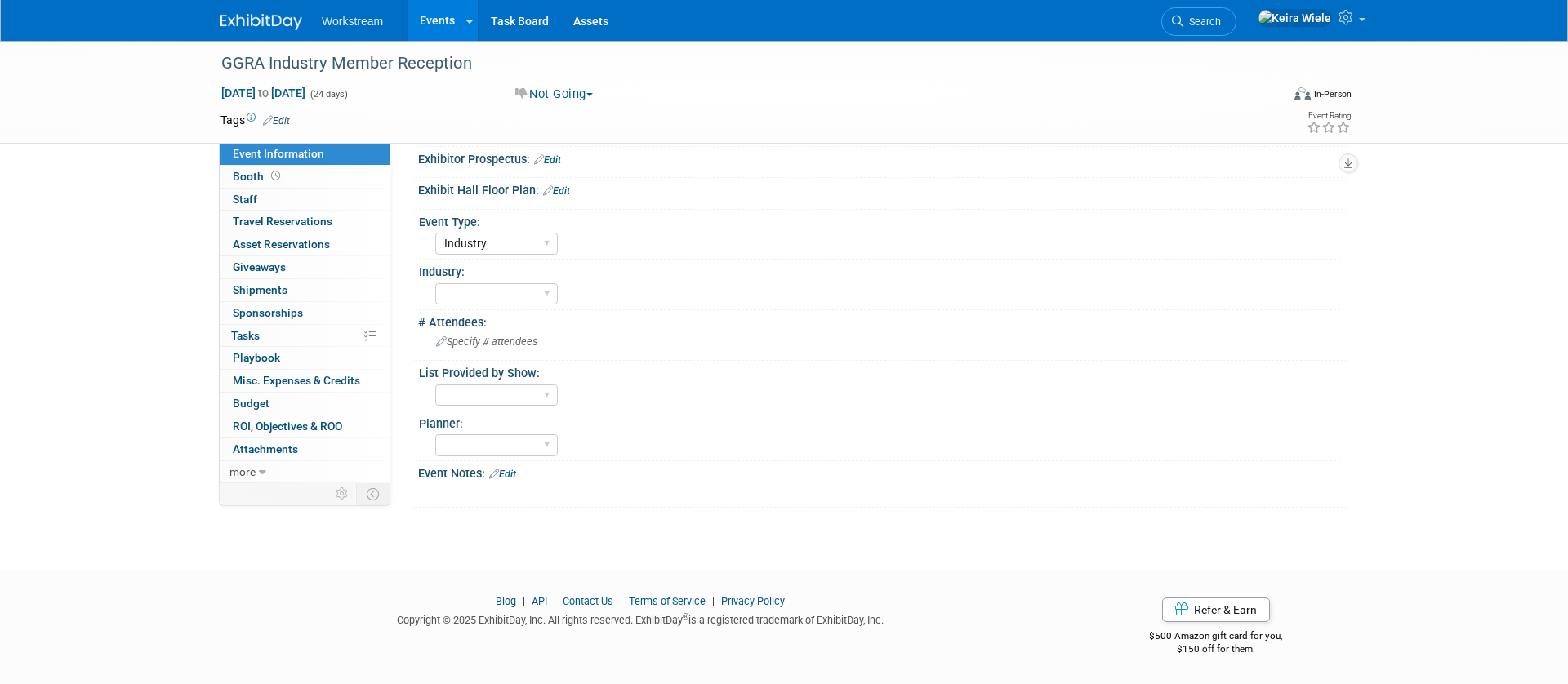
click at [437, 18] on link "Events" at bounding box center [437, 20] width 59 height 40
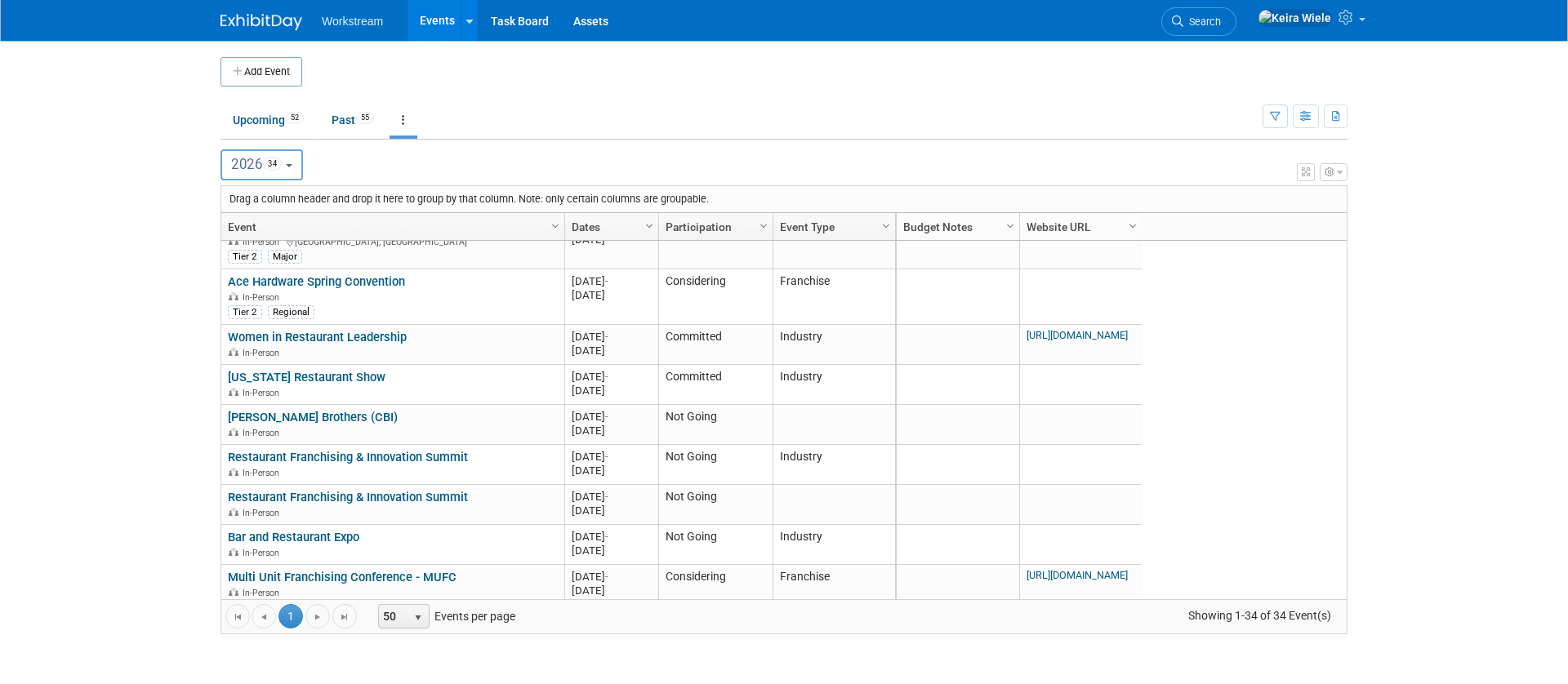
scroll to position [367, 0]
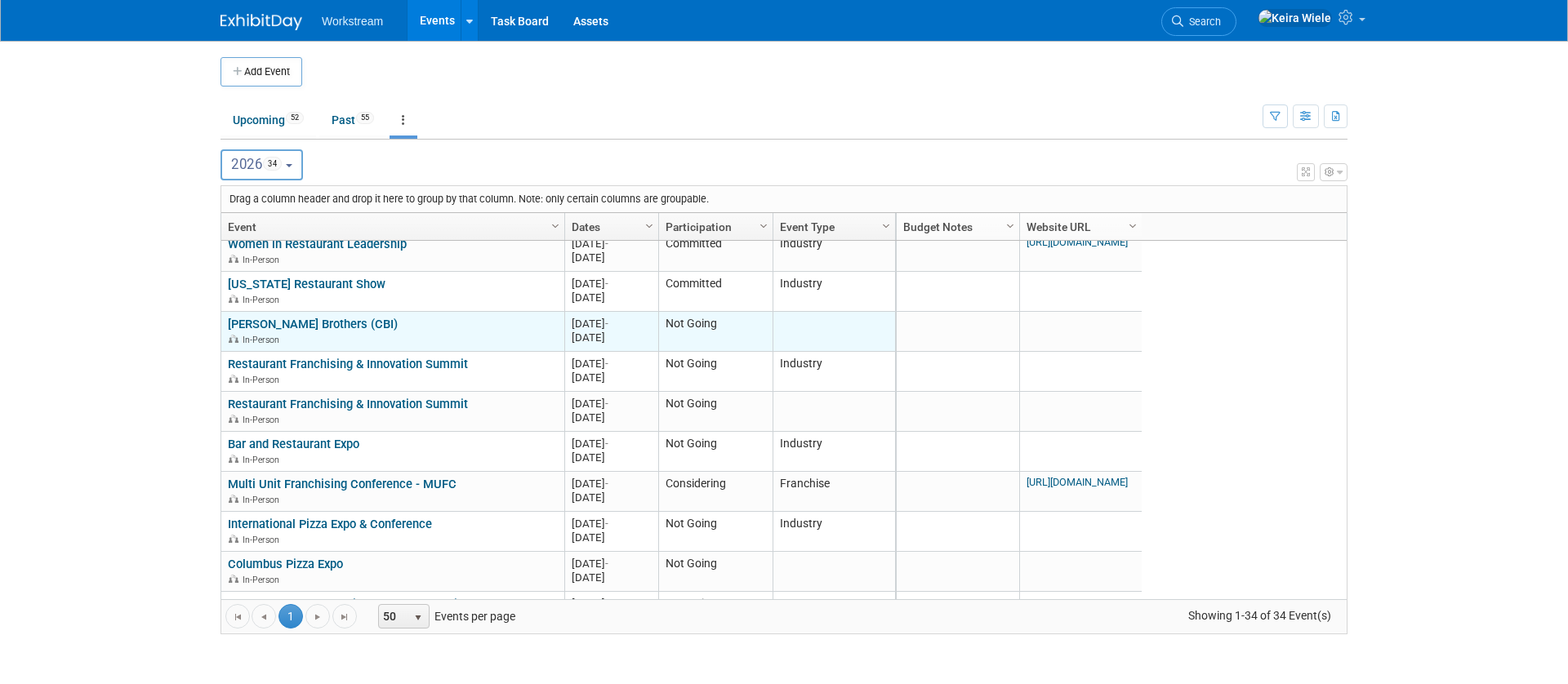
click at [293, 327] on link "[PERSON_NAME] Brothers (CBI)" at bounding box center [312, 323] width 170 height 15
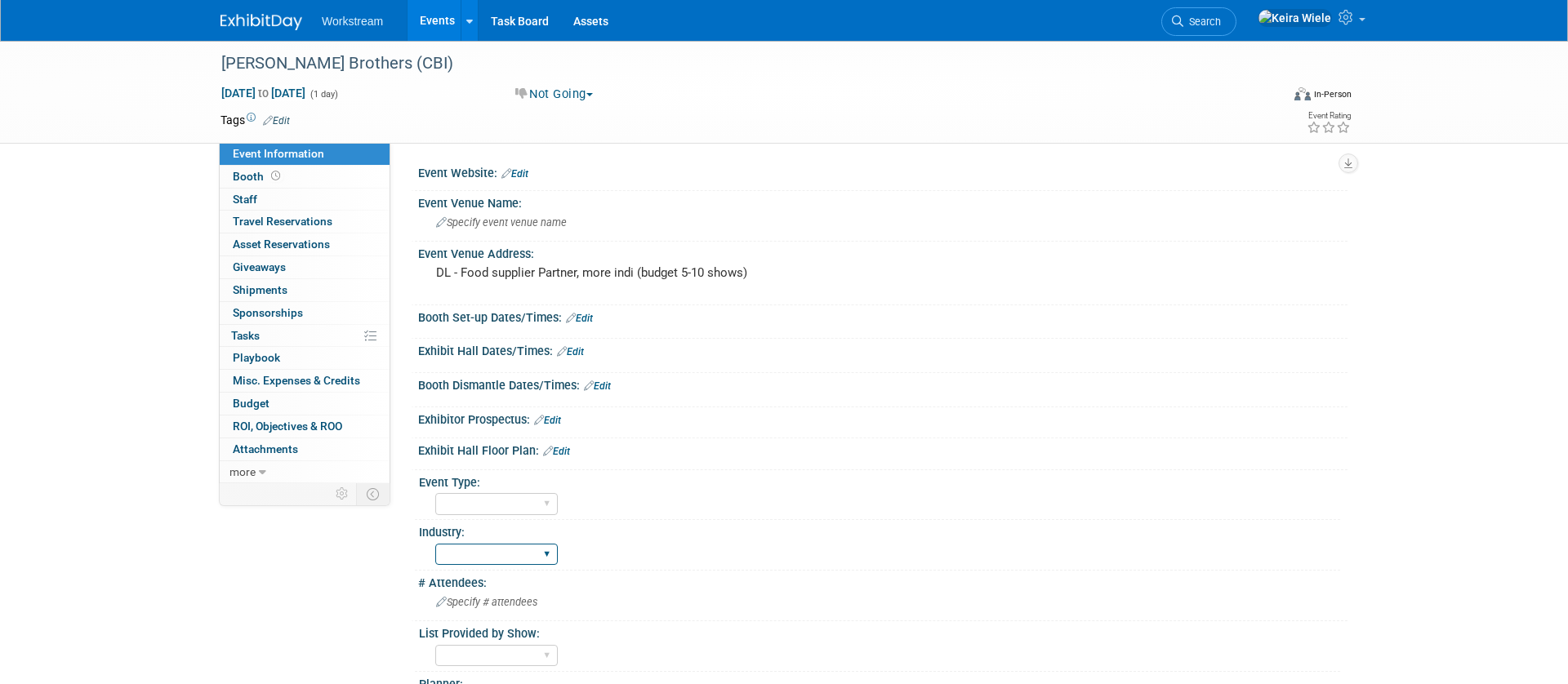
click at [521, 560] on select "Accounting Broker/Benefits Restaurant Healthcare Hospitality Misc/Other" at bounding box center [497, 555] width 122 height 22
click at [517, 498] on select "Hosted Franchise Association Industry OTC" at bounding box center [497, 504] width 122 height 22
click at [436, 493] on select "Hosted Franchise Association Industry OTC" at bounding box center [497, 504] width 122 height 22
click at [533, 505] on select "Hosted Franchise Association Industry OTC" at bounding box center [497, 504] width 122 height 22
select select "Industry"
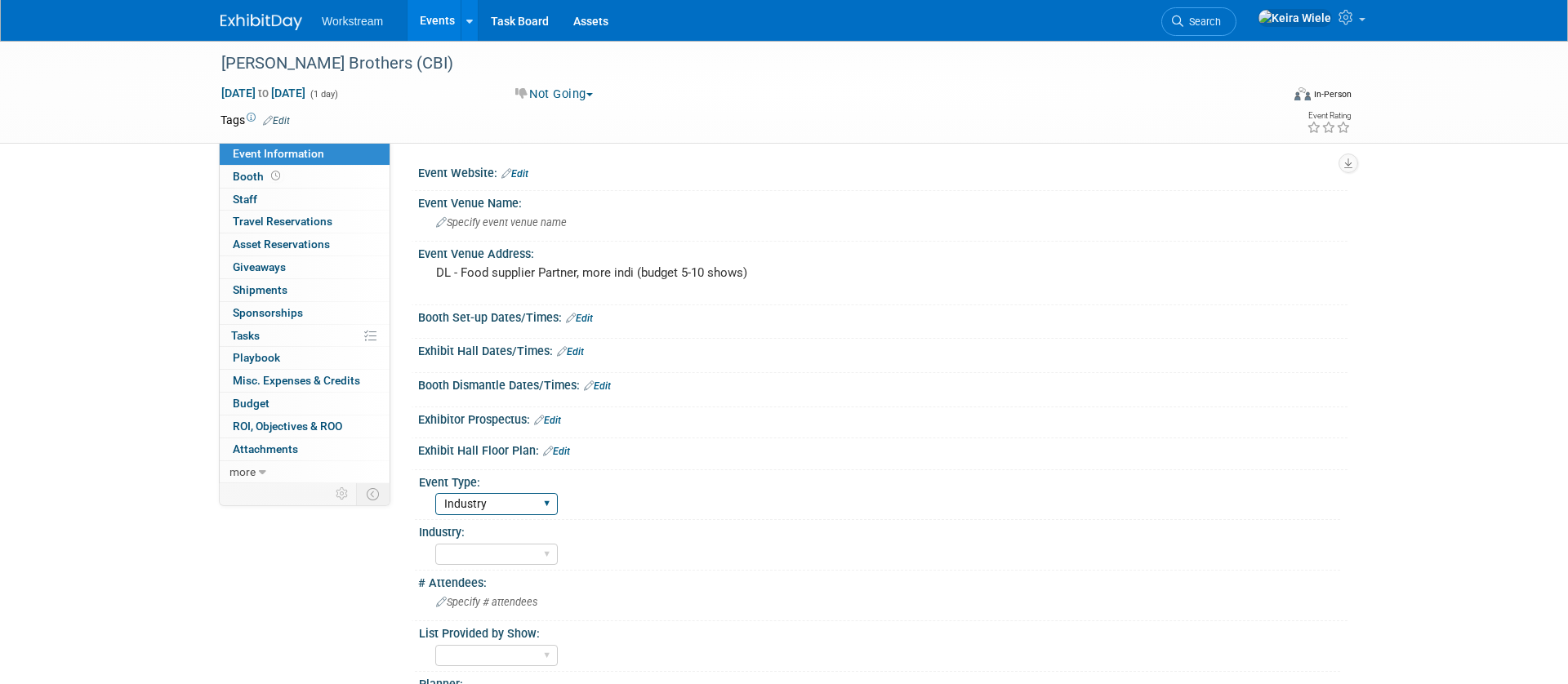
click at [436, 493] on select "Hosted Franchise Association Industry OTC" at bounding box center [497, 504] width 122 height 22
click at [623, 555] on div "Accounting Broker/Benefits Restaurant Healthcare Hospitality Misc/Other" at bounding box center [888, 553] width 905 height 27
click at [432, 26] on link "Events" at bounding box center [437, 20] width 59 height 40
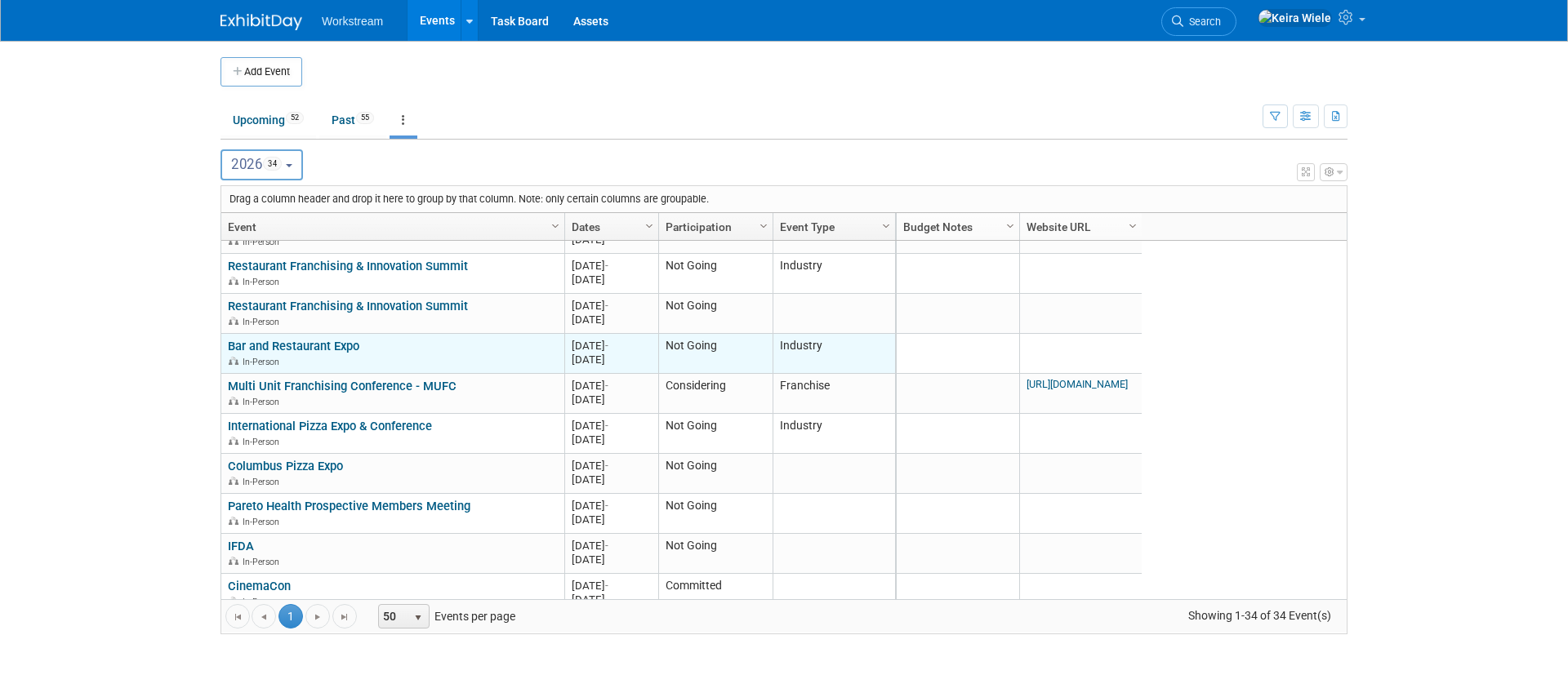
scroll to position [452, 0]
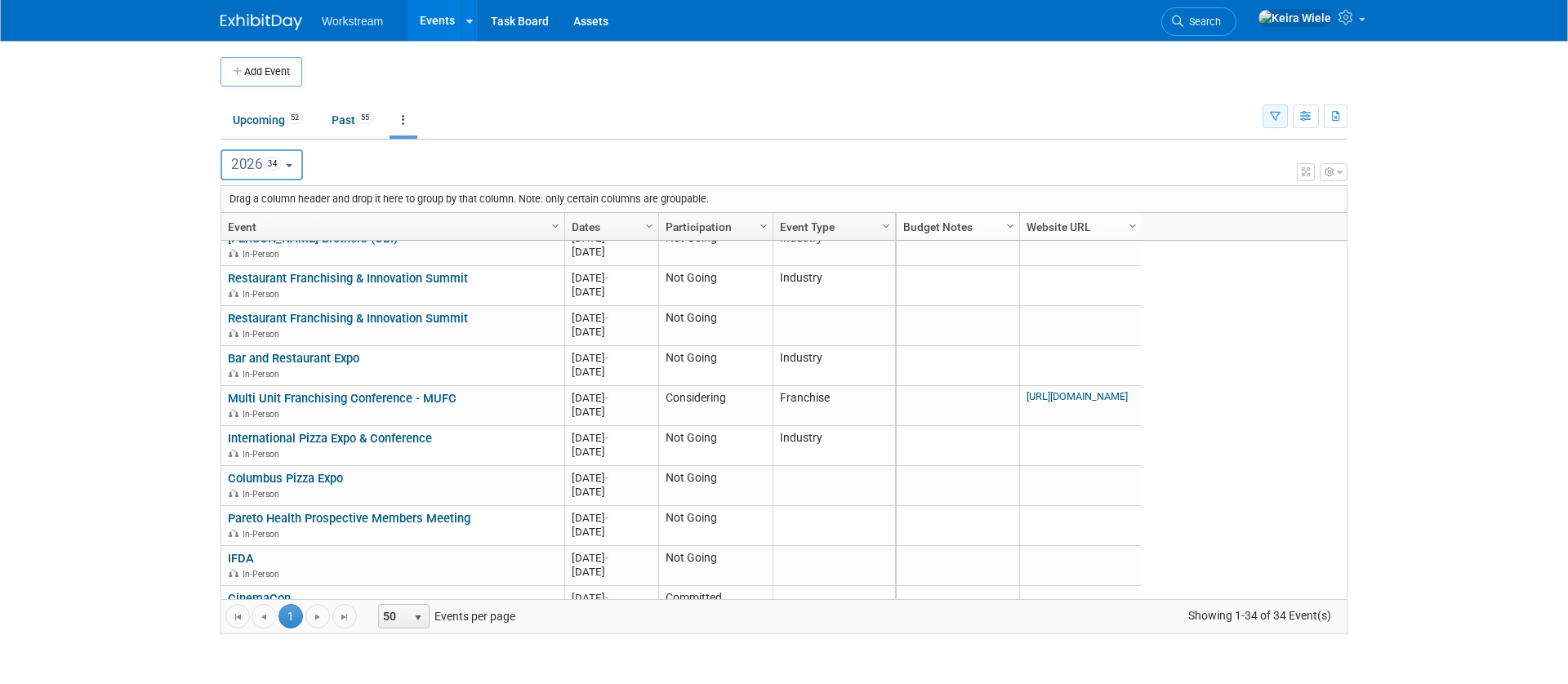
click at [1275, 124] on button "button" at bounding box center [1275, 116] width 26 height 24
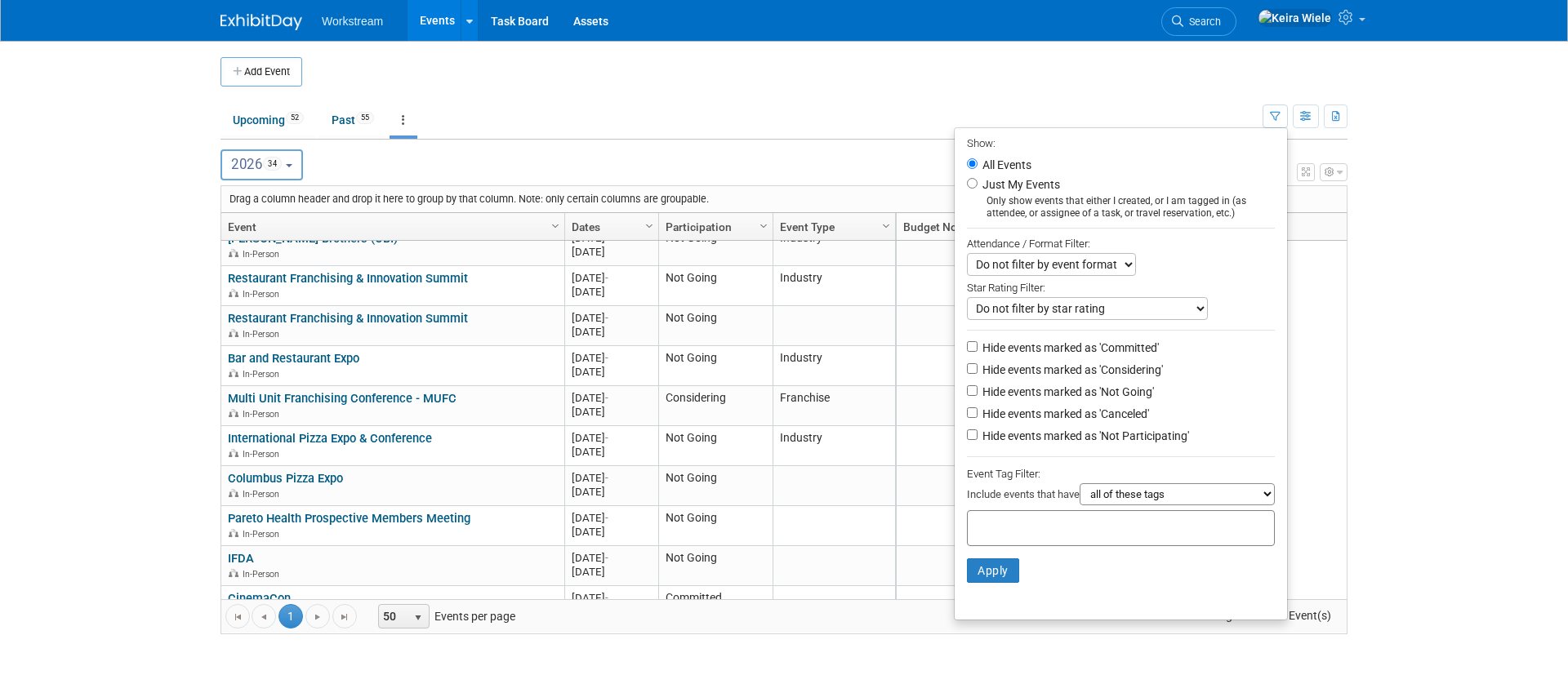
click at [147, 362] on body "Workstream Events Add Event Bulk Upload Events Shareable Event Boards Recently …" at bounding box center [784, 342] width 1568 height 684
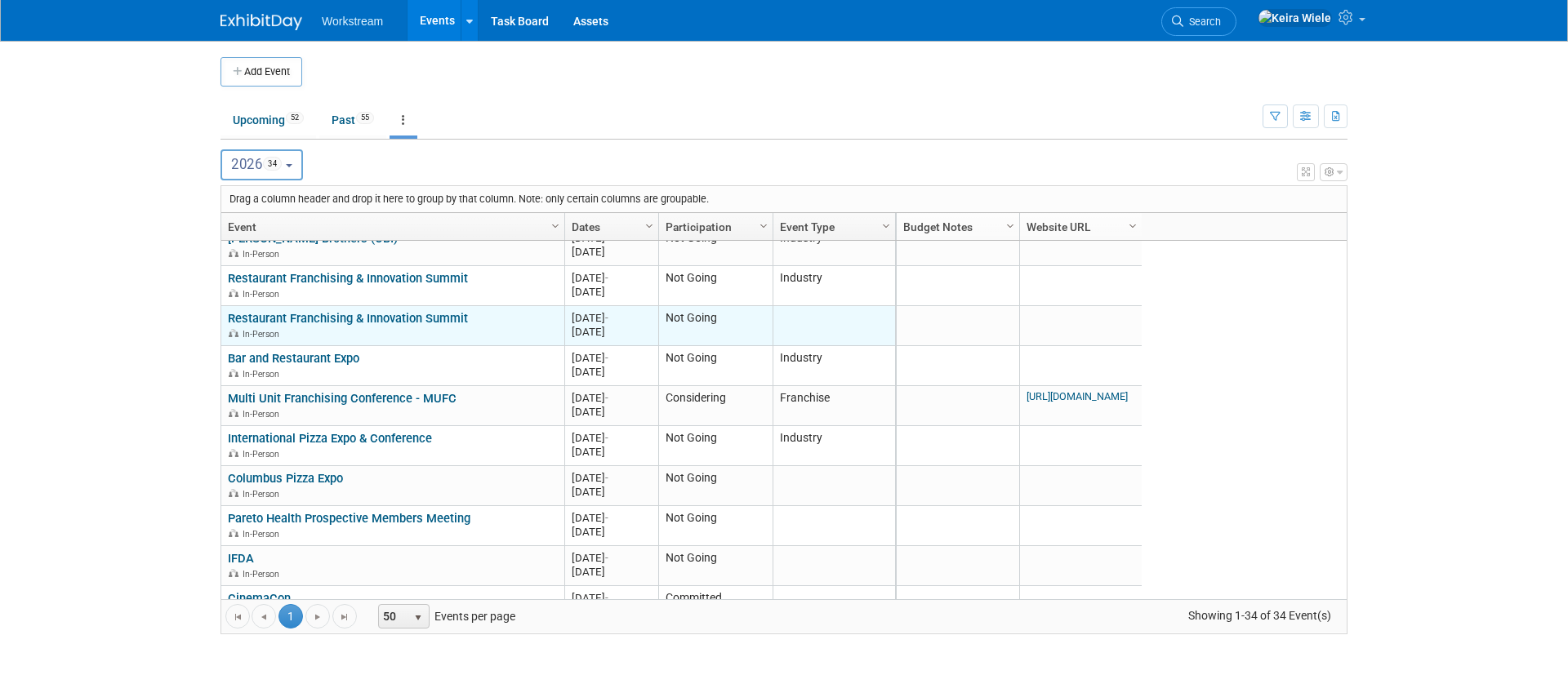
click at [306, 313] on link "Restaurant Franchising & Innovation Summit" at bounding box center [348, 318] width 240 height 15
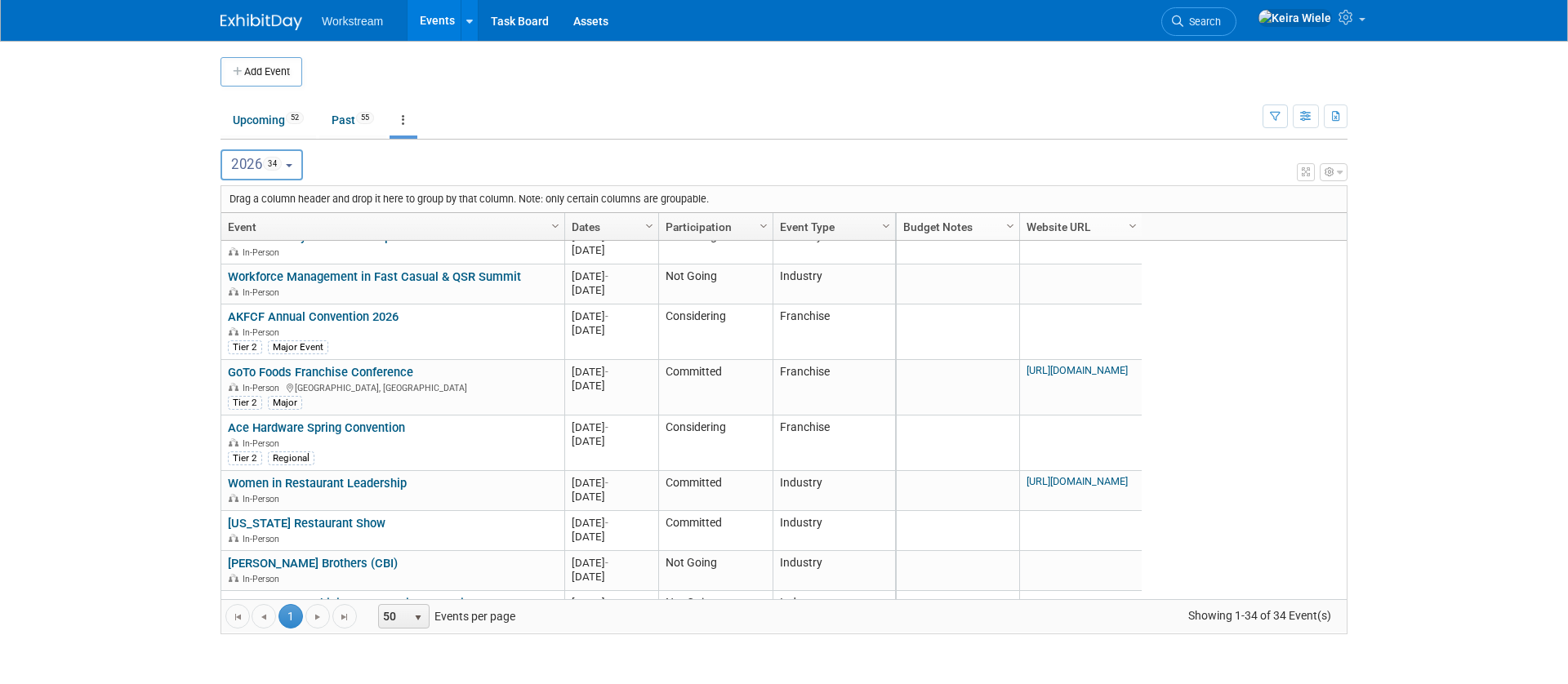
click at [246, 225] on link "Event" at bounding box center [390, 227] width 326 height 28
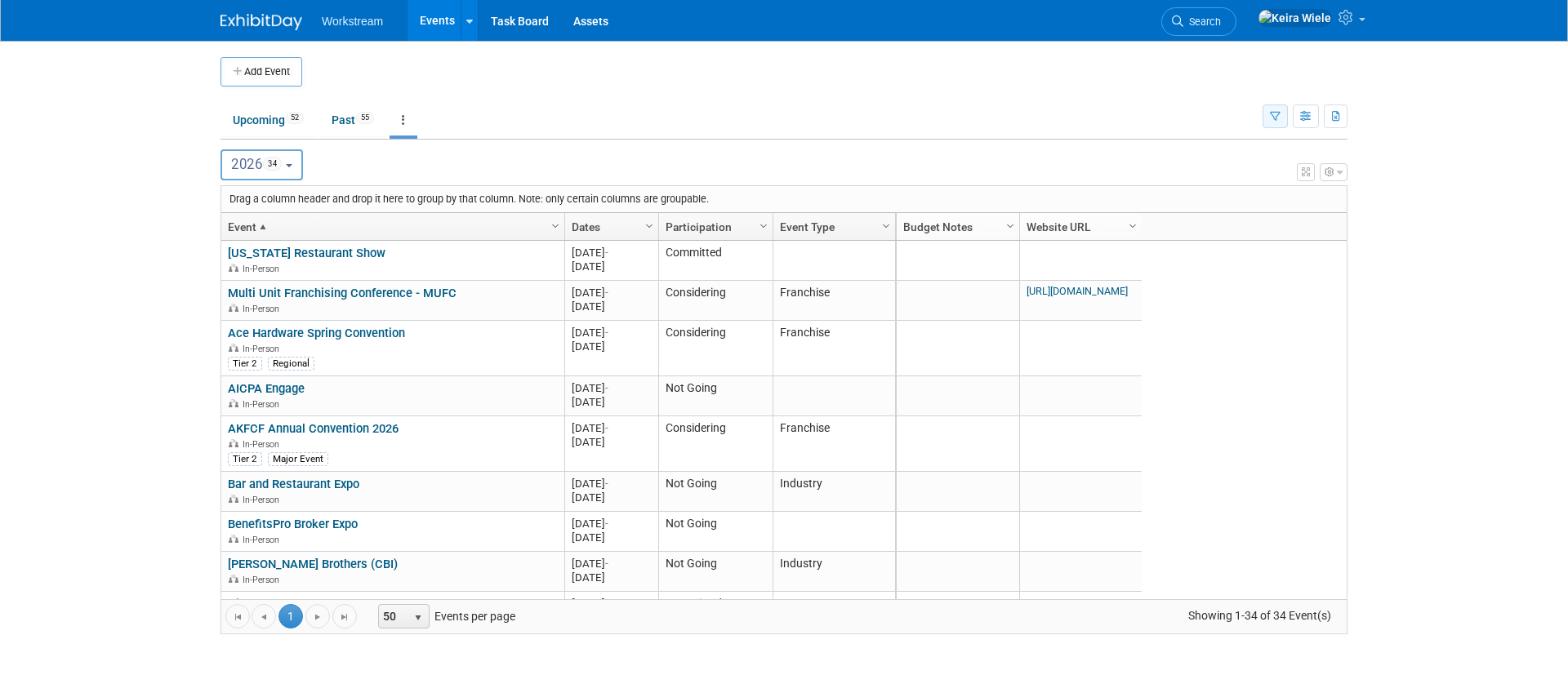
click at [1286, 112] on button "button" at bounding box center [1275, 116] width 26 height 24
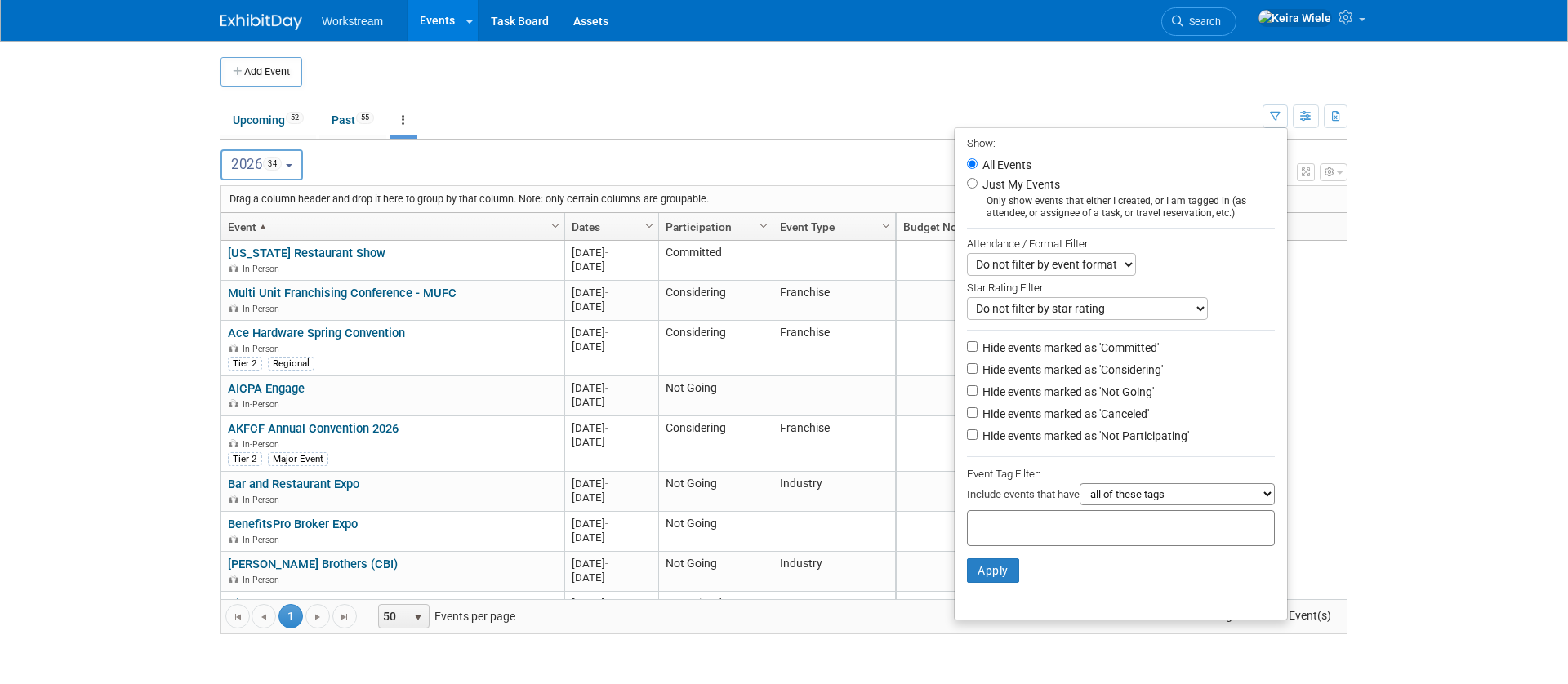
click at [1401, 352] on body "Workstream Events Add Event Bulk Upload Events Shareable Event Boards Recently …" at bounding box center [784, 342] width 1568 height 684
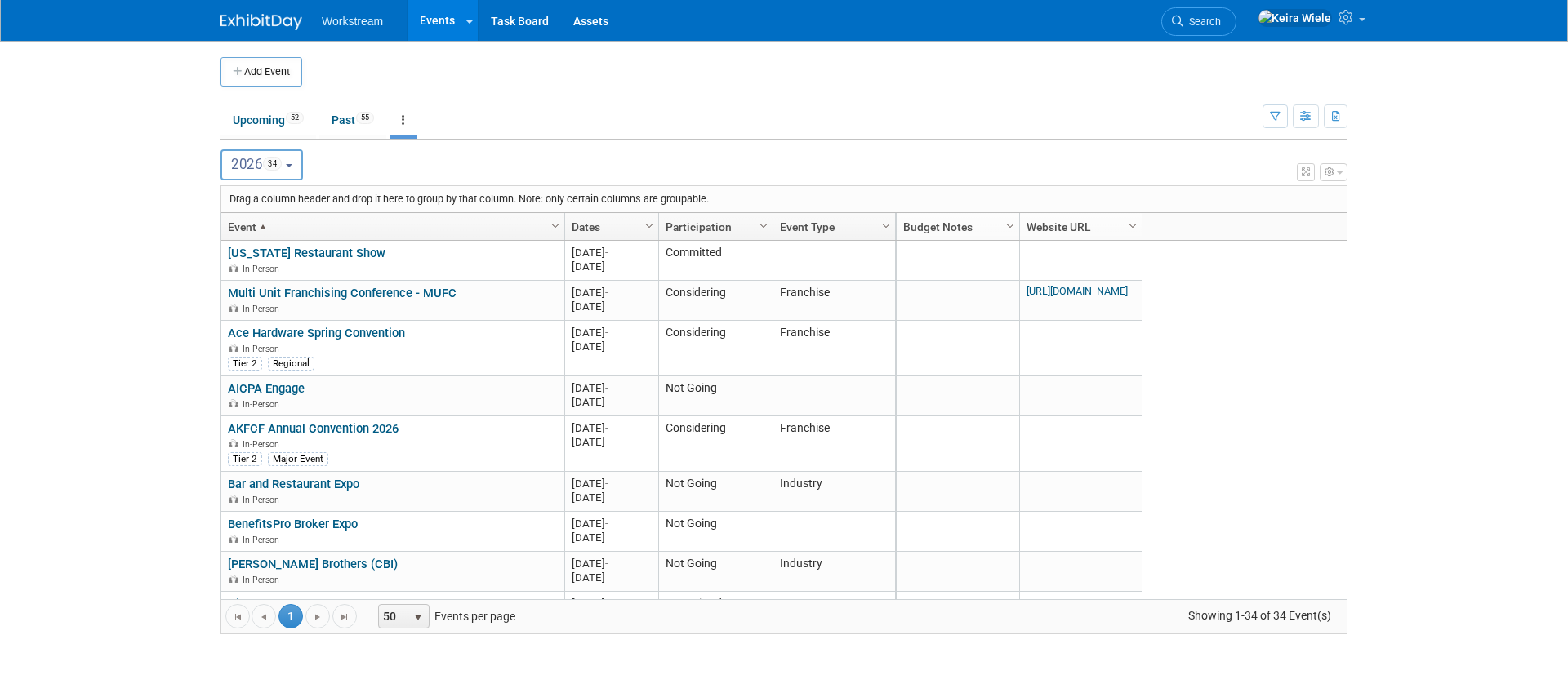
click at [607, 223] on link "Dates" at bounding box center [609, 227] width 76 height 28
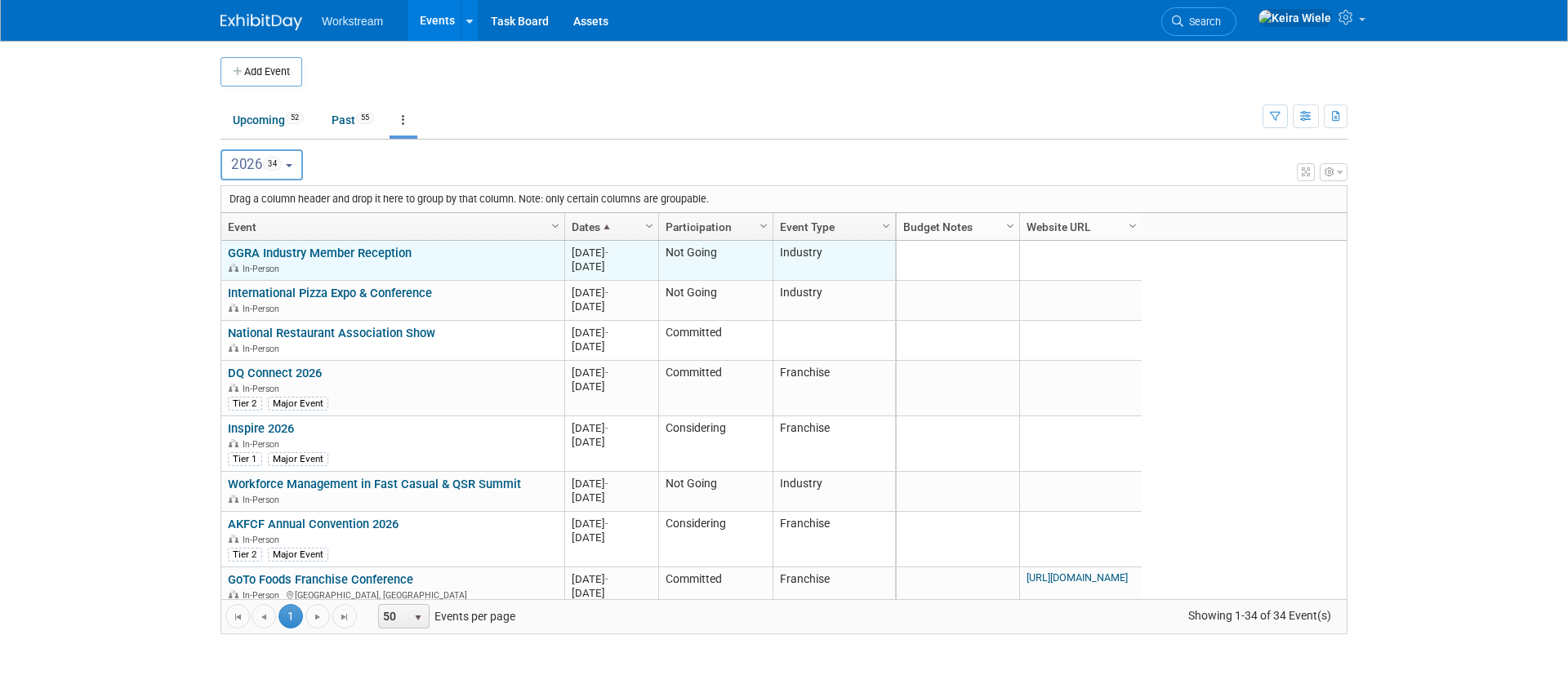
scroll to position [27, 0]
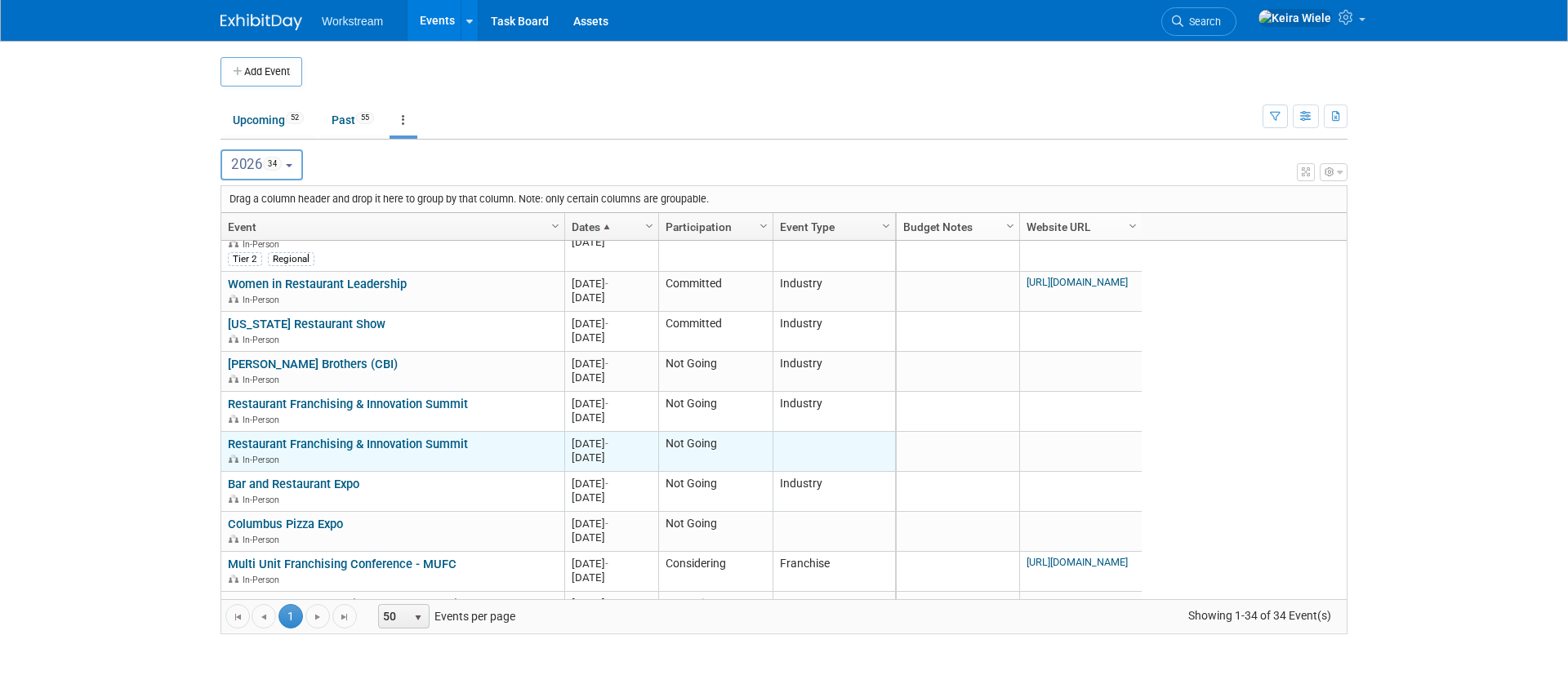
click at [410, 441] on link "Restaurant Franchising & Innovation Summit" at bounding box center [348, 444] width 240 height 15
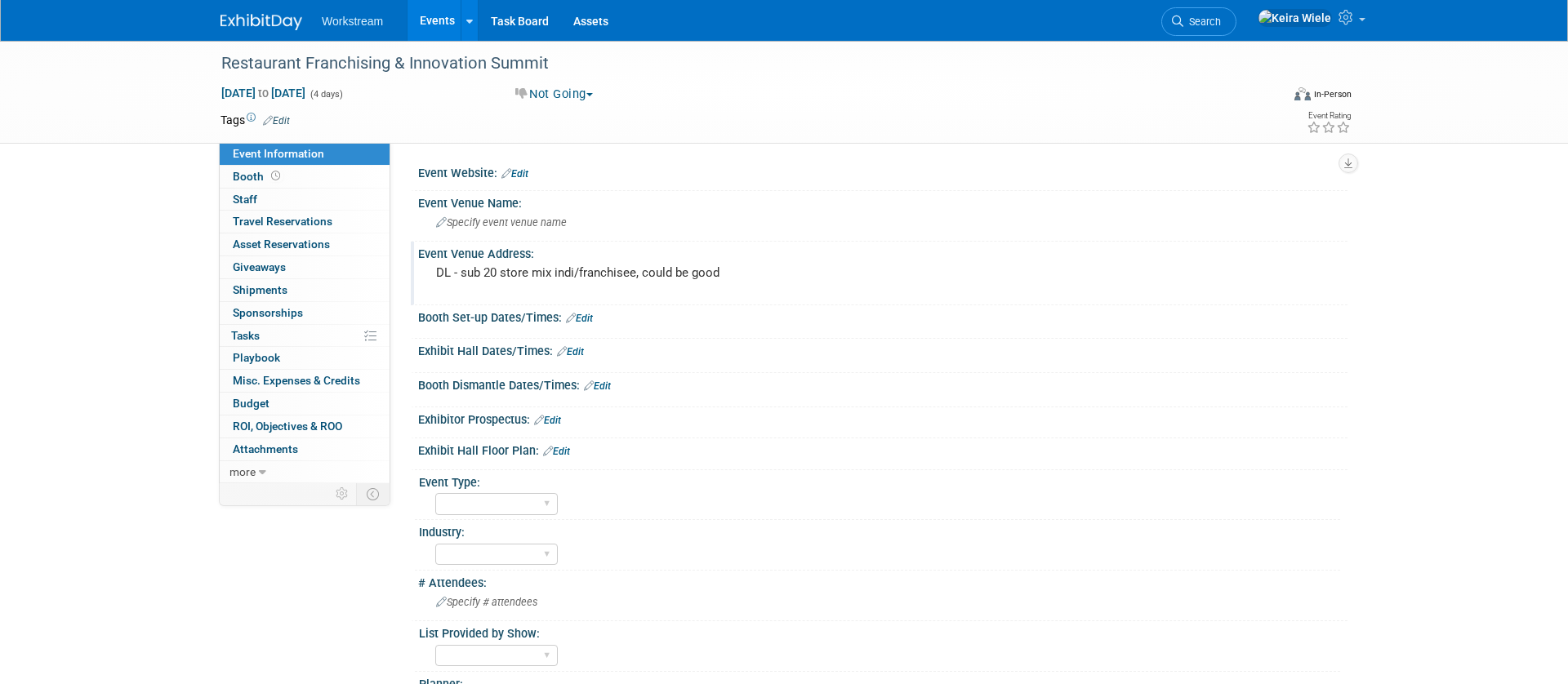
click at [583, 280] on div "DL - sub 20 store mix indi/franchisee, could be good" at bounding box center [612, 280] width 363 height 37
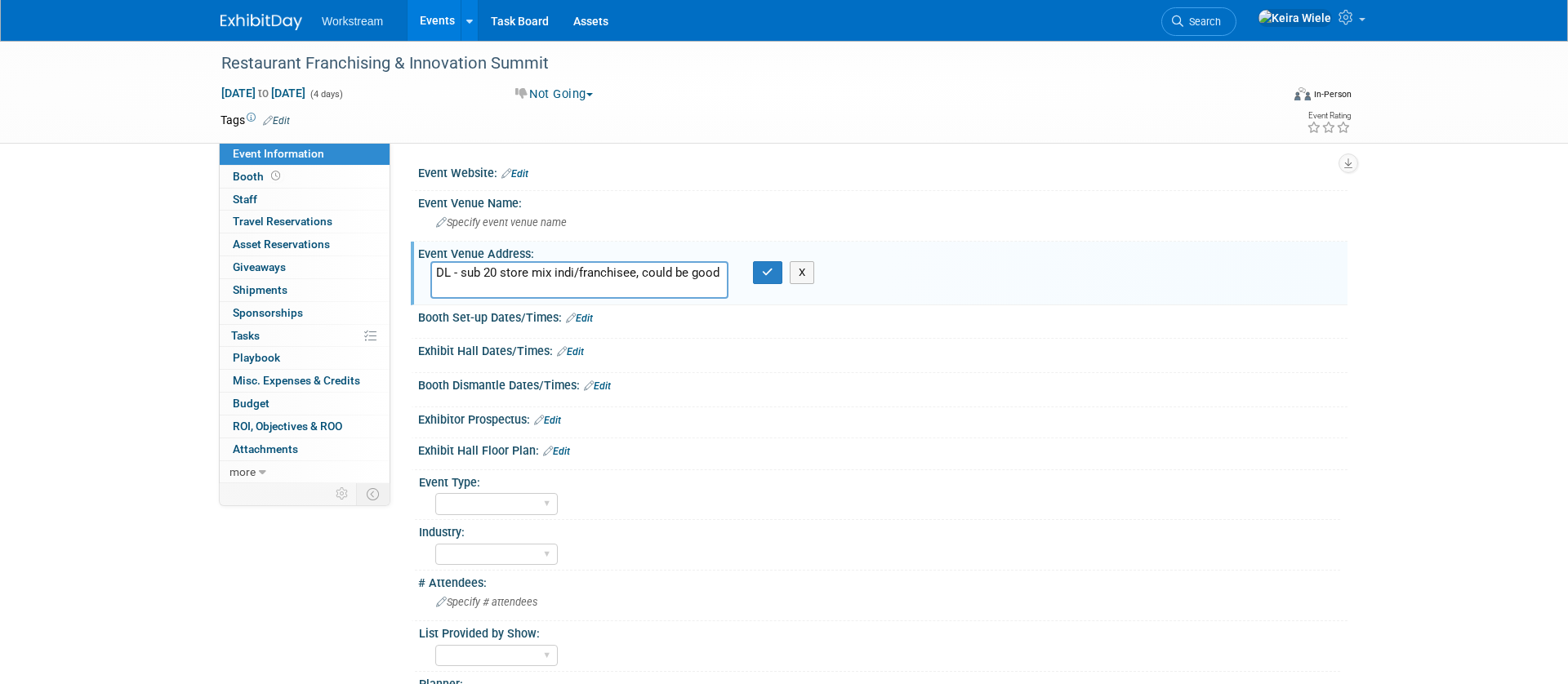
click at [583, 280] on textarea "DL - sub 20 store mix indi/franchisee, could be good" at bounding box center [579, 280] width 298 height 37
click at [591, 137] on div "Restaurant Franchising & Innovation Summit [DATE] to [DATE] (4 days) [DATE] to …" at bounding box center [784, 92] width 1151 height 103
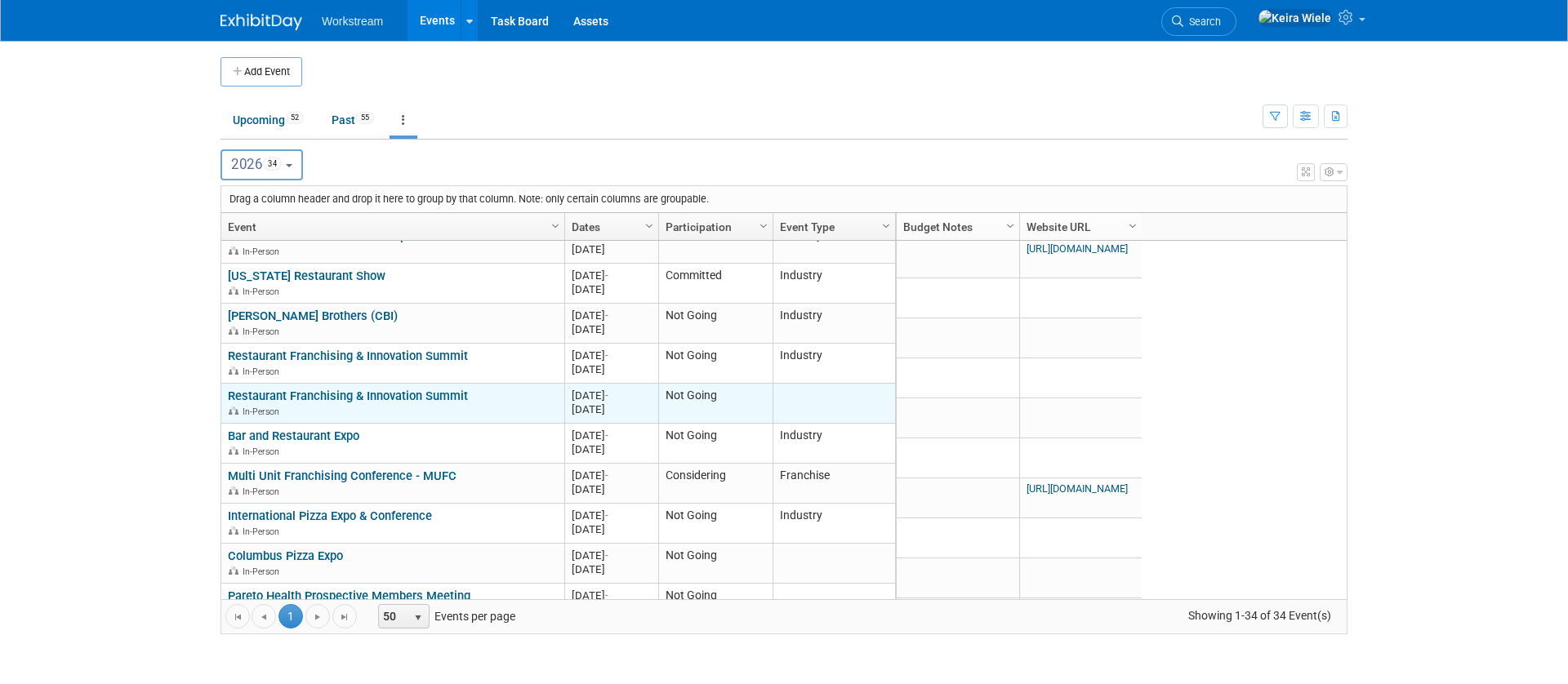
scroll to position [360, 0]
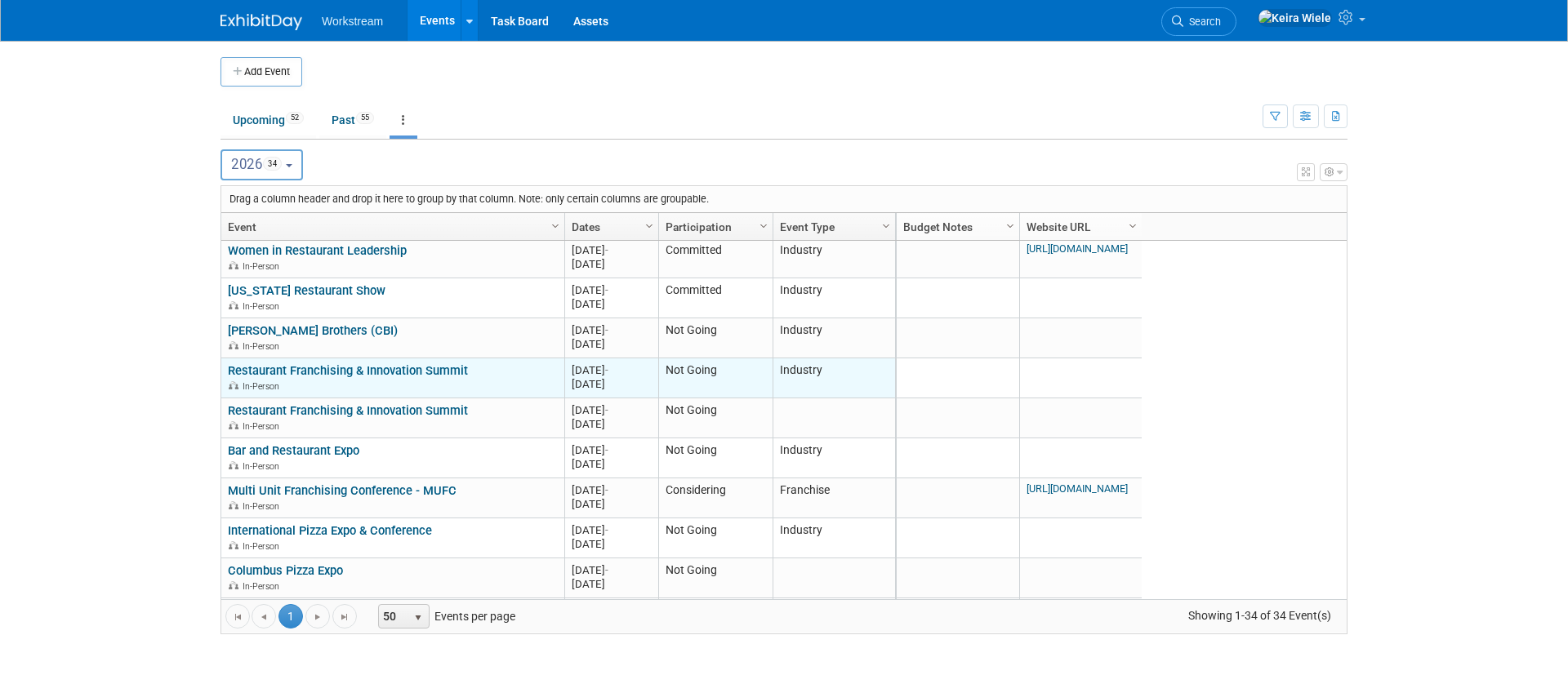
click at [426, 372] on link "Restaurant Franchising & Innovation Summit" at bounding box center [348, 371] width 240 height 15
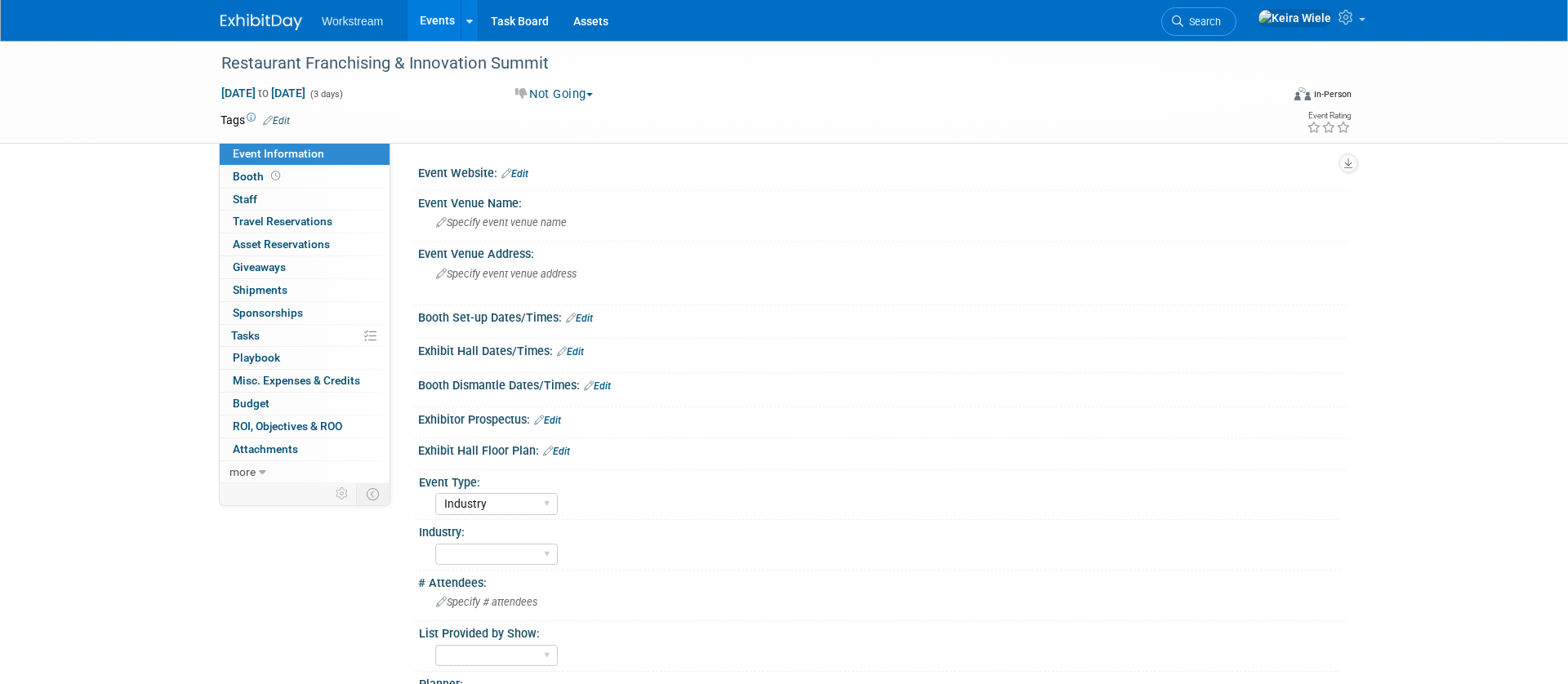
select select "Industry"
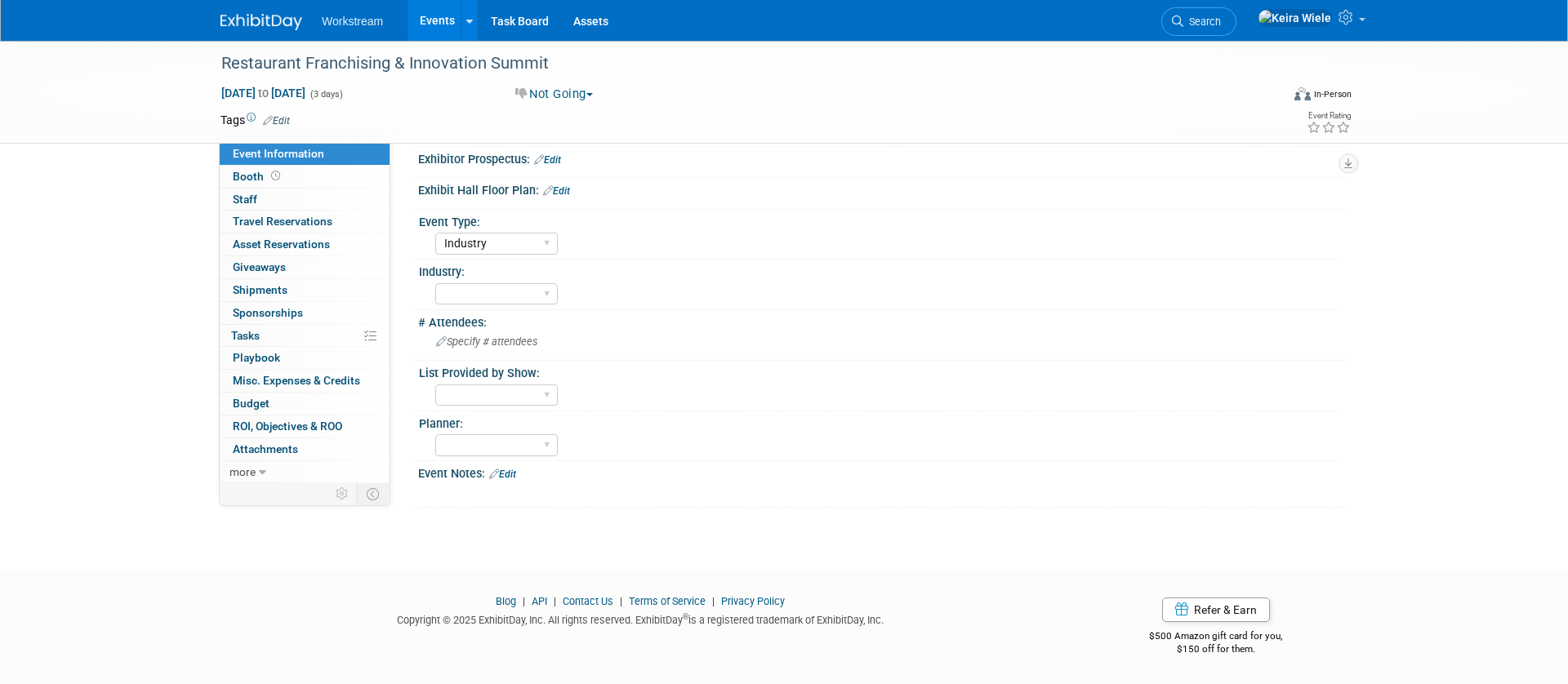
click at [515, 470] on link "Edit" at bounding box center [502, 475] width 27 height 12
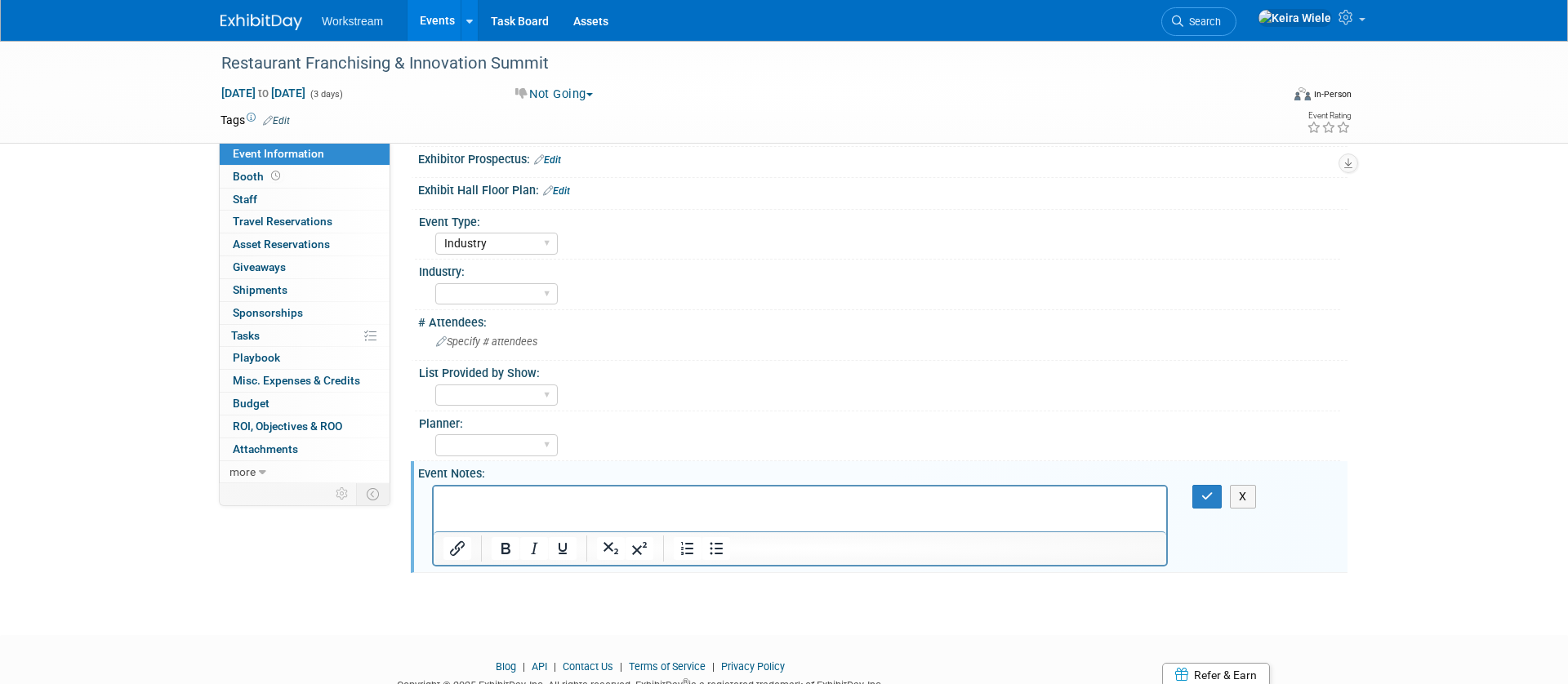
scroll to position [0, 0]
click at [1217, 489] on button "button" at bounding box center [1207, 497] width 31 height 24
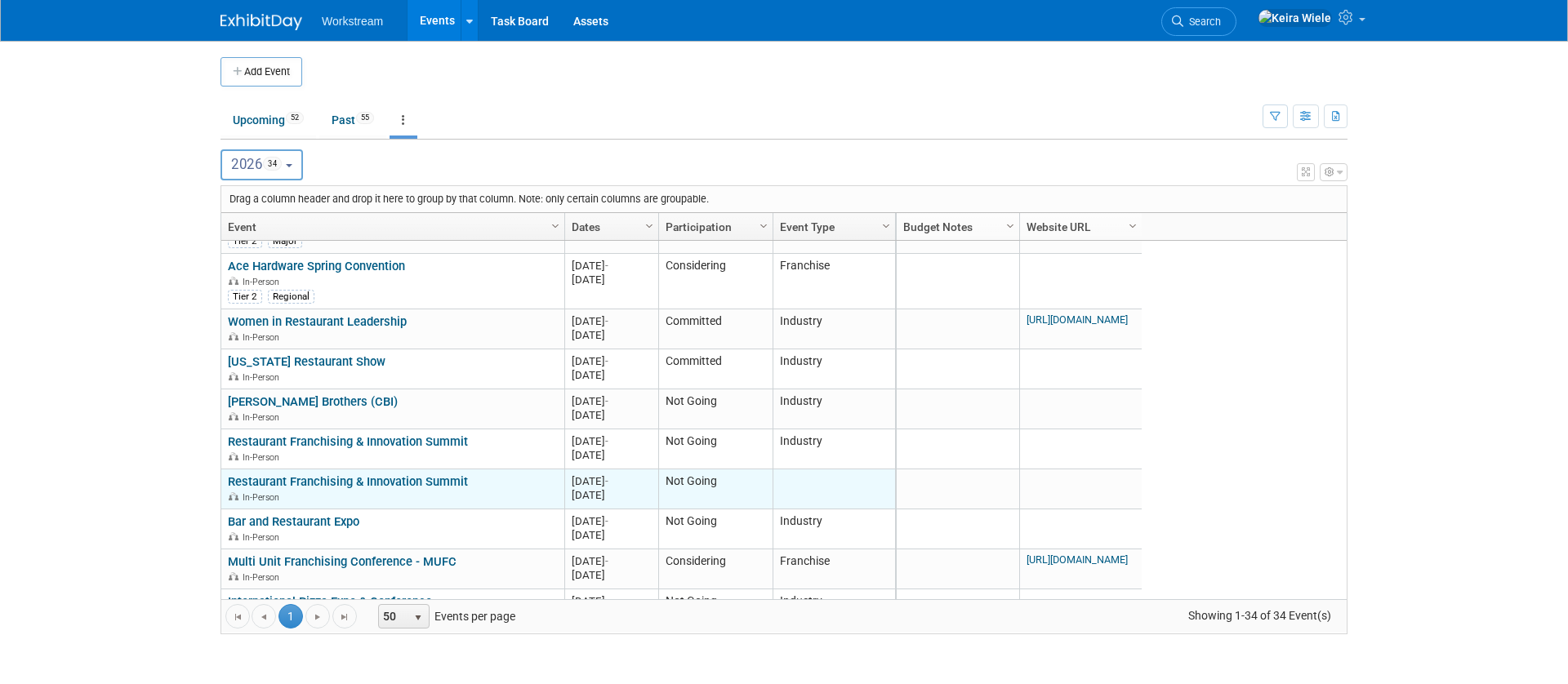
click at [398, 484] on link "Restaurant Franchising & Innovation Summit" at bounding box center [348, 481] width 240 height 15
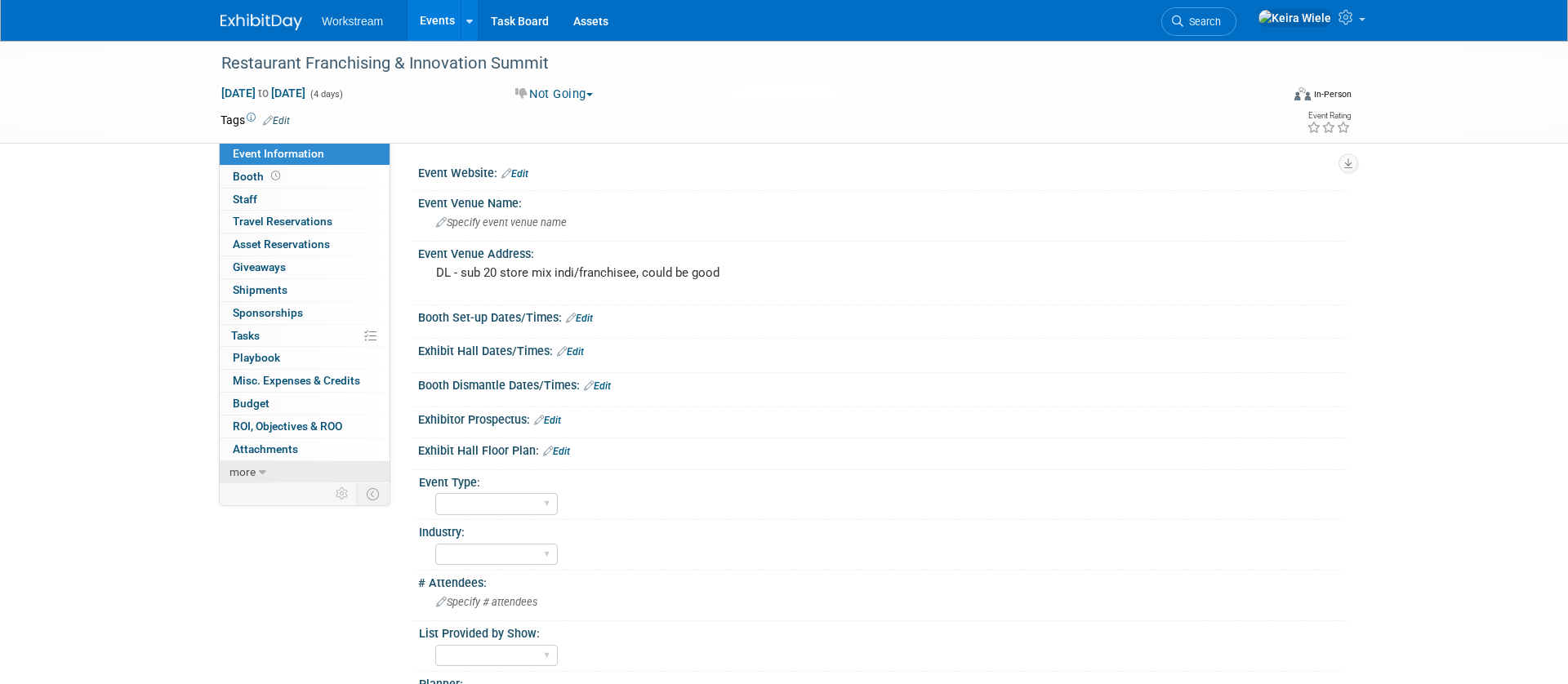
click at [247, 469] on span "more" at bounding box center [242, 471] width 27 height 13
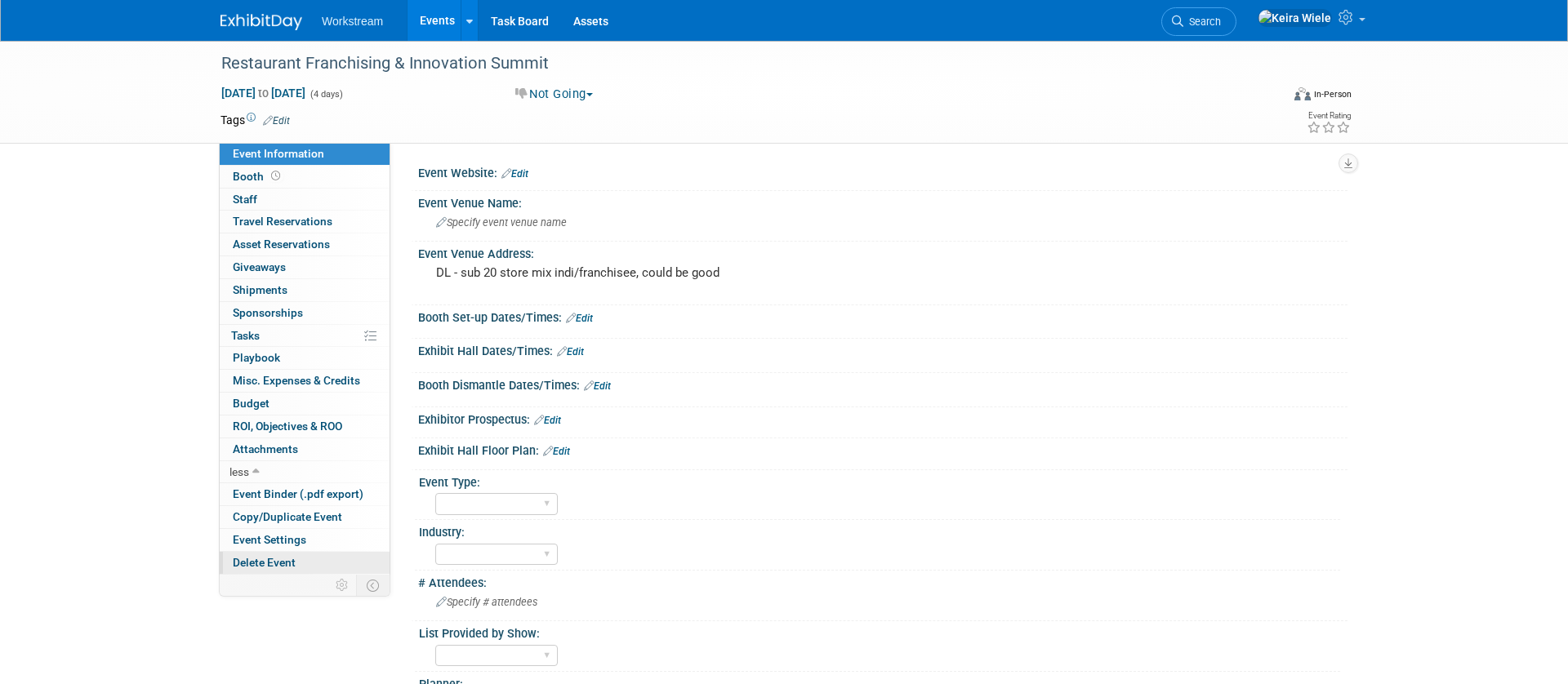
click at [279, 559] on span "Delete Event" at bounding box center [264, 562] width 63 height 13
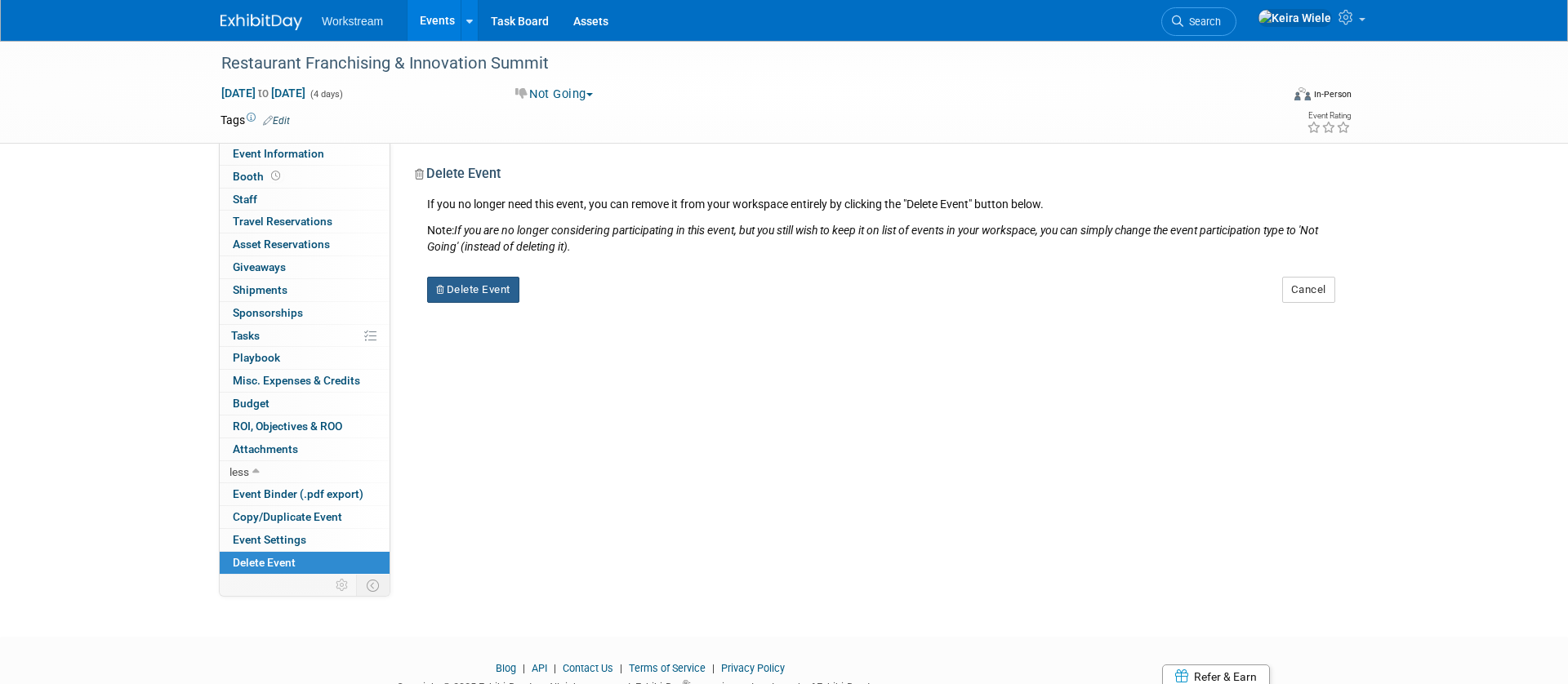
click at [501, 283] on button "Delete Event" at bounding box center [473, 290] width 93 height 27
click at [562, 303] on icon at bounding box center [565, 303] width 10 height 9
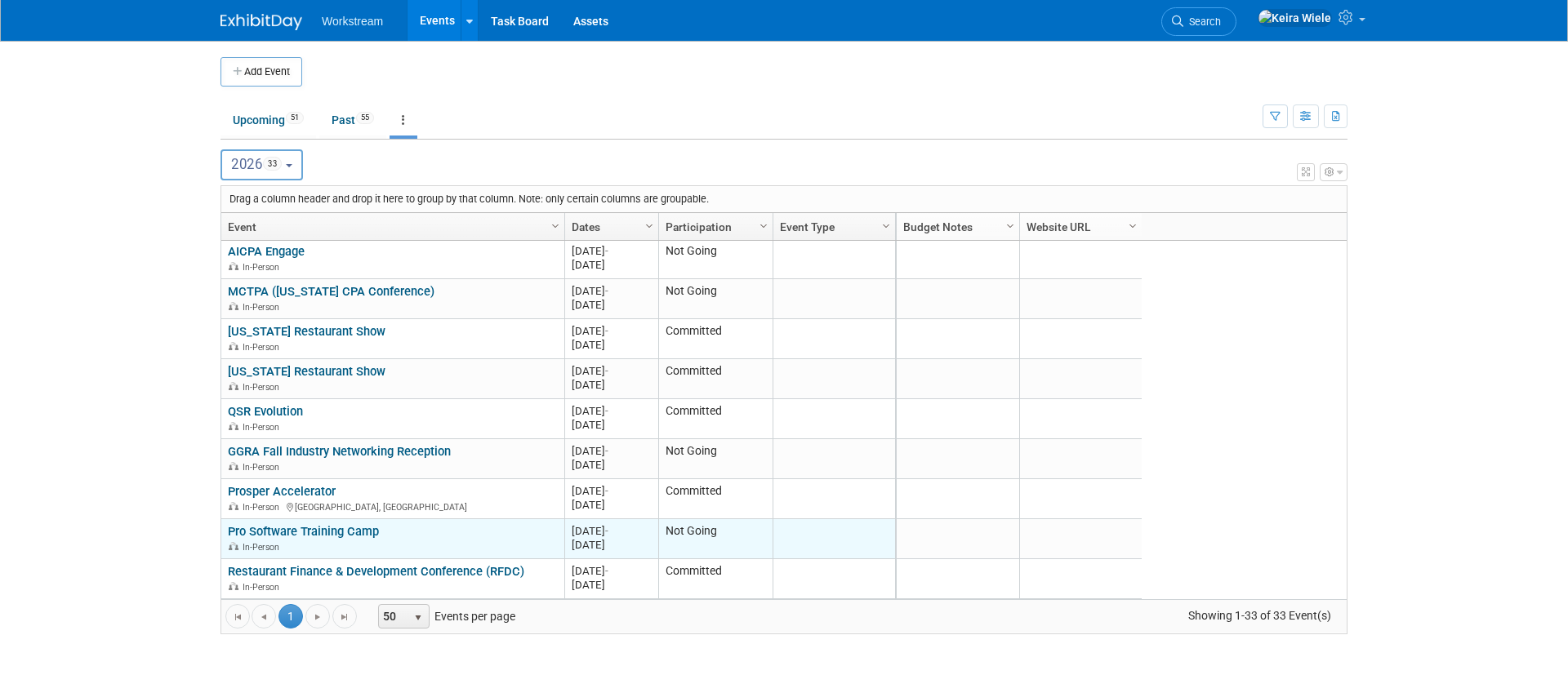
click at [356, 536] on link "Pro Software Training Camp" at bounding box center [303, 531] width 151 height 15
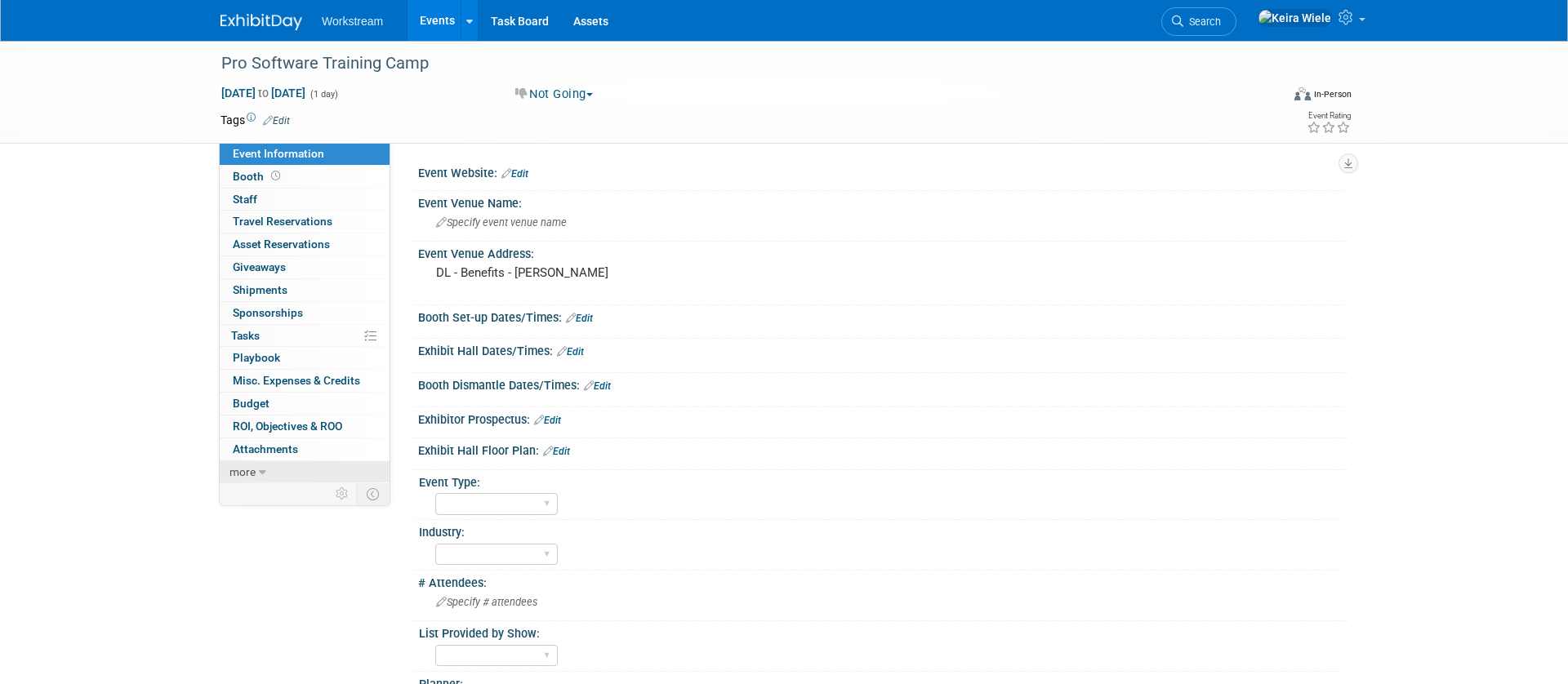
click at [240, 467] on span "more" at bounding box center [242, 471] width 27 height 13
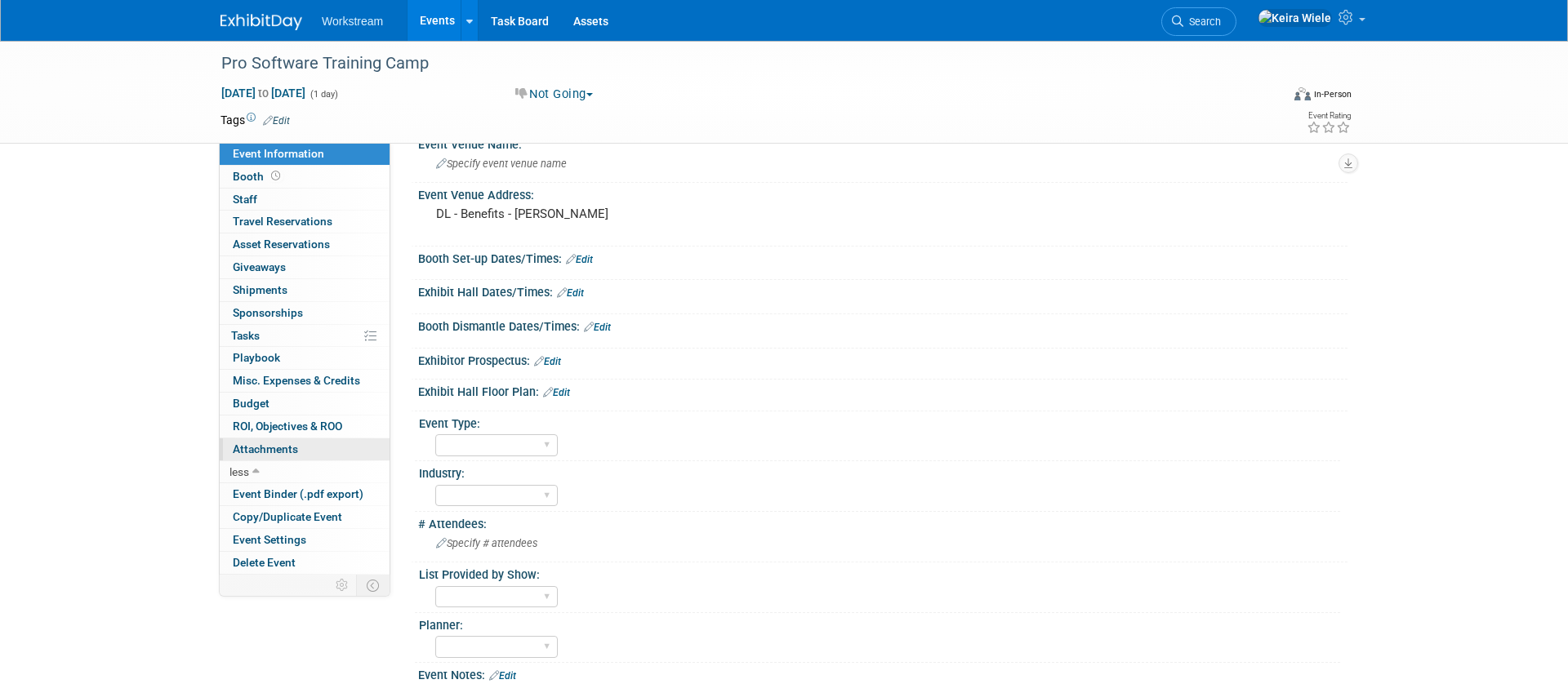
scroll to position [168, 0]
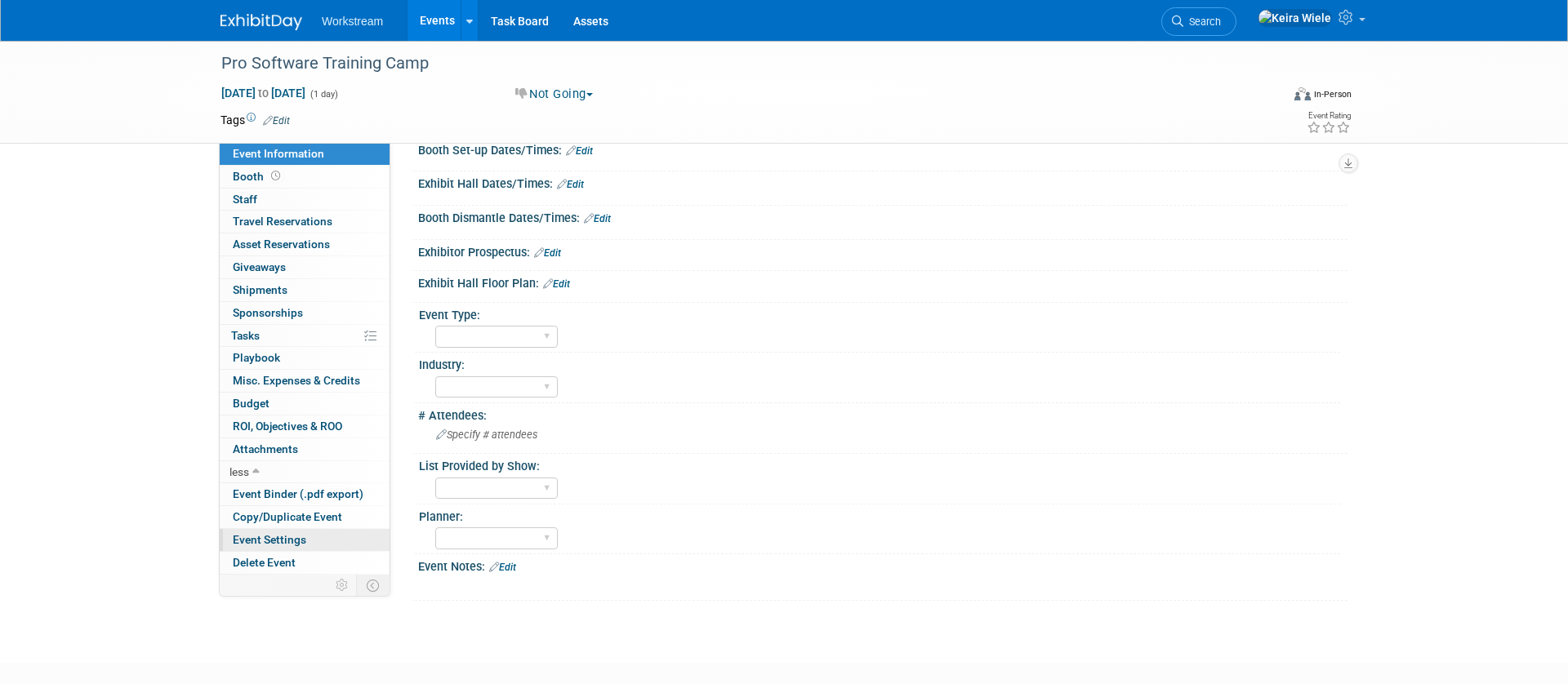
click at [273, 539] on span "Event Settings" at bounding box center [269, 539] width 74 height 13
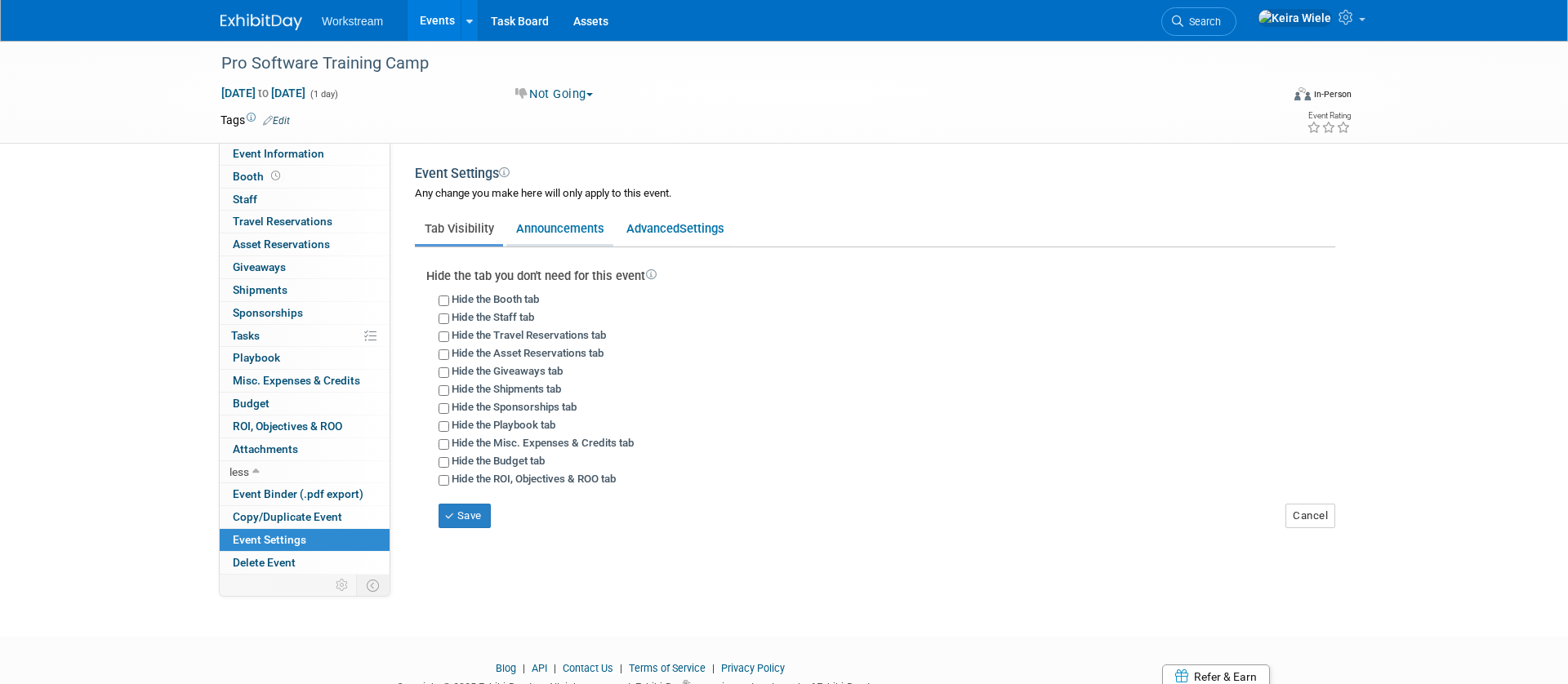
click at [550, 228] on link "Announcements" at bounding box center [560, 228] width 107 height 31
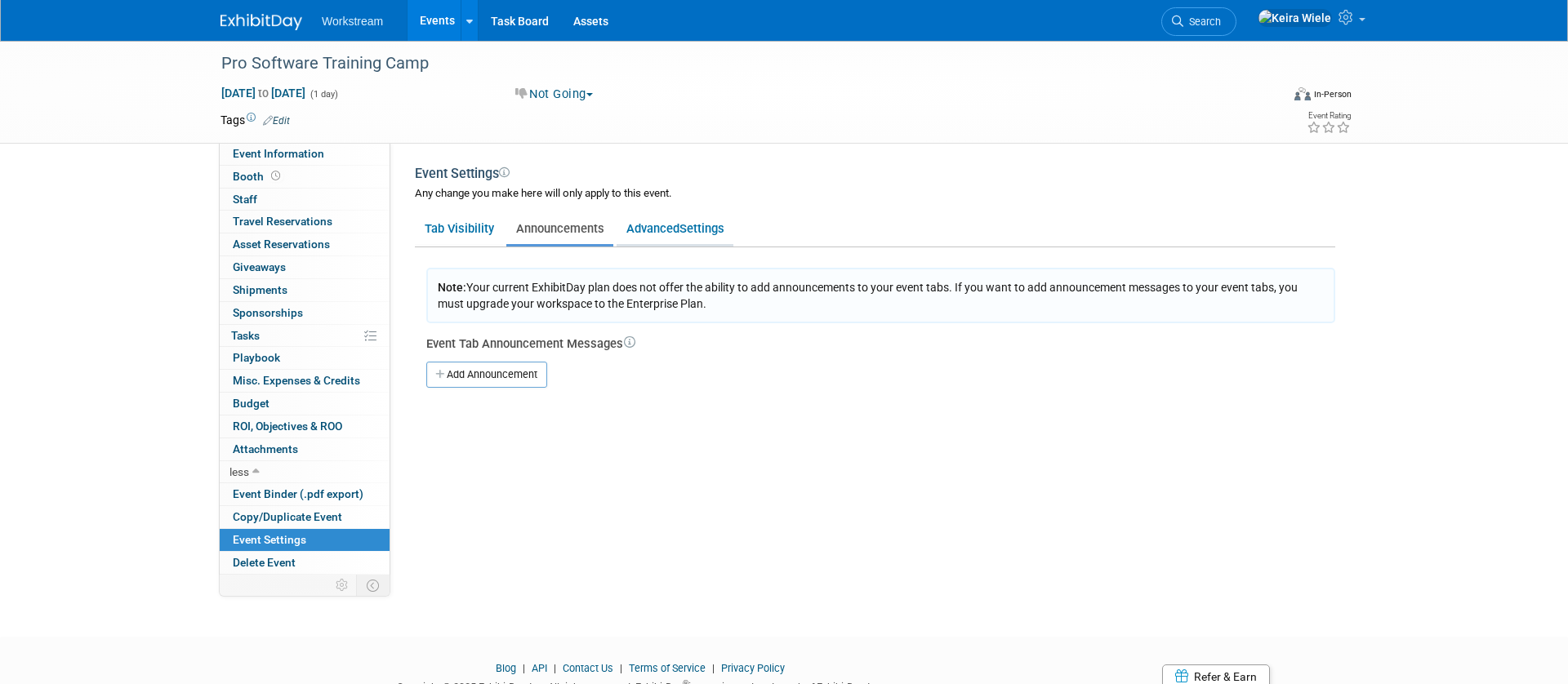
click at [633, 229] on link "Advanced Settings" at bounding box center [675, 228] width 116 height 31
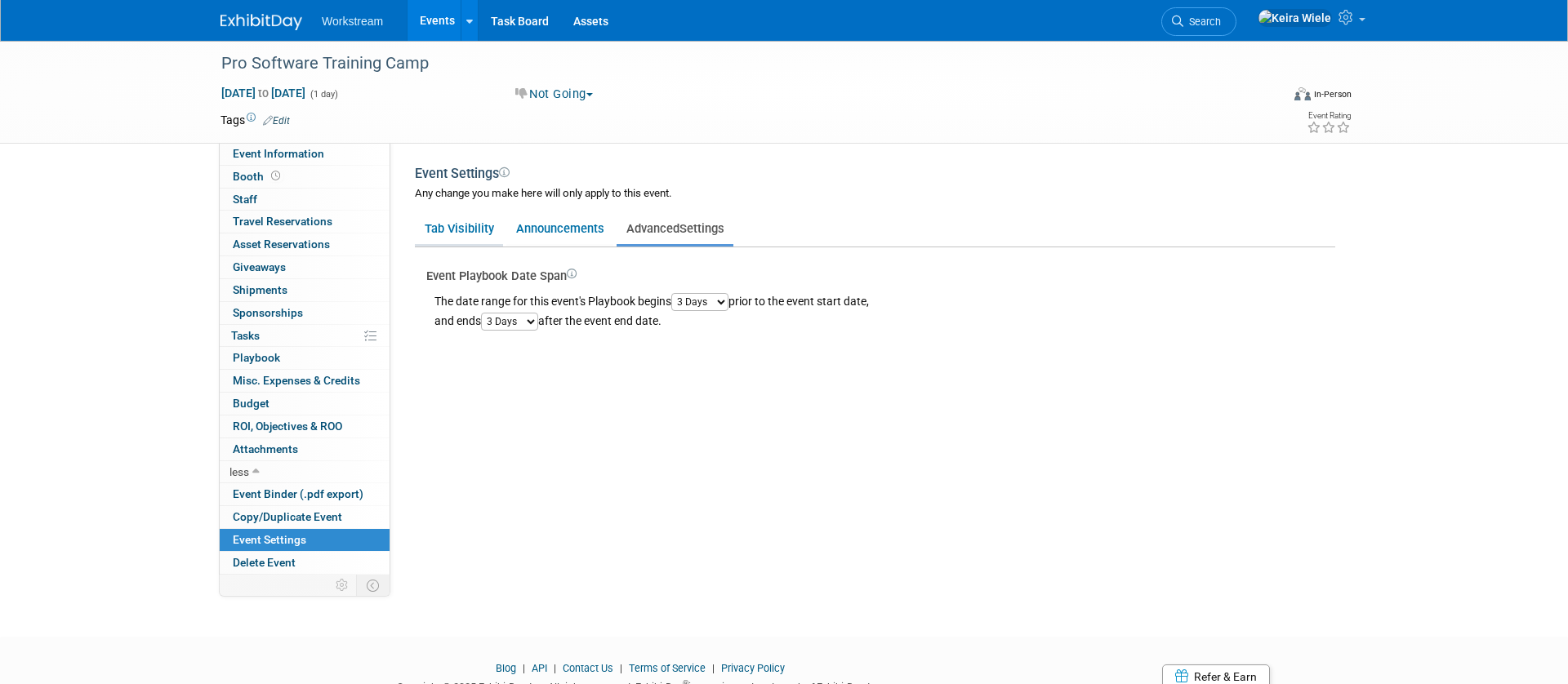
click at [459, 222] on link "Tab Visibility" at bounding box center [458, 228] width 88 height 31
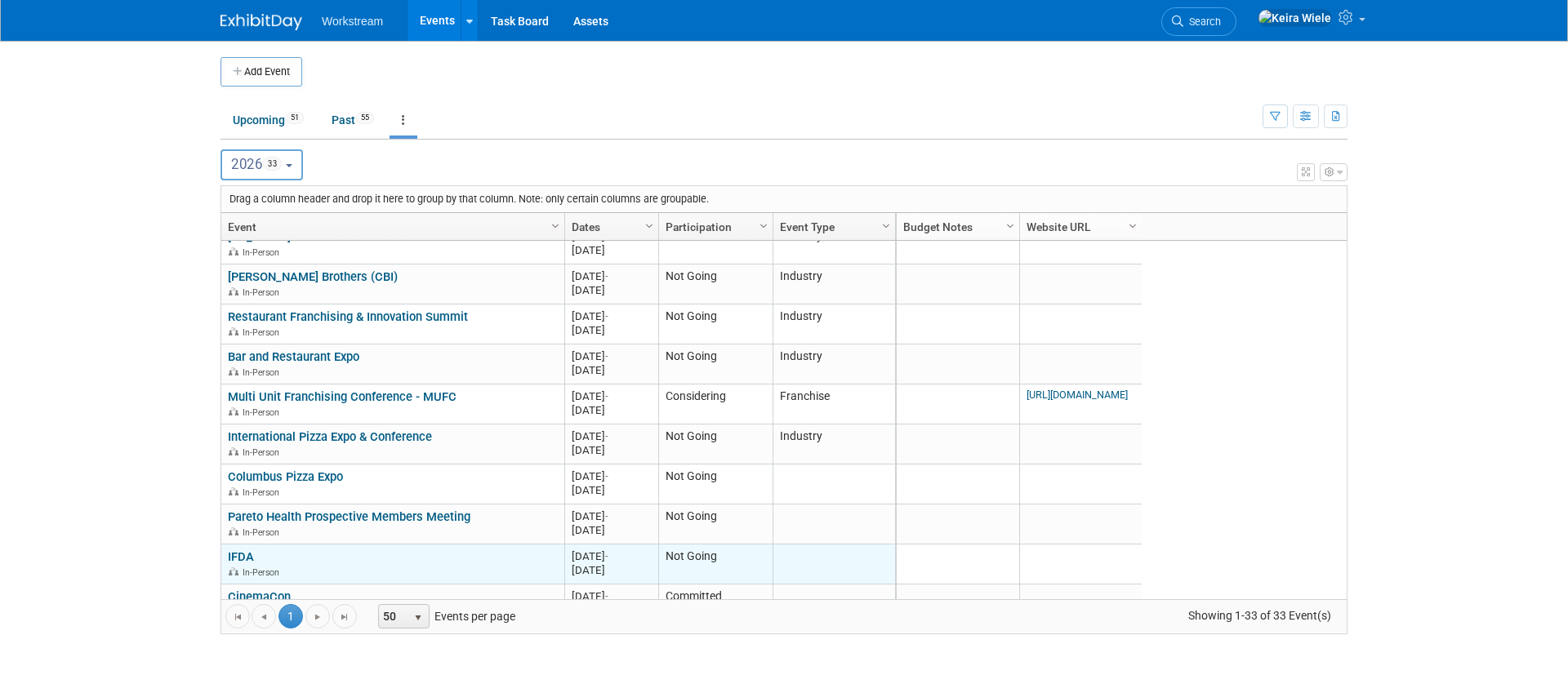
scroll to position [752, 0]
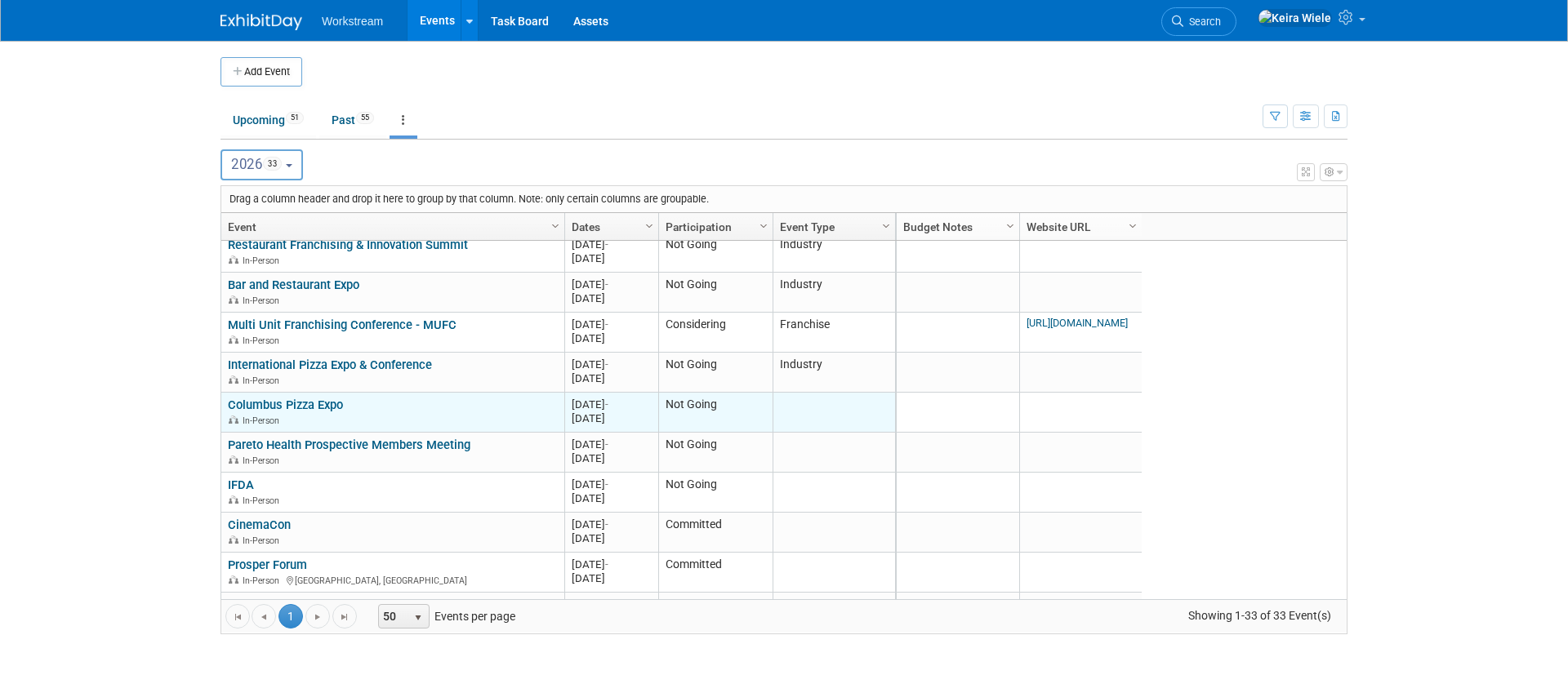
click at [317, 405] on link "Columbus Pizza Expo" at bounding box center [285, 405] width 115 height 15
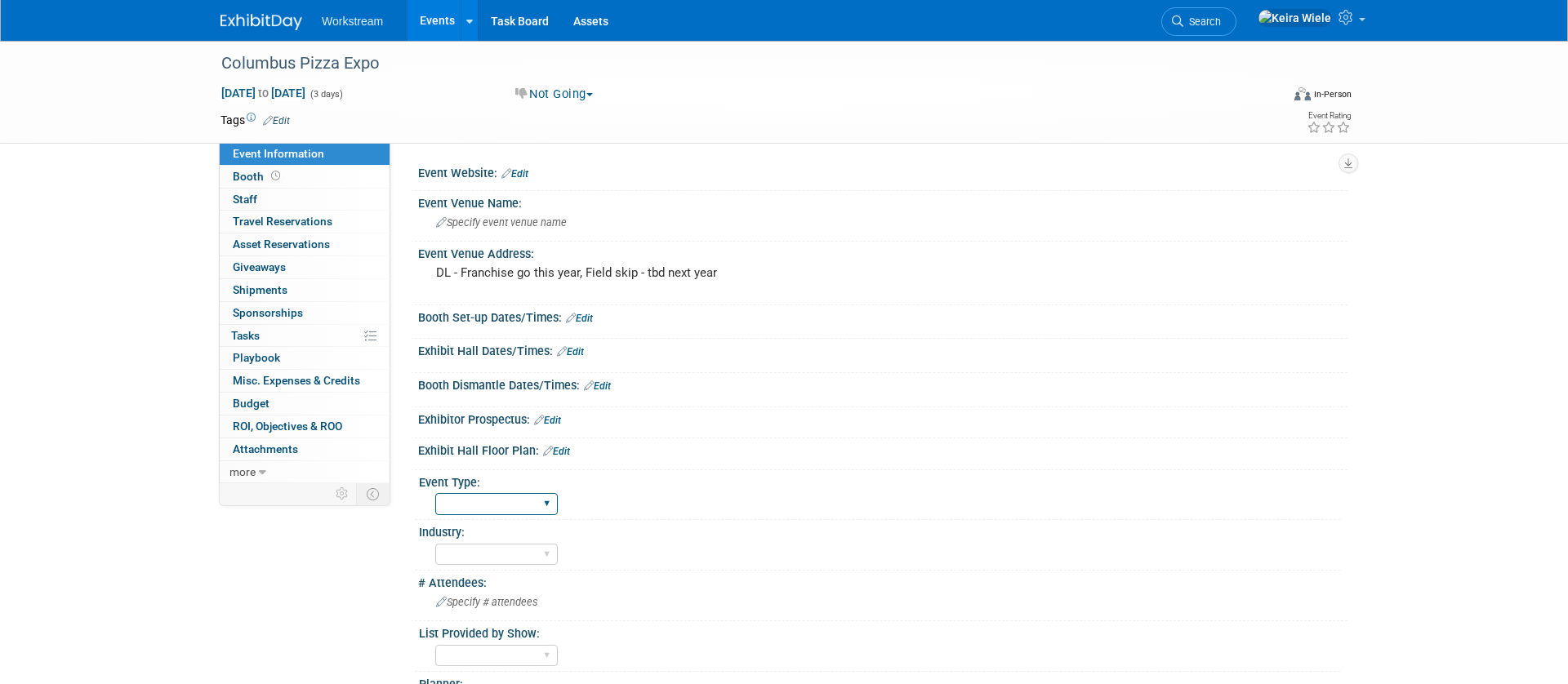
click at [488, 511] on select "Hosted Franchise Association Industry OTC" at bounding box center [497, 504] width 122 height 22
select select "Industry"
click at [436, 493] on select "Hosted Franchise Association Industry OTC" at bounding box center [497, 504] width 122 height 22
click at [419, 27] on link "Events" at bounding box center [437, 20] width 59 height 40
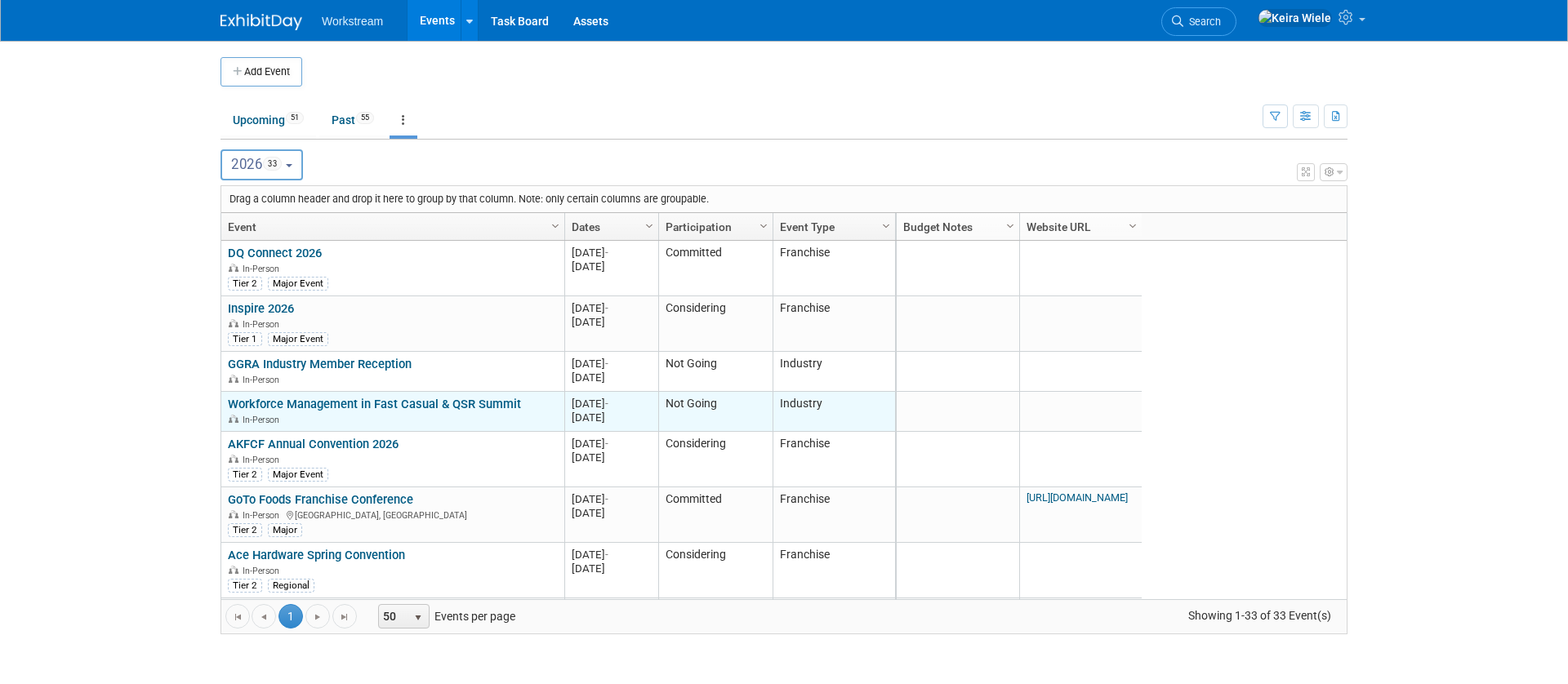
click at [397, 400] on link "Workforce Management in Fast Casual & QSR Summit" at bounding box center [374, 404] width 293 height 15
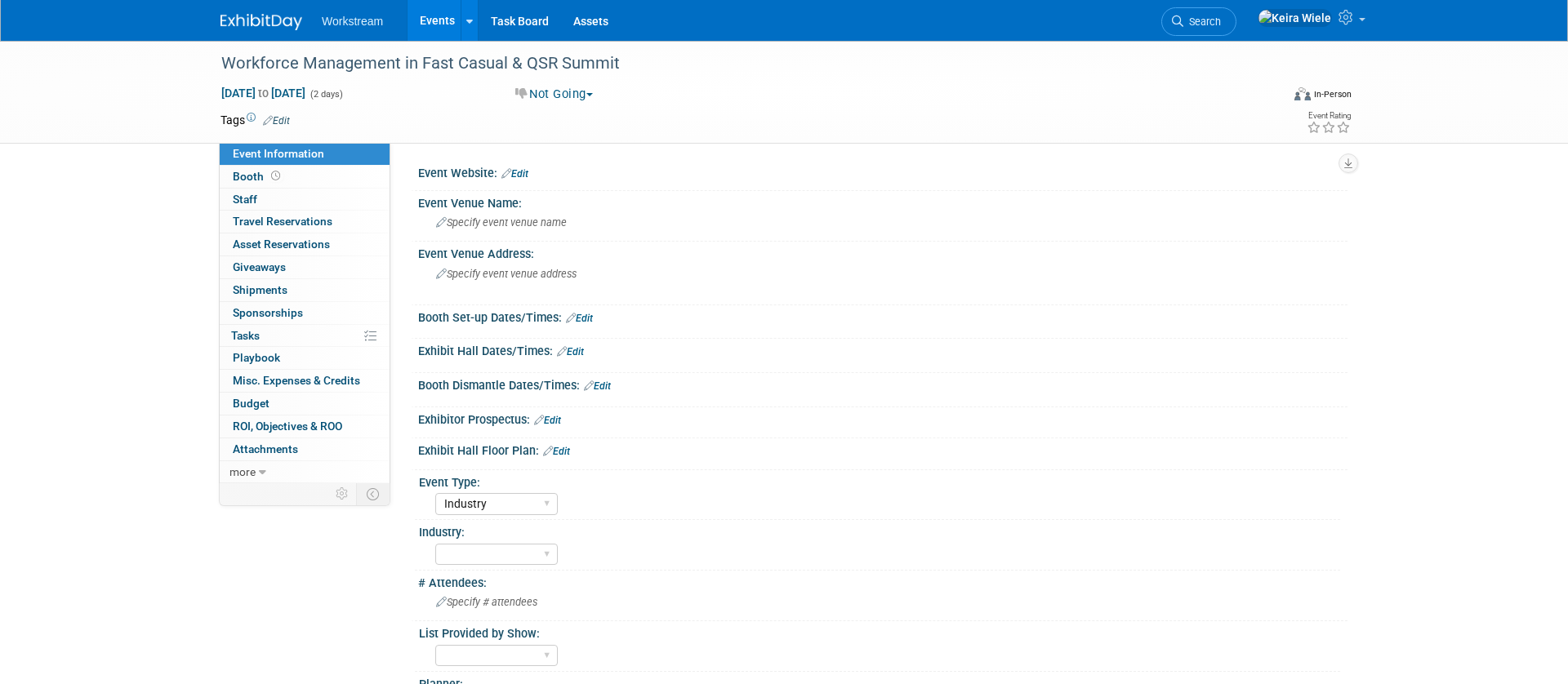
select select "Industry"
click at [419, 37] on link "Events" at bounding box center [437, 20] width 59 height 40
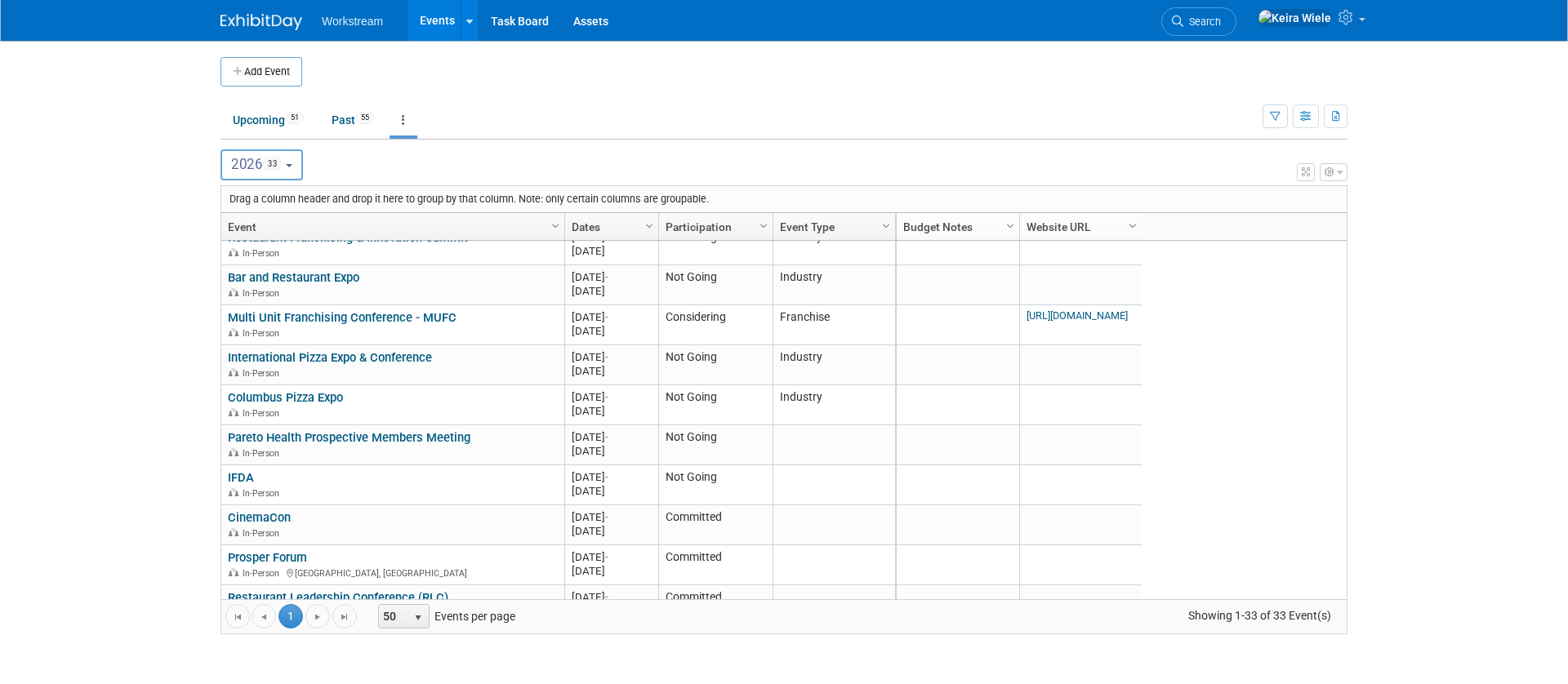
scroll to position [522, 0]
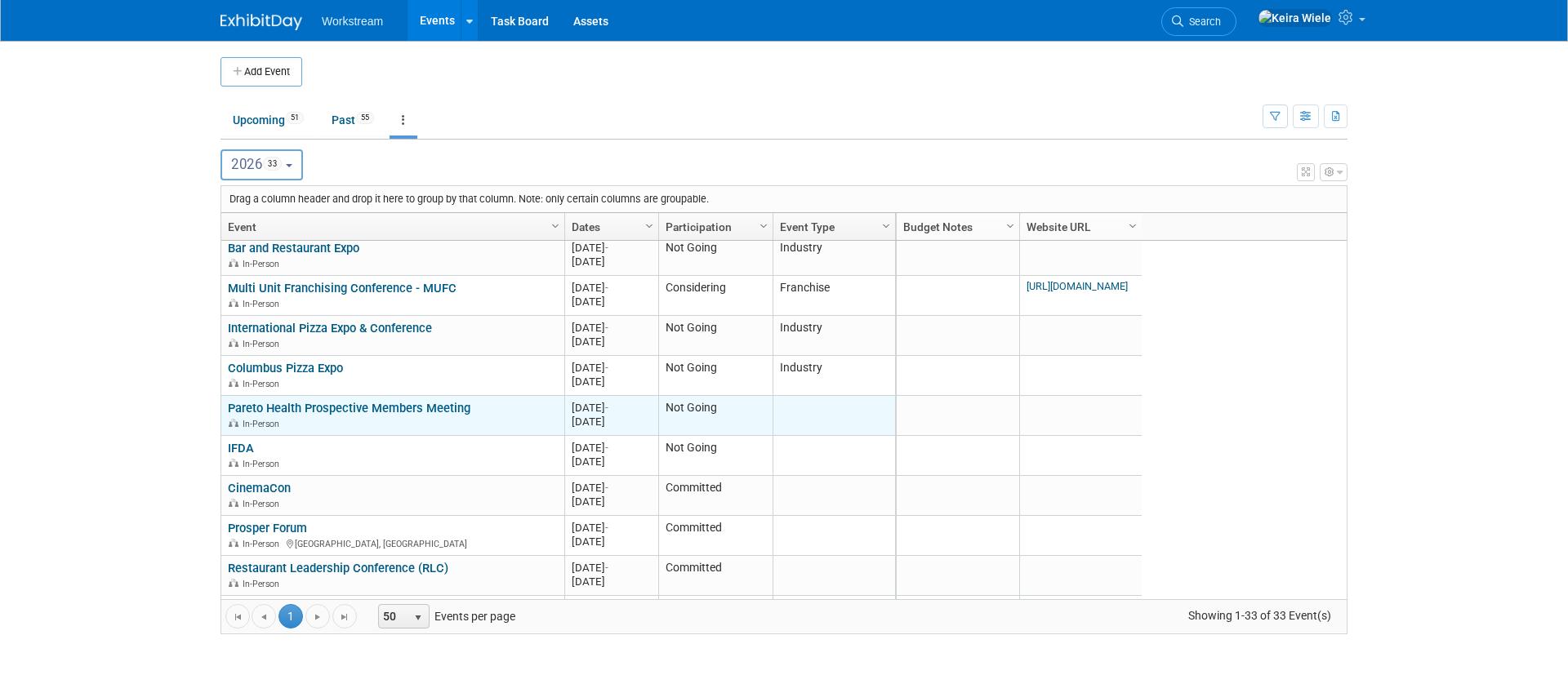
click at [377, 412] on link "Pareto Health Prospective Members Meeting" at bounding box center [349, 408] width 242 height 15
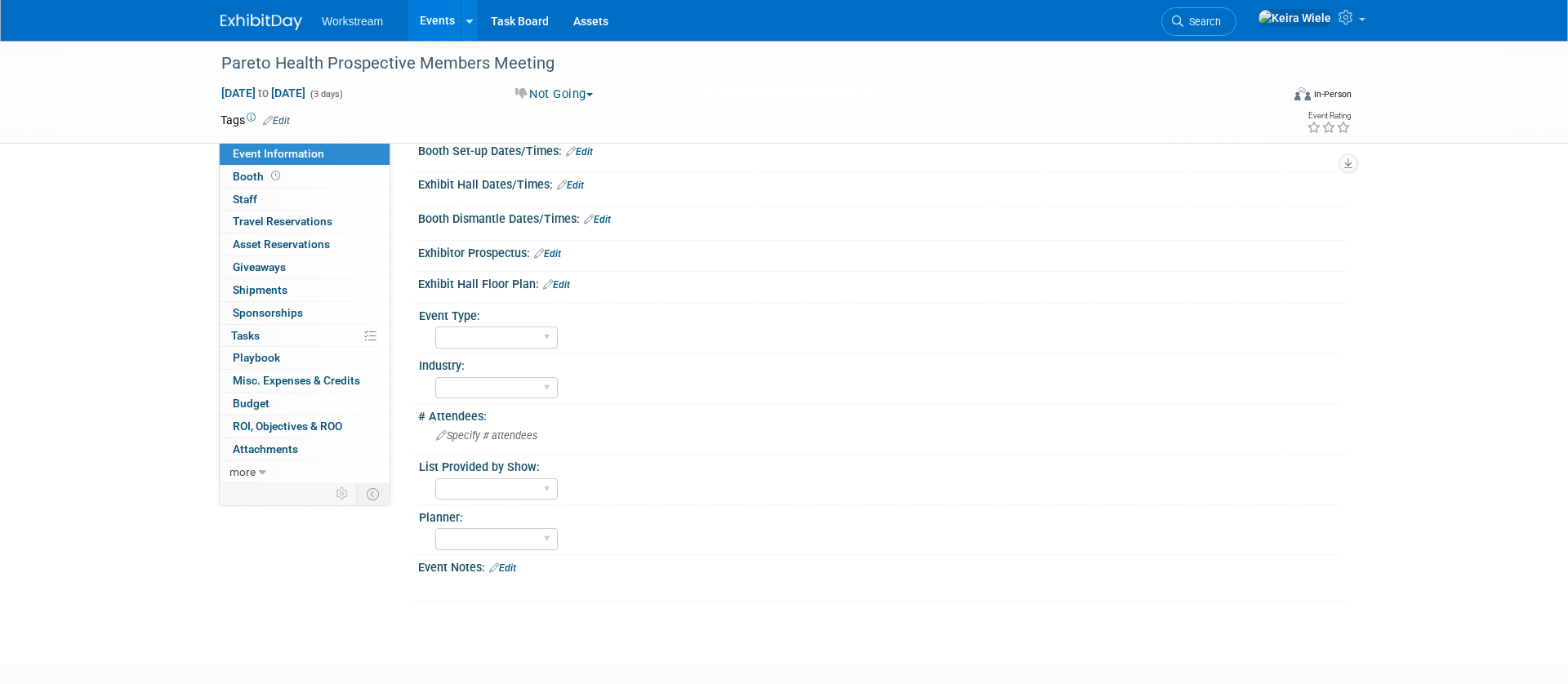
scroll to position [217, 0]
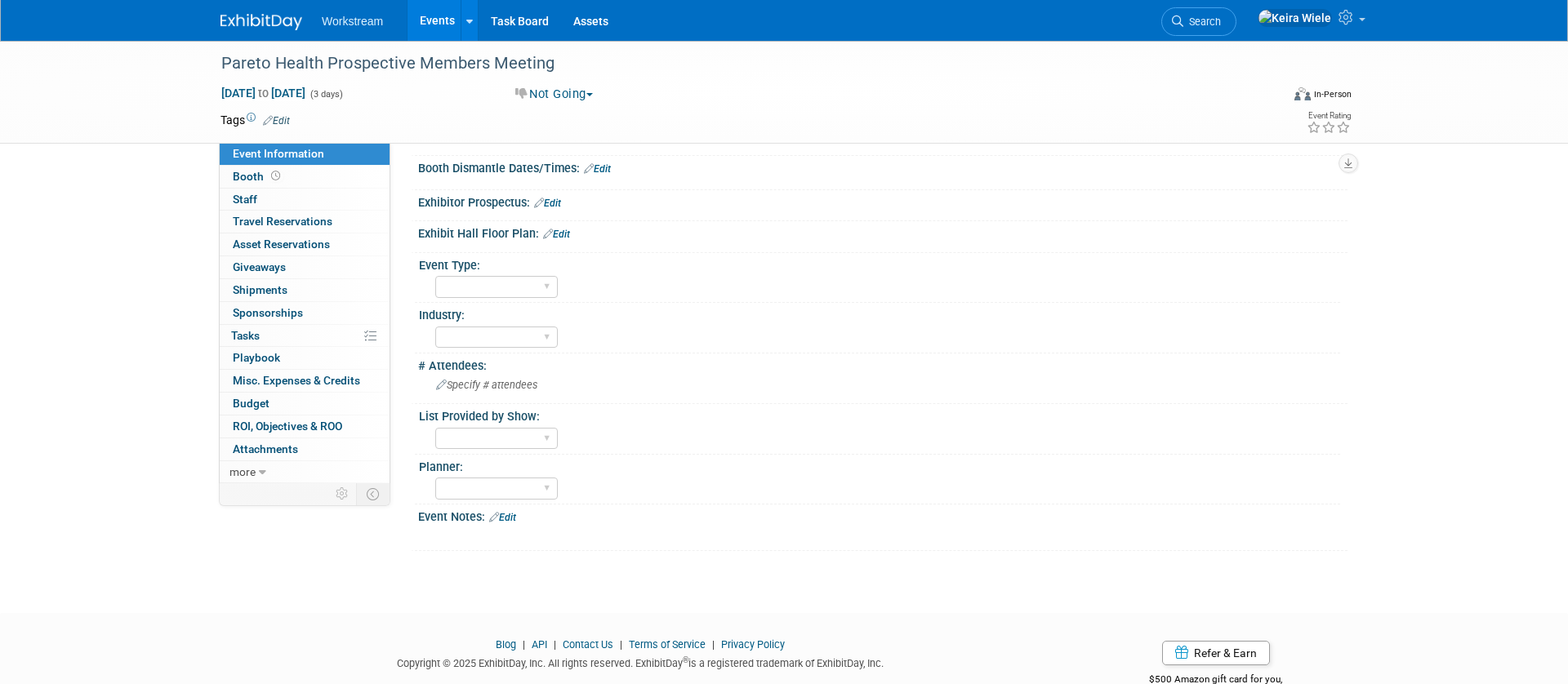
click at [452, 312] on div "Industry:" at bounding box center [879, 312] width 921 height 21
click at [454, 292] on select "Hosted Franchise Association Industry OTC" at bounding box center [497, 287] width 122 height 22
select select "Industry"
click at [436, 276] on select "Hosted Franchise Association Industry OTC" at bounding box center [497, 287] width 122 height 22
click at [398, 17] on li "Workstream" at bounding box center [364, 15] width 85 height 24
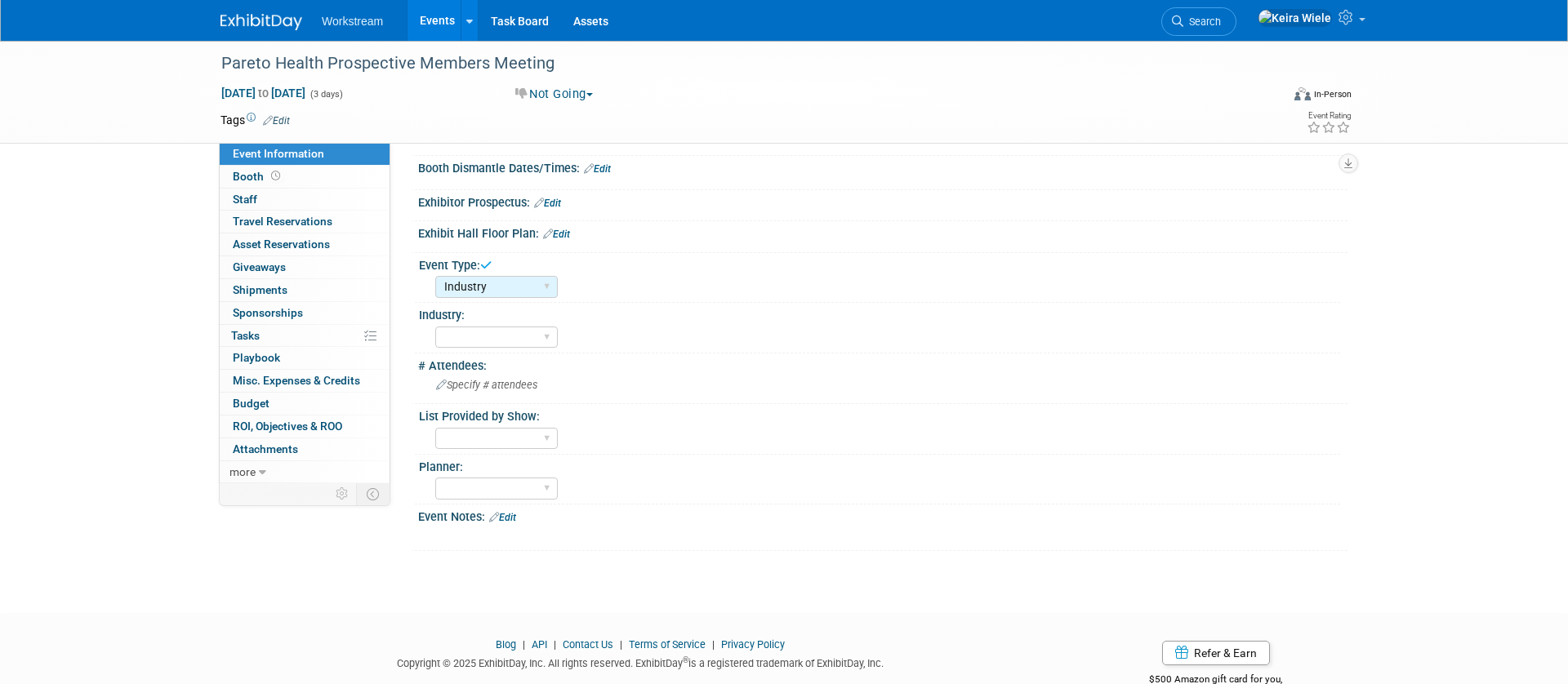
click at [422, 22] on link "Events" at bounding box center [437, 20] width 59 height 40
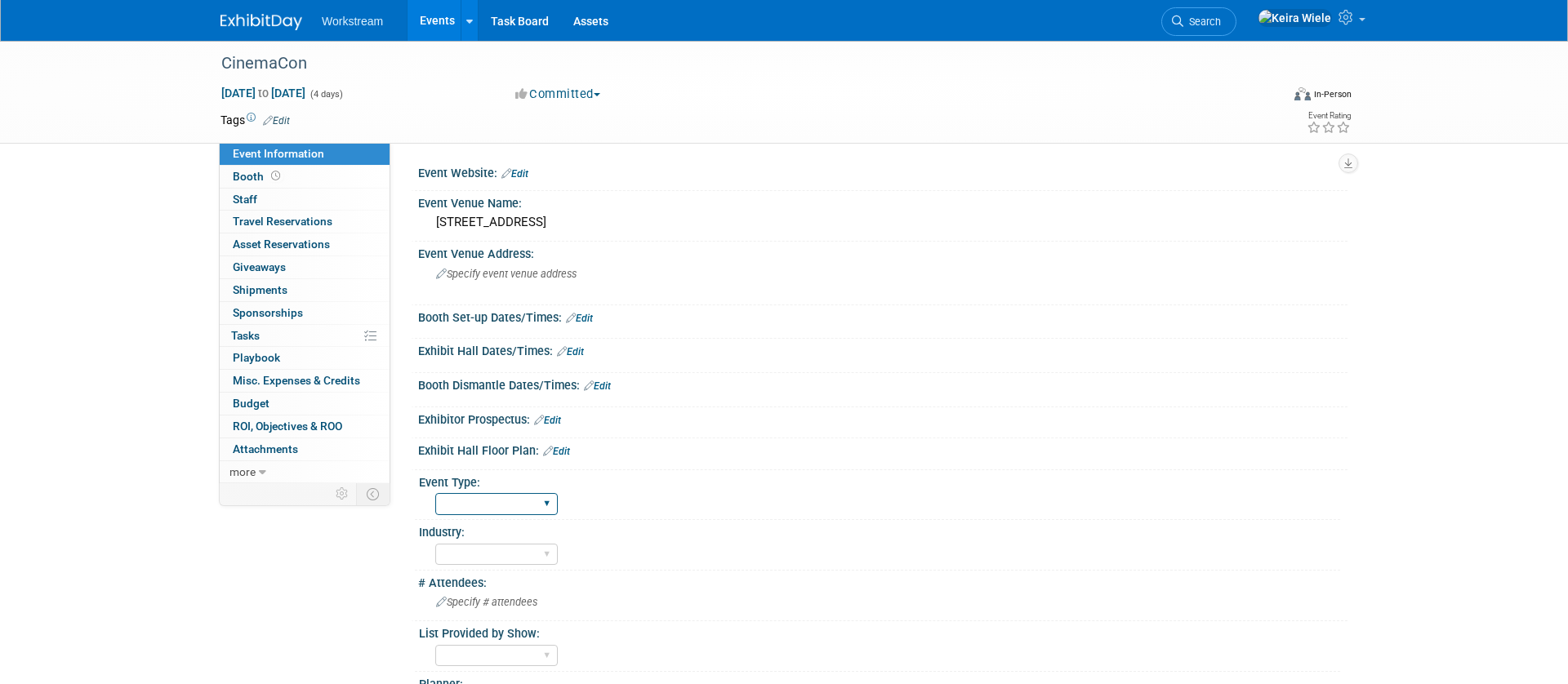
click at [461, 500] on select "Hosted Franchise Association Industry OTC" at bounding box center [497, 504] width 122 height 22
select select "Industry"
click at [436, 493] on select "Hosted Franchise Association Industry OTC" at bounding box center [497, 504] width 122 height 22
click at [452, 24] on link "Events" at bounding box center [437, 20] width 59 height 40
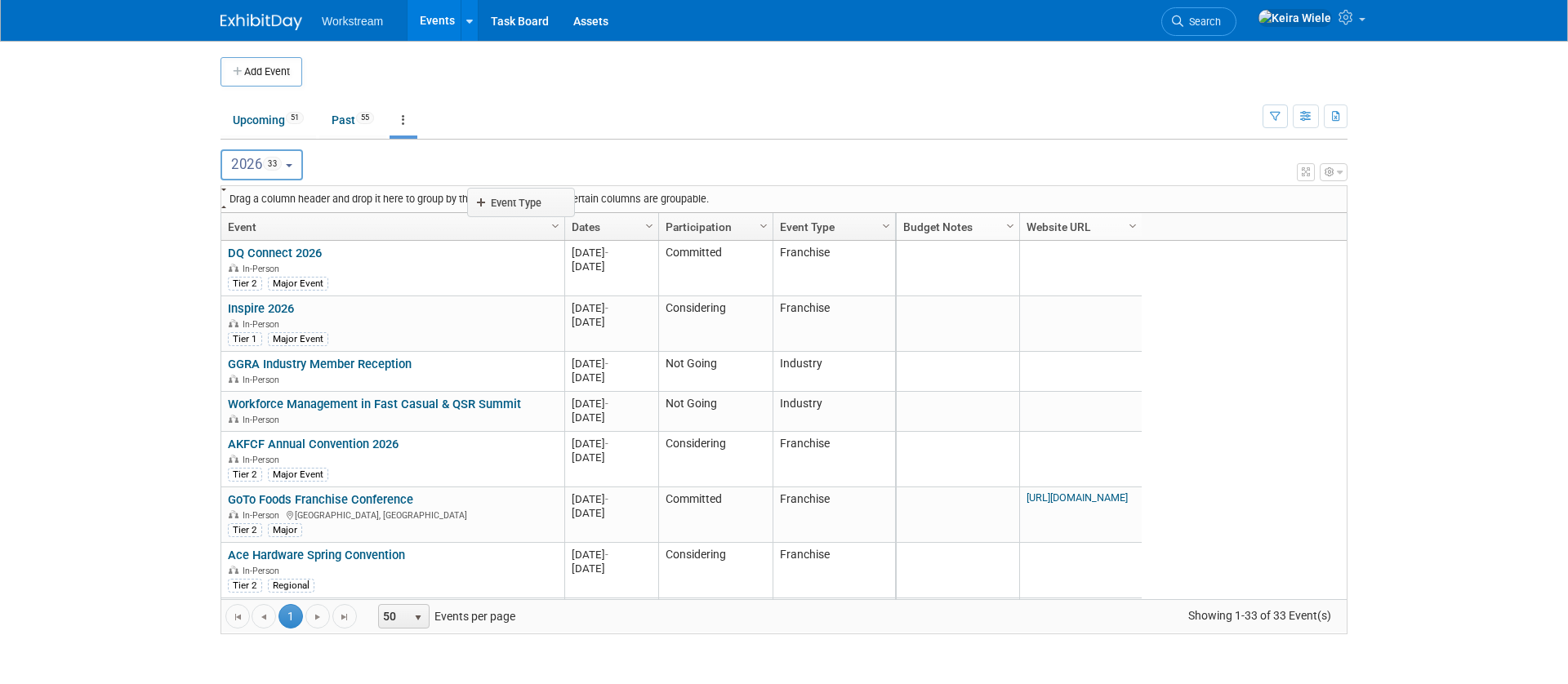
drag, startPoint x: 822, startPoint y: 225, endPoint x: 512, endPoint y: 199, distance: 311.1
click at [512, 199] on body "Workstream Events Add Event Bulk Upload Events Shareable Event Boards Recently …" at bounding box center [784, 342] width 1568 height 684
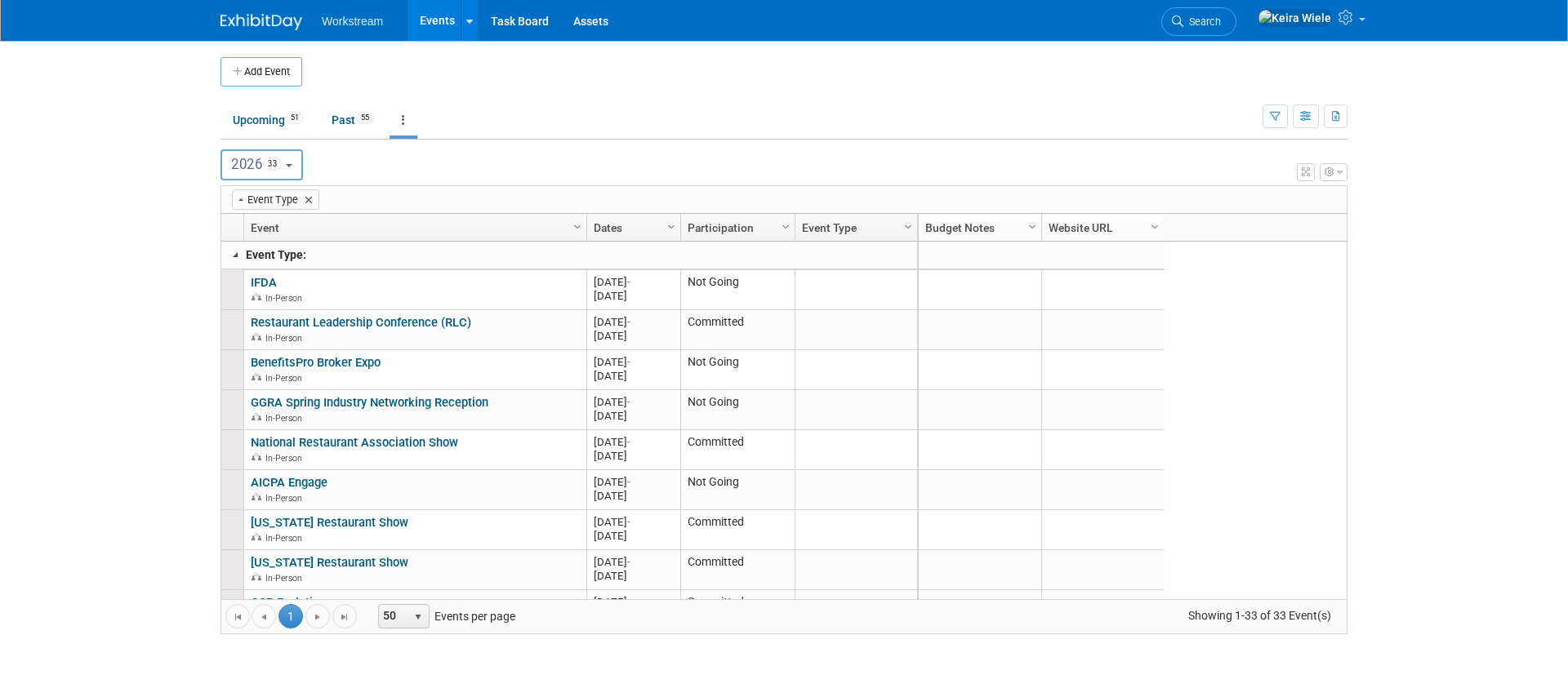
click at [233, 257] on link at bounding box center [236, 254] width 13 height 13
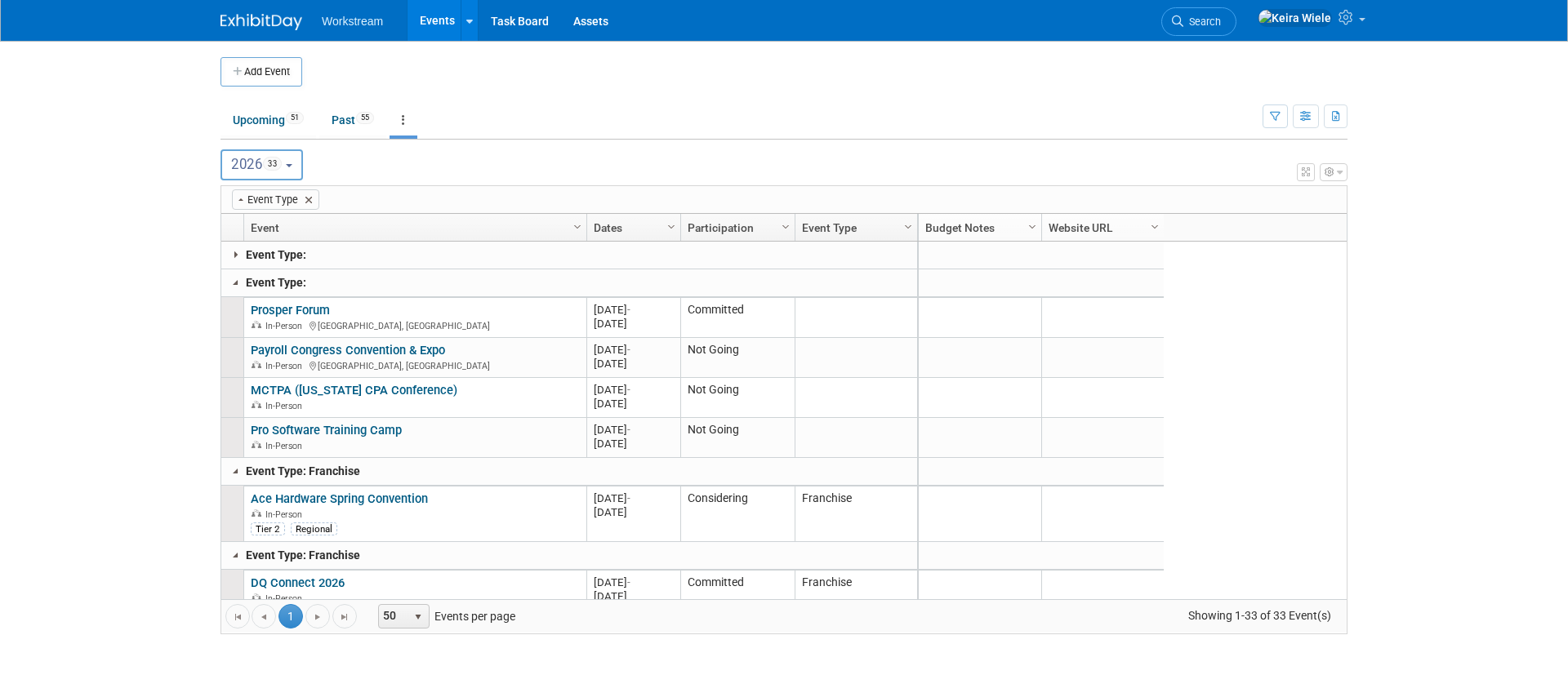
click at [226, 277] on p "Event Type:" at bounding box center [268, 282] width 93 height 17
click at [235, 470] on link at bounding box center [236, 470] width 13 height 13
click at [239, 501] on link at bounding box center [236, 499] width 13 height 13
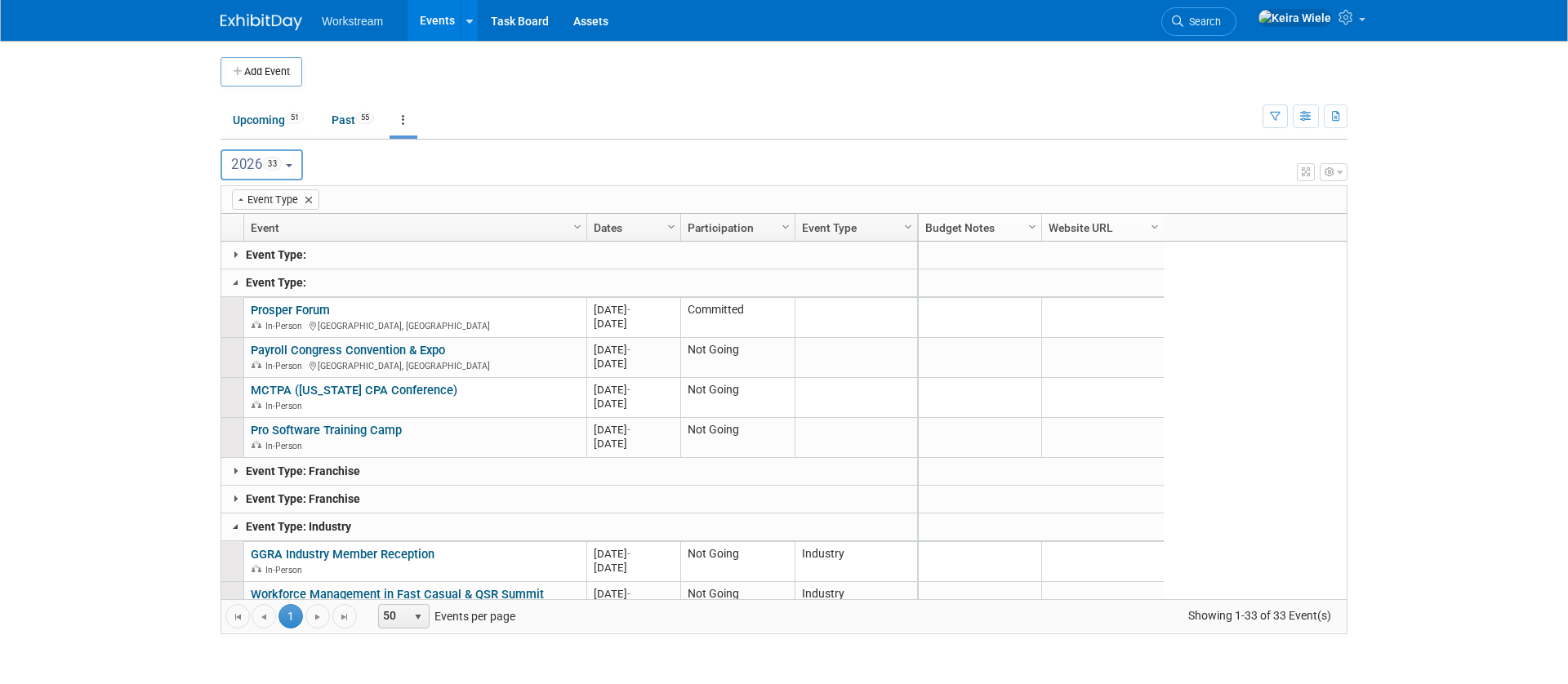
click at [238, 527] on link at bounding box center [236, 526] width 13 height 13
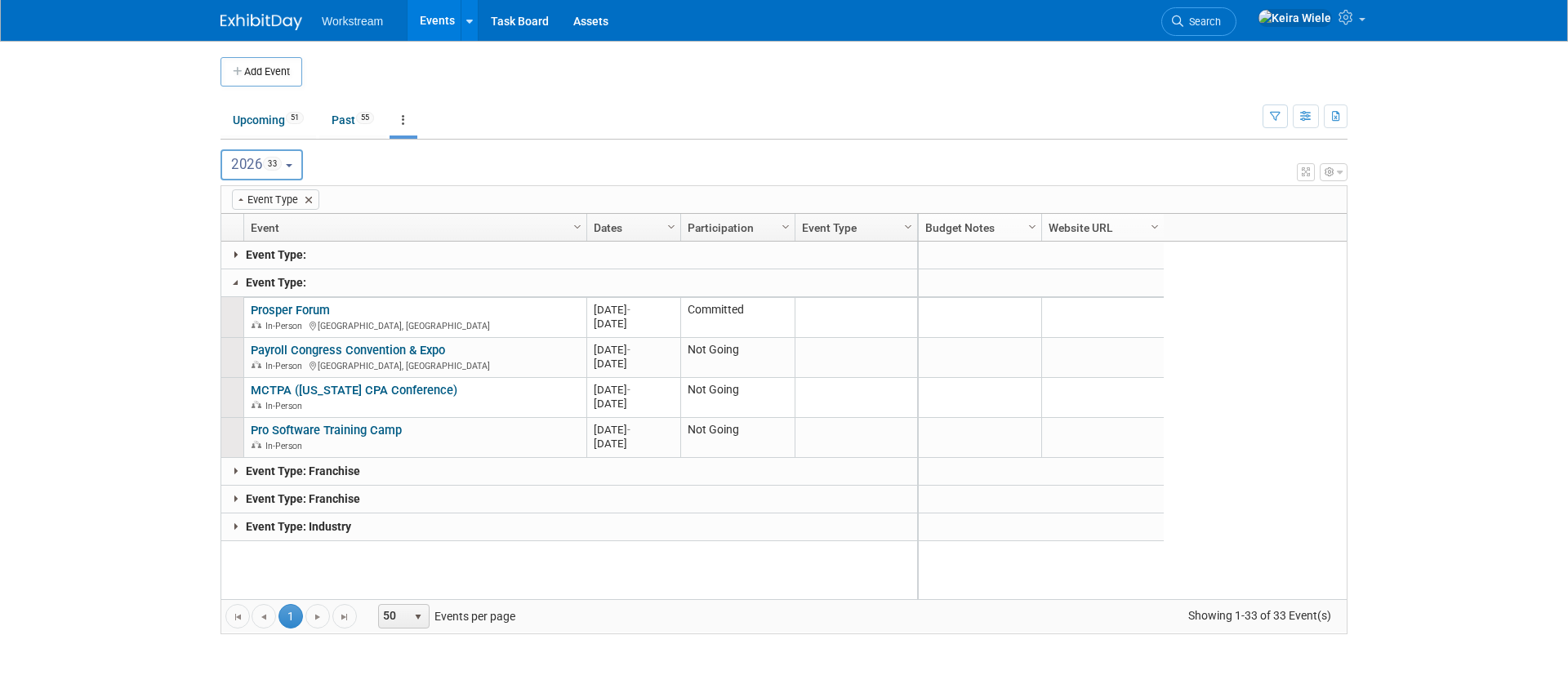
click at [236, 257] on link at bounding box center [236, 254] width 13 height 13
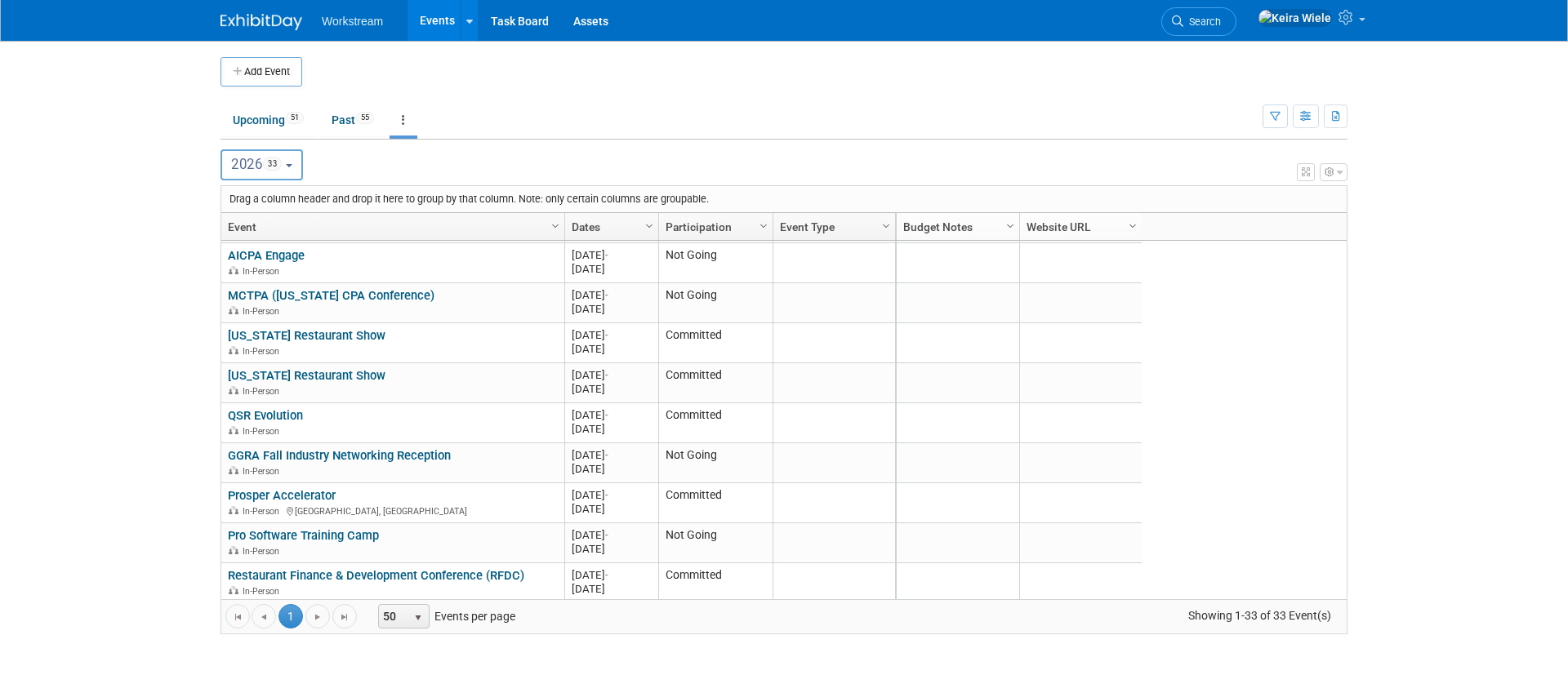
scroll to position [1038, 0]
click at [813, 228] on link "Event Type" at bounding box center [832, 227] width 104 height 28
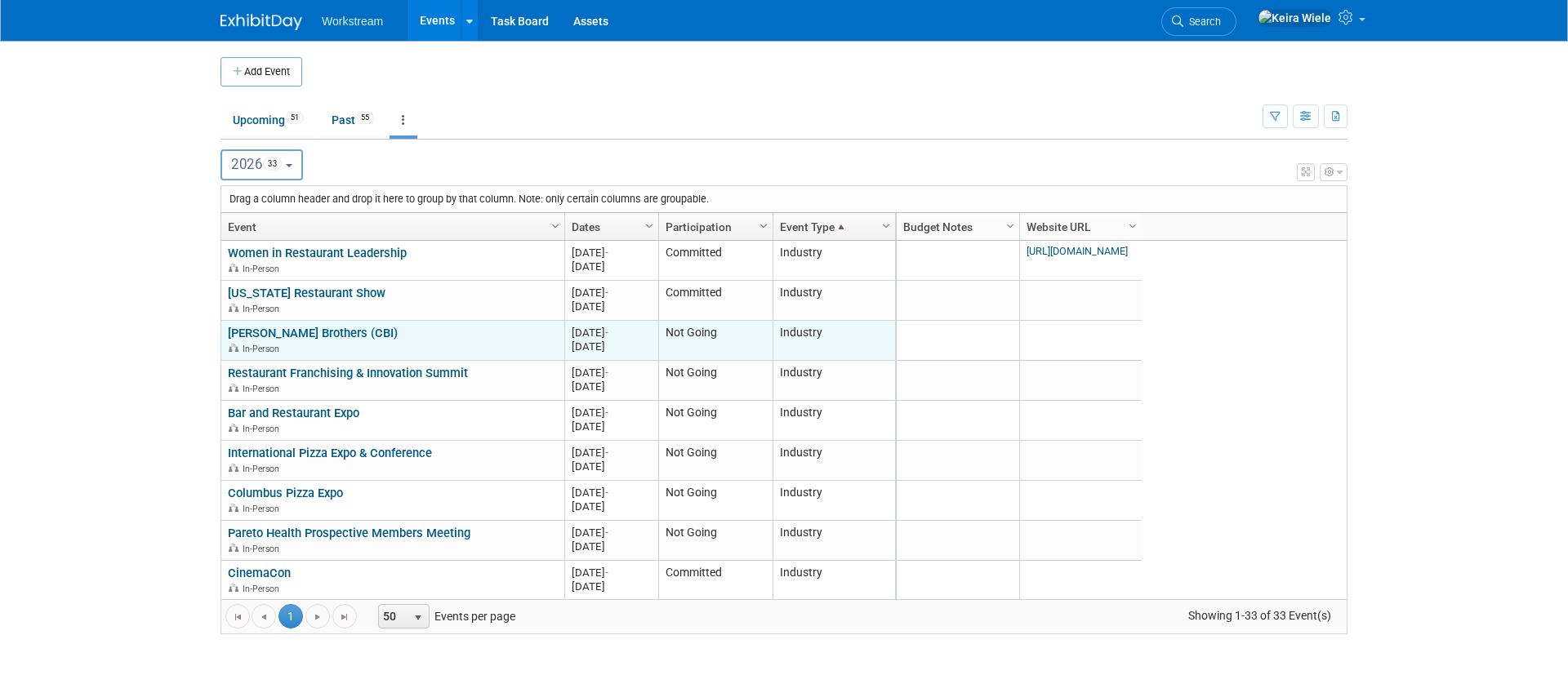
scroll to position [1040, 0]
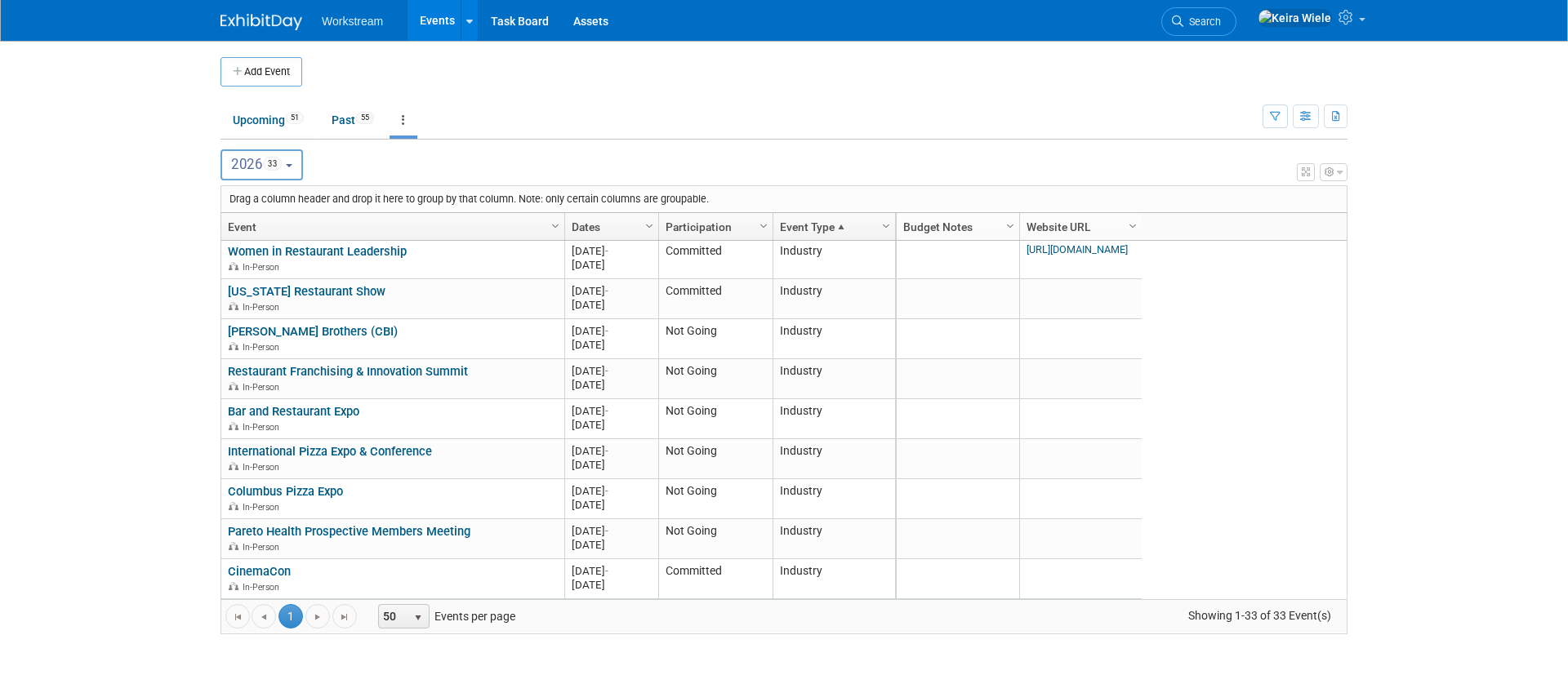
click at [851, 233] on link "Event Type" at bounding box center [832, 227] width 104 height 28
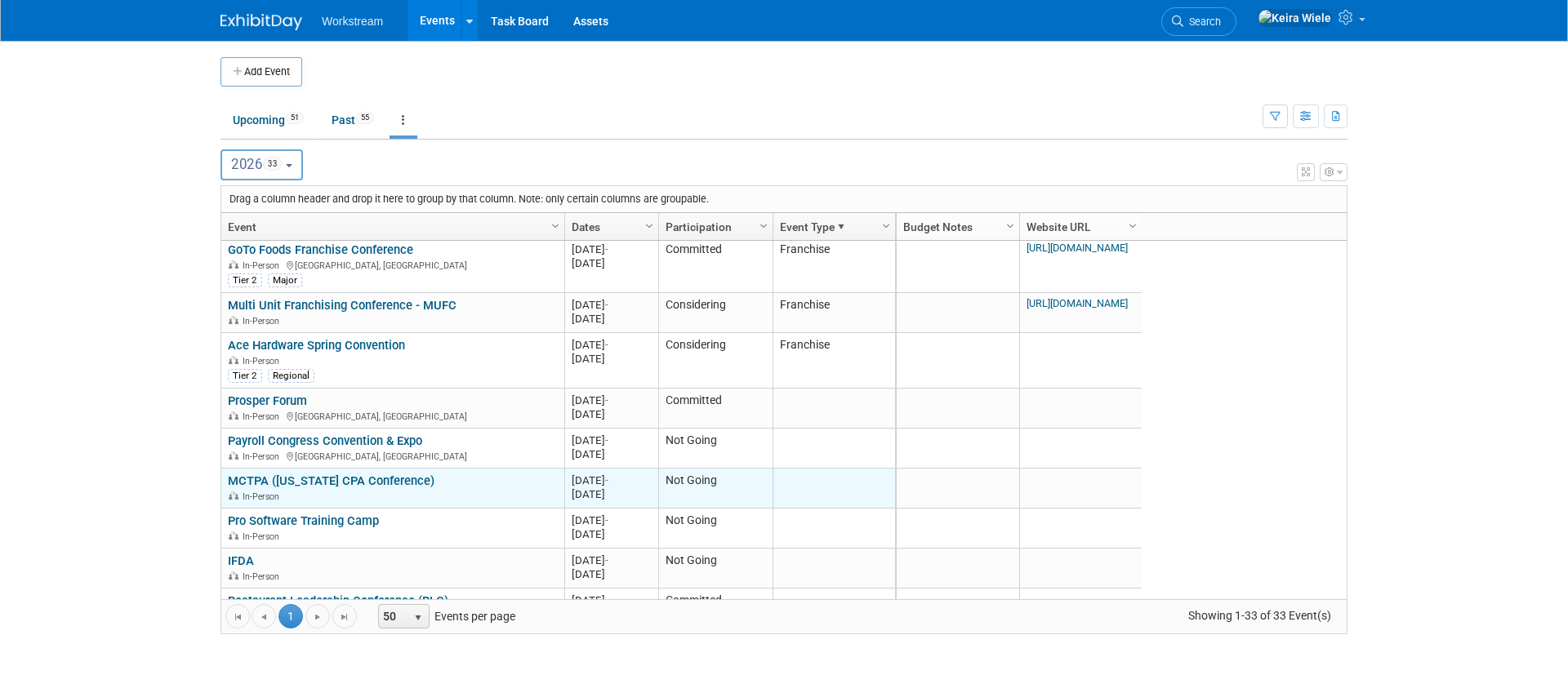
scroll to position [0, 0]
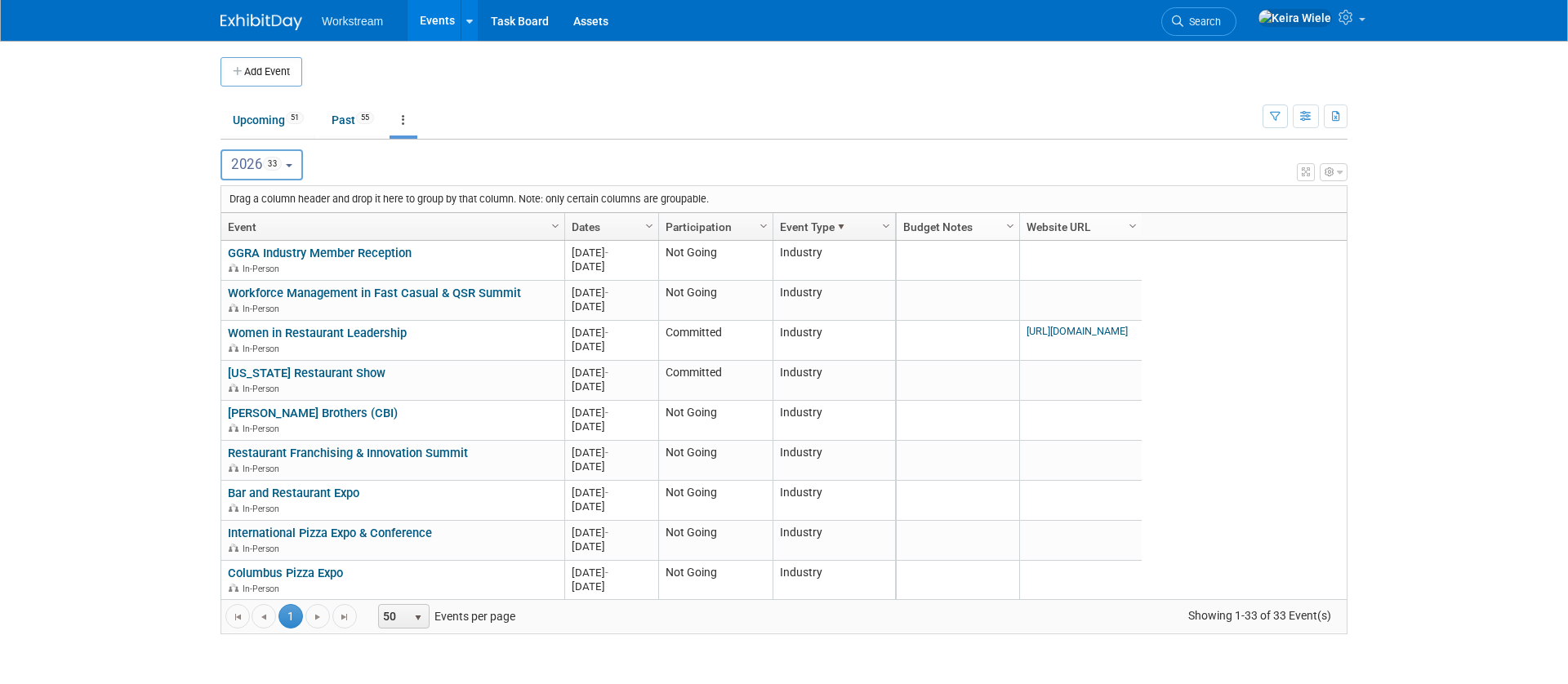
click at [802, 226] on link "Event Type" at bounding box center [832, 227] width 104 height 28
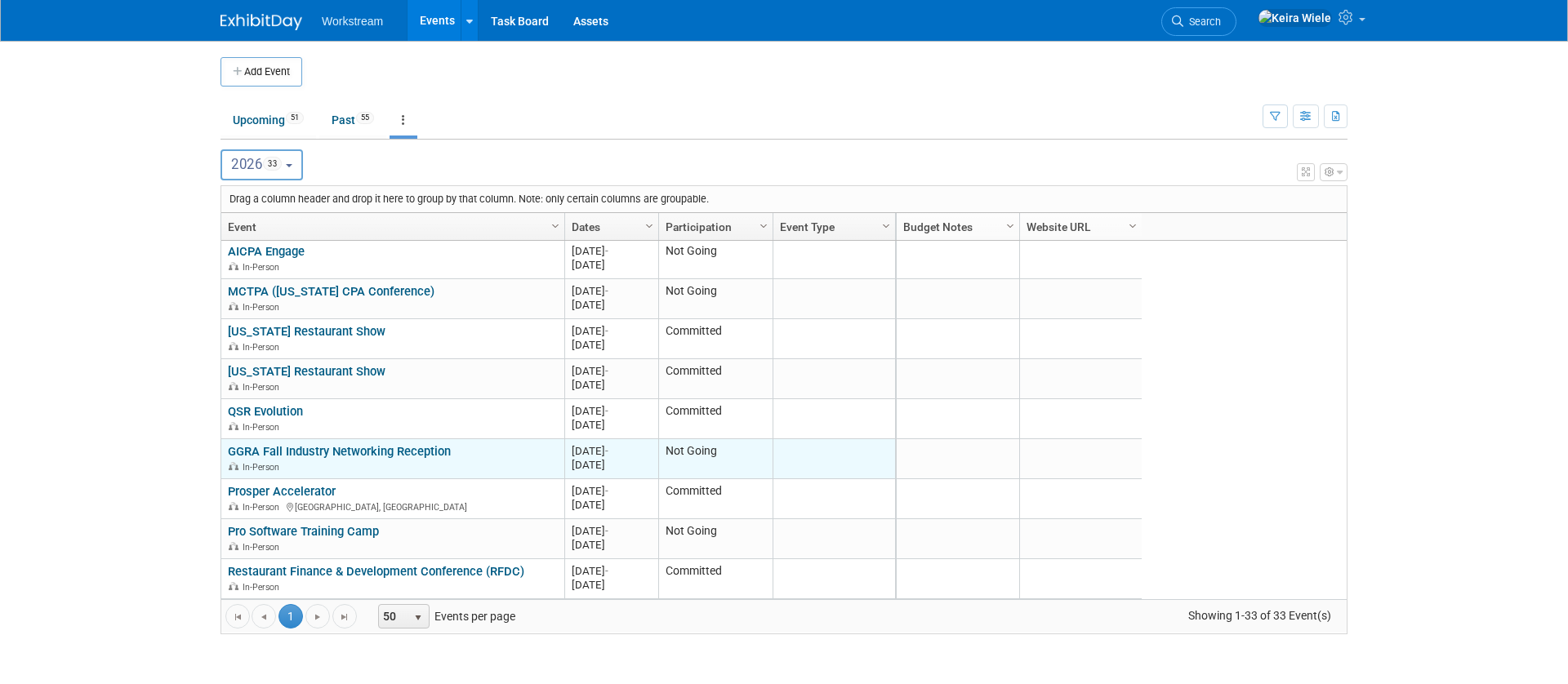
click at [372, 450] on link "GGRA Fall Industry Networking Reception" at bounding box center [339, 451] width 223 height 15
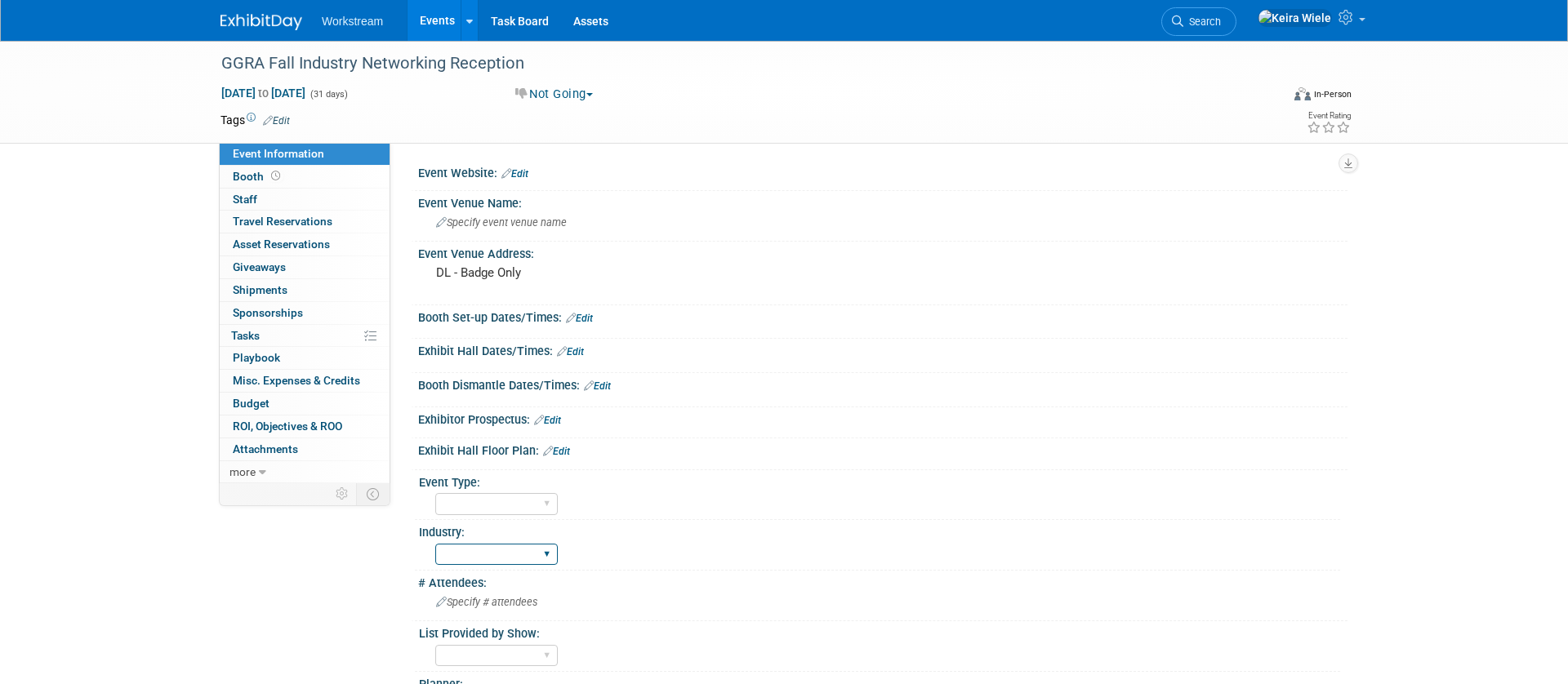
click at [484, 551] on select "Accounting Broker/Benefits Restaurant Healthcare Hospitality Misc/Other" at bounding box center [497, 555] width 122 height 22
click at [485, 503] on select "Hosted Franchise Association Industry OTC" at bounding box center [497, 504] width 122 height 22
select select "Industry"
click at [436, 493] on select "Hosted Franchise Association Industry OTC" at bounding box center [497, 504] width 122 height 22
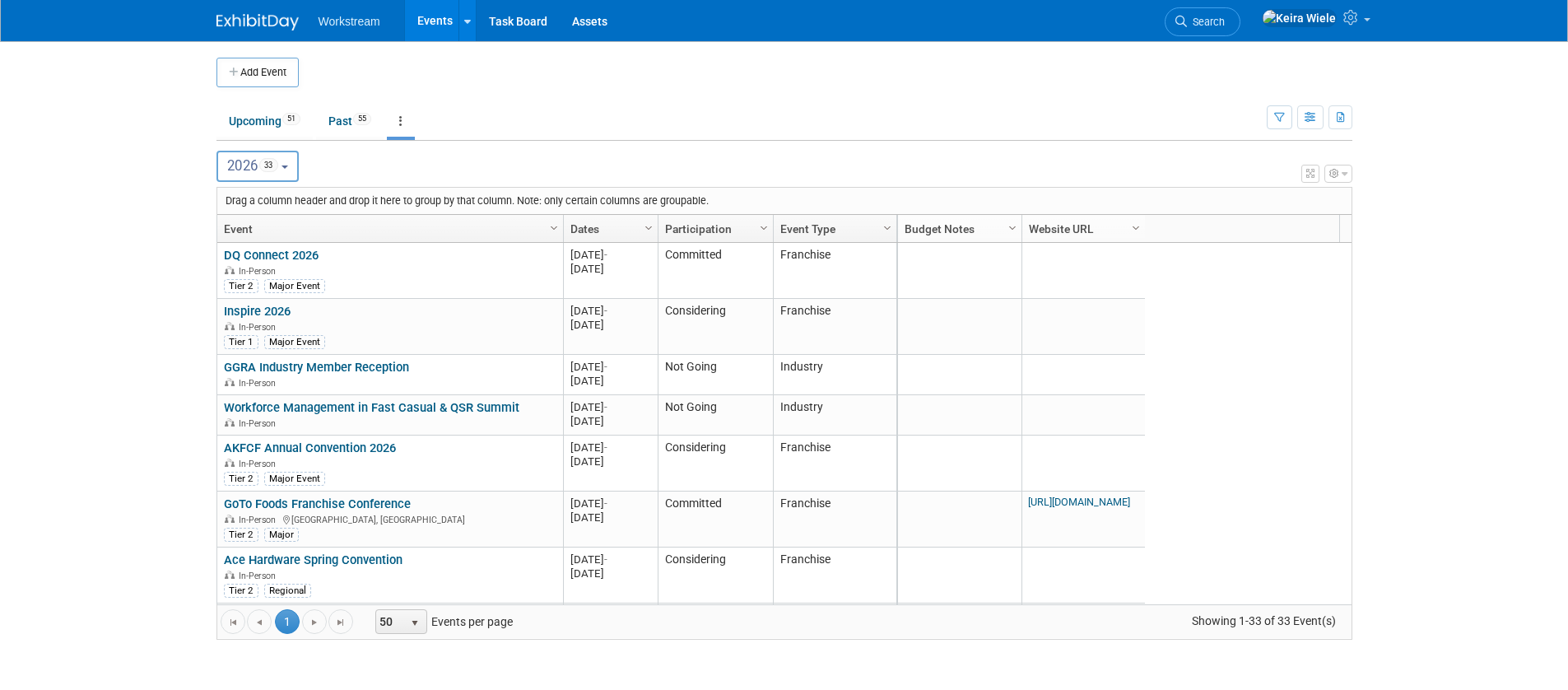
scroll to position [1049, 0]
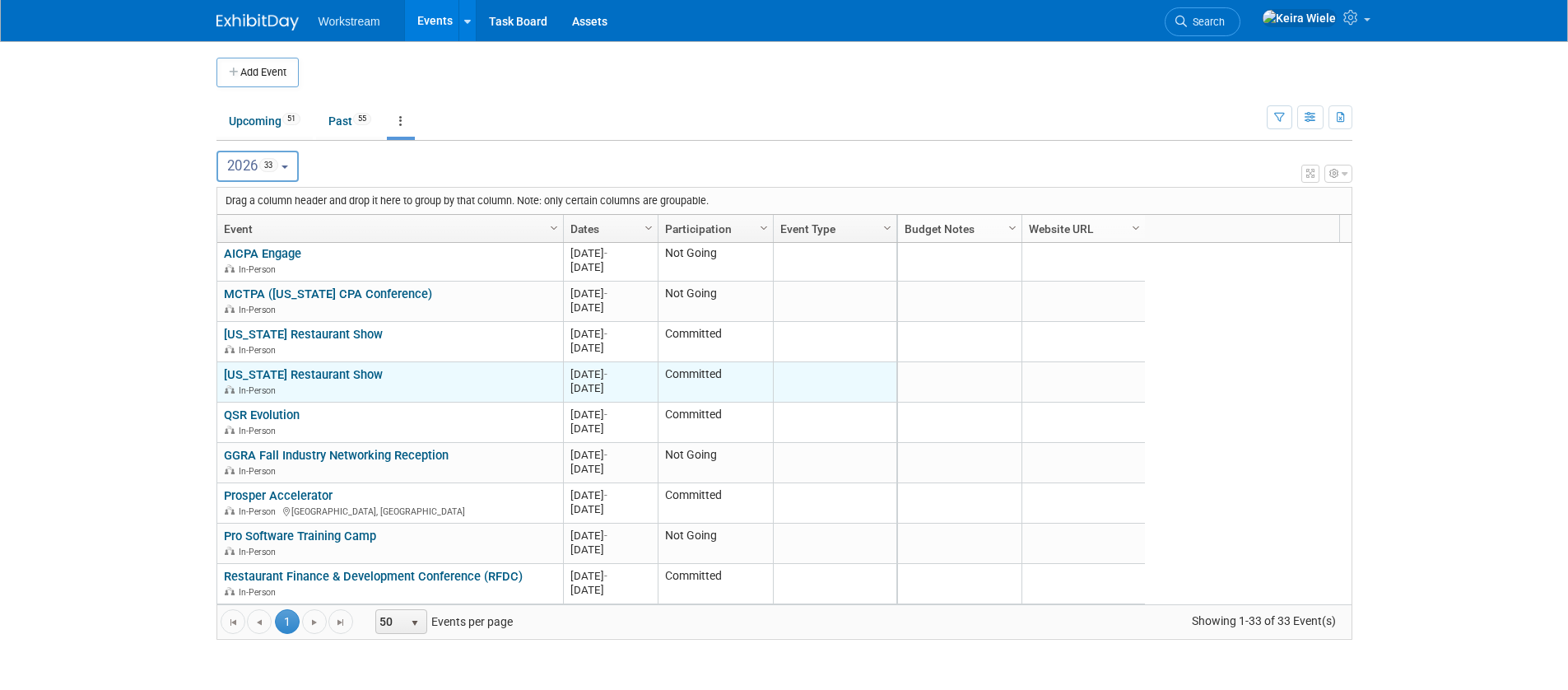
click at [358, 376] on link "[US_STATE] Restaurant Show" at bounding box center [303, 375] width 159 height 15
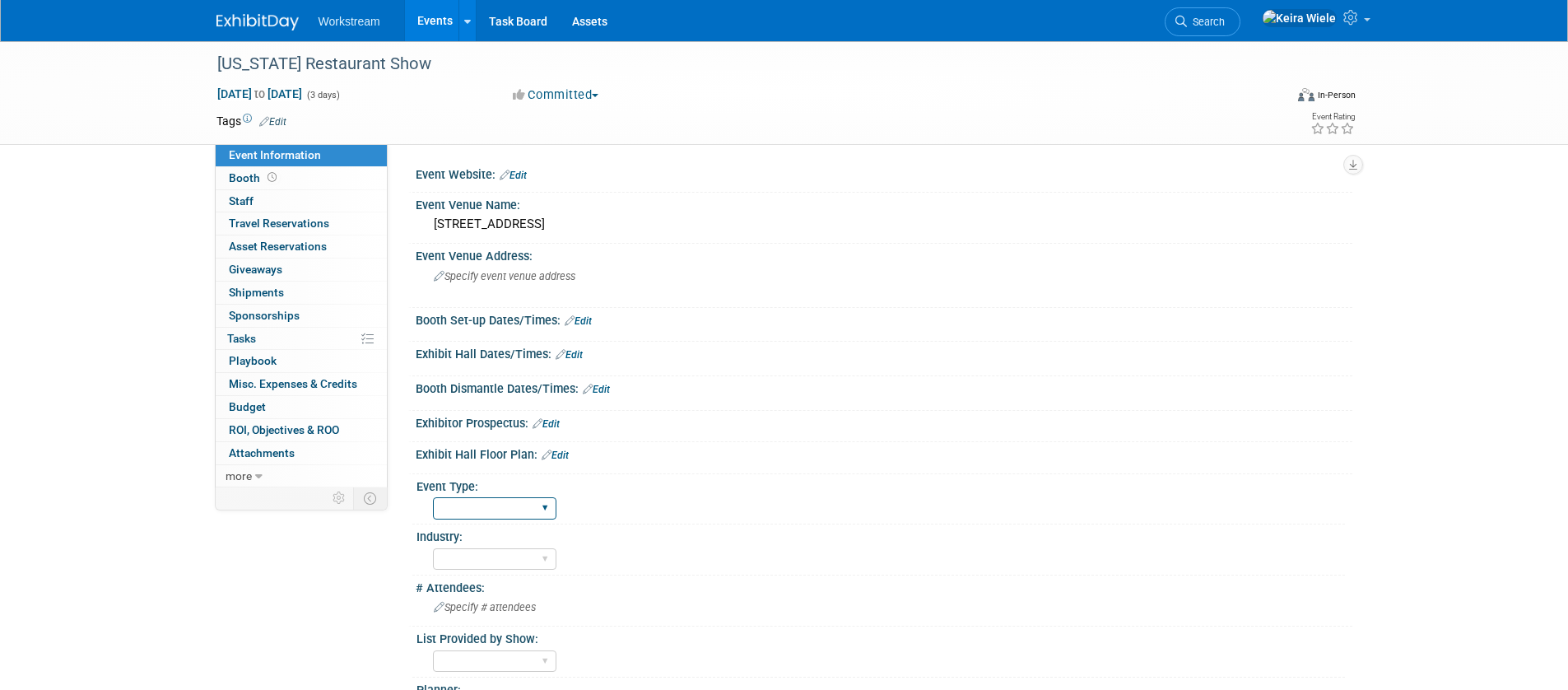
click at [542, 502] on select "Hosted Franchise Association Industry OTC" at bounding box center [495, 508] width 123 height 22
select select "Industry"
click at [433, 497] on select "Hosted Franchise Association Industry OTC" at bounding box center [495, 508] width 123 height 22
click at [433, 29] on link "Events" at bounding box center [435, 20] width 60 height 41
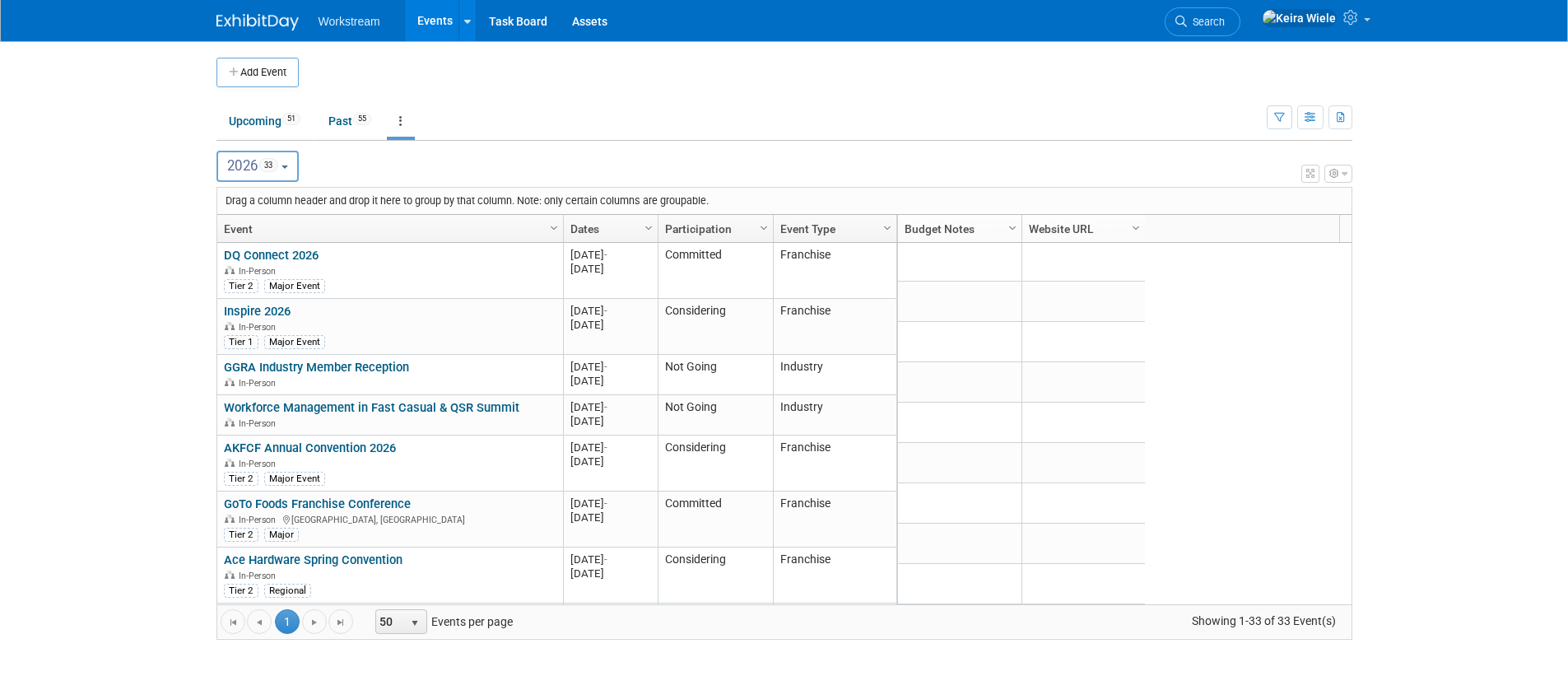
scroll to position [1049, 0]
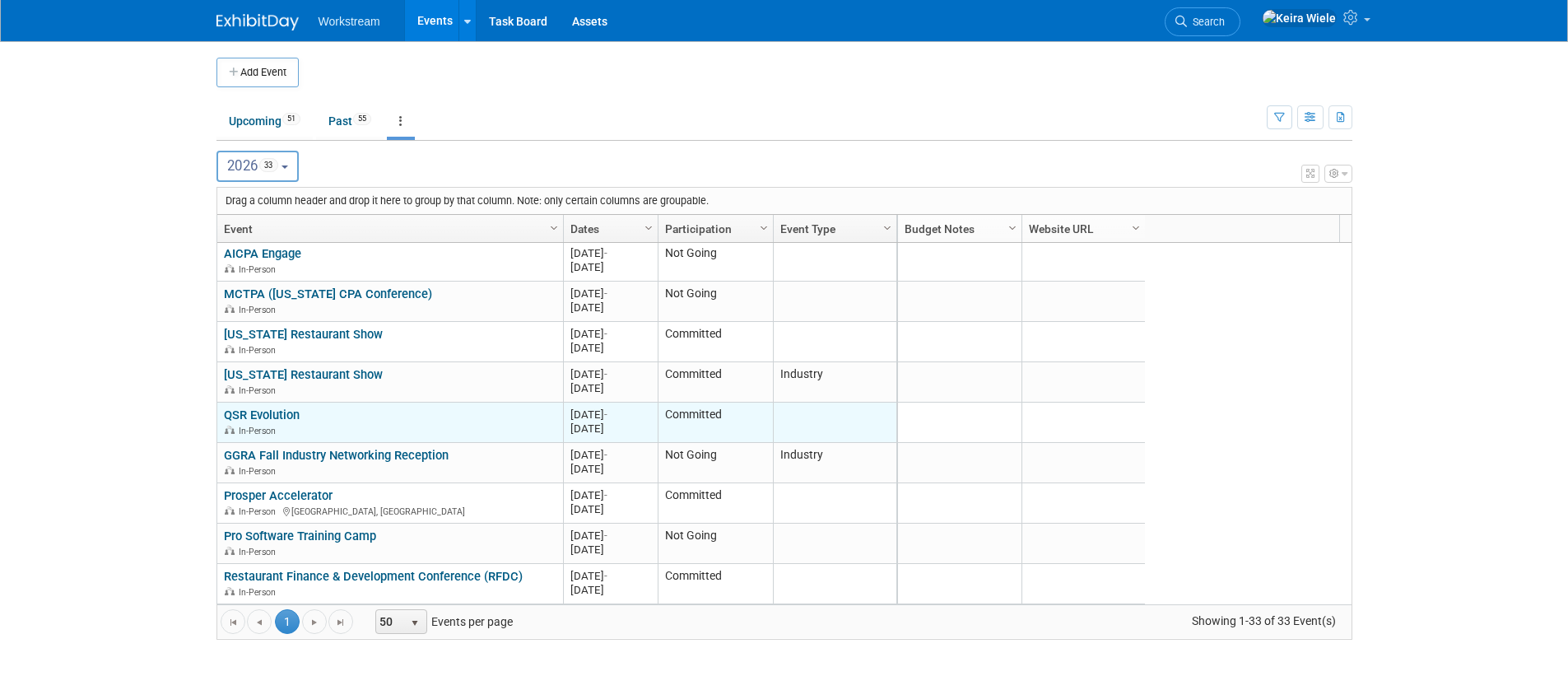
click at [288, 408] on link "QSR Evolution" at bounding box center [261, 415] width 76 height 15
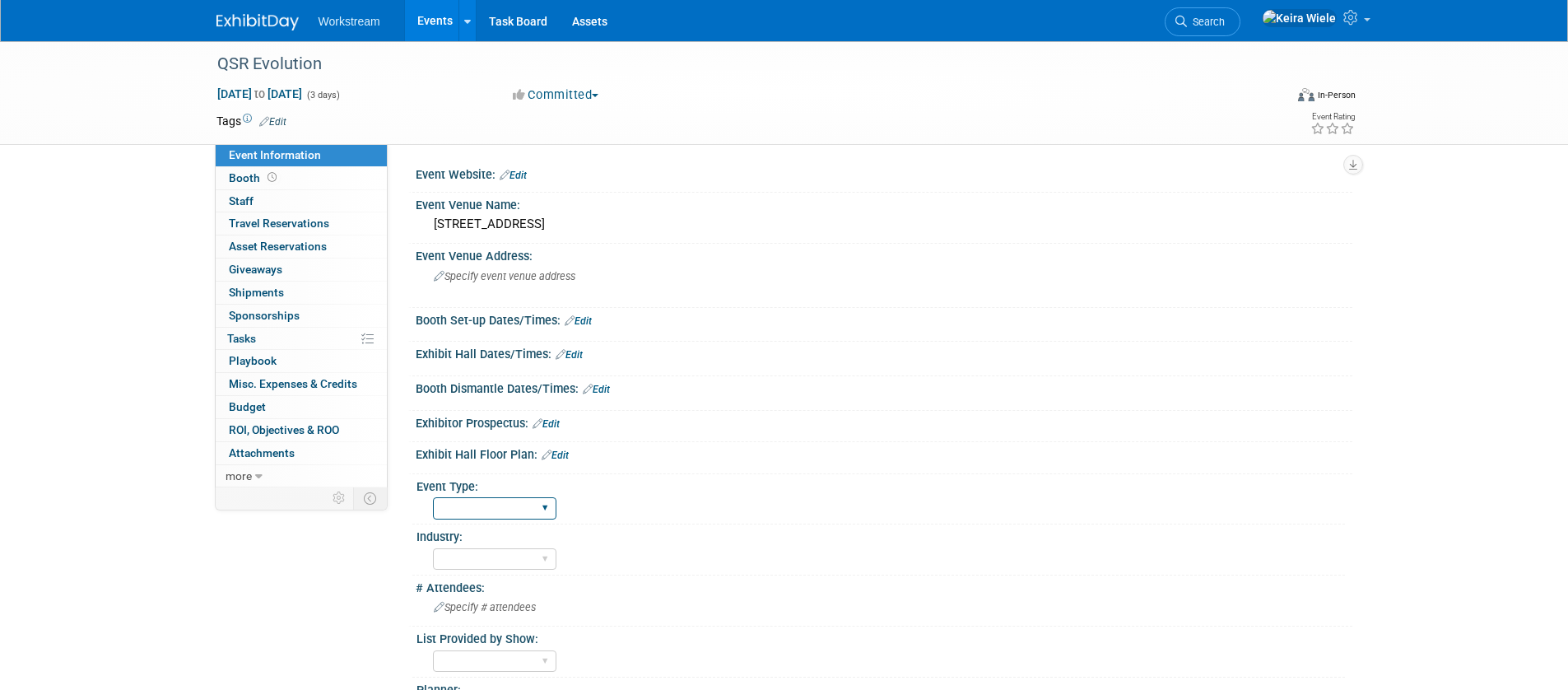
click at [489, 497] on select "Hosted Franchise Association Industry OTC" at bounding box center [495, 508] width 123 height 22
select select "Industry"
click at [433, 497] on select "Hosted Franchise Association Industry OTC" at bounding box center [495, 508] width 123 height 22
click at [431, 21] on link "Events" at bounding box center [435, 20] width 60 height 41
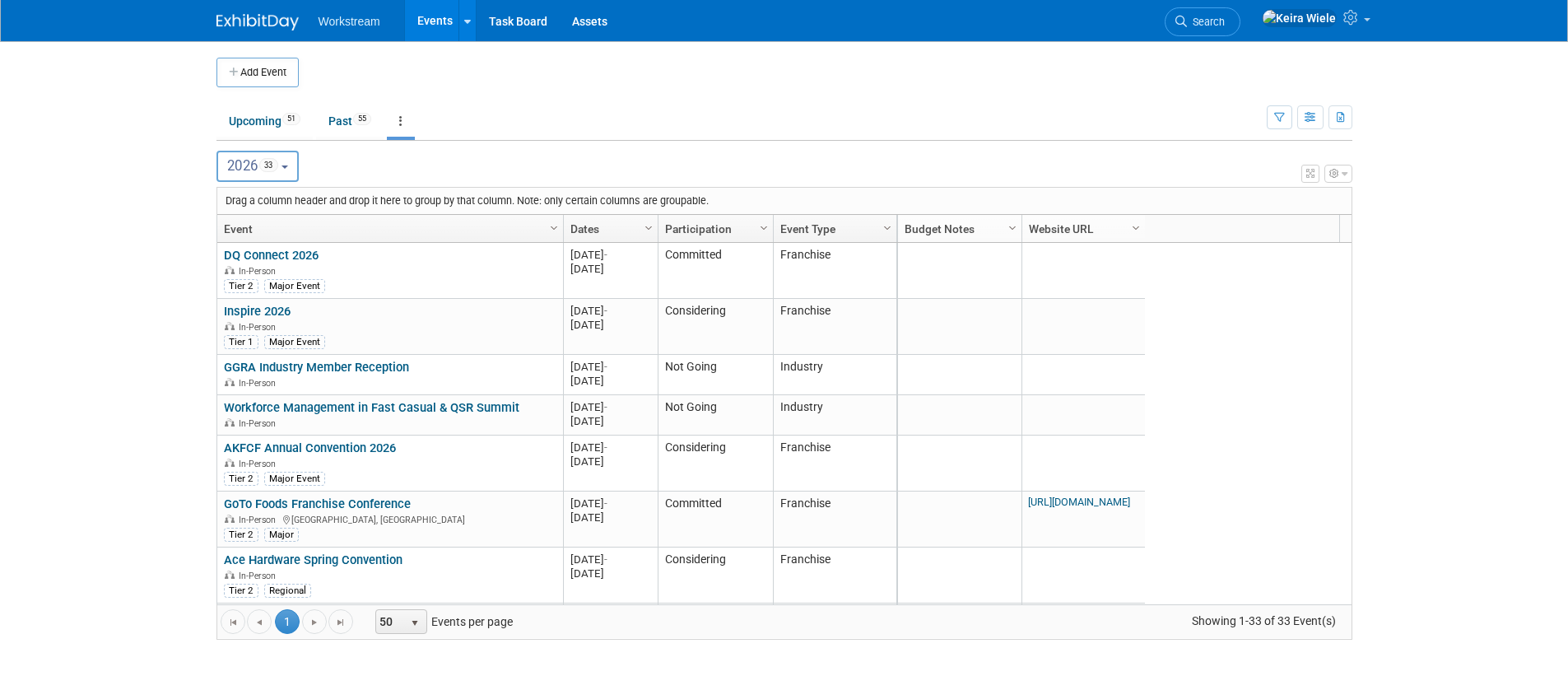
scroll to position [1049, 0]
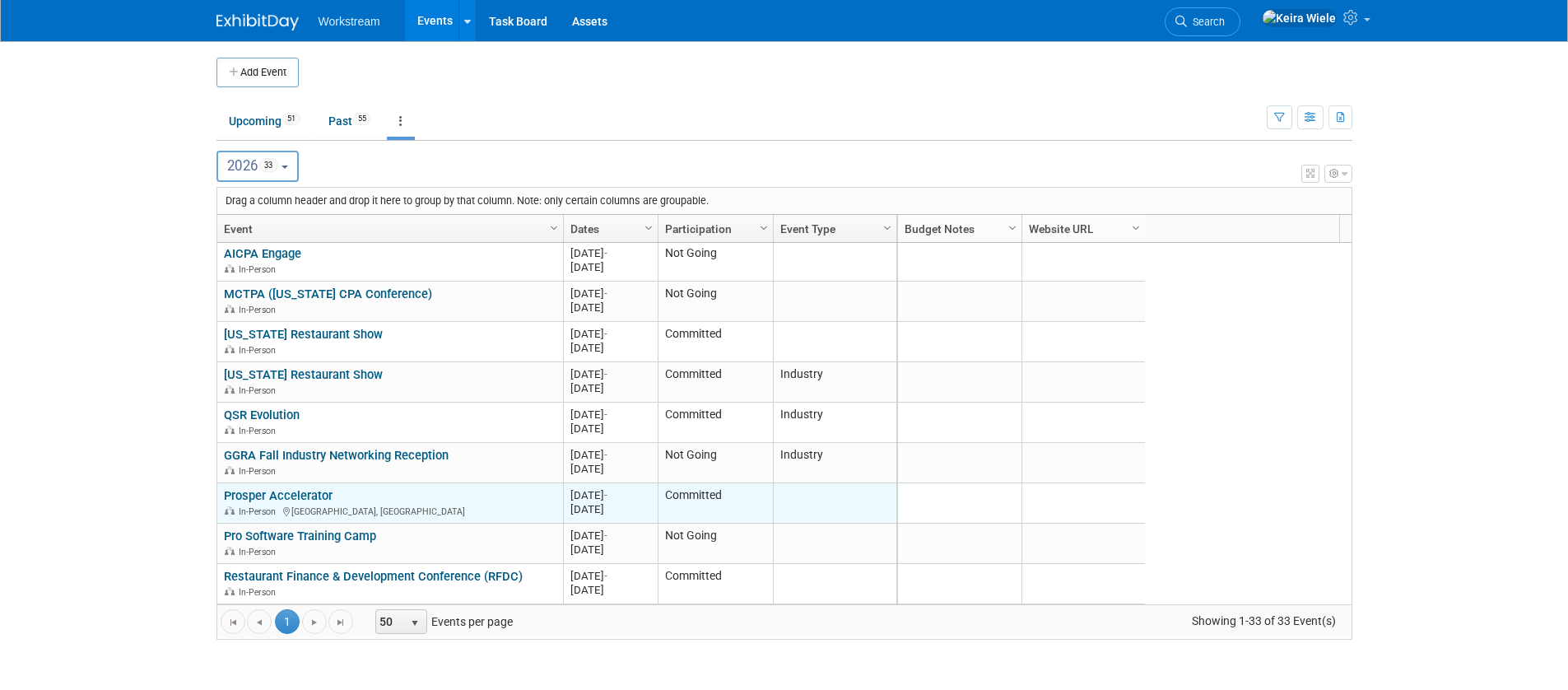
click at [308, 497] on link "Prosper Accelerator" at bounding box center [277, 495] width 108 height 15
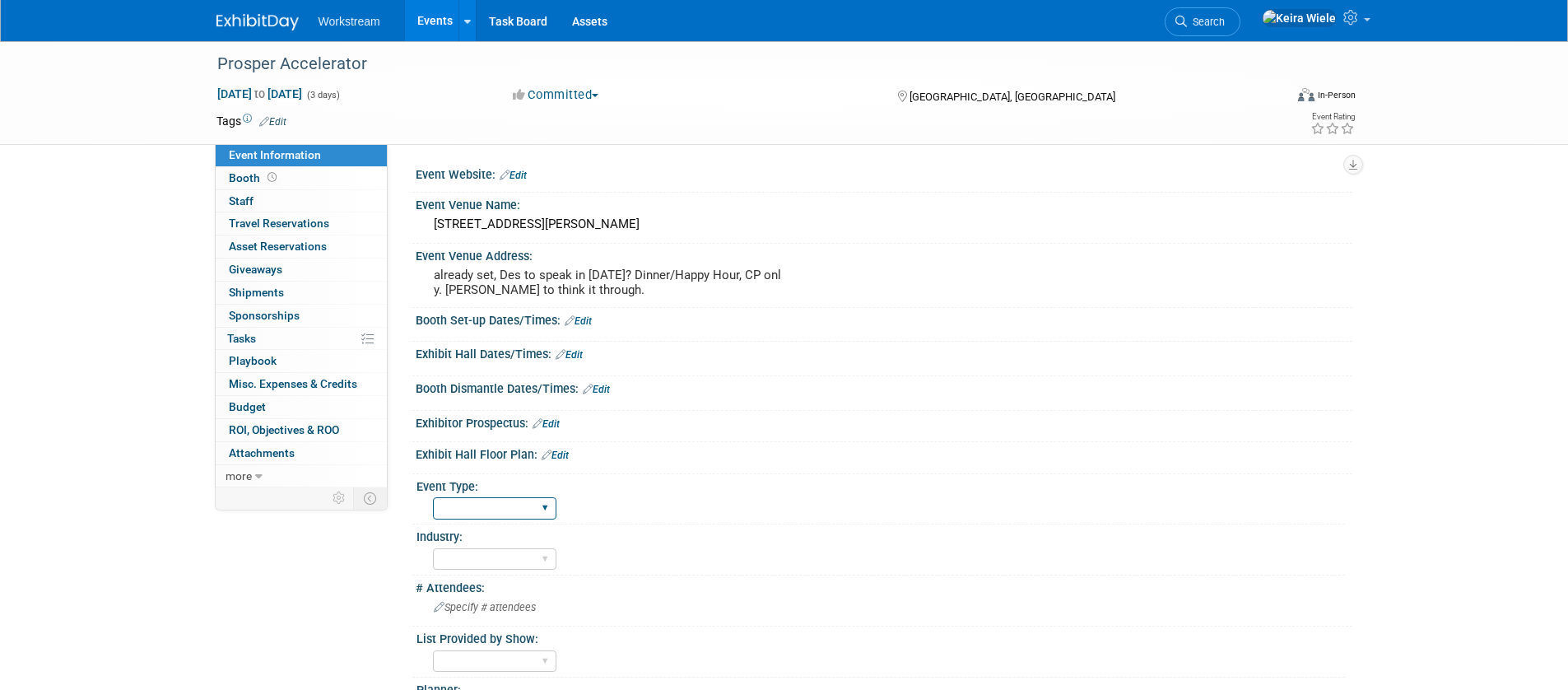
click at [473, 503] on select "Hosted Franchise Association Industry OTC" at bounding box center [495, 508] width 123 height 22
select select "Industry"
click at [433, 497] on select "Hosted Franchise Association Industry OTC" at bounding box center [495, 508] width 123 height 22
click at [426, 26] on link "Events" at bounding box center [435, 20] width 60 height 41
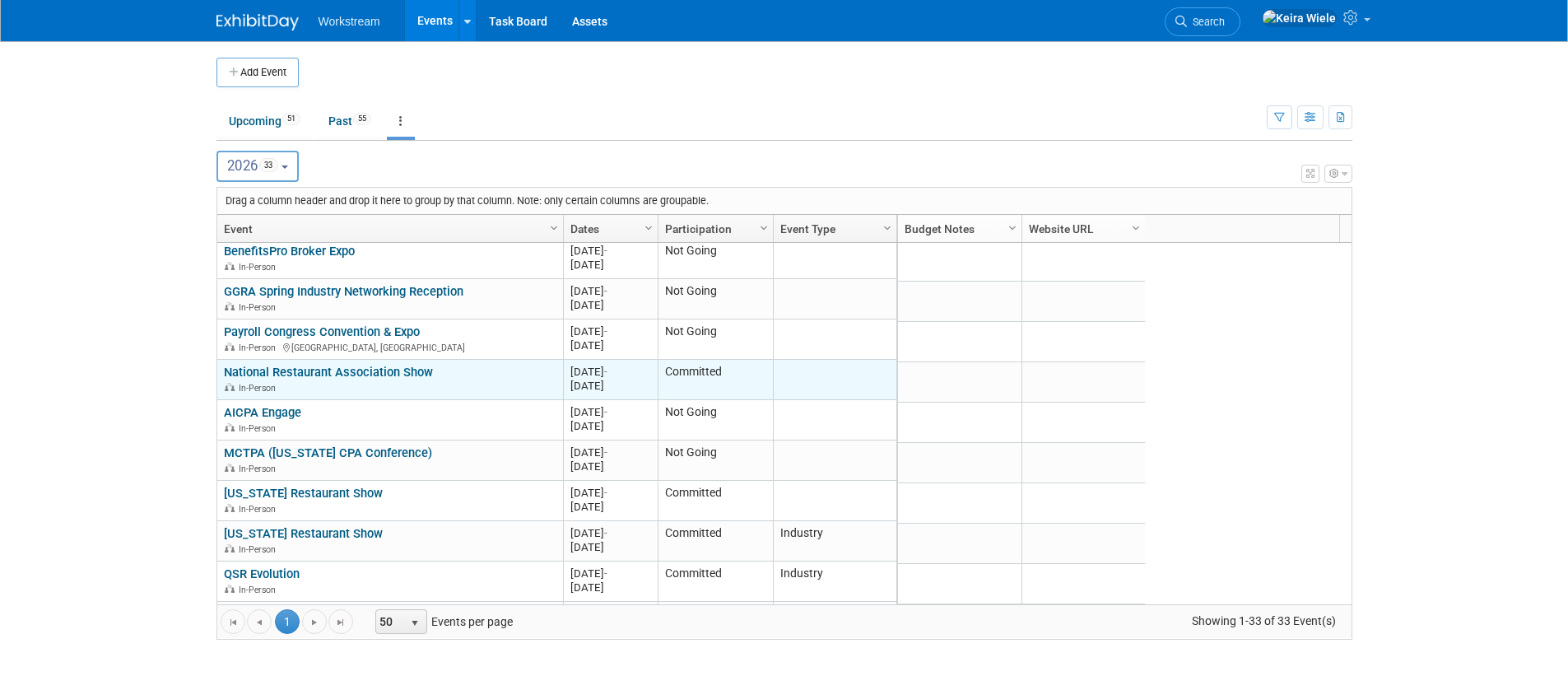
scroll to position [1049, 0]
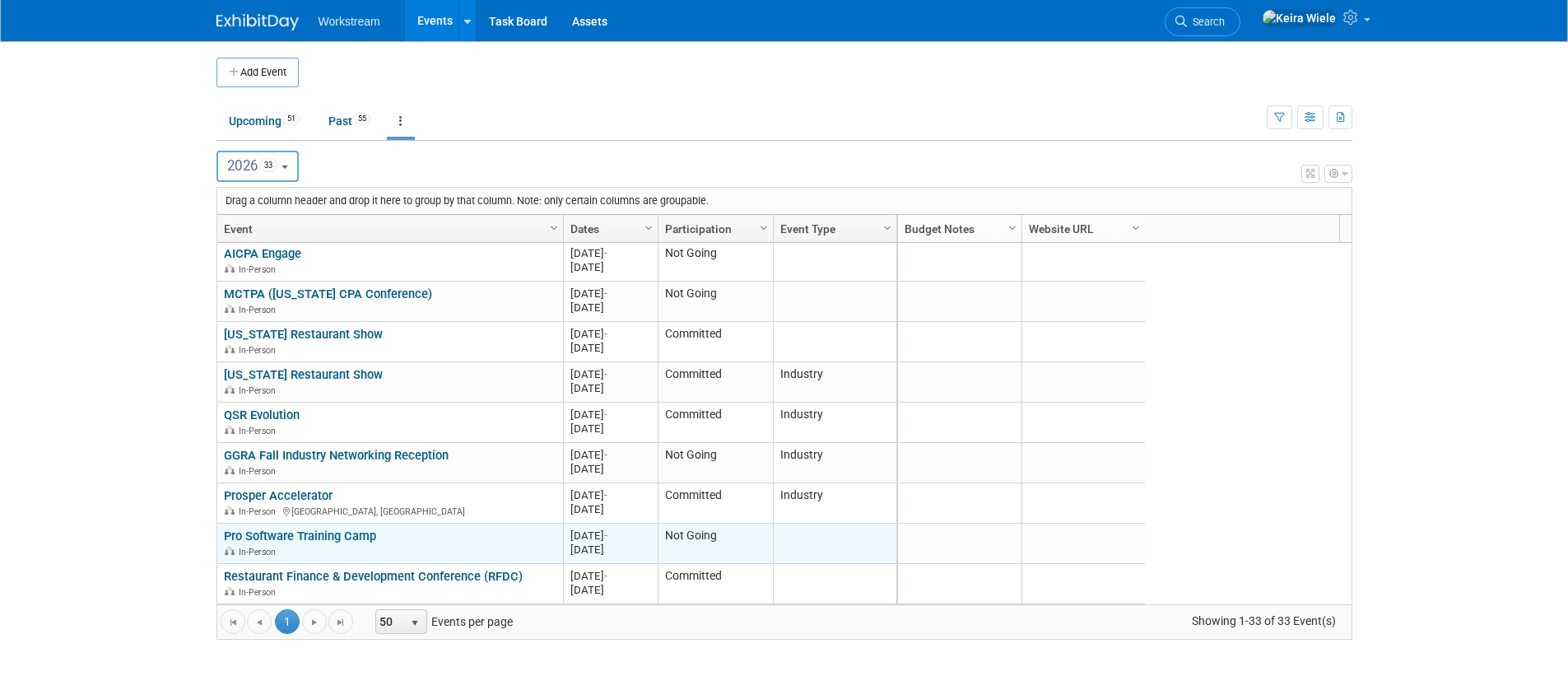
click at [366, 533] on link "Pro Software Training Camp" at bounding box center [299, 536] width 152 height 15
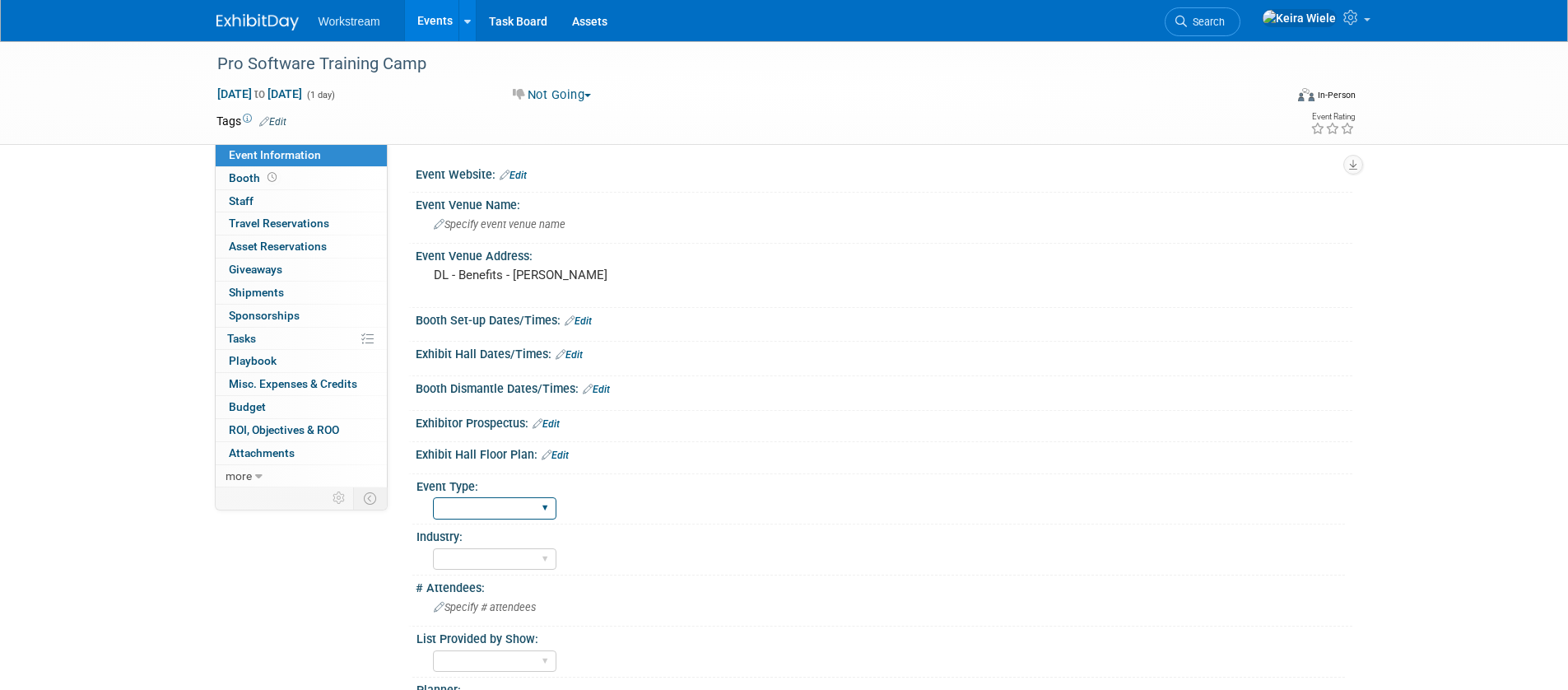
click at [484, 512] on select "Hosted Franchise Association Industry OTC" at bounding box center [495, 508] width 123 height 22
click at [433, 497] on select "Hosted Franchise Association Industry OTC" at bounding box center [495, 508] width 123 height 22
click at [484, 508] on select "Hosted Franchise Association Industry OTC" at bounding box center [495, 508] width 123 height 22
select select "Industry"
click at [433, 497] on select "Hosted Franchise Association Industry OTC" at bounding box center [495, 508] width 123 height 22
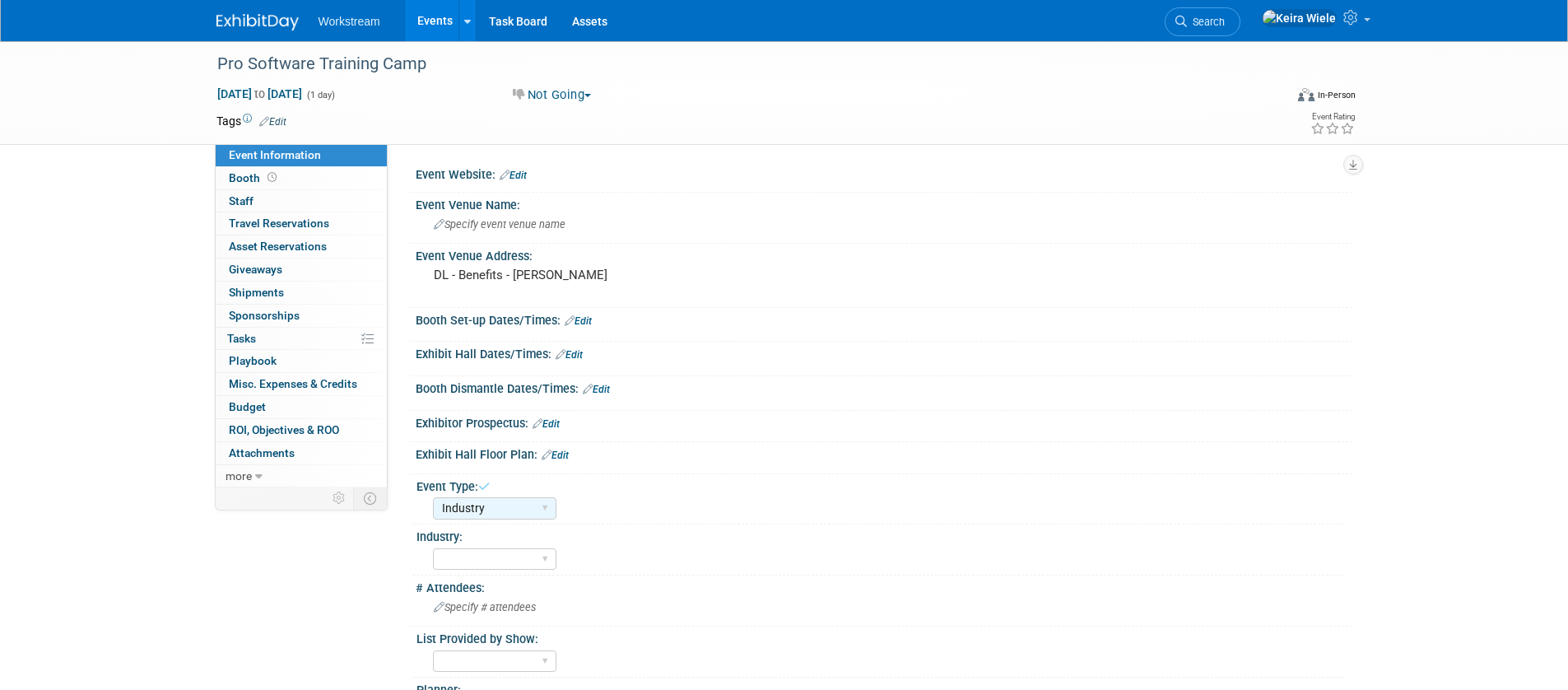
click at [443, 29] on link "Events" at bounding box center [435, 20] width 60 height 41
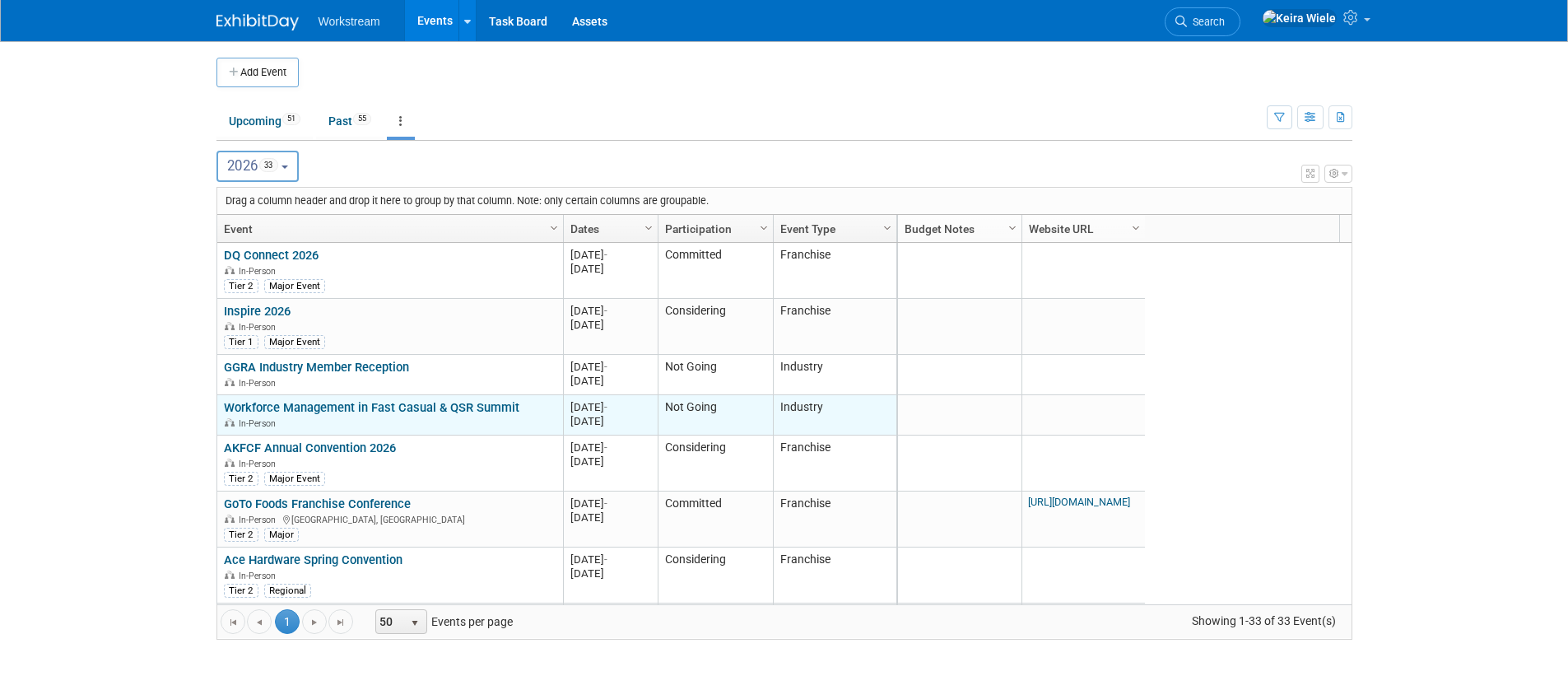
click at [373, 413] on link "Workforce Management in Fast Casual & QSR Summit" at bounding box center [371, 408] width 295 height 15
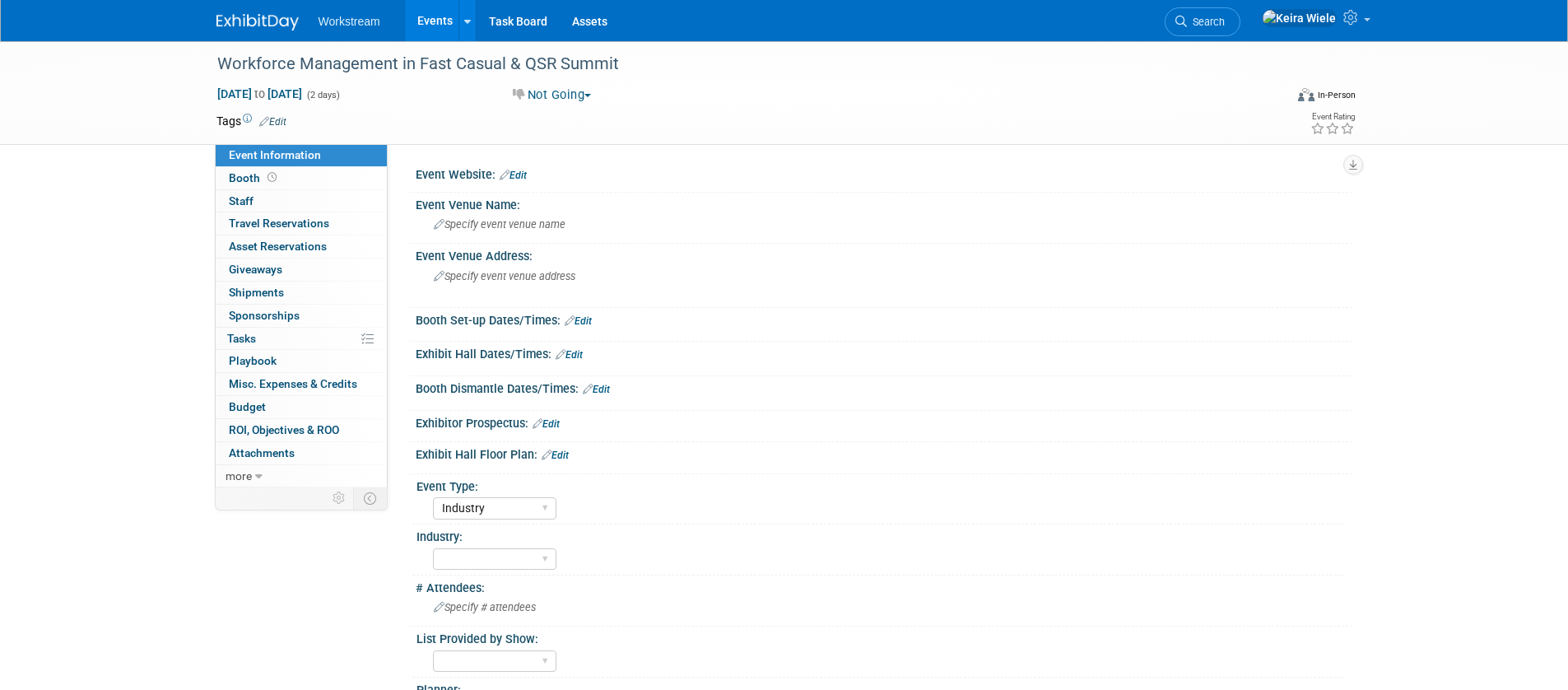
select select "Industry"
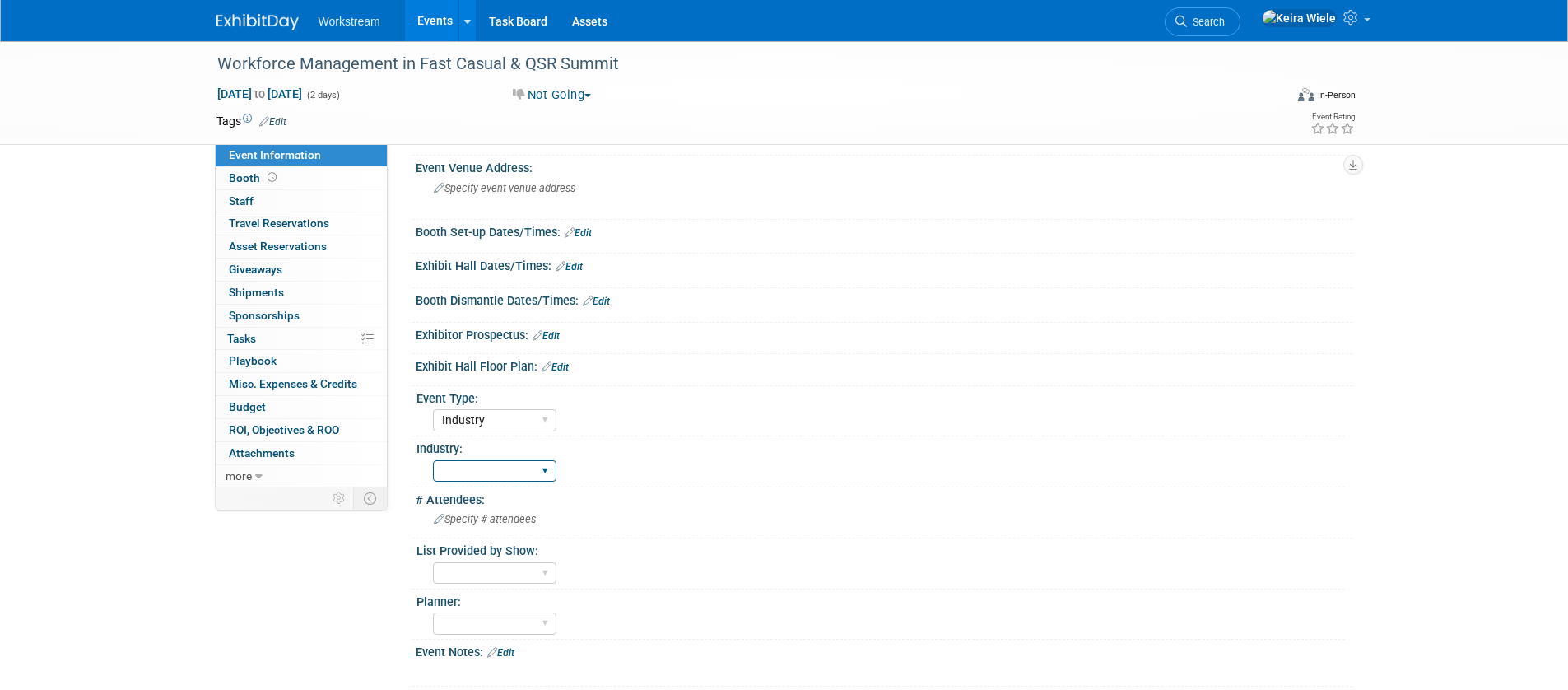
scroll to position [262, 0]
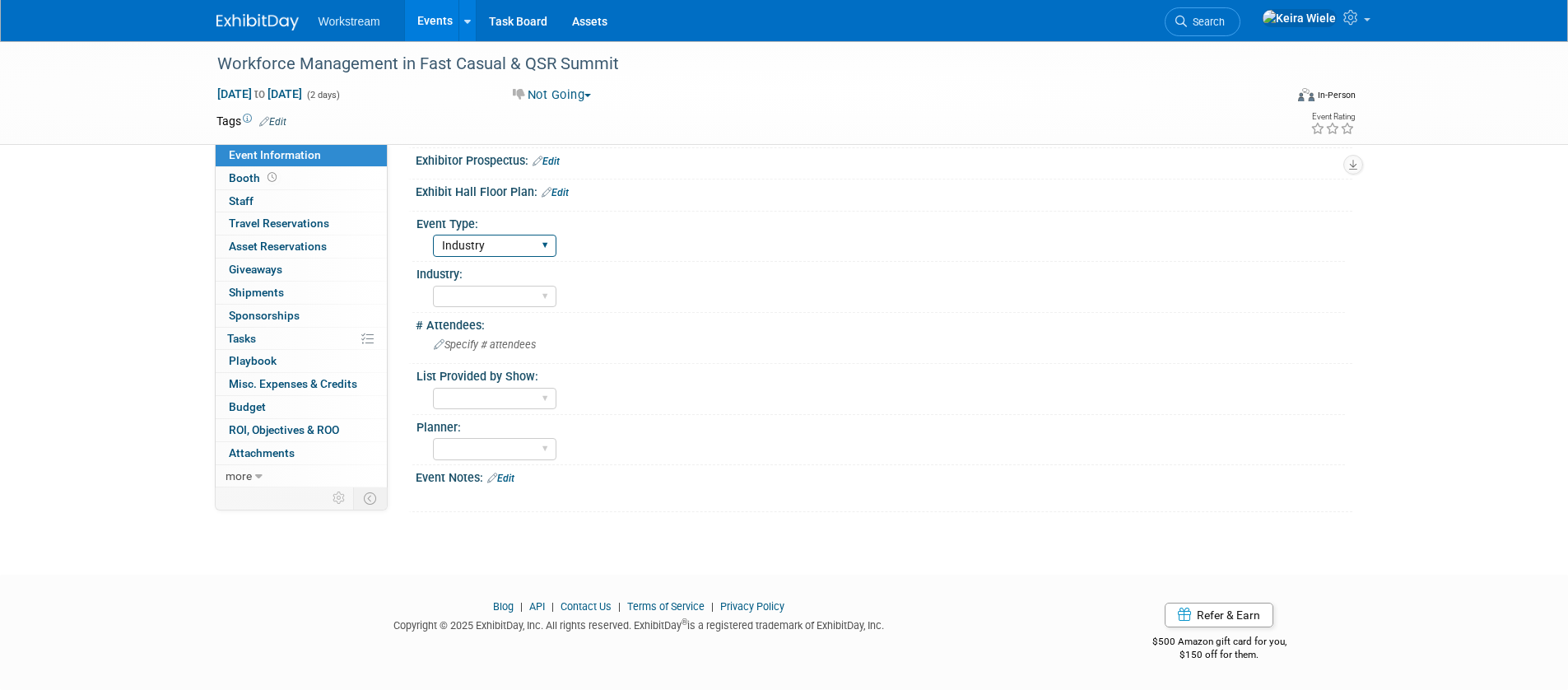
click at [488, 248] on select "Hosted Franchise Association Industry OTC" at bounding box center [495, 246] width 123 height 22
click at [433, 235] on select "Hosted Franchise Association Industry OTC" at bounding box center [495, 246] width 123 height 22
click at [439, 27] on link "Events" at bounding box center [435, 20] width 60 height 41
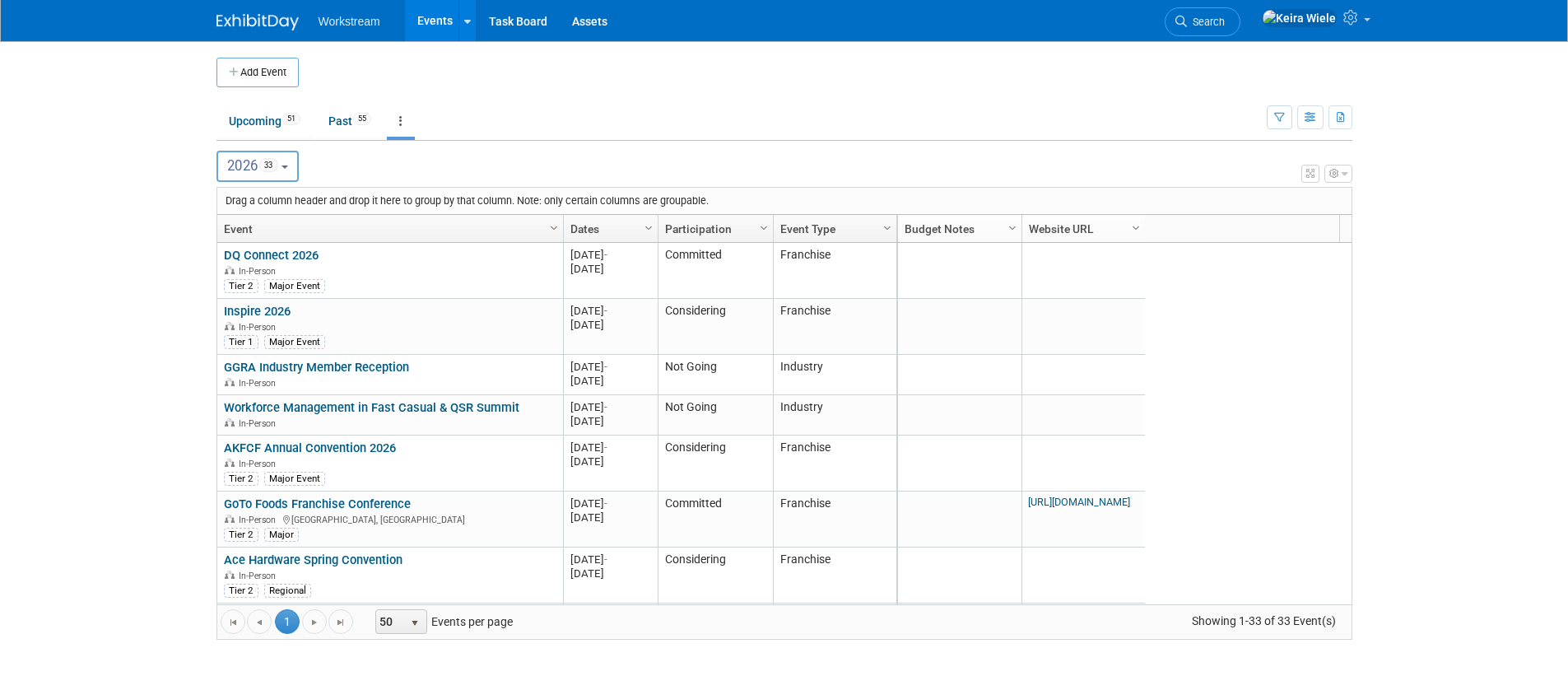
scroll to position [1049, 0]
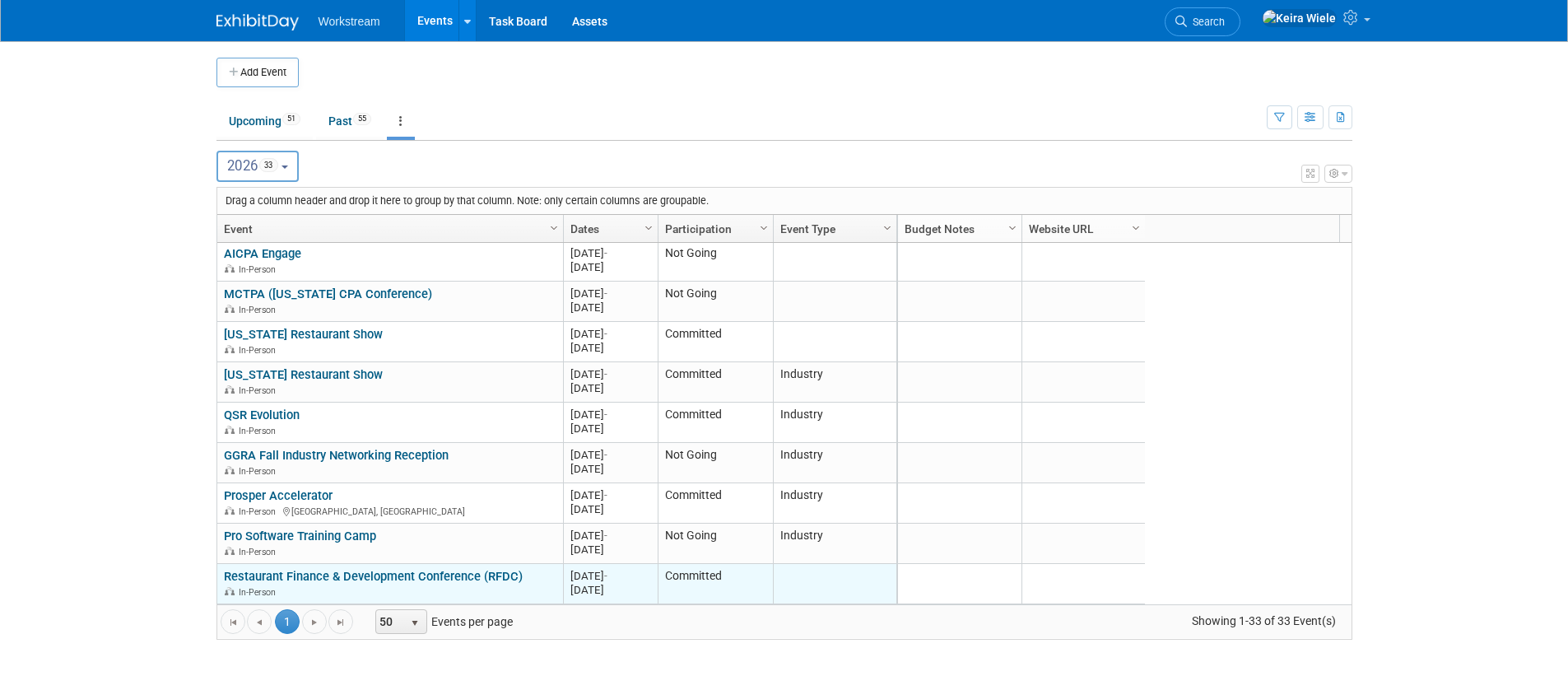
click at [366, 565] on td "Restaurant Finance & Development Conference (RFDC) Restaurant Finance & Develop…" at bounding box center [391, 585] width 346 height 41
click at [366, 571] on link "Restaurant Finance & Development Conference (RFDC)" at bounding box center [373, 577] width 299 height 15
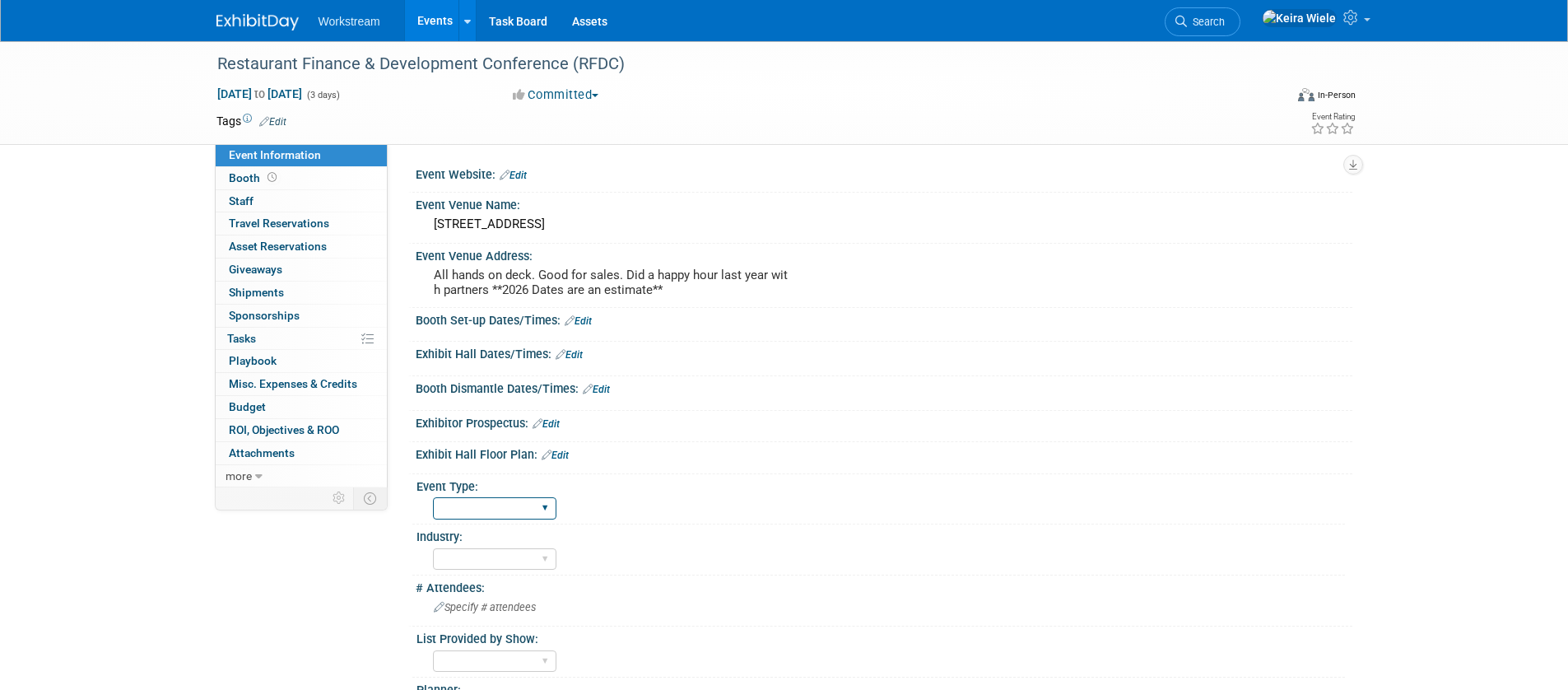
click at [489, 513] on select "Hosted Franchise Association Industry OTC" at bounding box center [495, 508] width 123 height 22
select select "Industry"
click at [433, 497] on select "Hosted Franchise Association Industry OTC" at bounding box center [495, 508] width 123 height 22
click at [438, 24] on link "Events" at bounding box center [435, 20] width 60 height 41
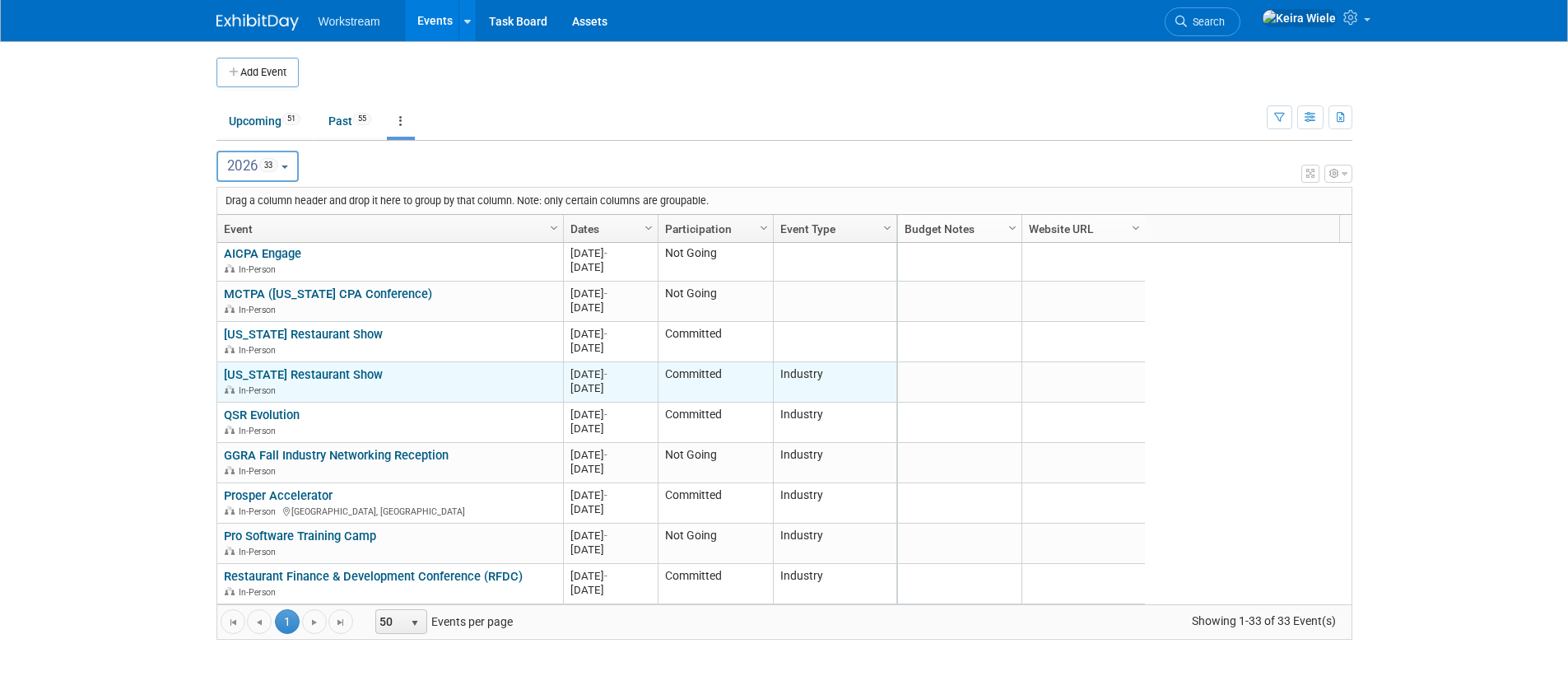
scroll to position [949, 0]
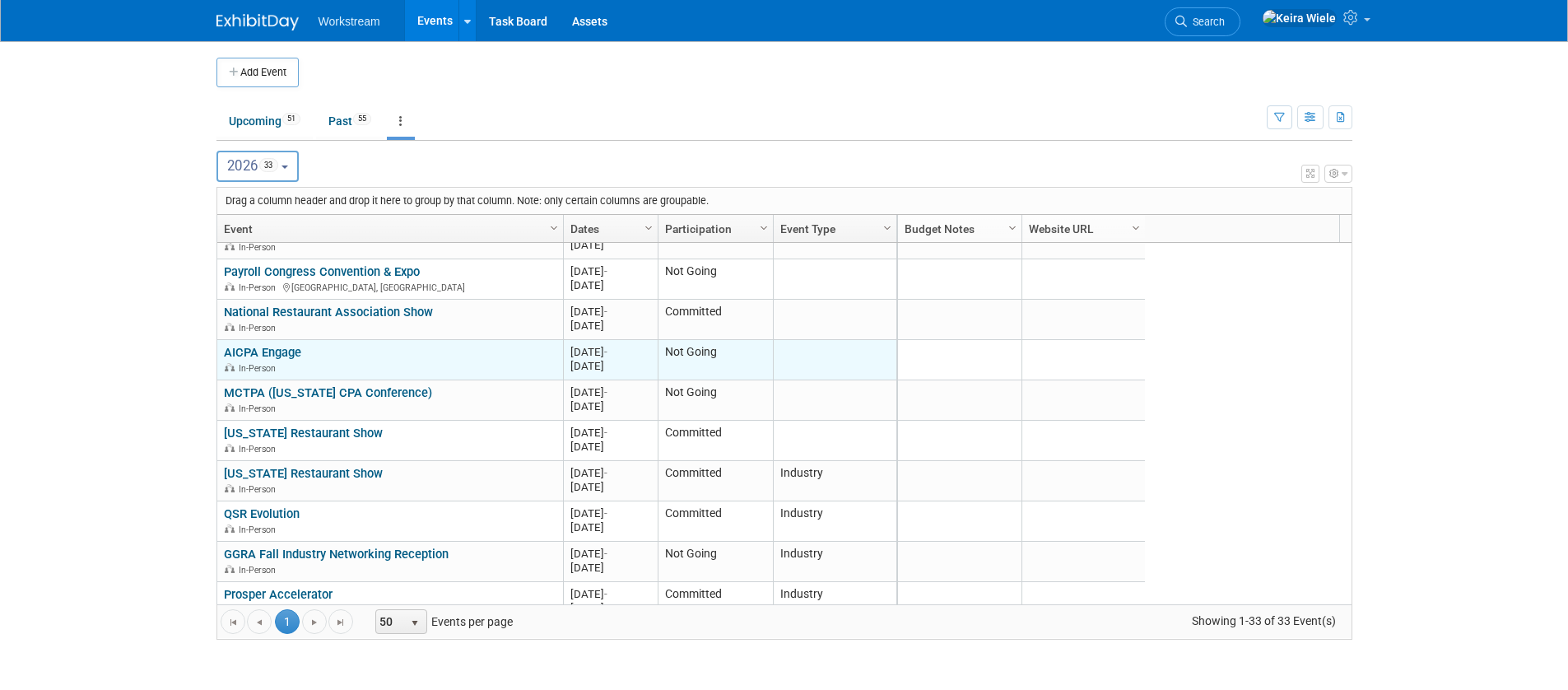
click at [298, 353] on link "AICPA Engage" at bounding box center [262, 352] width 78 height 15
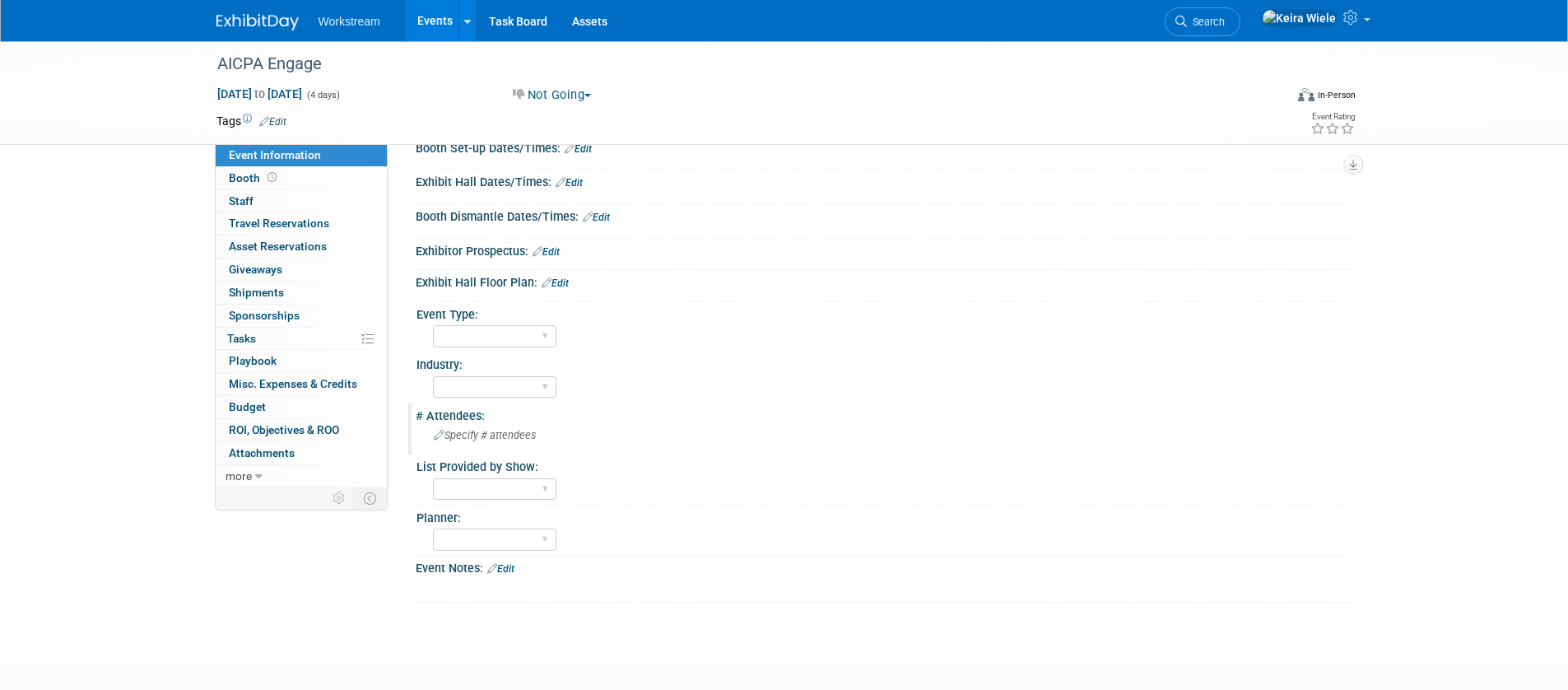
scroll to position [262, 0]
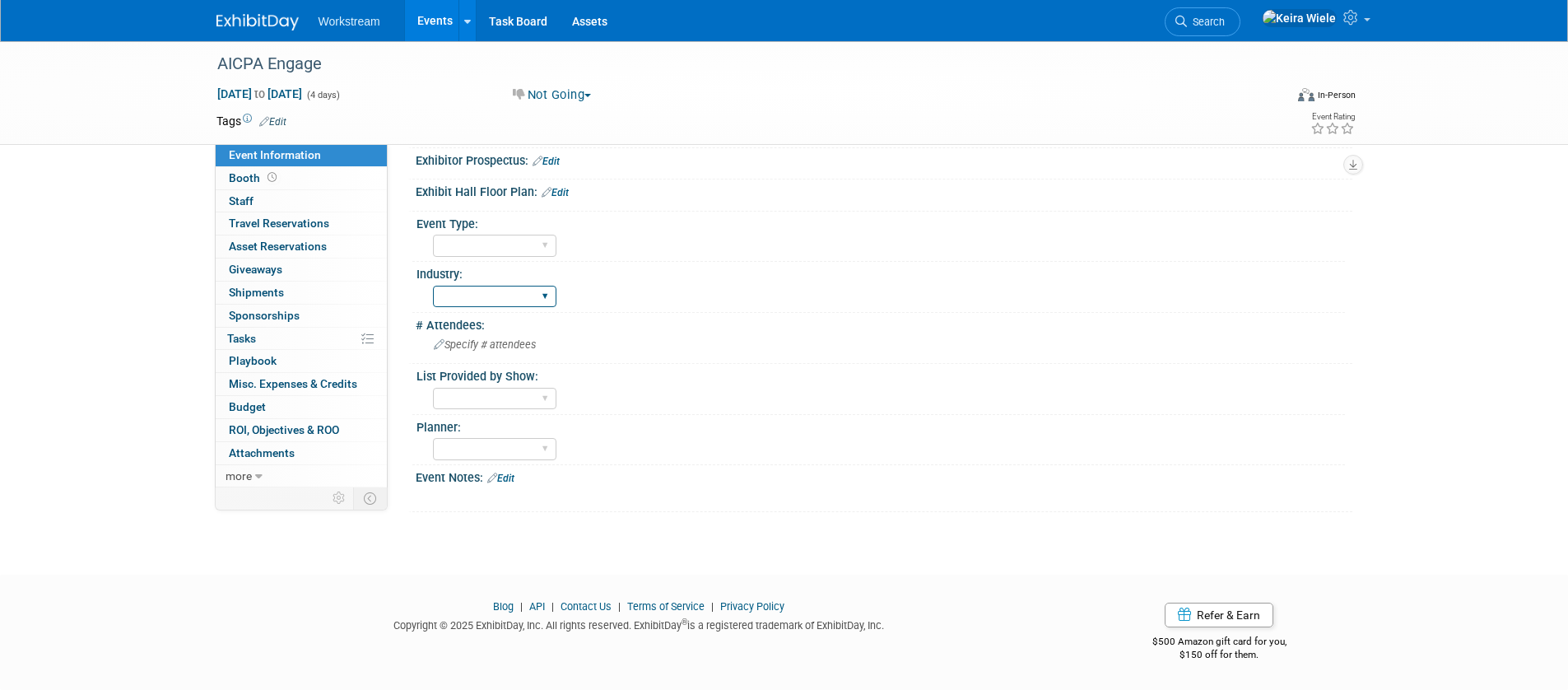
click at [491, 292] on select "Accounting Broker/Benefits Restaurant Healthcare Hospitality Misc/Other" at bounding box center [495, 297] width 123 height 22
click at [524, 247] on select "Hosted Franchise Association Industry OTC" at bounding box center [495, 246] width 123 height 22
select select "Industry"
click at [433, 235] on select "Hosted Franchise Association Industry OTC" at bounding box center [495, 246] width 123 height 22
click at [434, 37] on link "Events" at bounding box center [435, 20] width 60 height 41
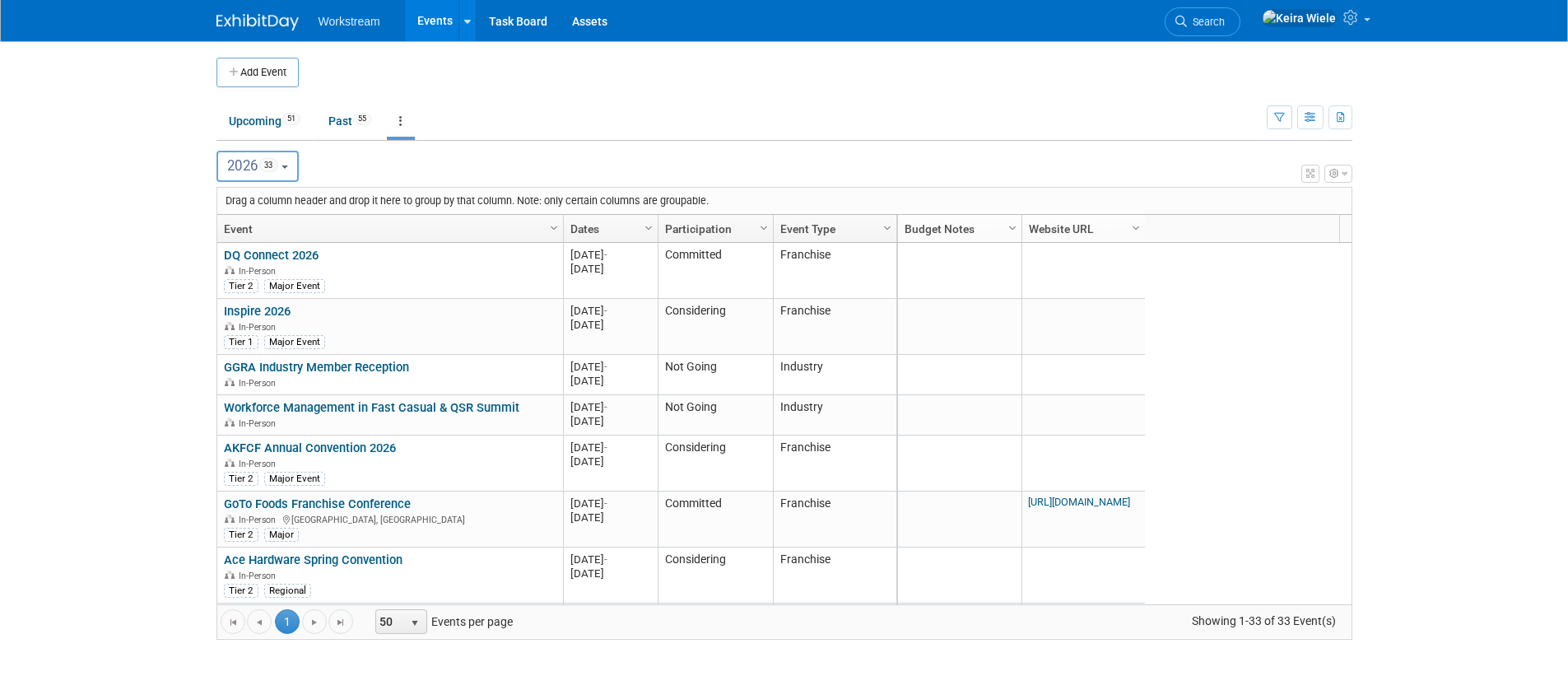
scroll to position [1049, 0]
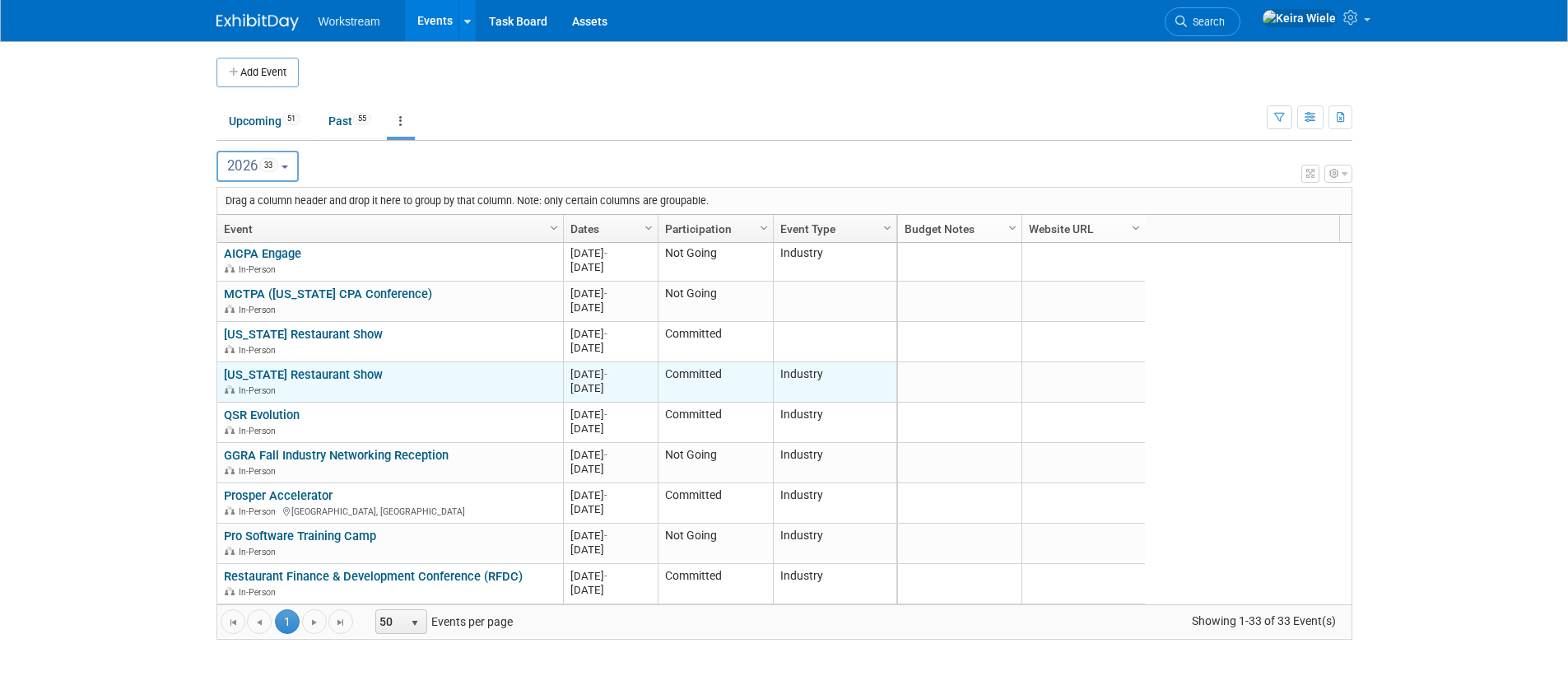
click at [336, 372] on link "[US_STATE] Restaurant Show" at bounding box center [303, 375] width 159 height 15
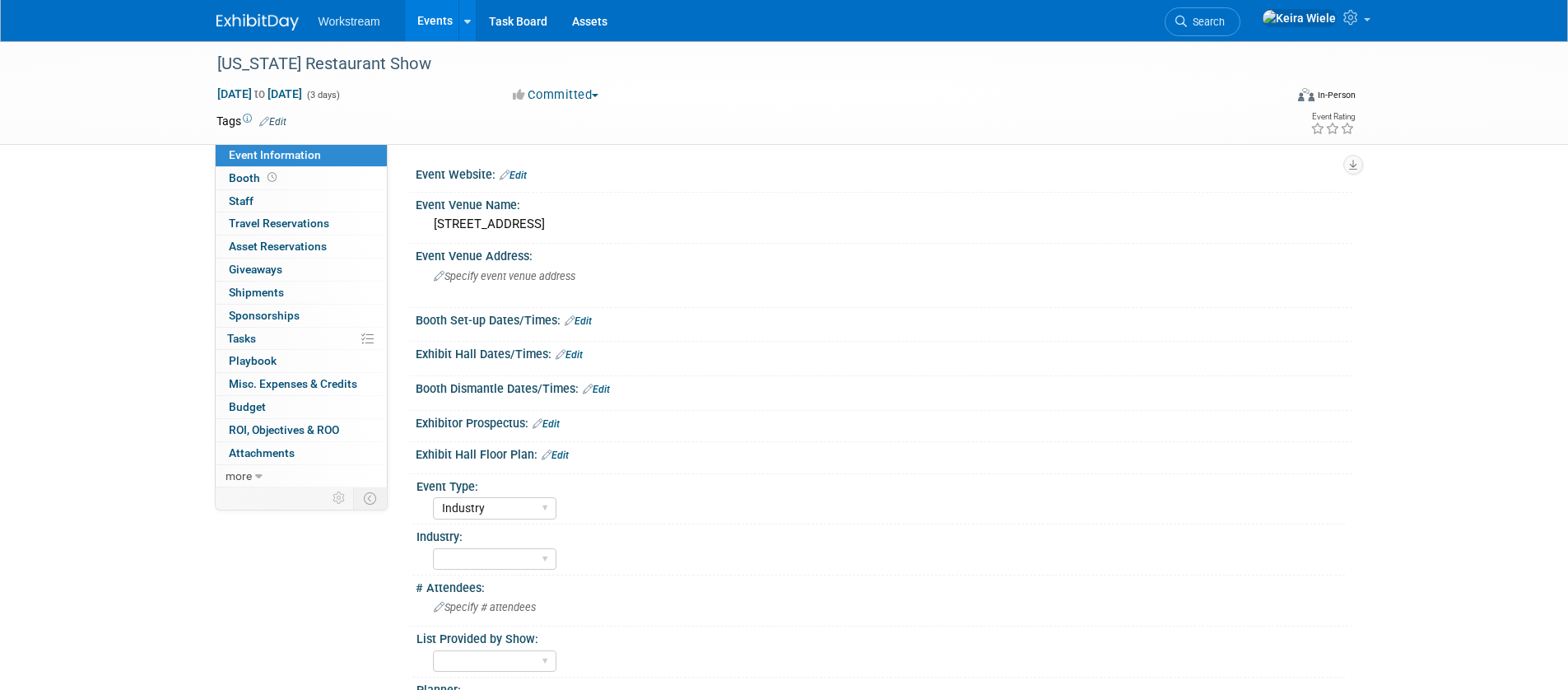
select select "Industry"
click at [430, 34] on link "Events" at bounding box center [435, 20] width 60 height 41
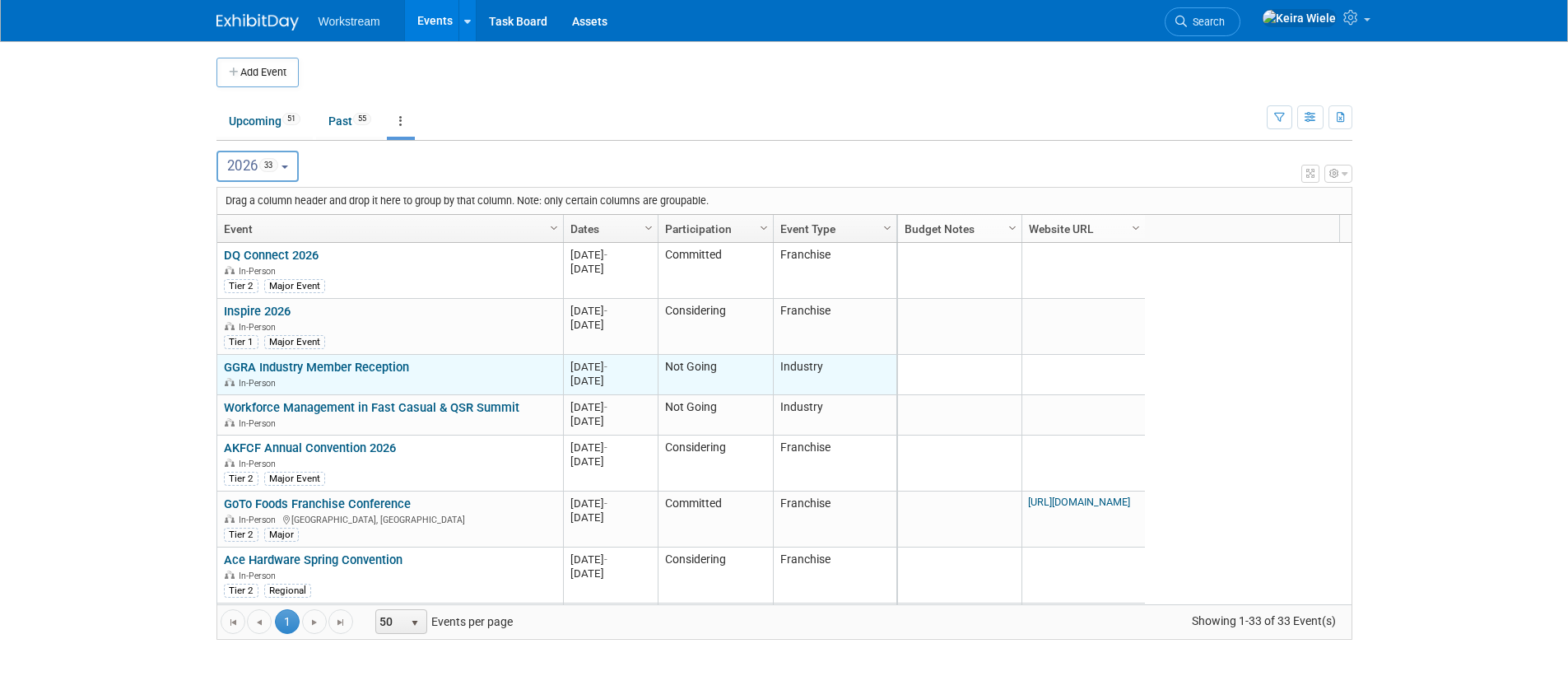
scroll to position [1049, 0]
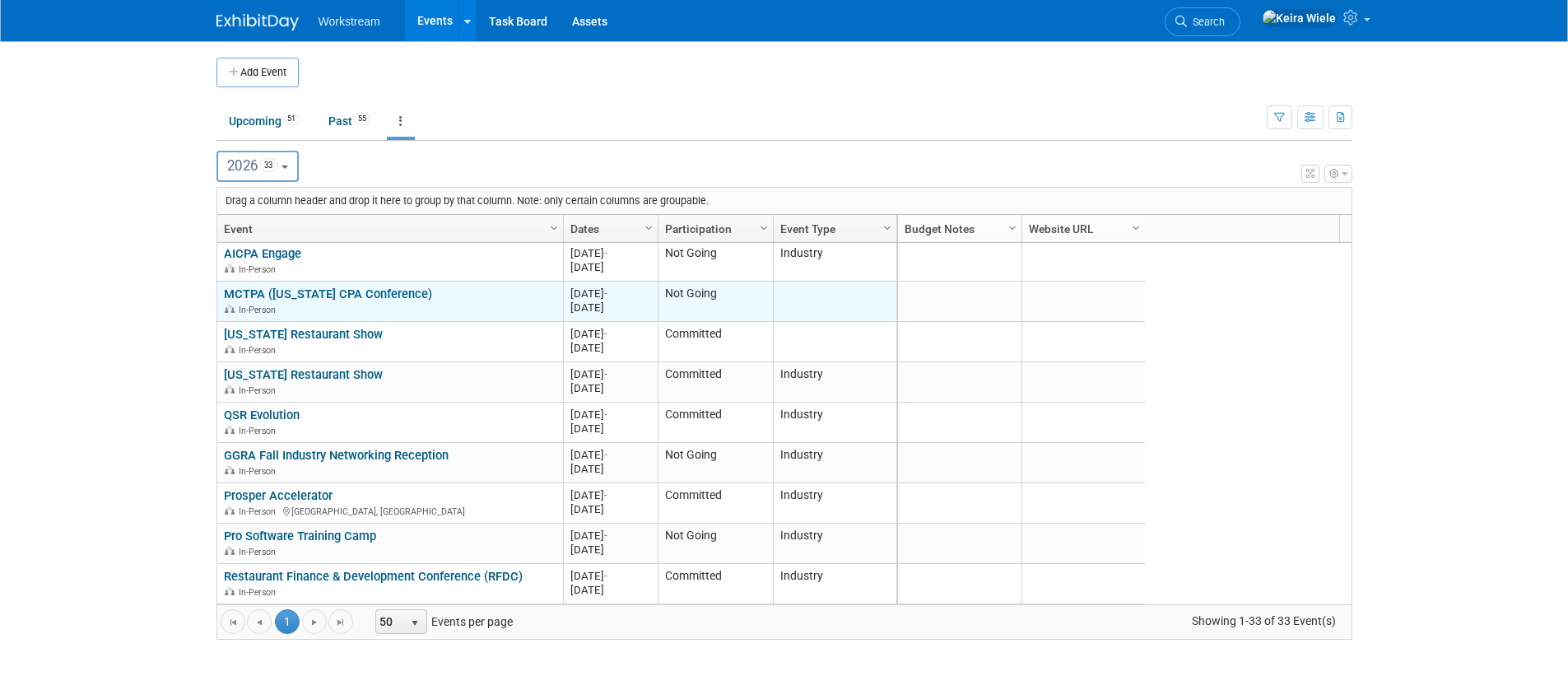
click at [319, 282] on td "MCTPA (MonTana CPA Conference) MCTPA (MonTana CPA Conference) In-Person" at bounding box center [391, 301] width 346 height 41
click at [324, 289] on link "MCTPA ([US_STATE] CPA Conference)" at bounding box center [328, 293] width 209 height 15
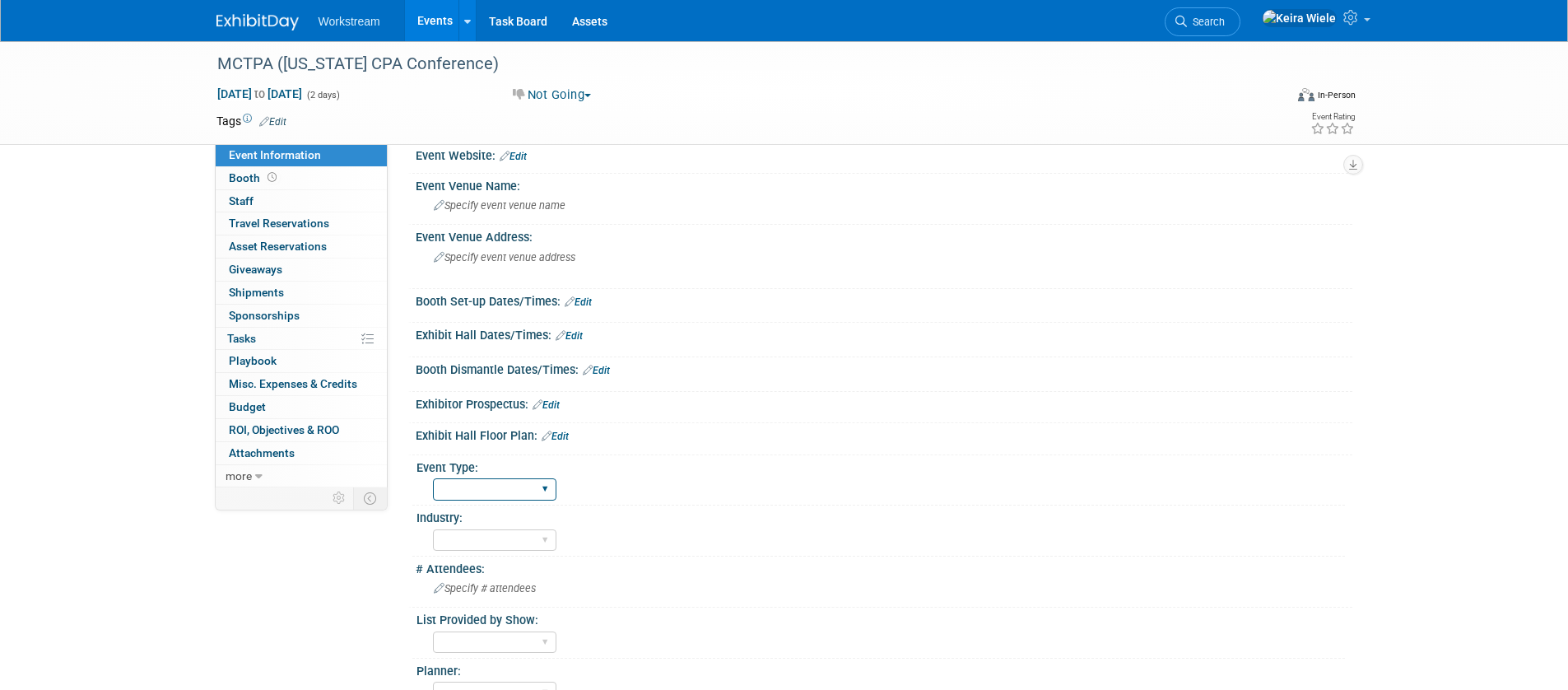
scroll to position [51, 0]
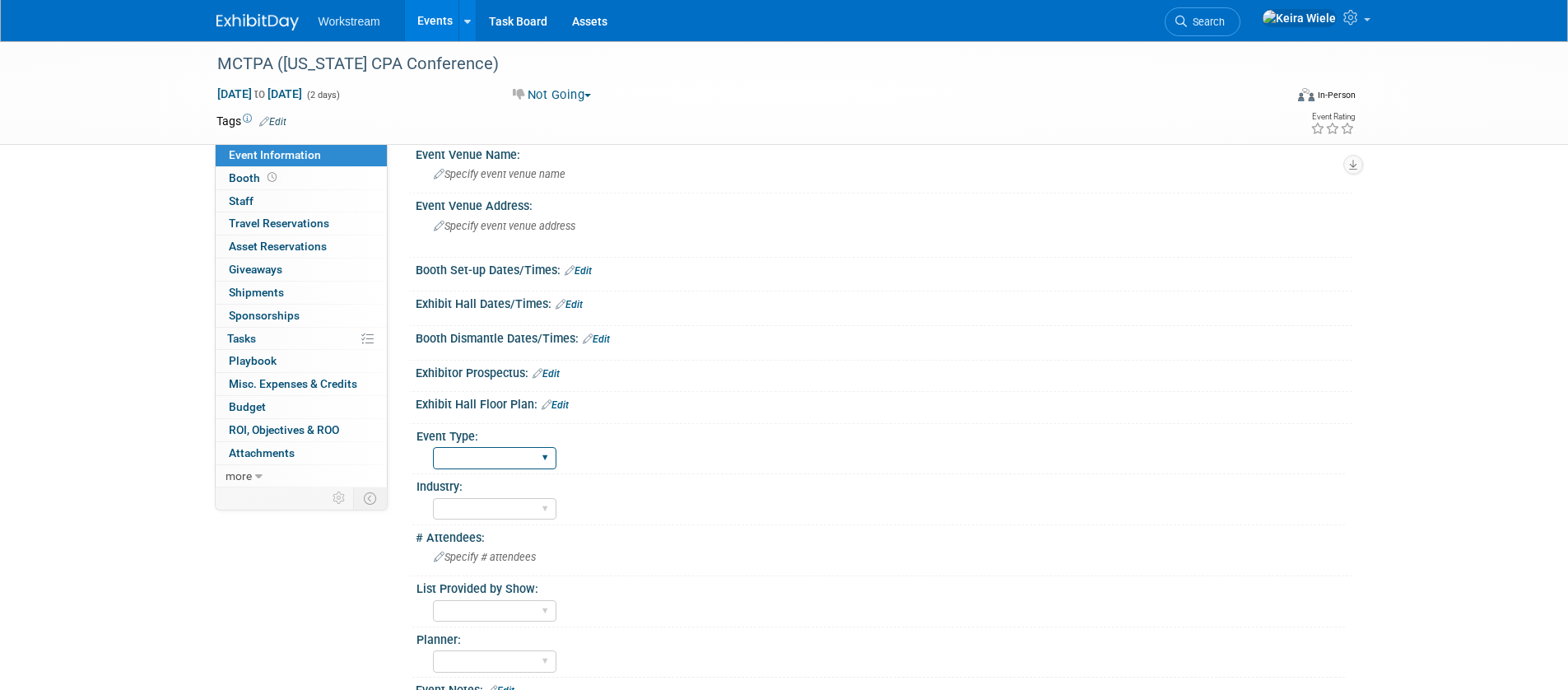
click at [507, 467] on select "Hosted Franchise Association Industry OTC" at bounding box center [495, 458] width 123 height 22
select select "Industry"
click at [433, 447] on select "Hosted Franchise Association Industry OTC" at bounding box center [495, 458] width 123 height 22
click at [444, 32] on link "Events" at bounding box center [435, 20] width 60 height 41
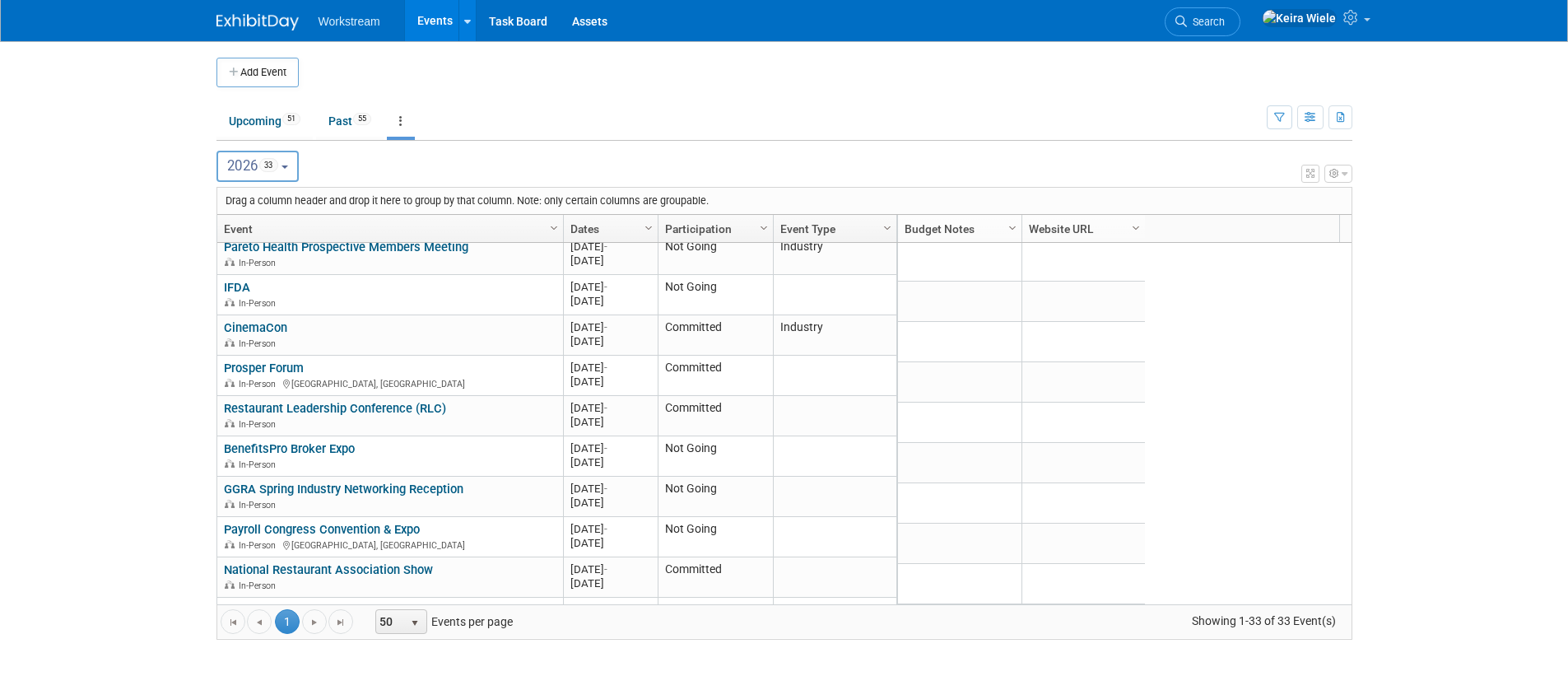
scroll to position [1049, 0]
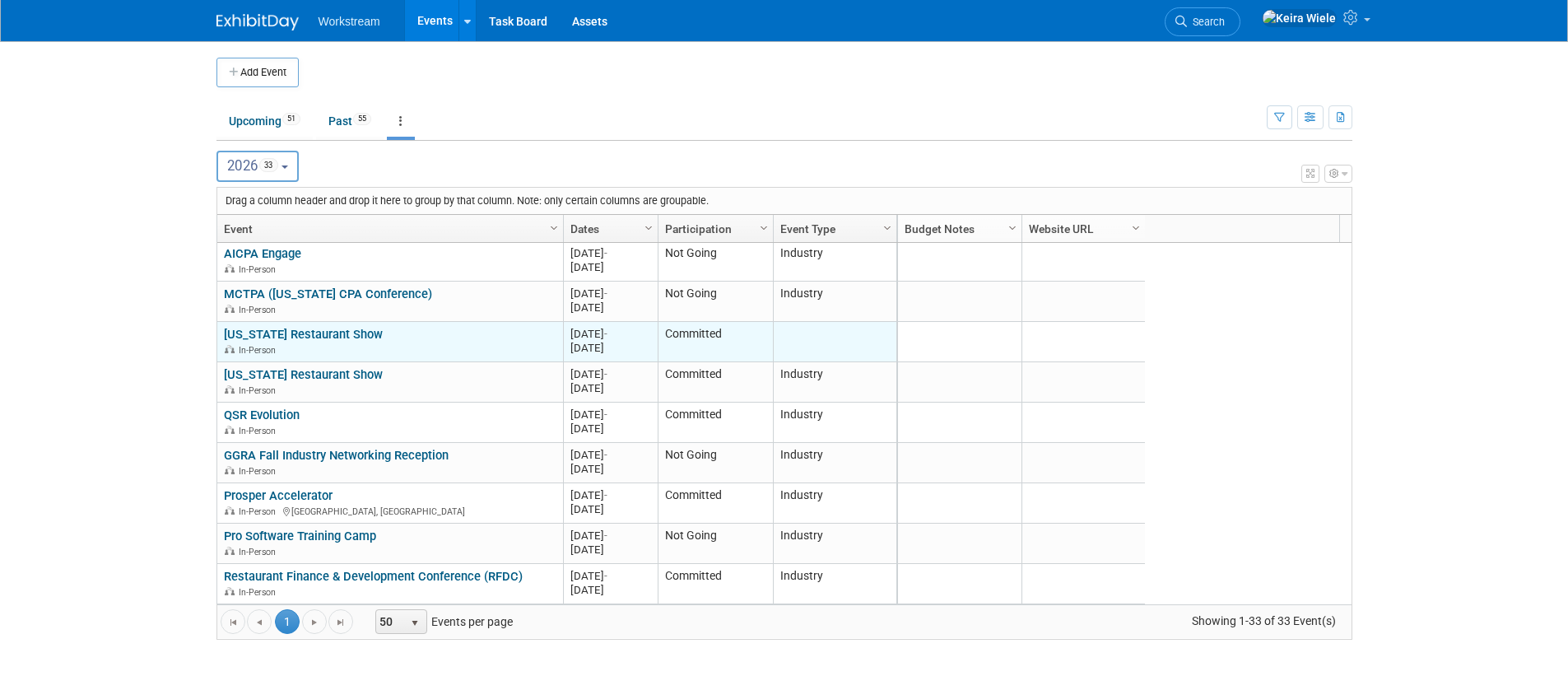
click at [344, 324] on td "Texas Restaurant Show Texas Restaurant Show In-Person" at bounding box center [391, 342] width 346 height 41
click at [338, 330] on link "[US_STATE] Restaurant Show" at bounding box center [303, 334] width 159 height 15
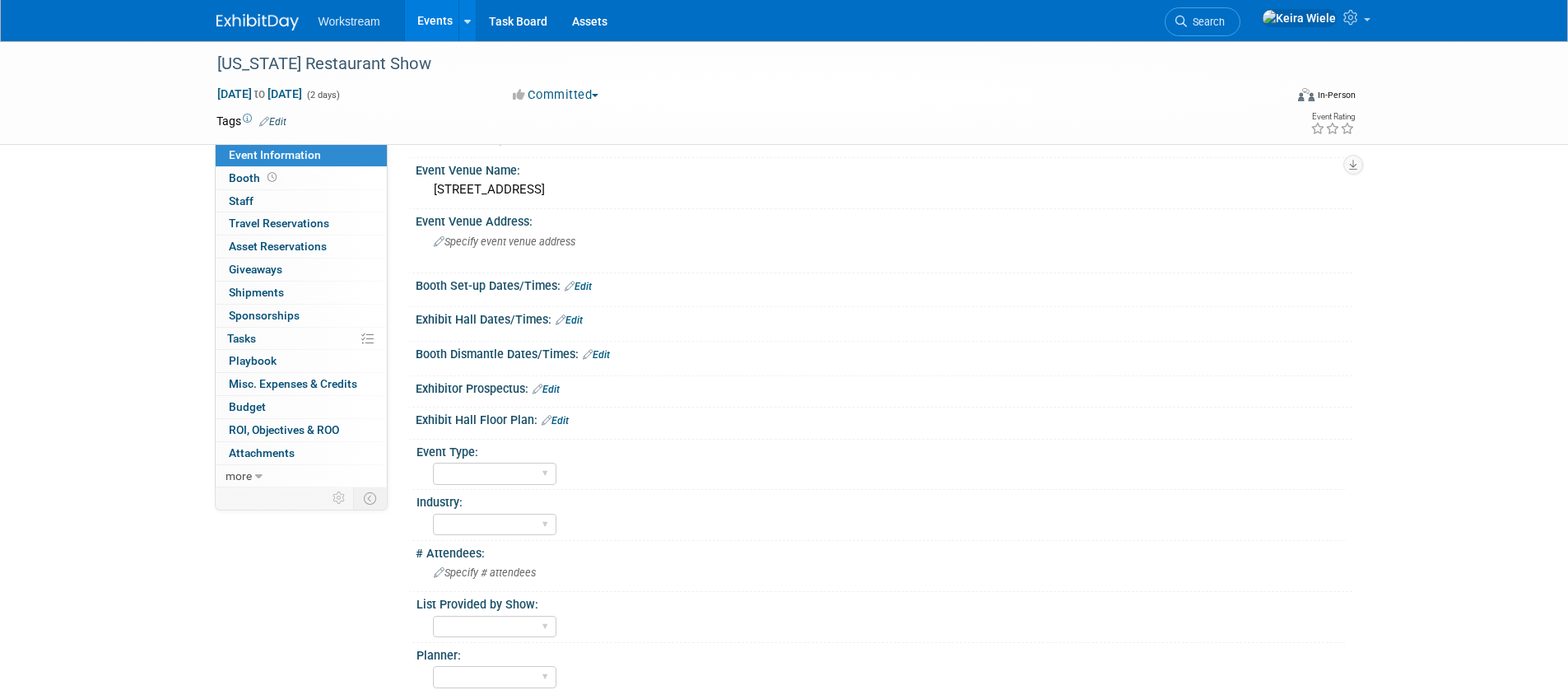
scroll to position [262, 0]
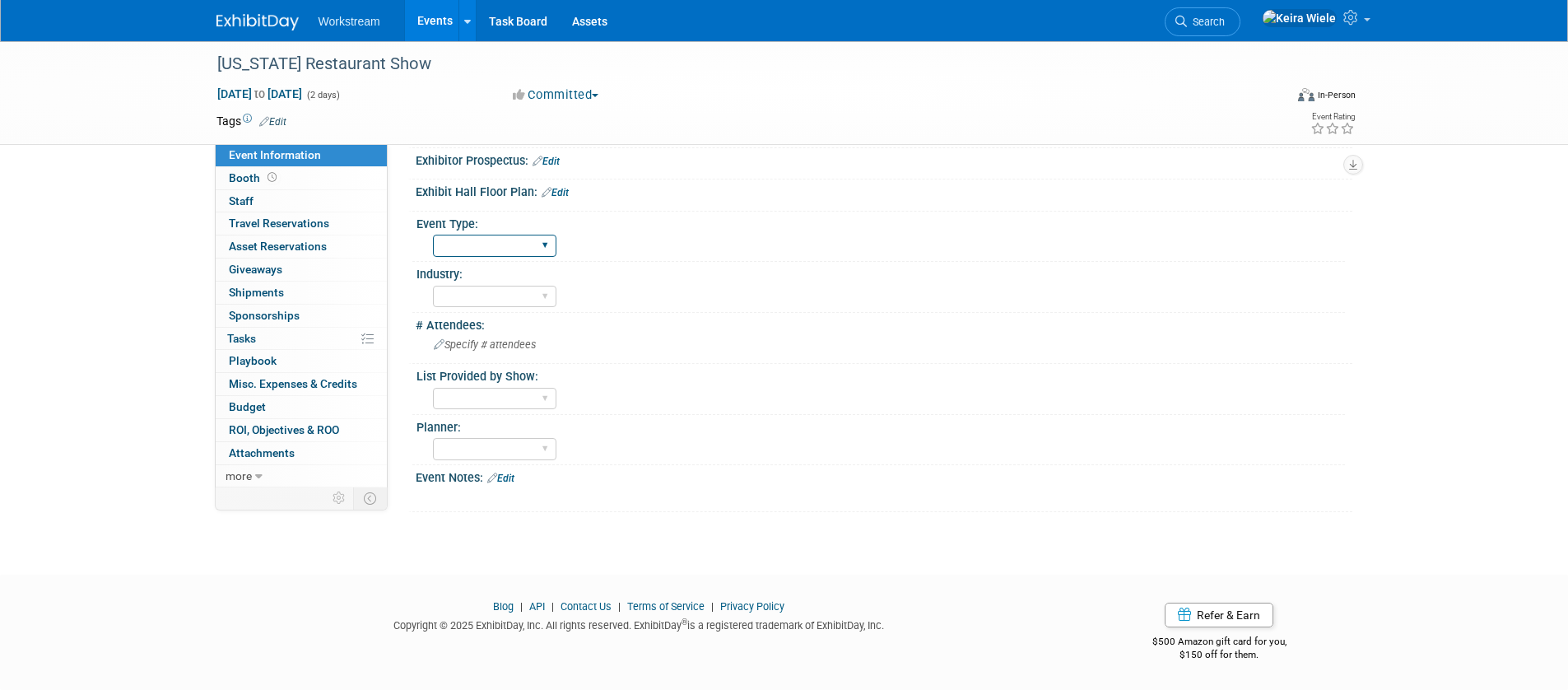
click at [463, 257] on select "Hosted Franchise Association Industry OTC" at bounding box center [495, 246] width 123 height 22
select select "Industry"
click at [433, 235] on select "Hosted Franchise Association Industry OTC" at bounding box center [495, 246] width 123 height 22
click at [433, 24] on link "Events" at bounding box center [435, 20] width 60 height 41
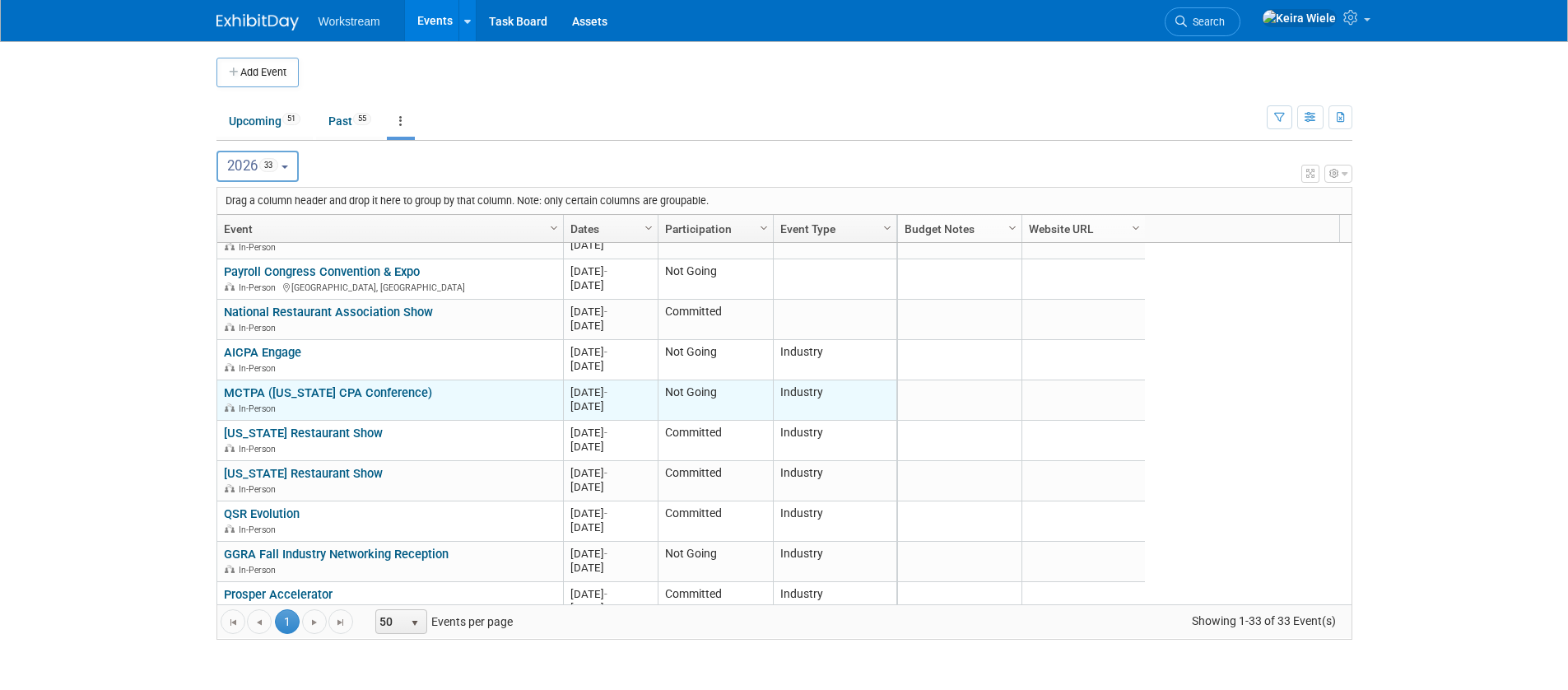
scroll to position [851, 0]
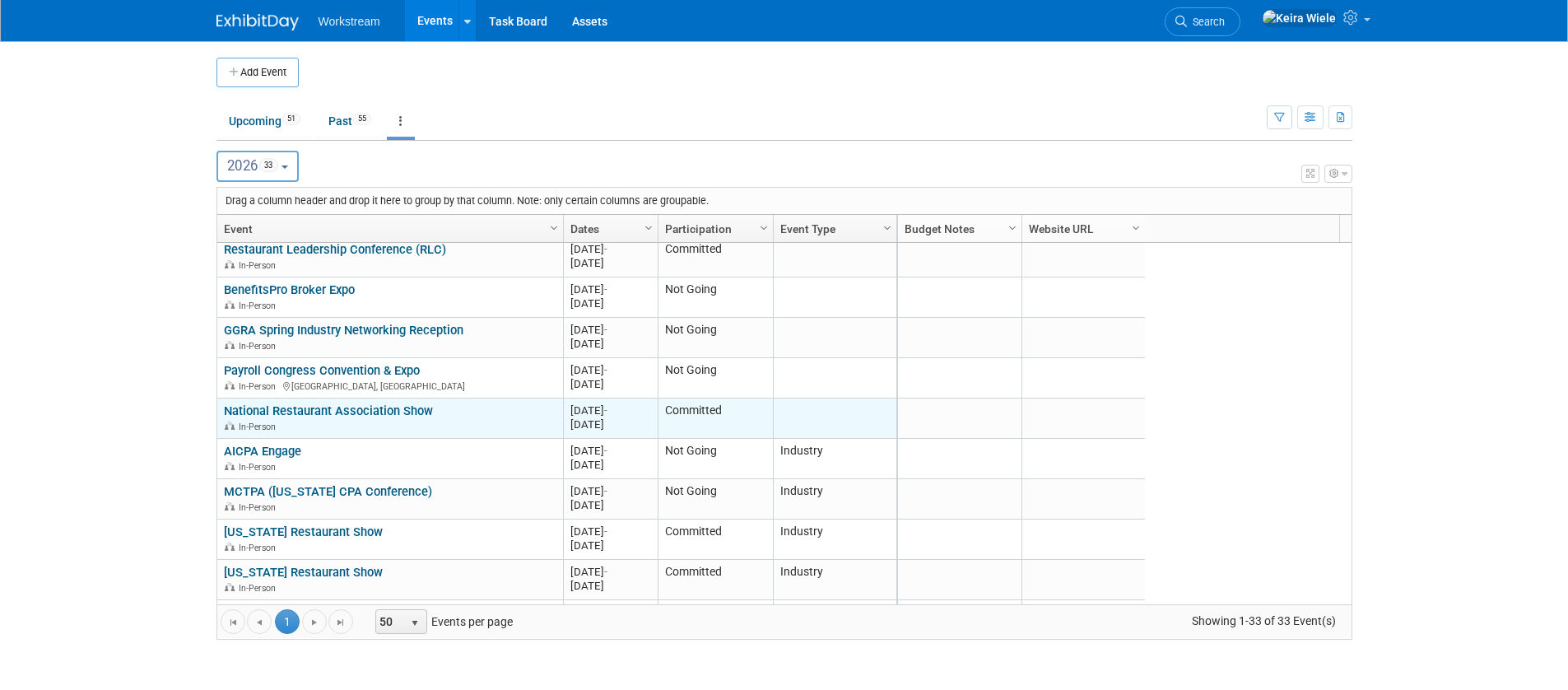
click at [373, 408] on link "National Restaurant Association Show" at bounding box center [328, 411] width 209 height 15
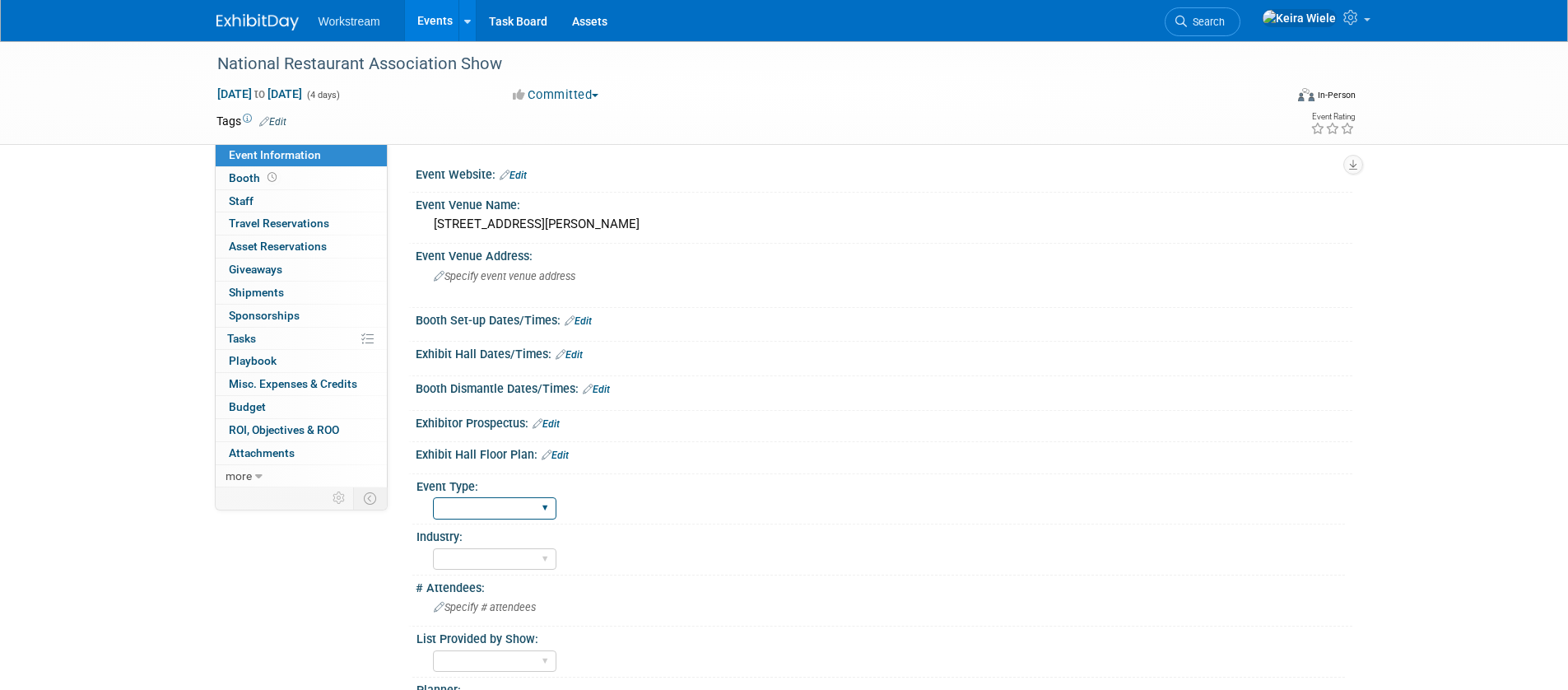
click at [486, 507] on select "Hosted Franchise Association Industry OTC" at bounding box center [495, 508] width 123 height 22
select select "Industry"
click at [433, 497] on select "Hosted Franchise Association Industry OTC" at bounding box center [495, 508] width 123 height 22
click at [436, 32] on link "Events" at bounding box center [435, 20] width 60 height 41
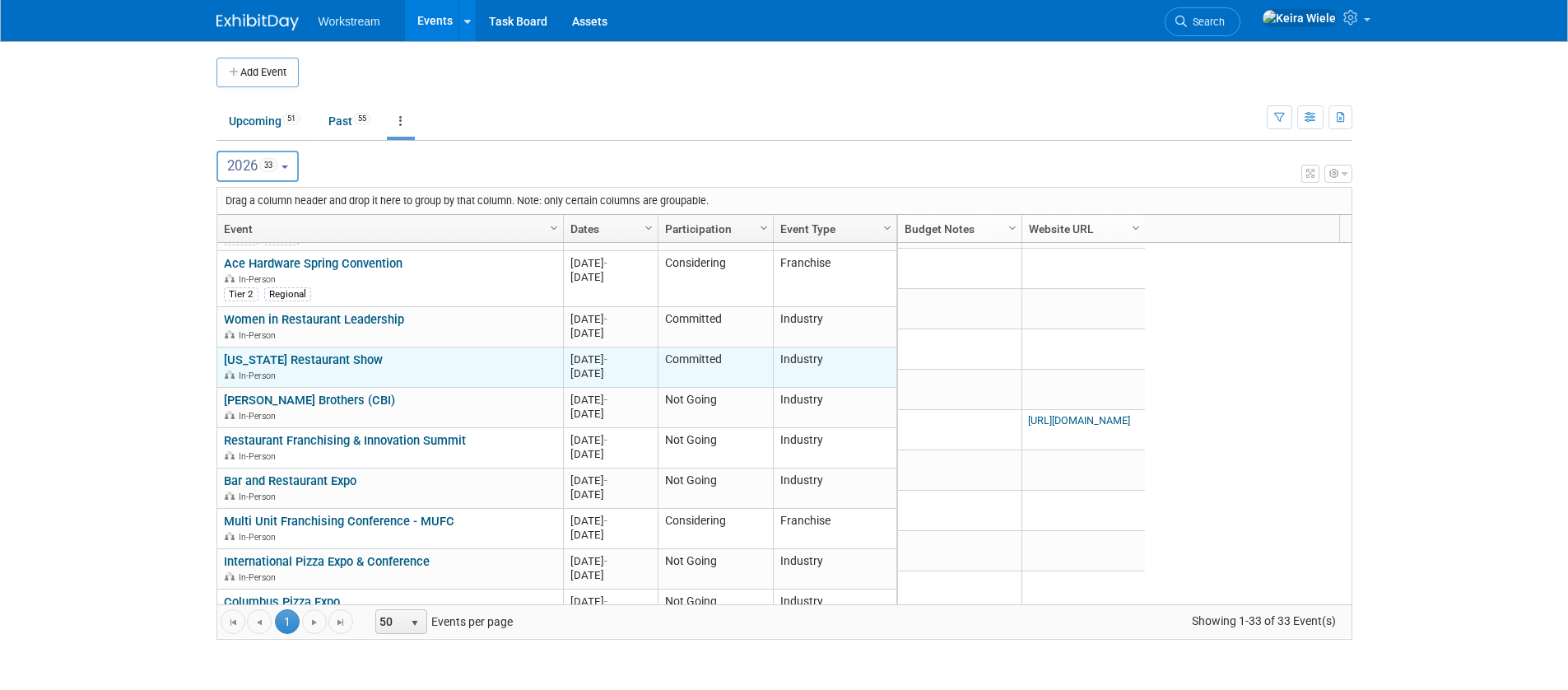
scroll to position [396, 0]
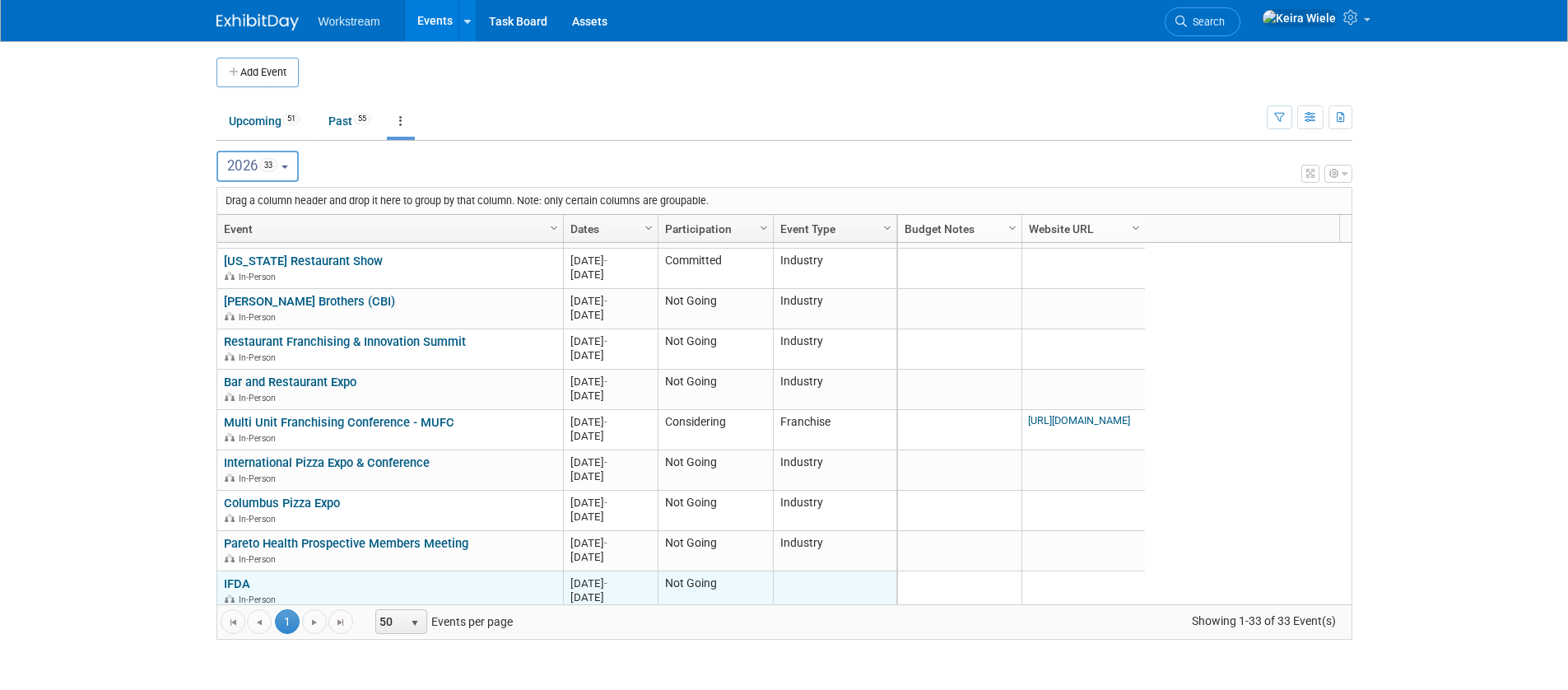
click at [250, 586] on div "IFDA In-Person" at bounding box center [390, 591] width 332 height 29
click at [248, 584] on link "IFDA" at bounding box center [236, 584] width 27 height 15
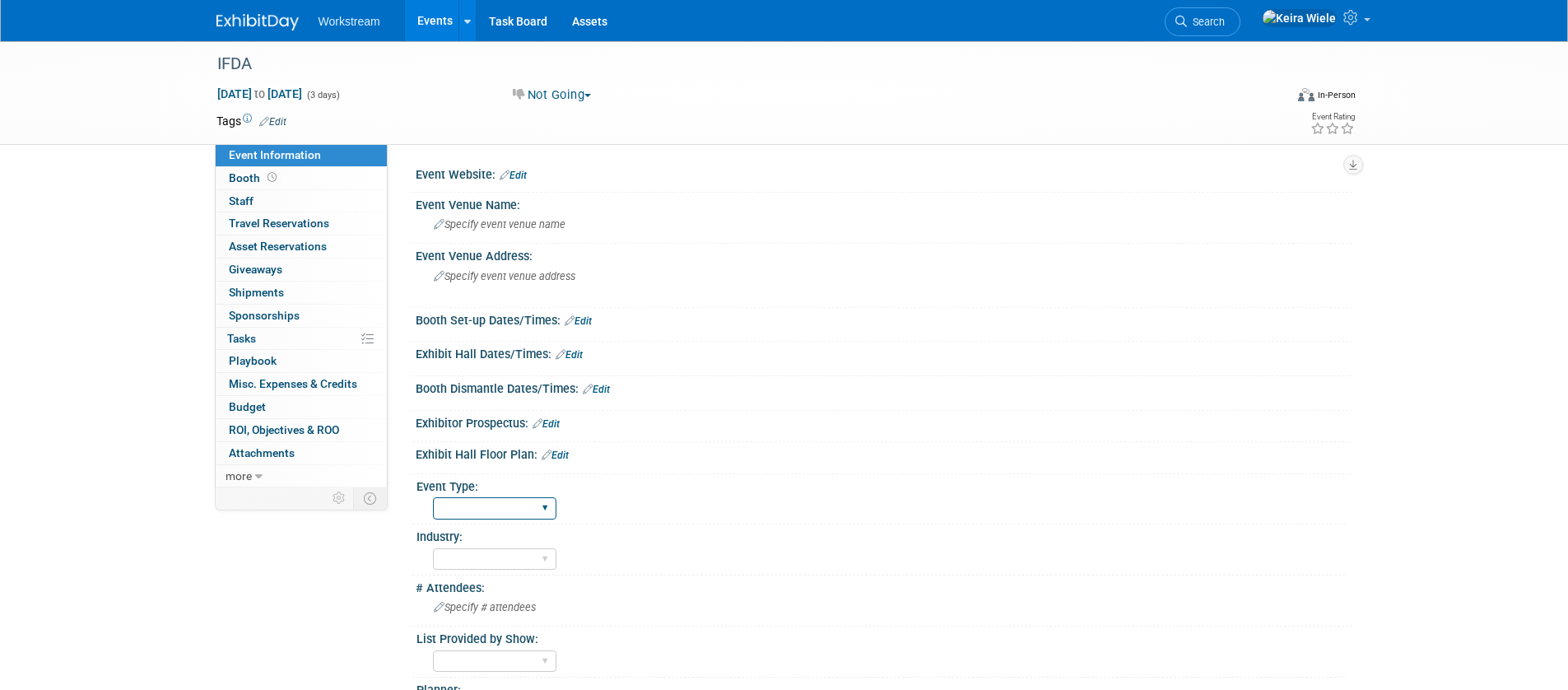
click at [469, 507] on select "Hosted Franchise Association Industry OTC" at bounding box center [495, 508] width 123 height 22
click at [433, 497] on select "Hosted Franchise Association Industry OTC" at bounding box center [495, 508] width 123 height 22
click at [473, 507] on select "Hosted Franchise Association Industry OTC" at bounding box center [495, 508] width 123 height 22
select select "Industry"
click at [433, 497] on select "Hosted Franchise Association Industry OTC" at bounding box center [495, 508] width 123 height 22
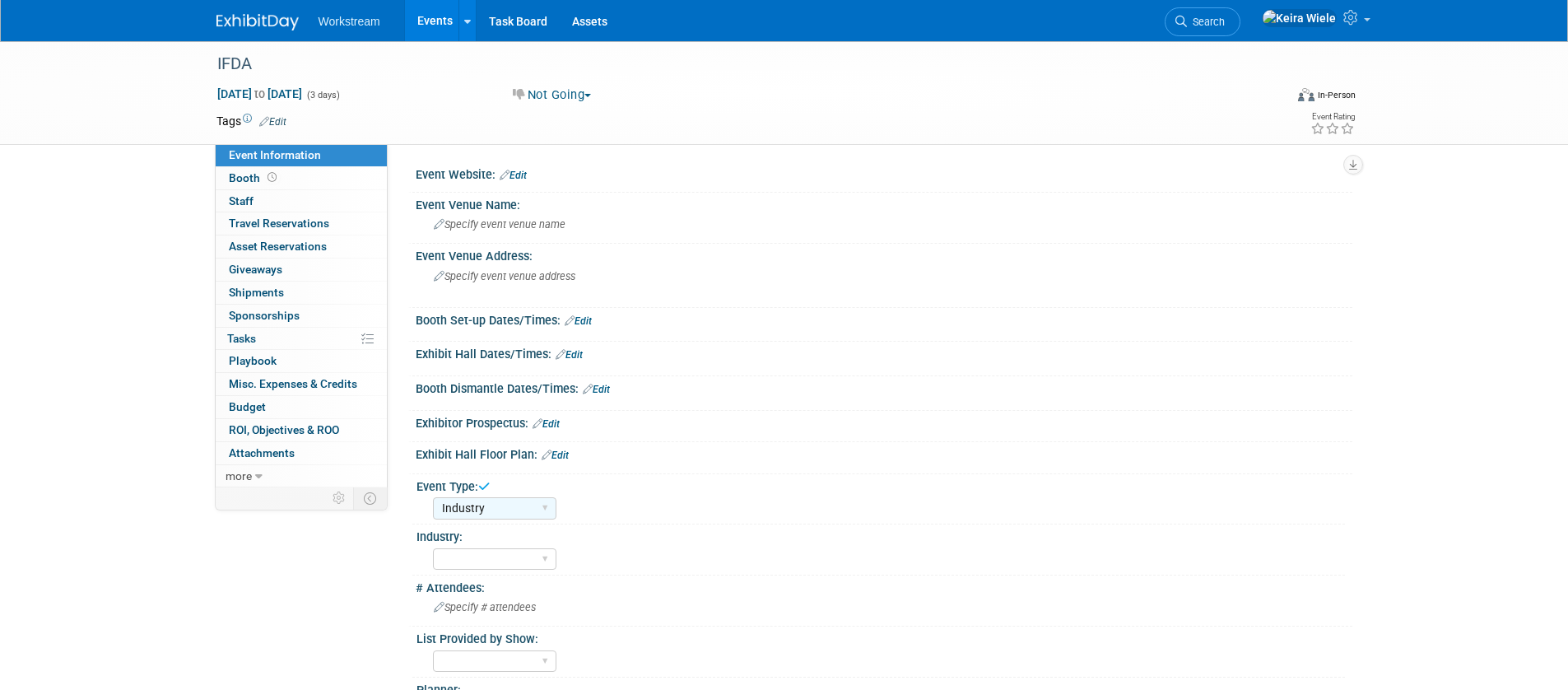
click at [433, 21] on link "Events" at bounding box center [435, 20] width 60 height 41
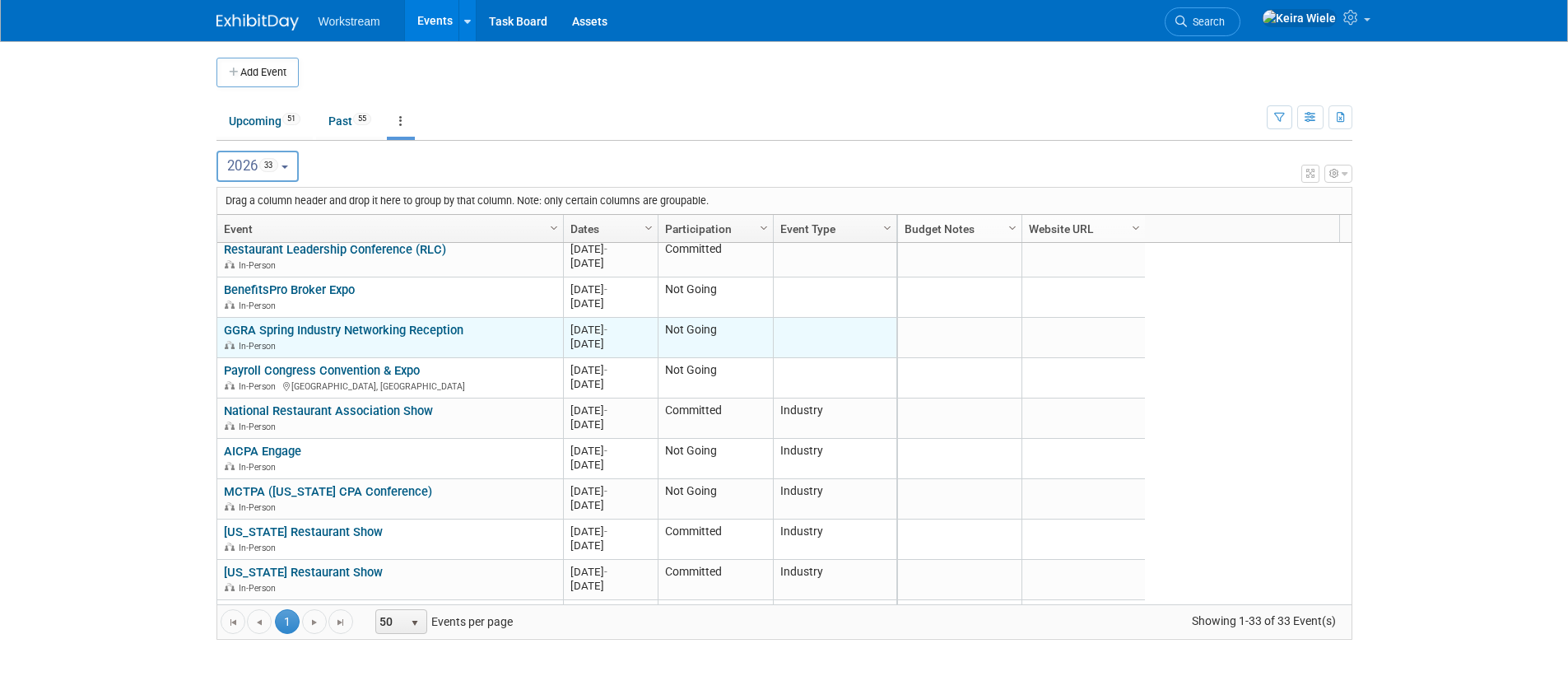
scroll to position [752, 0]
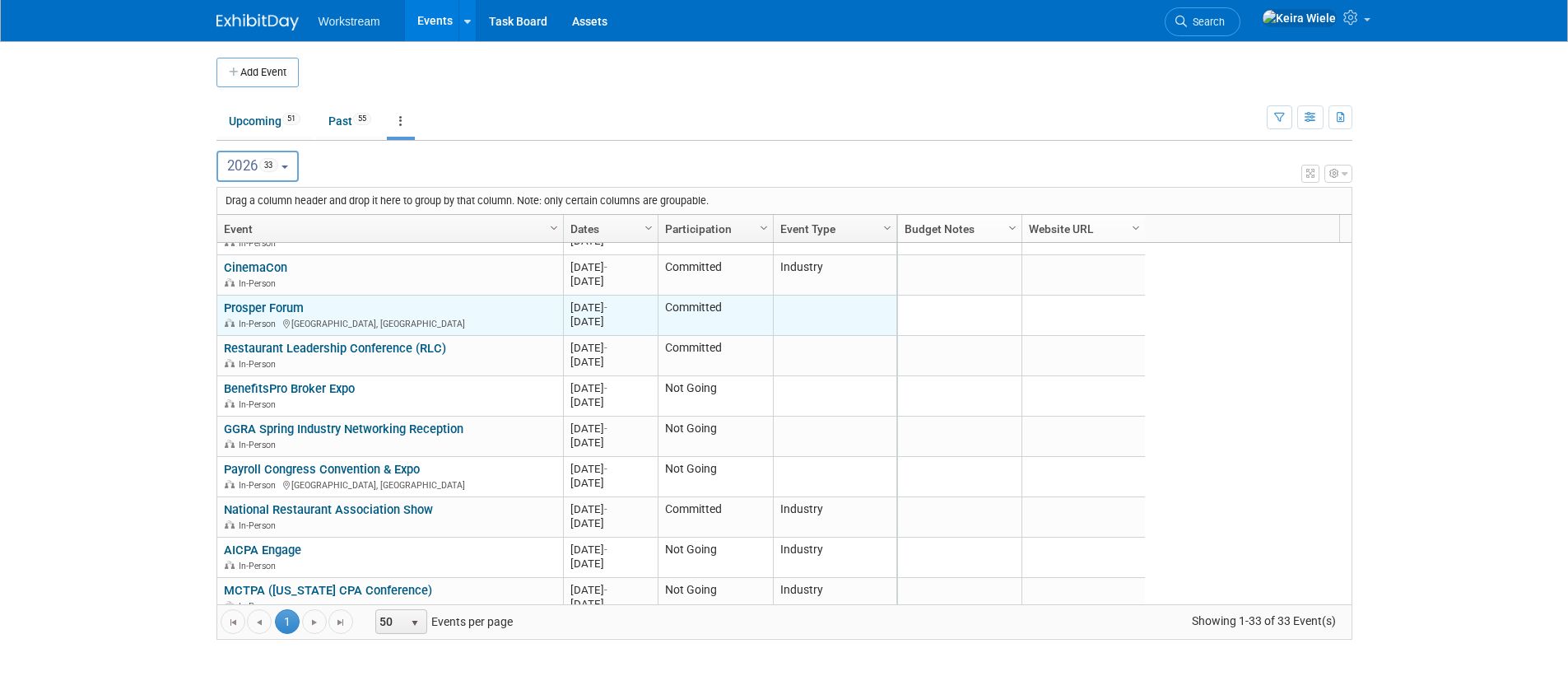
click at [293, 305] on link "Prosper Forum" at bounding box center [263, 307] width 79 height 15
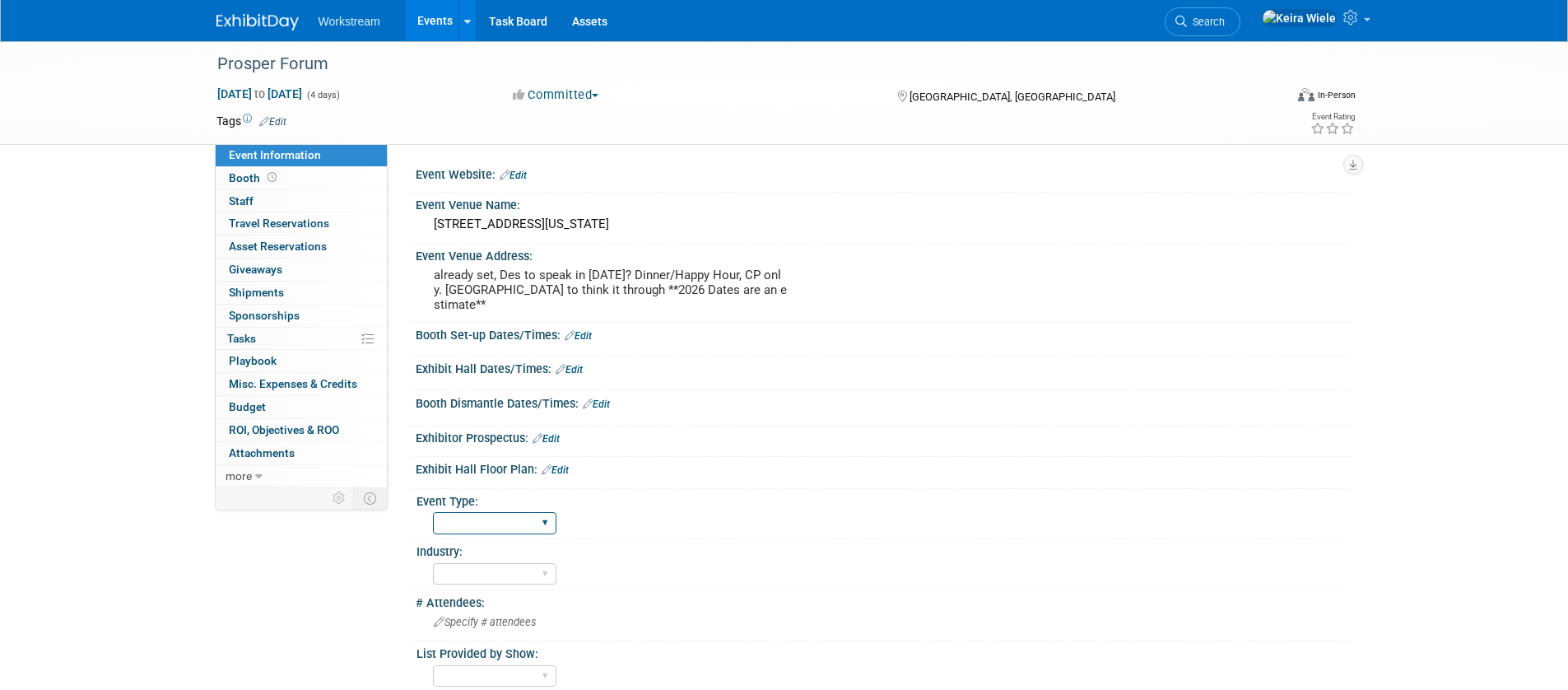
click at [476, 512] on select "Hosted Franchise Association Industry OTC" at bounding box center [495, 523] width 123 height 22
select select "Industry"
click at [433, 512] on select "Hosted Franchise Association Industry OTC" at bounding box center [495, 523] width 123 height 22
click at [439, 22] on link "Events" at bounding box center [435, 20] width 60 height 41
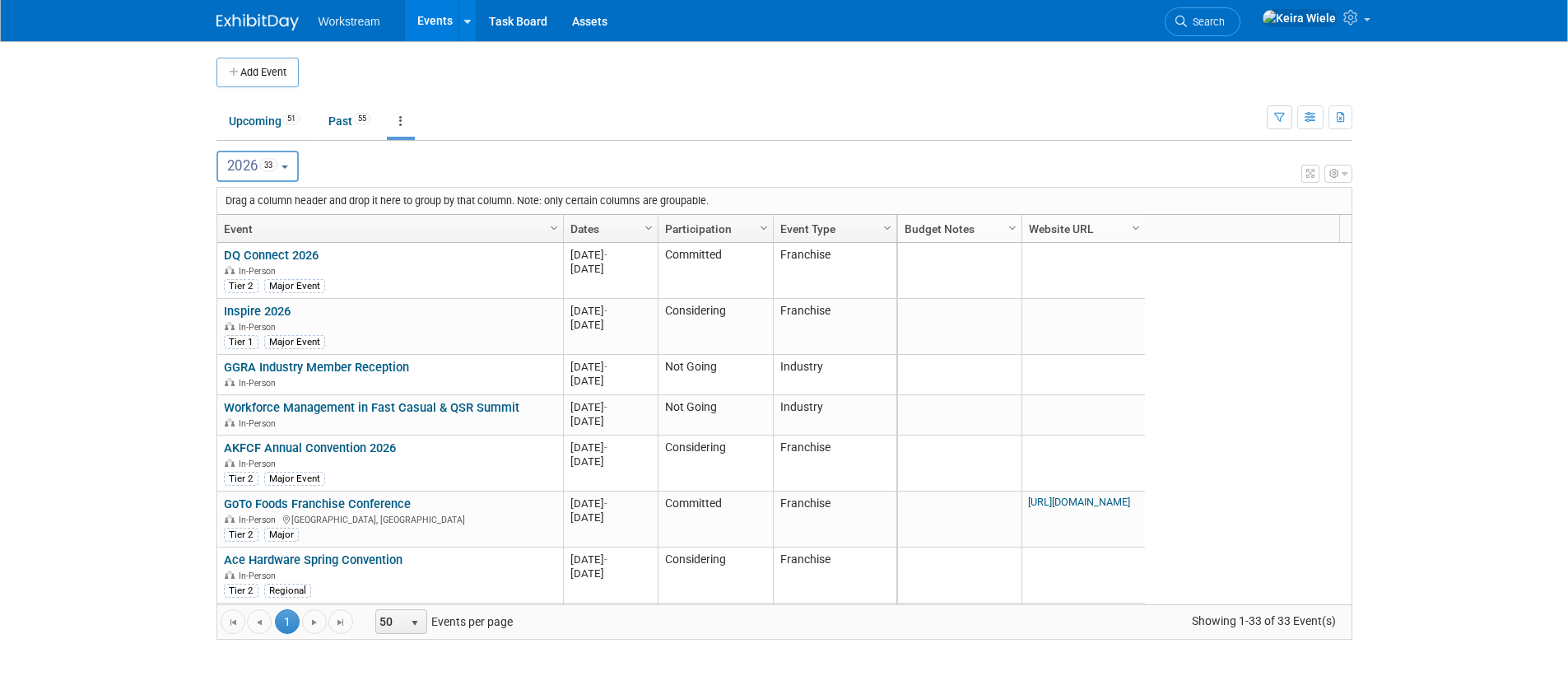
scroll to position [692, 0]
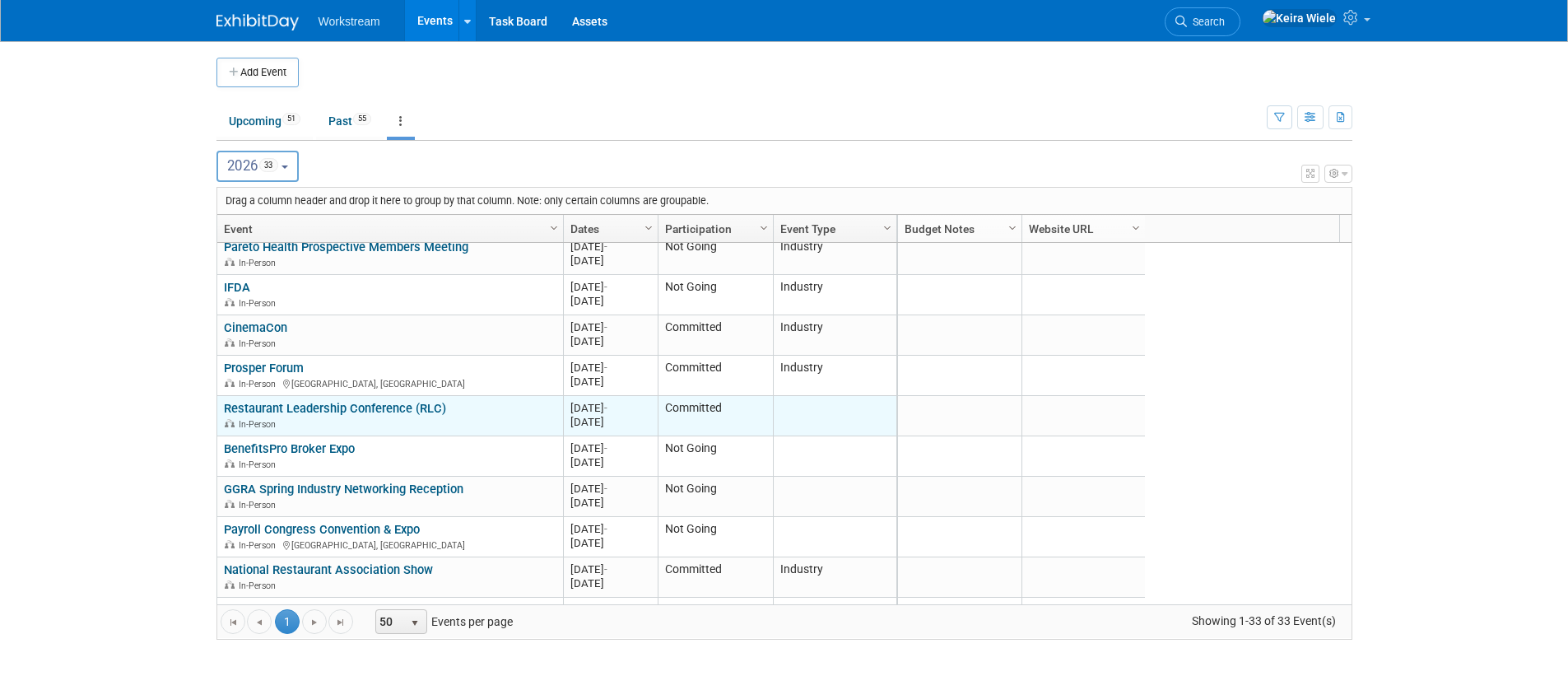
click at [321, 408] on link "Restaurant Leadership Conference (RLC)" at bounding box center [335, 409] width 223 height 15
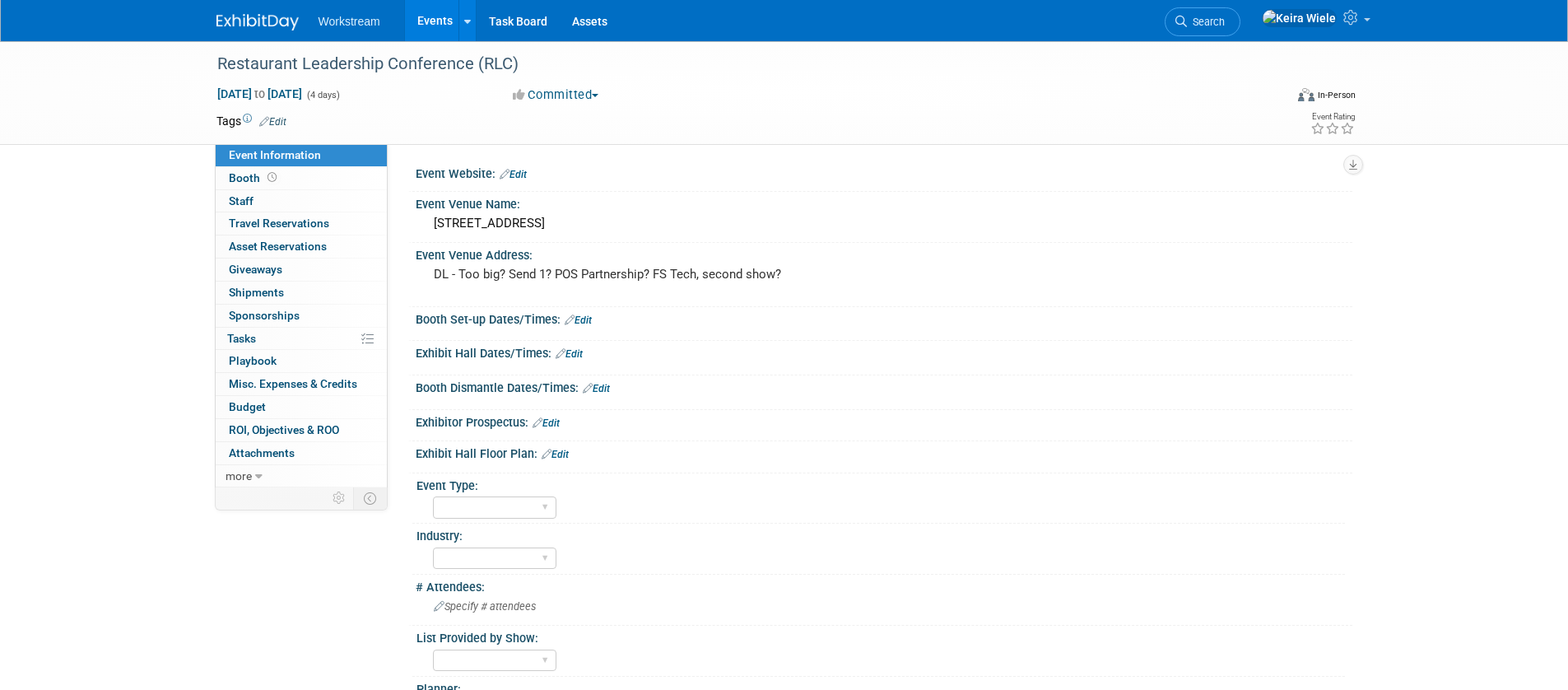
scroll to position [3, 0]
click at [466, 503] on select "Hosted Franchise Association Industry OTC" at bounding box center [495, 505] width 123 height 22
click at [433, 494] on select "Hosted Franchise Association Industry OTC" at bounding box center [495, 505] width 123 height 22
click at [492, 513] on select "Hosted Franchise Association Industry OTC" at bounding box center [495, 505] width 123 height 22
click at [433, 494] on select "Hosted Franchise Association Industry OTC" at bounding box center [495, 505] width 123 height 22
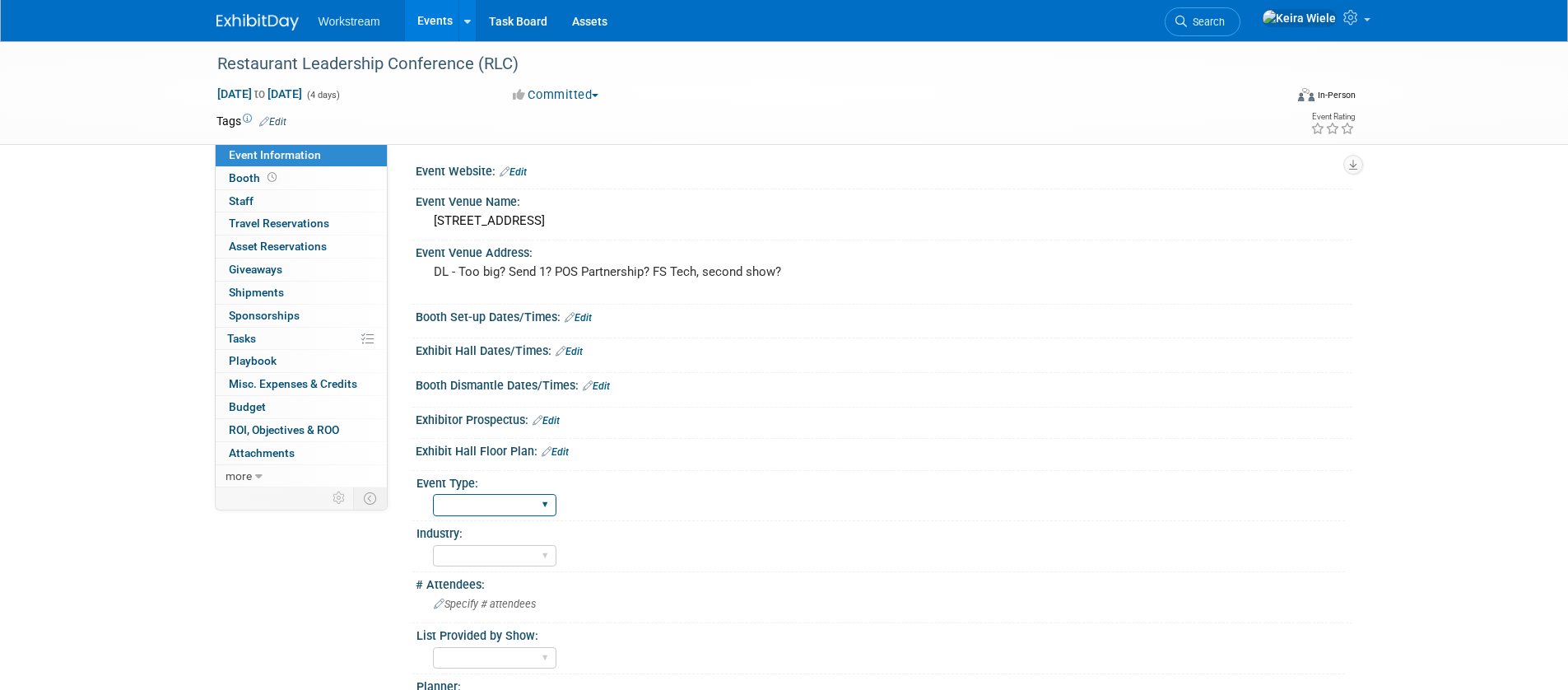
click at [476, 498] on select "Hosted Franchise Association Industry OTC" at bounding box center [495, 505] width 123 height 22
click at [491, 500] on select "Hosted Franchise Association Industry OTC" at bounding box center [495, 505] width 123 height 22
click at [529, 498] on select "Hosted Franchise Association Industry OTC" at bounding box center [495, 505] width 123 height 22
click at [433, 494] on select "Hosted Franchise Association Industry OTC" at bounding box center [495, 505] width 123 height 22
select select "Industry"
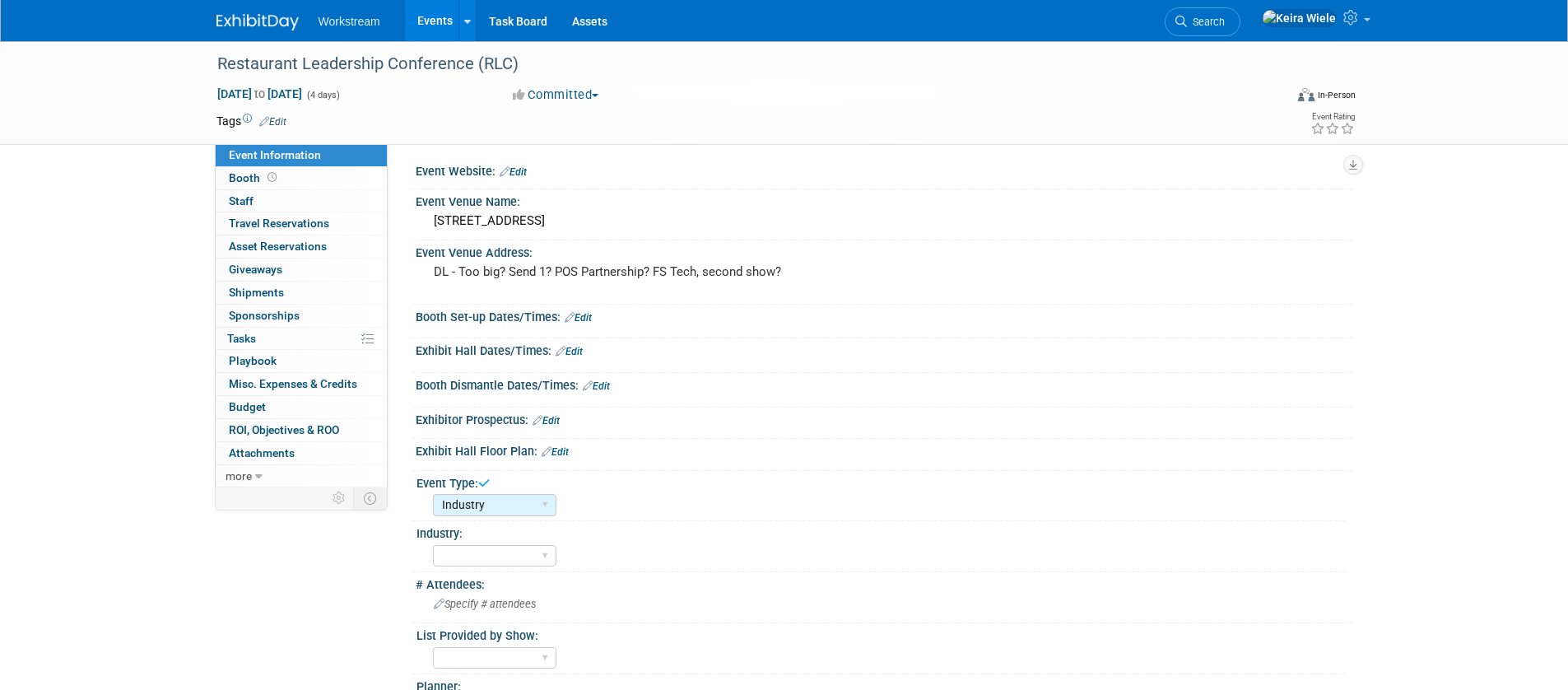
click at [423, 21] on link "Events" at bounding box center [435, 20] width 60 height 41
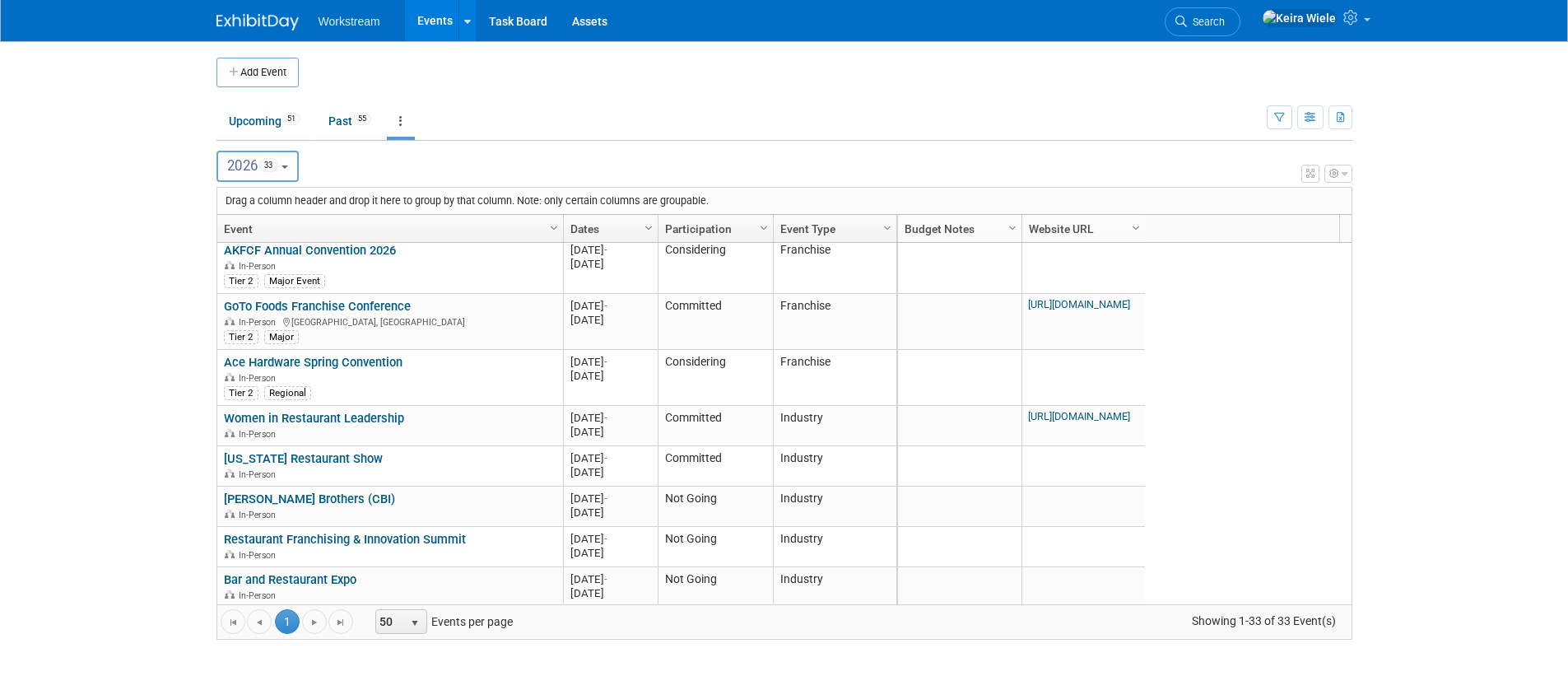
scroll to position [594, 0]
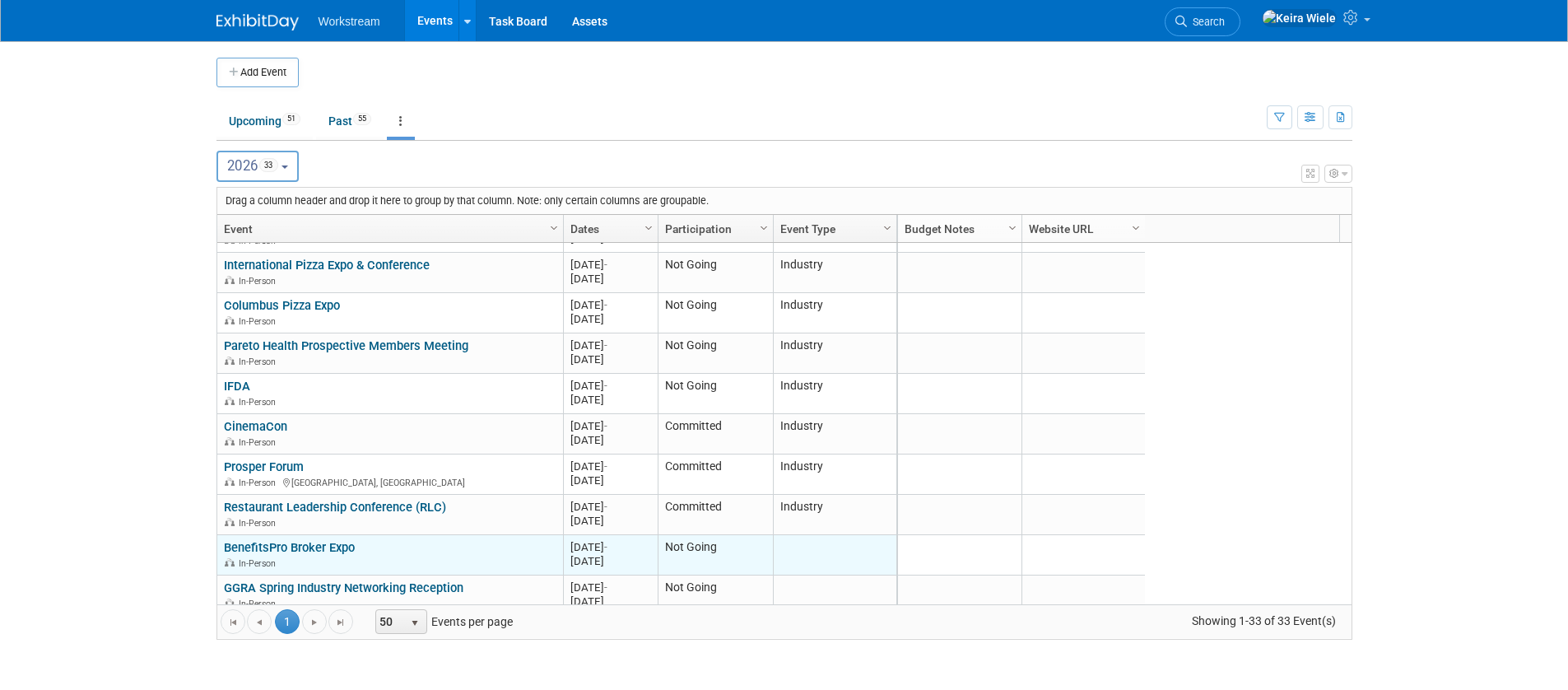
click at [331, 546] on link "BenefitsPro Broker Expo" at bounding box center [289, 548] width 131 height 15
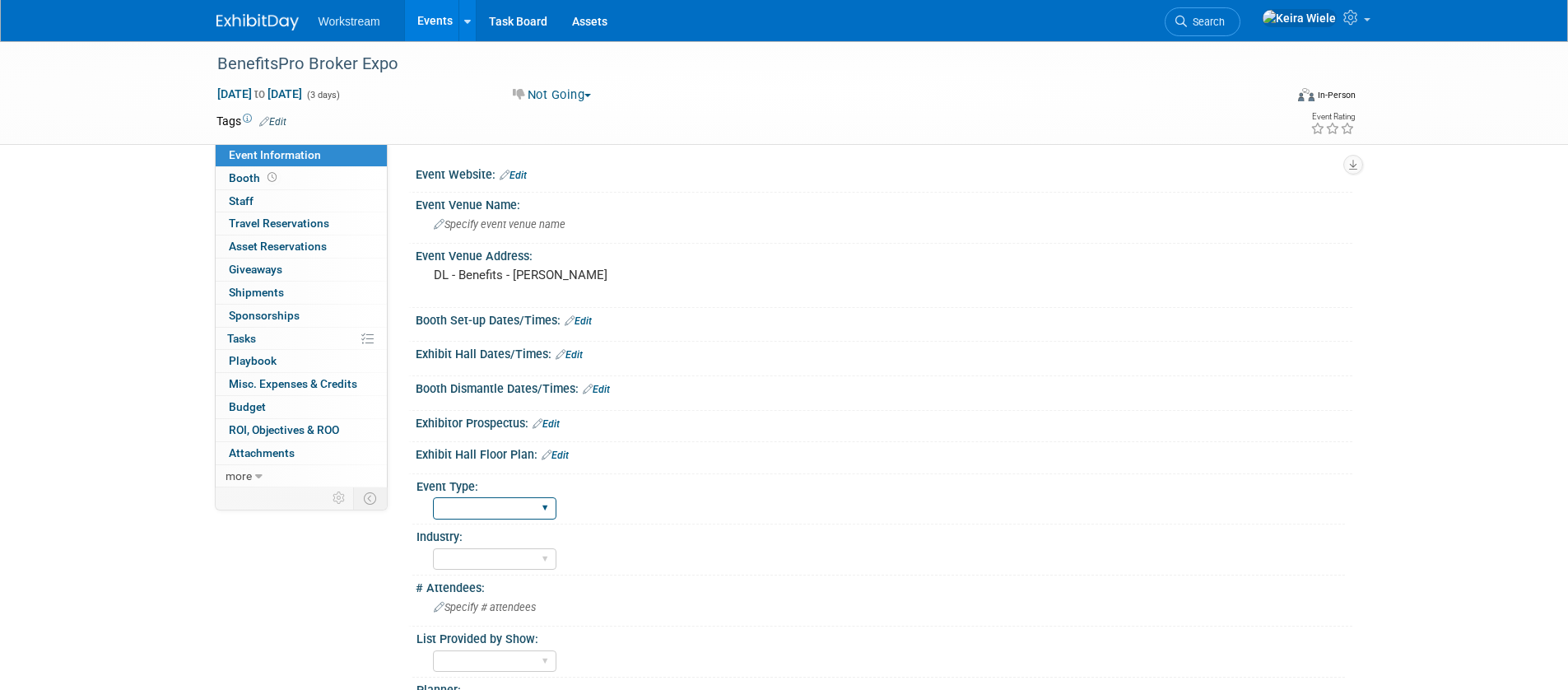
click at [481, 518] on select "Hosted Franchise Association Industry OTC" at bounding box center [495, 508] width 123 height 22
select select "Industry"
click at [433, 497] on select "Hosted Franchise Association Industry OTC" at bounding box center [495, 508] width 123 height 22
click at [438, 26] on link "Events" at bounding box center [435, 20] width 60 height 41
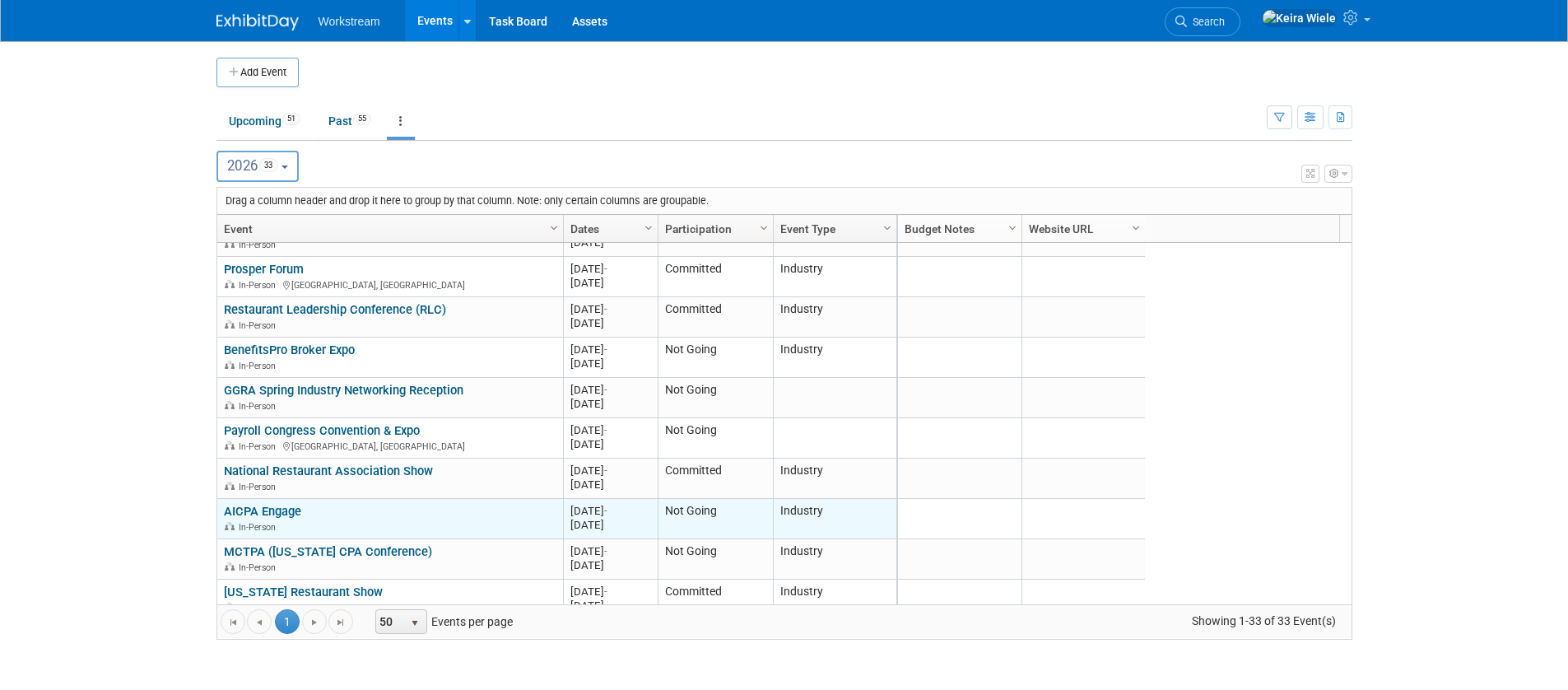
scroll to position [890, 0]
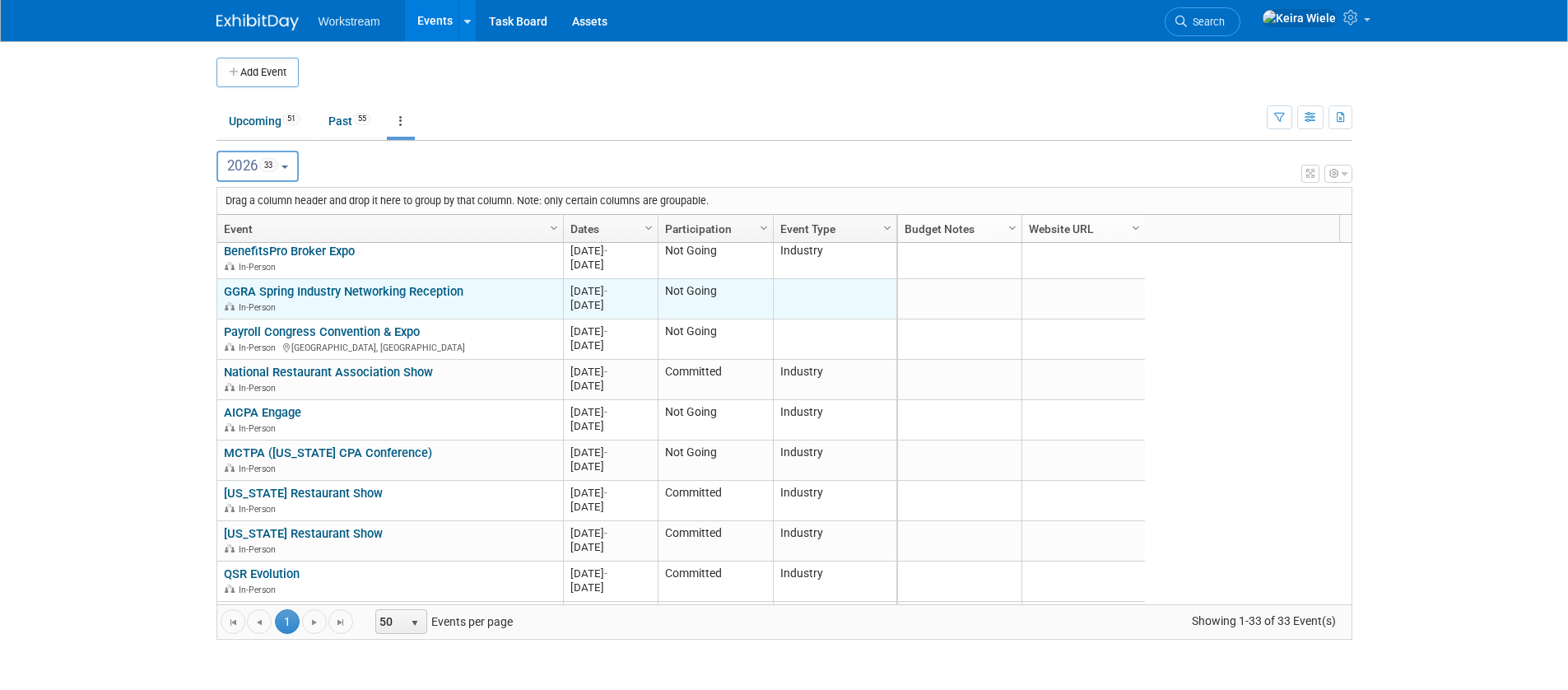
click at [351, 294] on link "GGRA Spring Industry Networking Reception" at bounding box center [343, 291] width 239 height 15
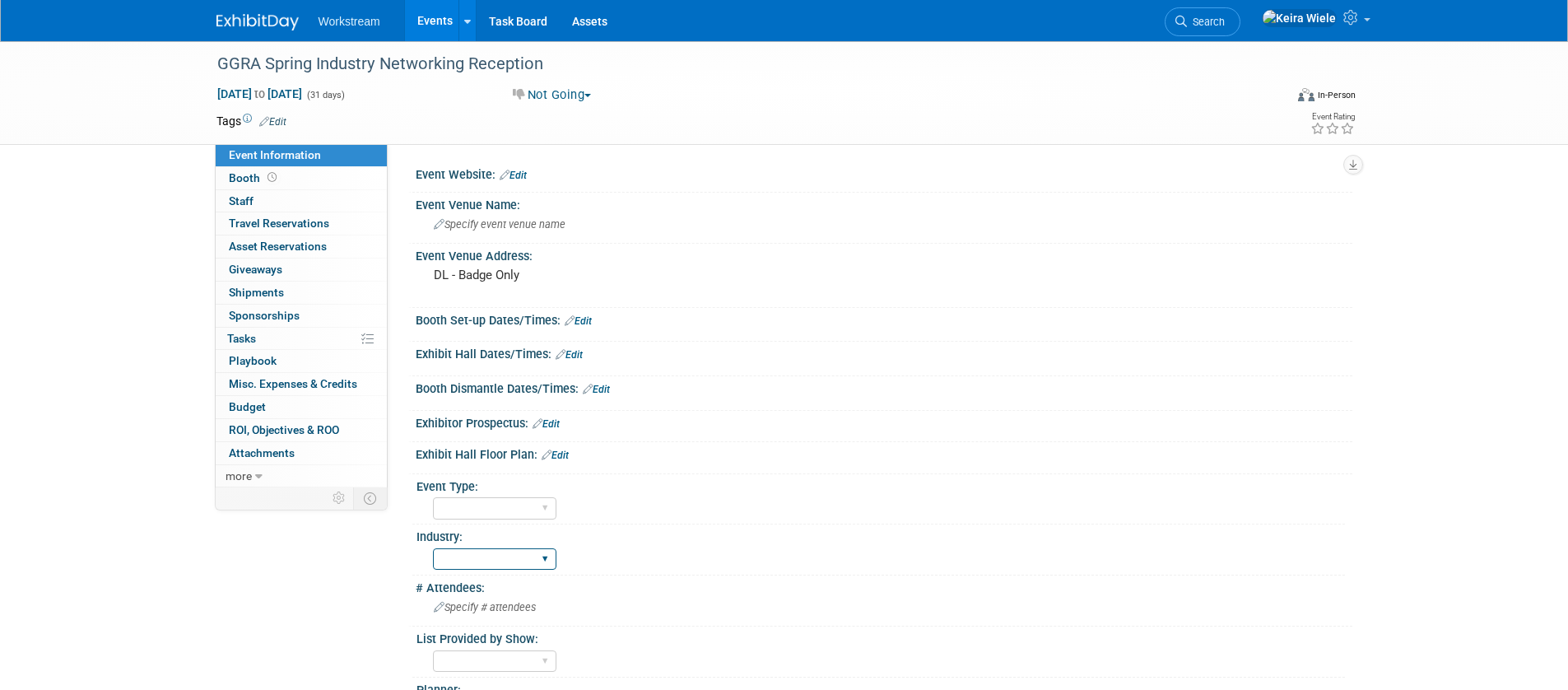
click at [502, 550] on select "Accounting Broker/Benefits Restaurant Healthcare Hospitality Misc/Other" at bounding box center [495, 560] width 123 height 22
click at [509, 512] on select "Hosted Franchise Association Industry OTC" at bounding box center [495, 508] width 123 height 22
select select "Industry"
click at [433, 497] on select "Hosted Franchise Association Industry OTC" at bounding box center [495, 508] width 123 height 22
click at [439, 44] on div at bounding box center [741, 48] width 1060 height 14
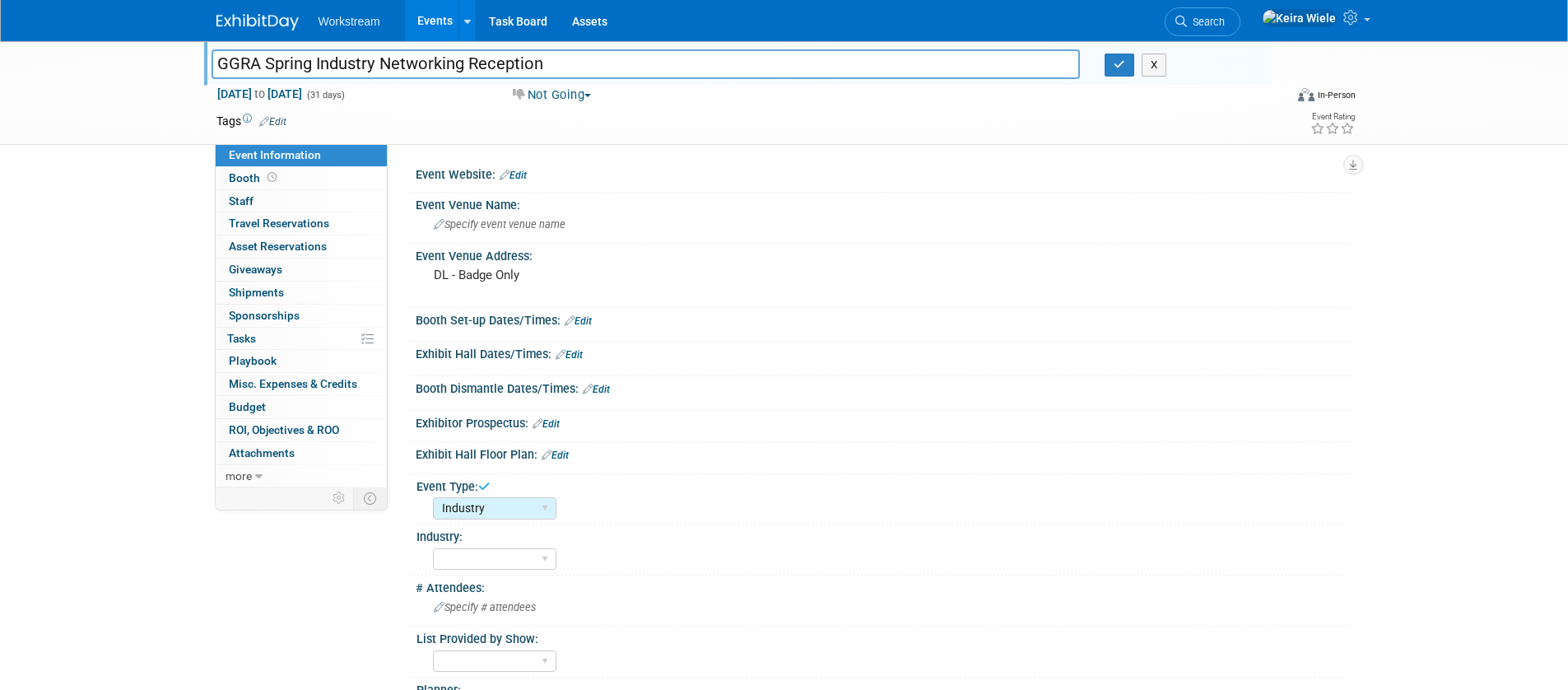
click at [434, 32] on link "Events" at bounding box center [435, 20] width 60 height 41
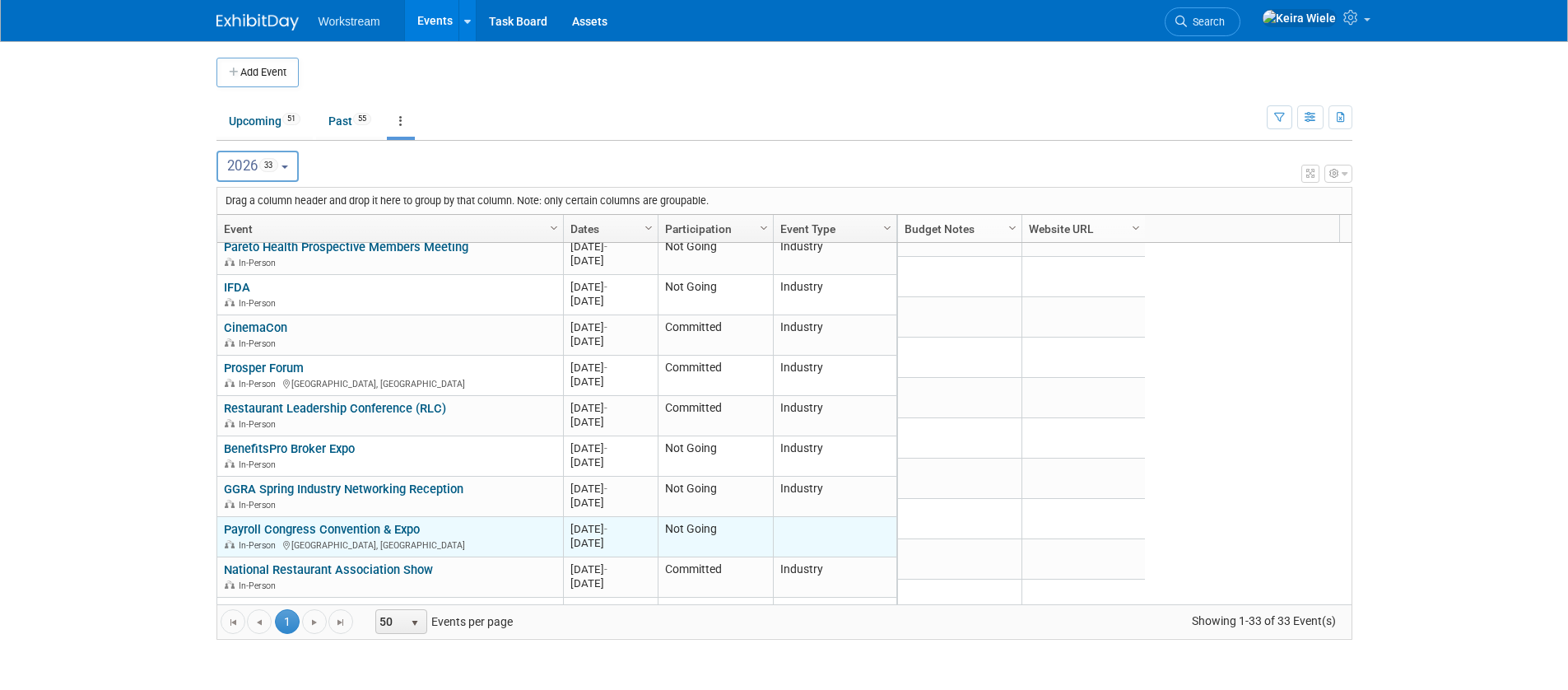
scroll to position [790, 0]
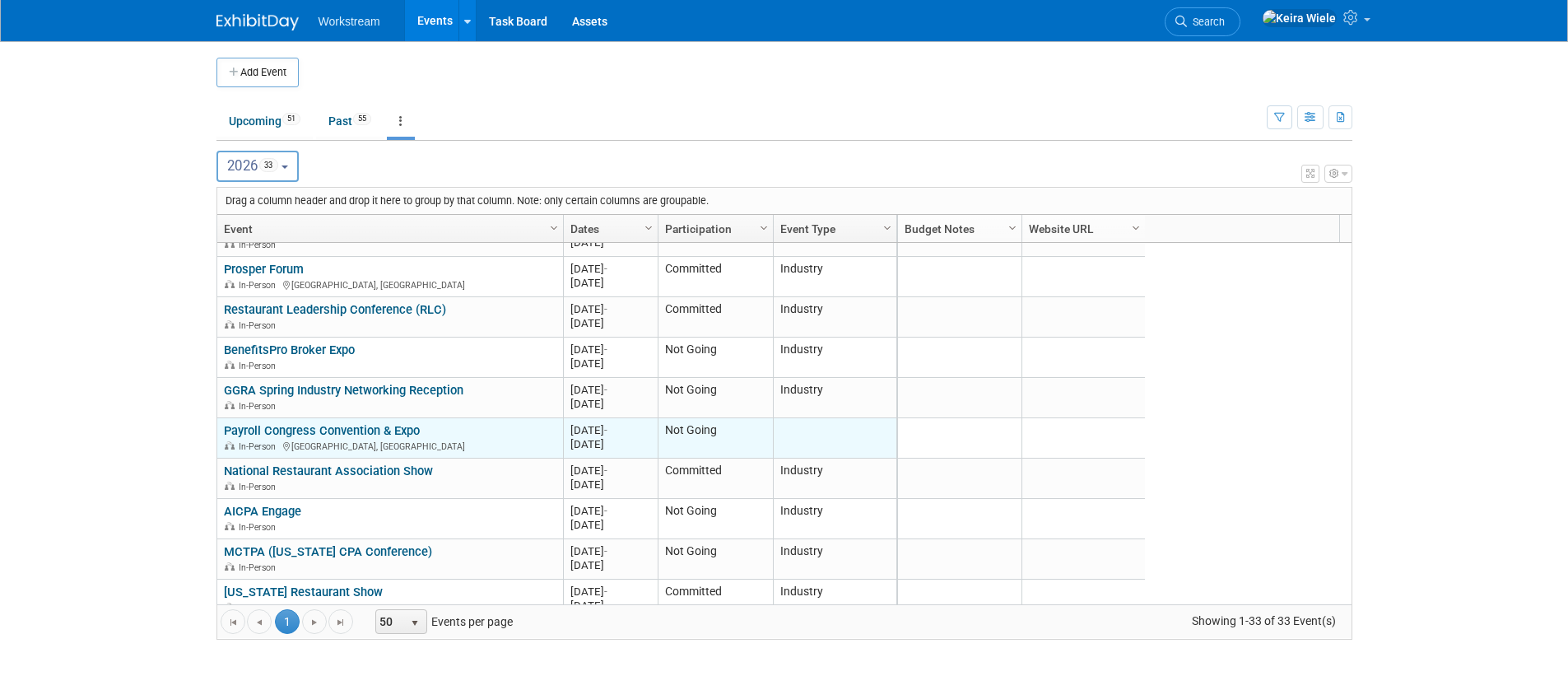
click at [374, 442] on div "In-Person [GEOGRAPHIC_DATA], [GEOGRAPHIC_DATA]" at bounding box center [390, 446] width 332 height 14
click at [379, 432] on link "Payroll Congress Convention & Expo" at bounding box center [321, 431] width 196 height 15
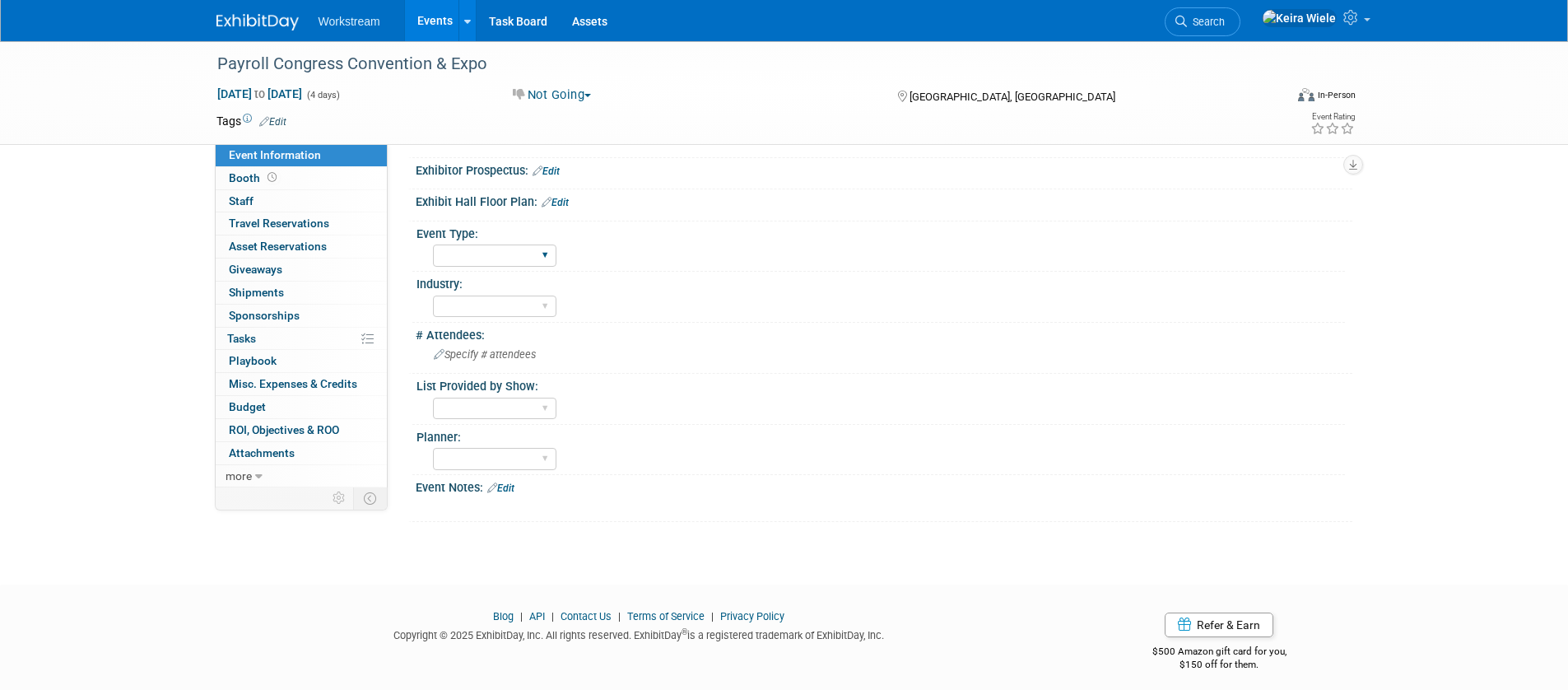
scroll to position [262, 0]
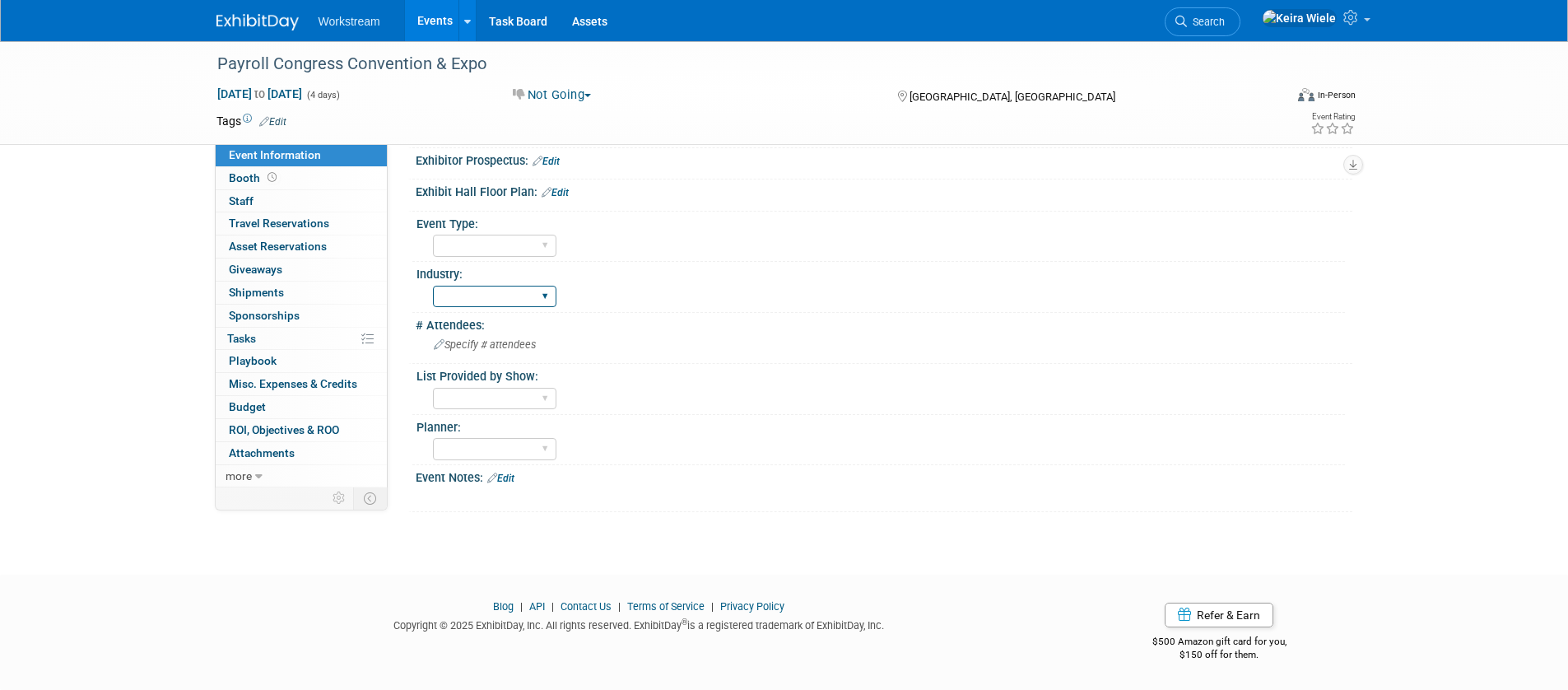
click at [479, 294] on select "Accounting Broker/Benefits Restaurant Healthcare Hospitality Misc/Other" at bounding box center [495, 297] width 123 height 22
click at [496, 253] on select "Hosted Franchise Association Industry OTC" at bounding box center [495, 246] width 123 height 22
select select "Industry"
click at [433, 235] on select "Hosted Franchise Association Industry OTC" at bounding box center [495, 246] width 123 height 22
click at [612, 313] on div "# Attendees:" at bounding box center [883, 323] width 937 height 21
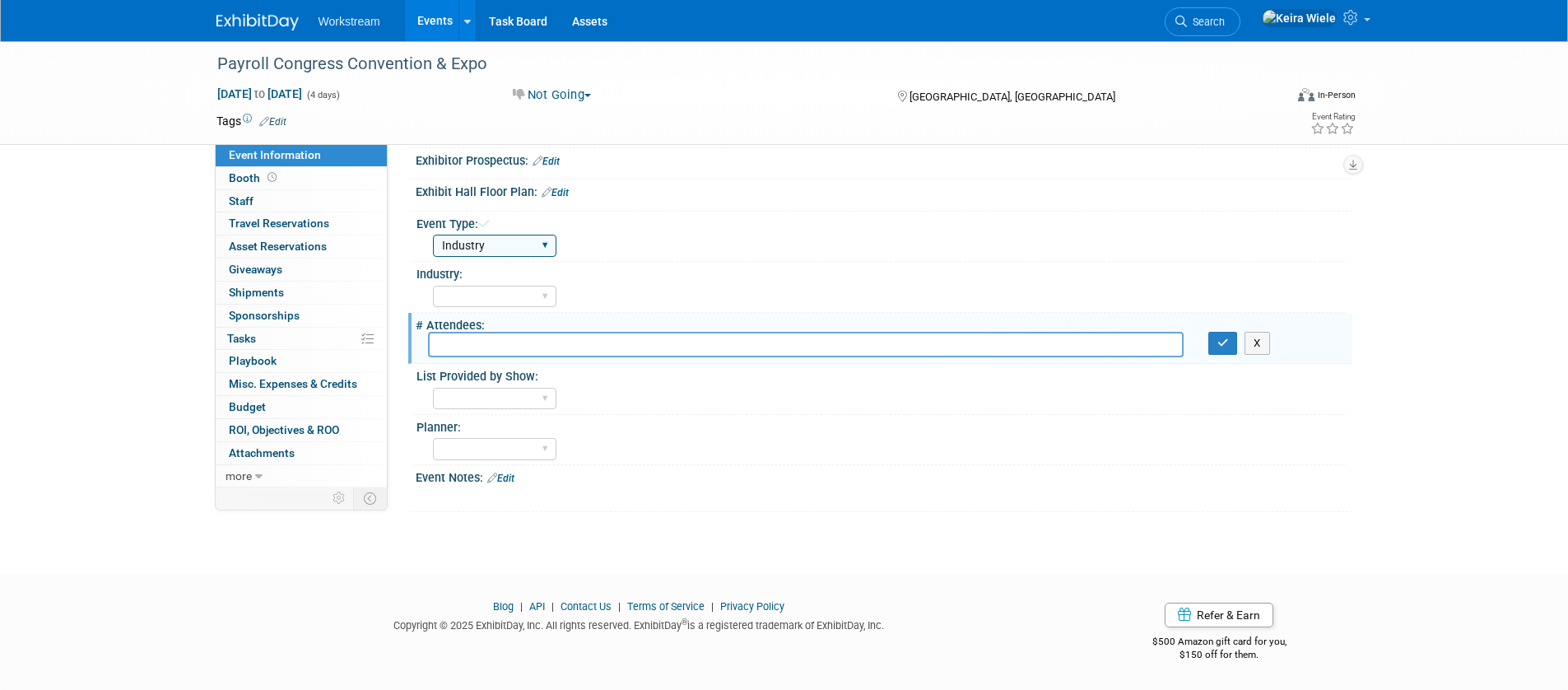
click at [512, 250] on select "Hosted Franchise Association Industry OTC" at bounding box center [495, 246] width 123 height 22
click at [433, 16] on link "Events" at bounding box center [435, 20] width 60 height 41
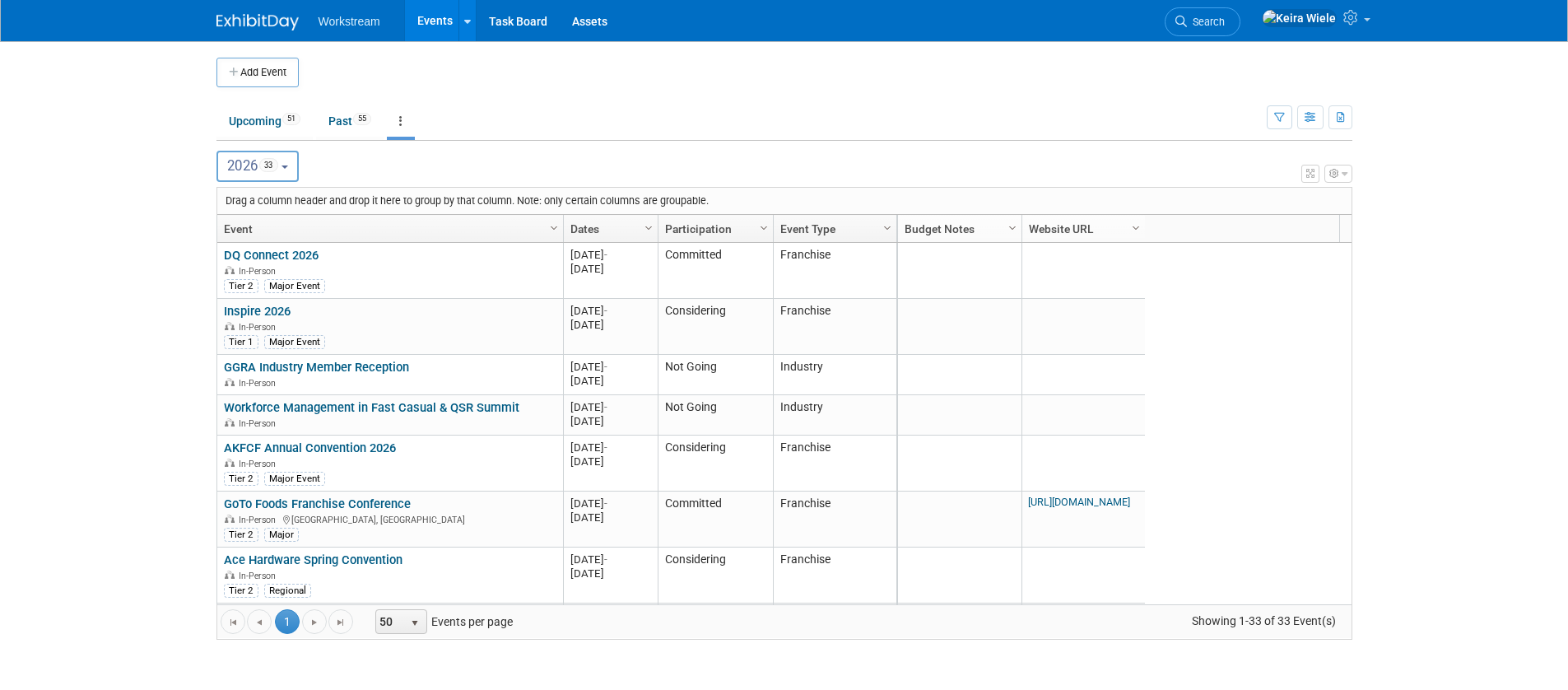
click at [115, 286] on body "Workstream Events Add Event Bulk Upload Events Shareable Event Boards Recently …" at bounding box center [784, 345] width 1568 height 690
click at [1275, 121] on icon "button" at bounding box center [1280, 118] width 11 height 11
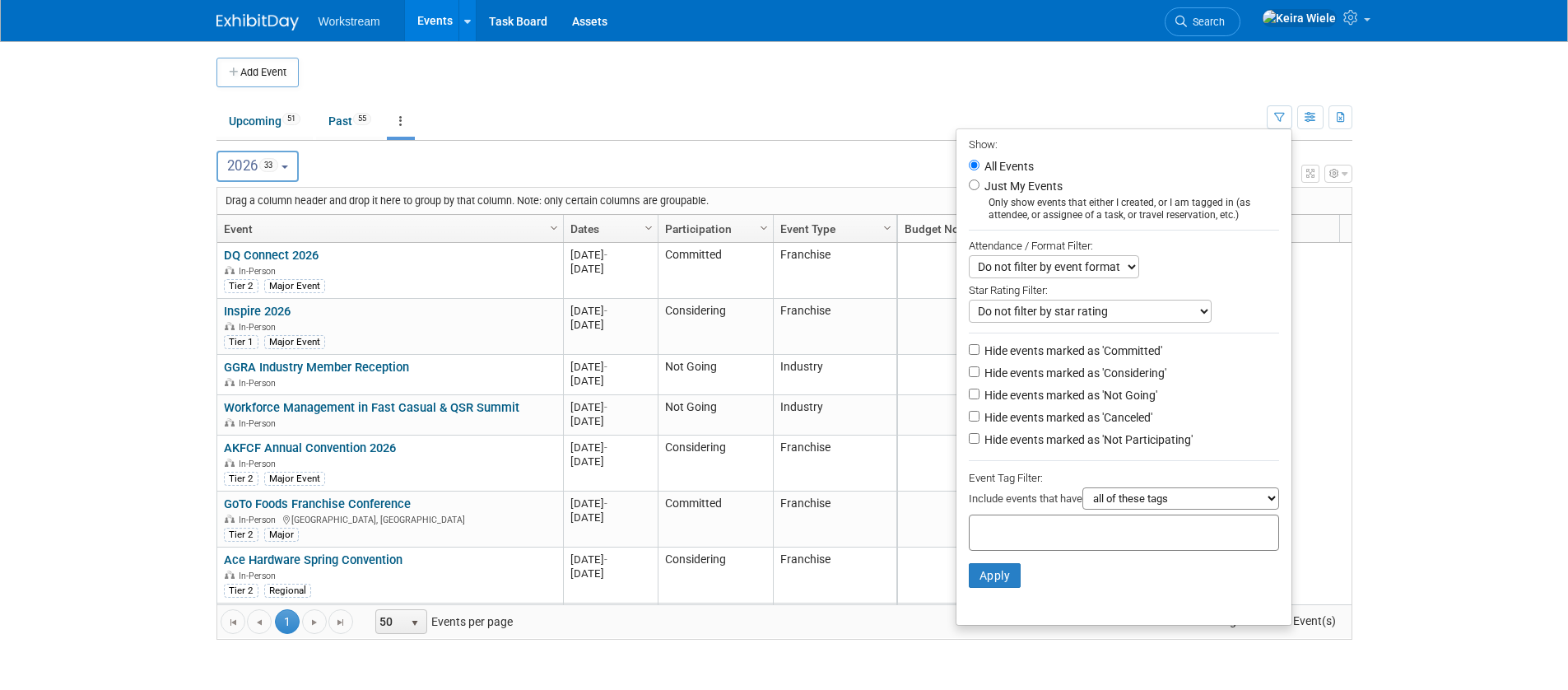
click at [1045, 397] on label "Hide events marked as 'Not Going'" at bounding box center [1069, 395] width 176 height 17
click at [980, 397] on input "Hide events marked as 'Not Going'" at bounding box center [974, 394] width 11 height 11
checkbox input "true"
click at [1050, 413] on label "Hide events marked as 'Canceled'" at bounding box center [1067, 418] width 171 height 17
click at [980, 413] on input "Hide events marked as 'Canceled'" at bounding box center [974, 416] width 11 height 11
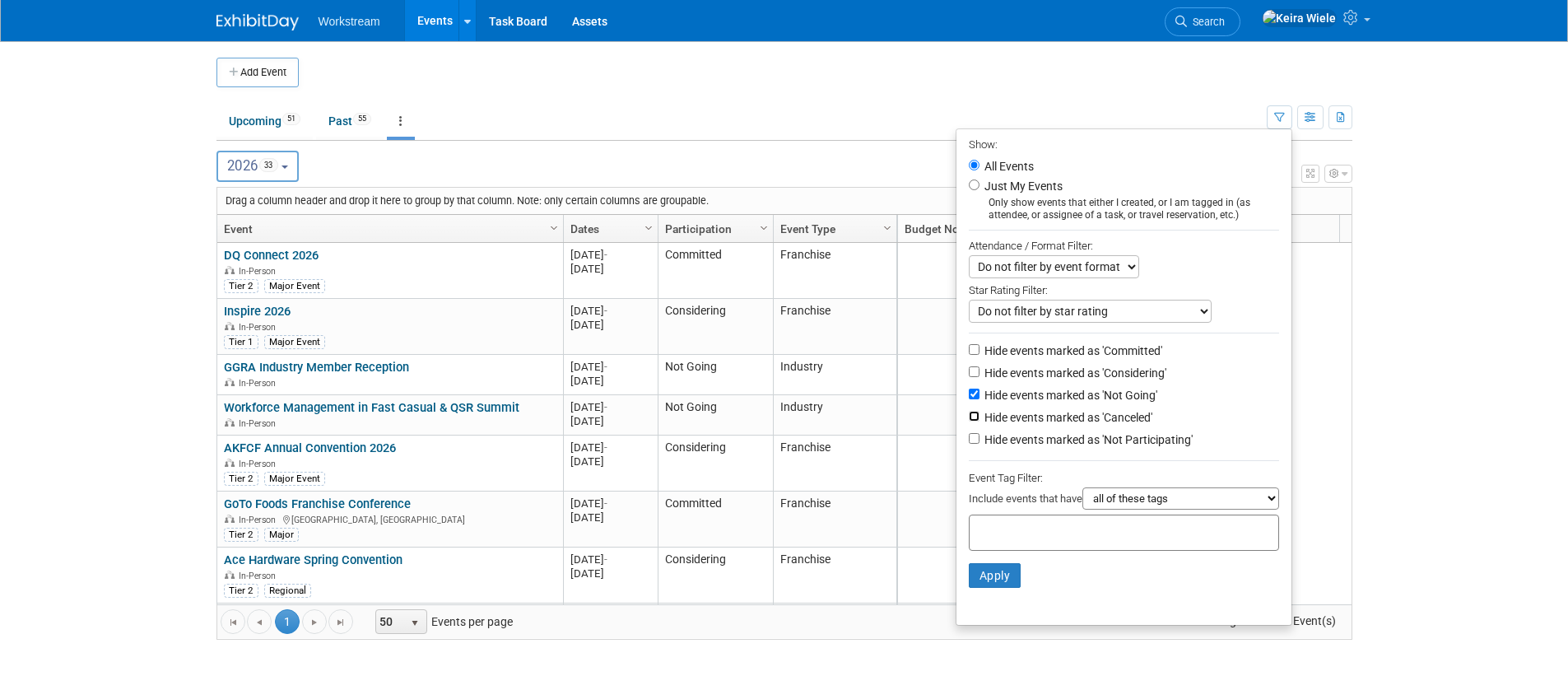
checkbox input "true"
click at [1054, 435] on label "Hide events marked as 'Not Participating'" at bounding box center [1087, 439] width 212 height 17
click at [980, 435] on input "Hide events marked as 'Not Participating'" at bounding box center [974, 438] width 11 height 11
checkbox input "true"
click at [992, 573] on button "Apply" at bounding box center [995, 576] width 53 height 25
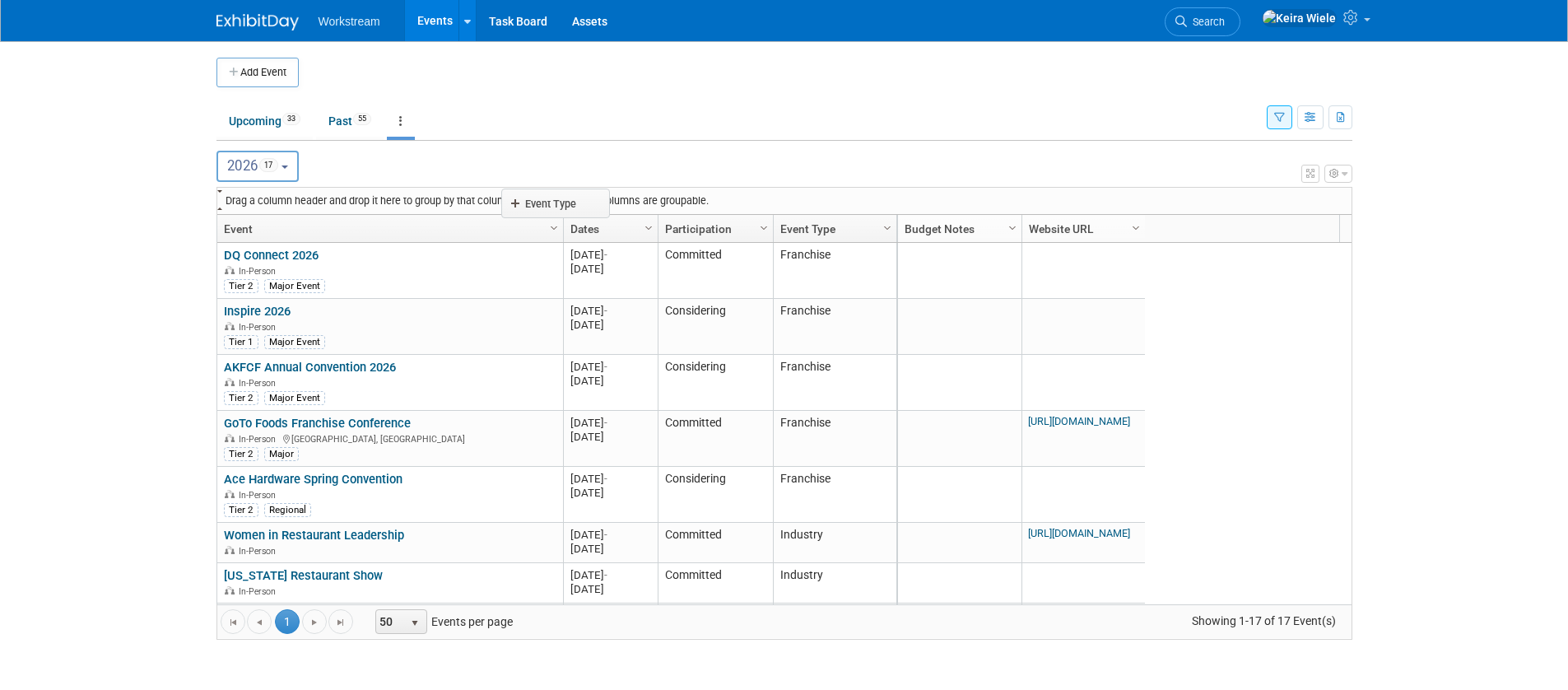
drag, startPoint x: 835, startPoint y: 237, endPoint x: 563, endPoint y: 210, distance: 273.3
click at [563, 210] on body "Workstream Events Add Event Bulk Upload Events Shareable Event Boards Recently …" at bounding box center [784, 345] width 1568 height 690
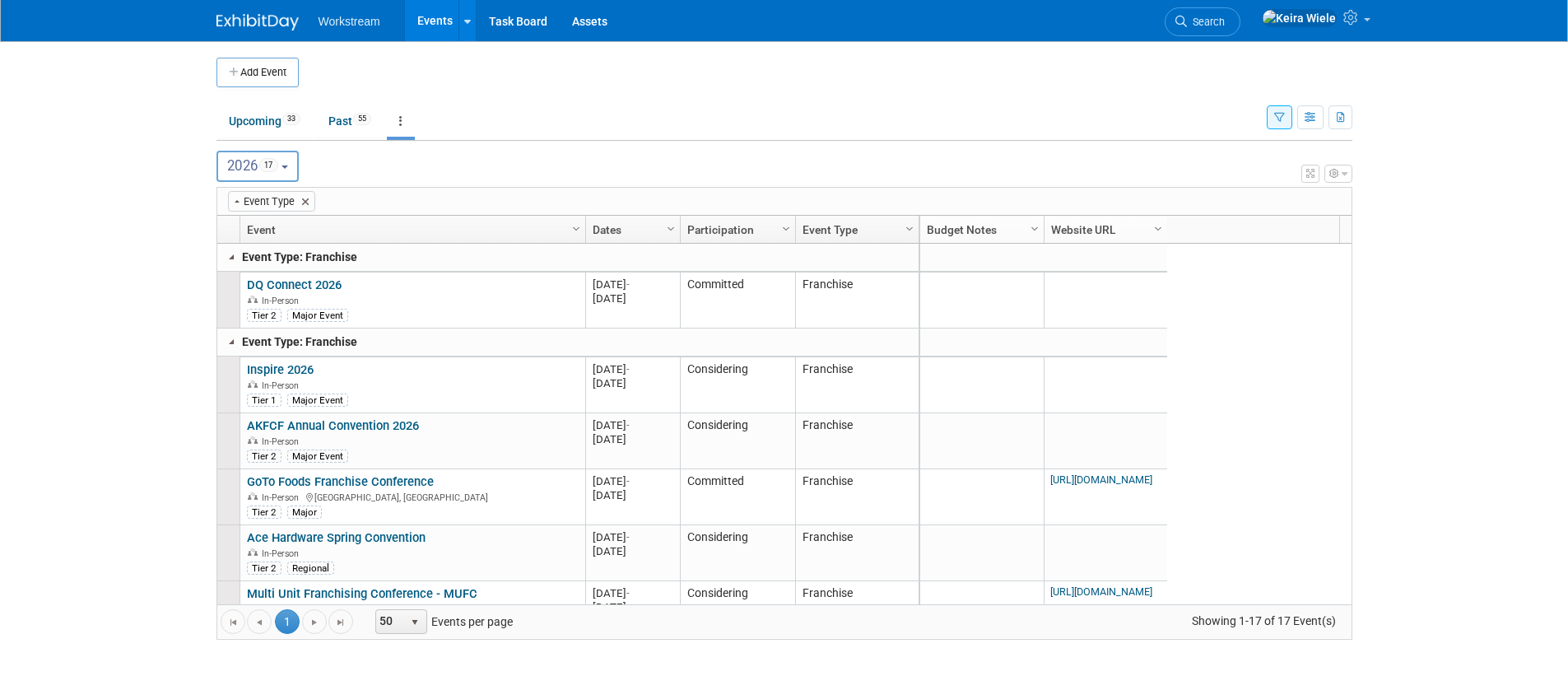
click at [295, 240] on link "Event" at bounding box center [411, 230] width 328 height 28
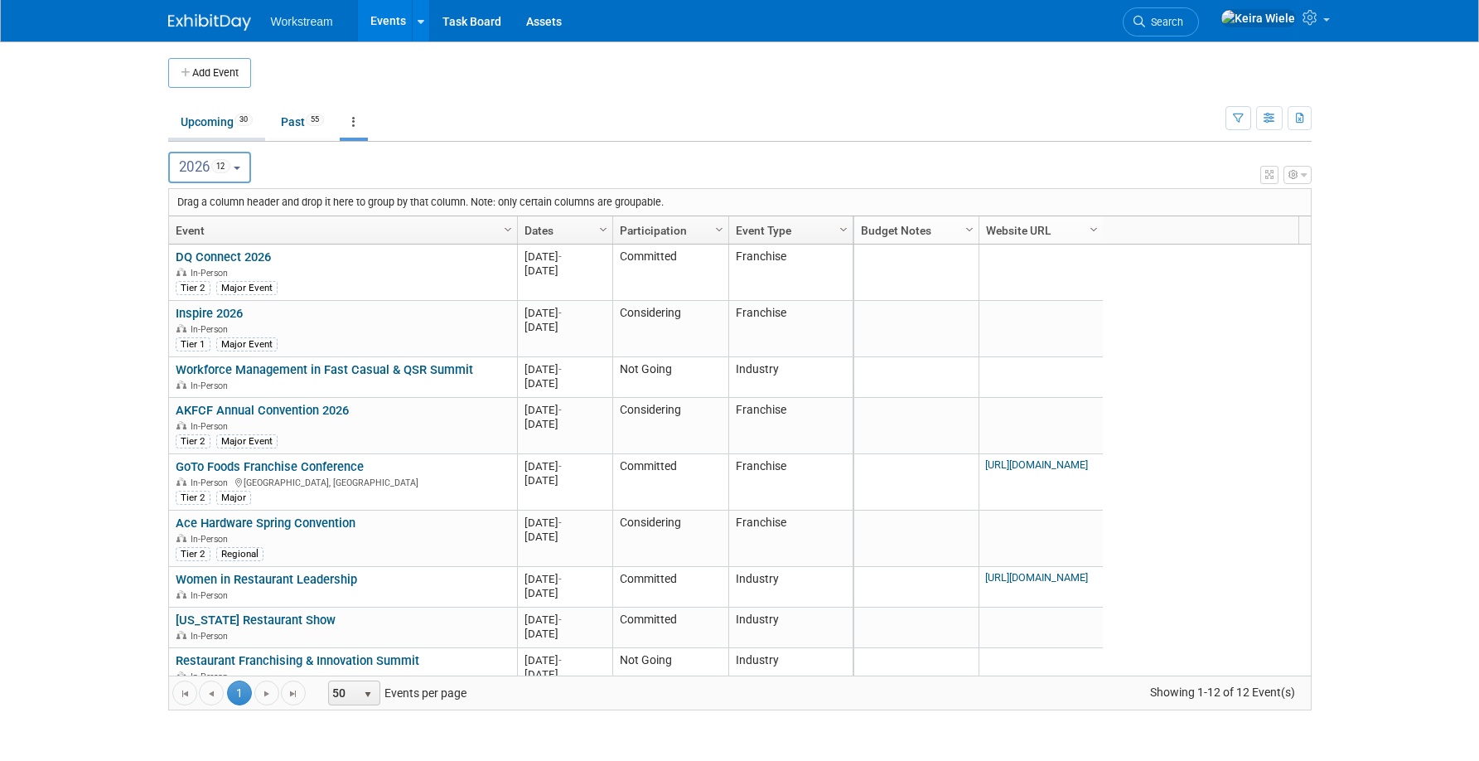
click at [222, 130] on link "Upcoming 30" at bounding box center [216, 121] width 97 height 31
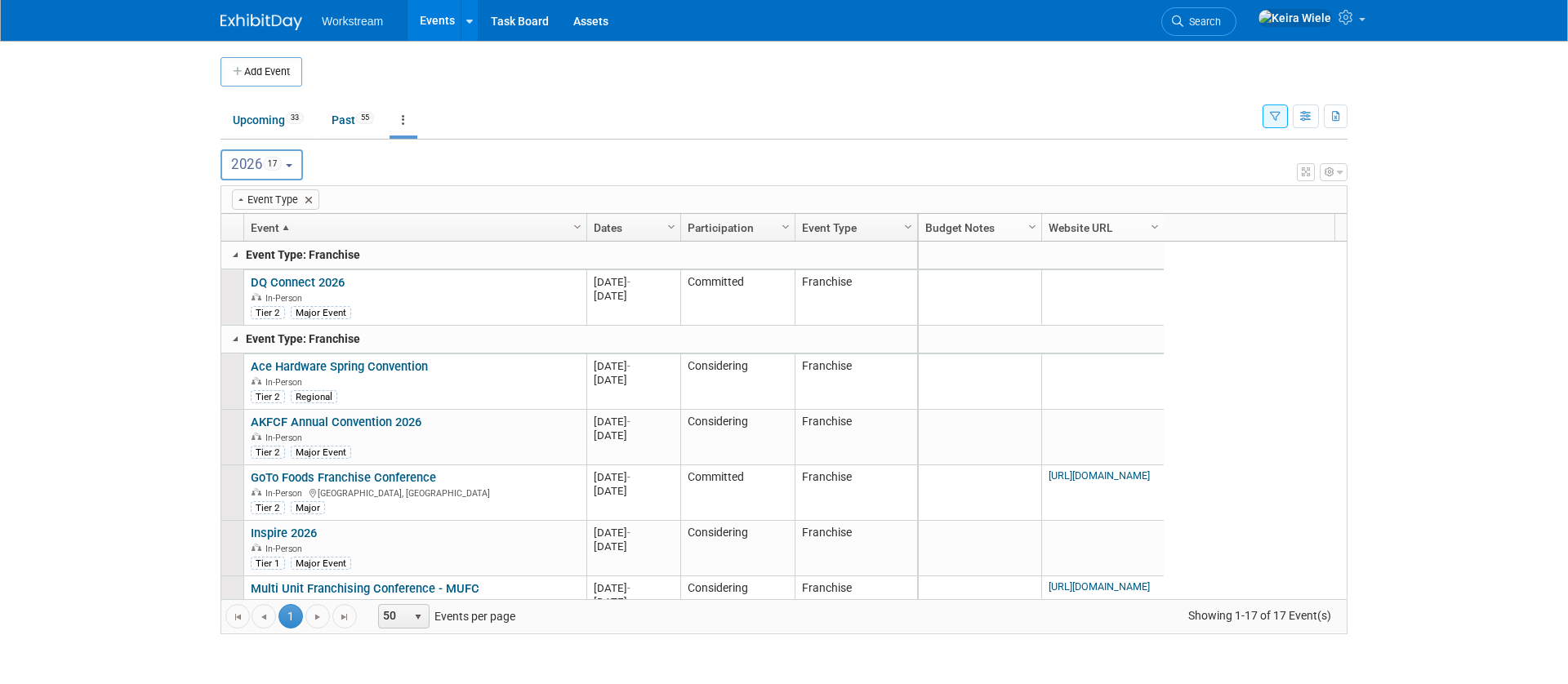
scroll to position [514, 0]
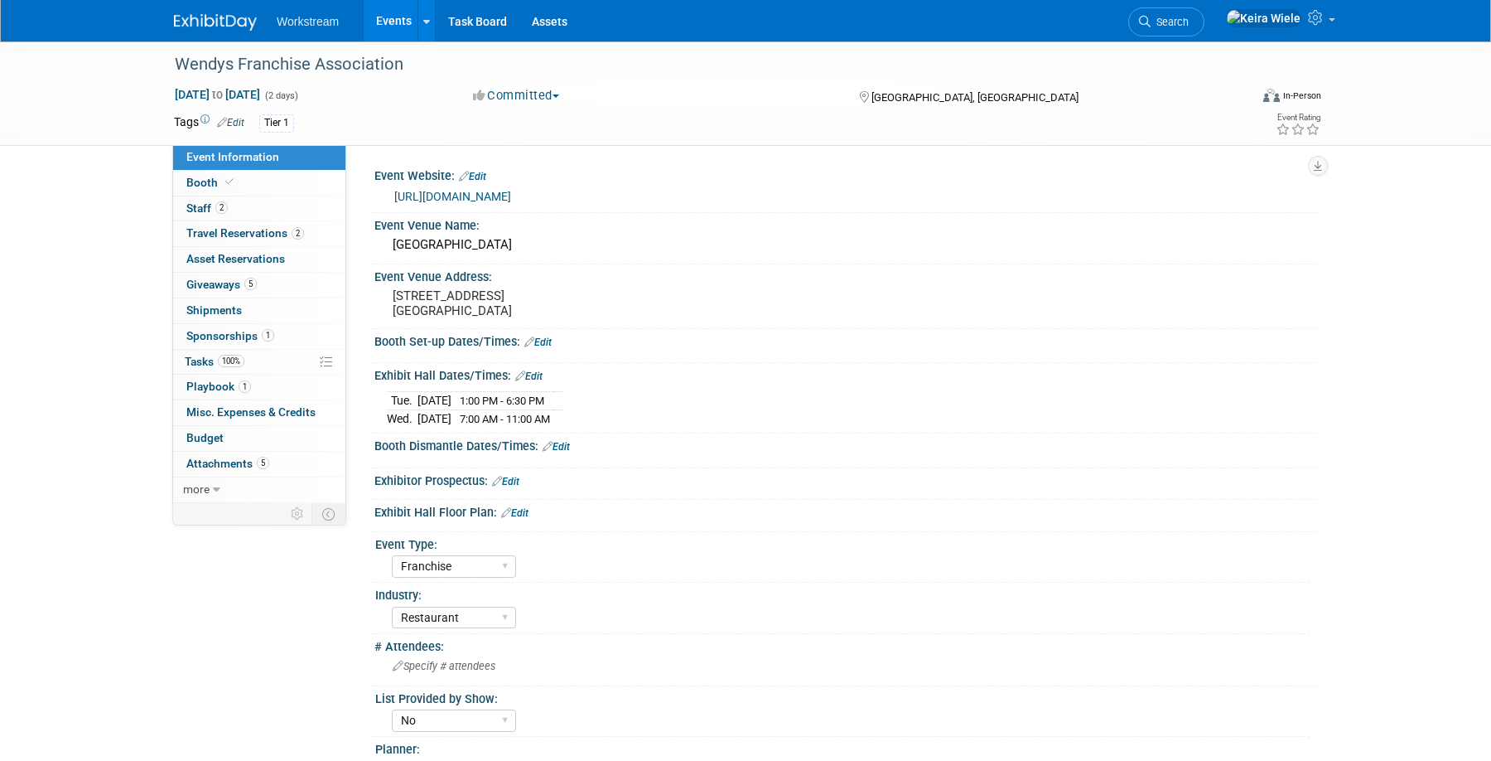
select select "Franchise"
select select "Restaurant"
select select "No"
select select "[PERSON_NAME]"
click at [306, 28] on ul "Workstream Events Add Event Bulk Upload Events Shareable Event Boards Recently …" at bounding box center [434, 20] width 315 height 41
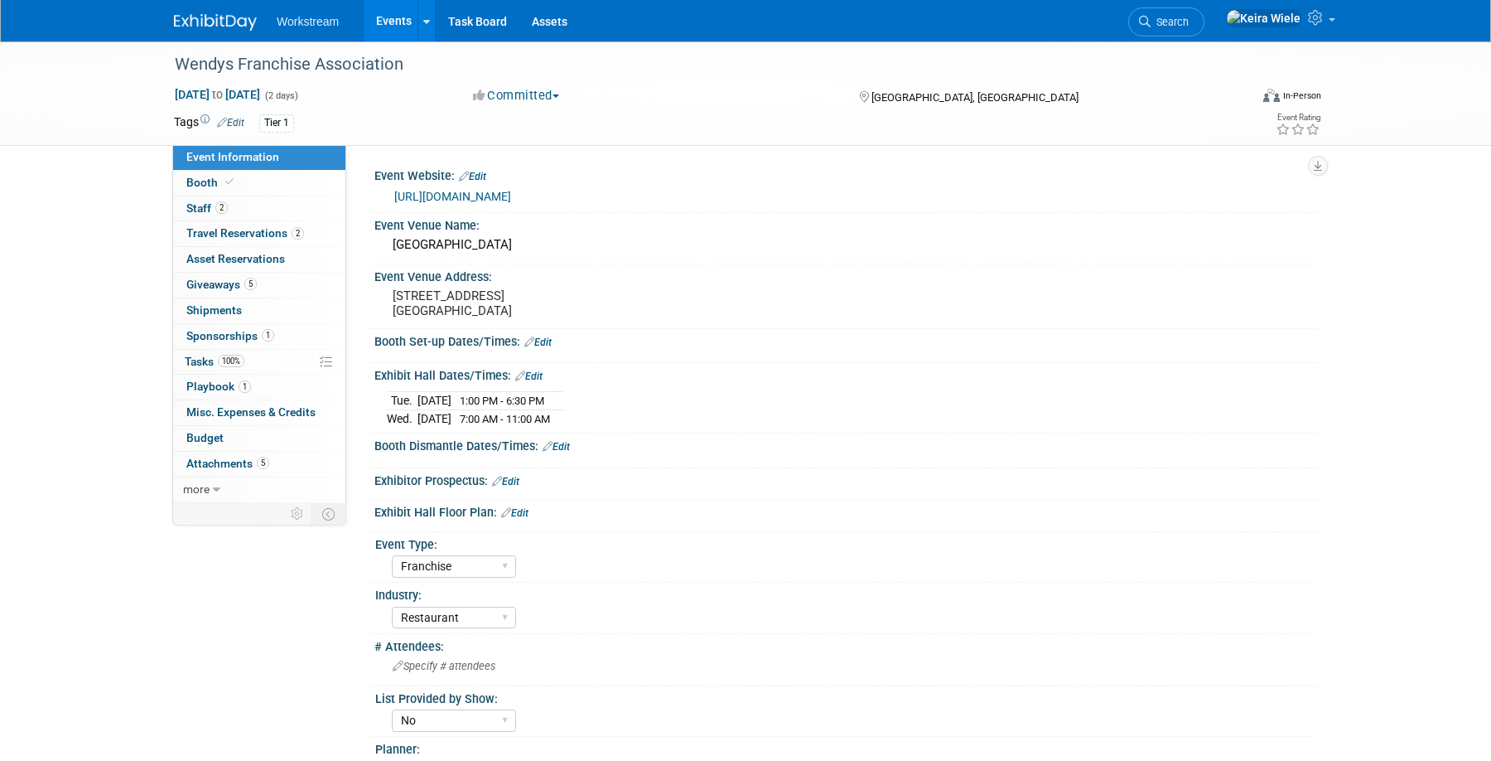
click at [378, 27] on link "Events" at bounding box center [394, 20] width 60 height 41
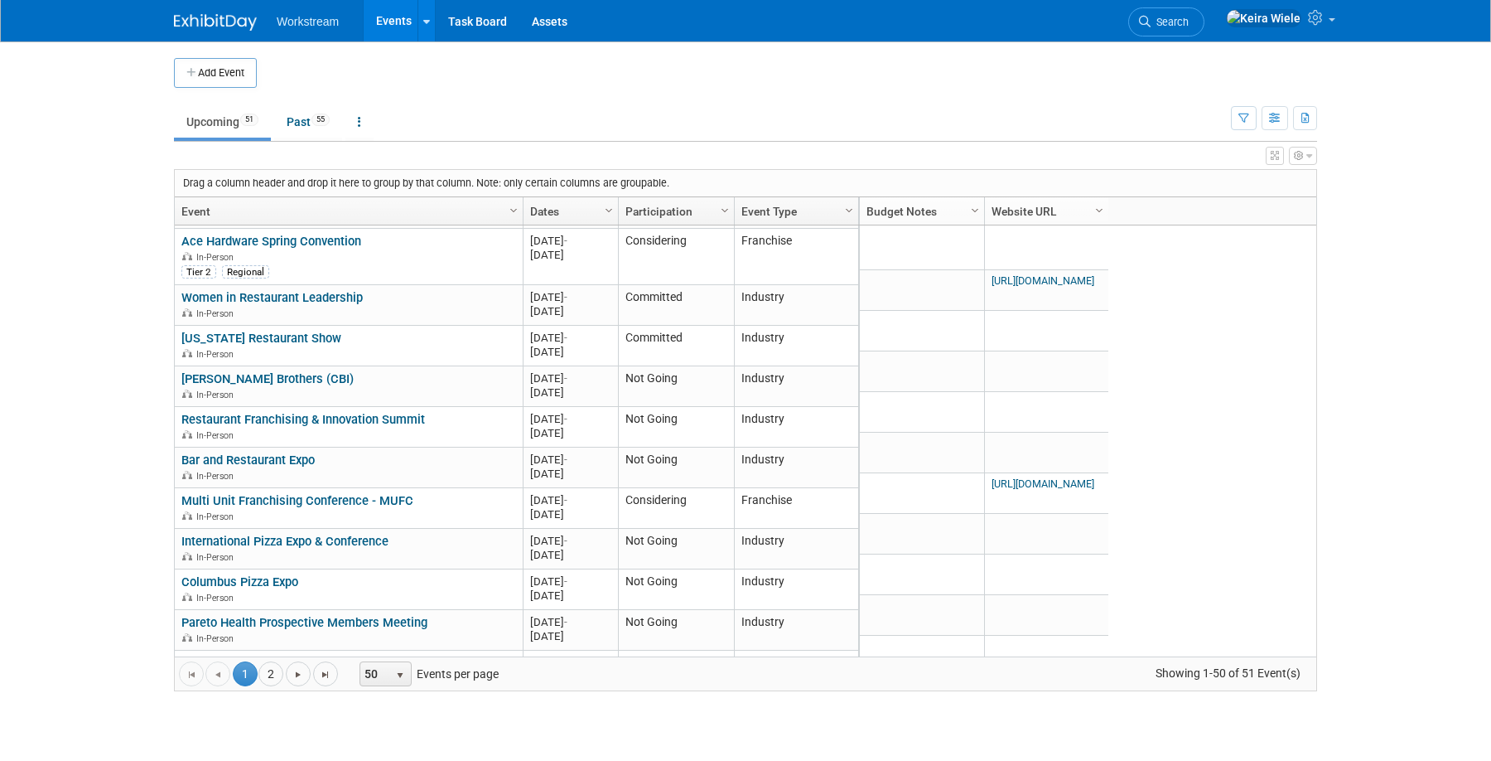
scroll to position [1853, 0]
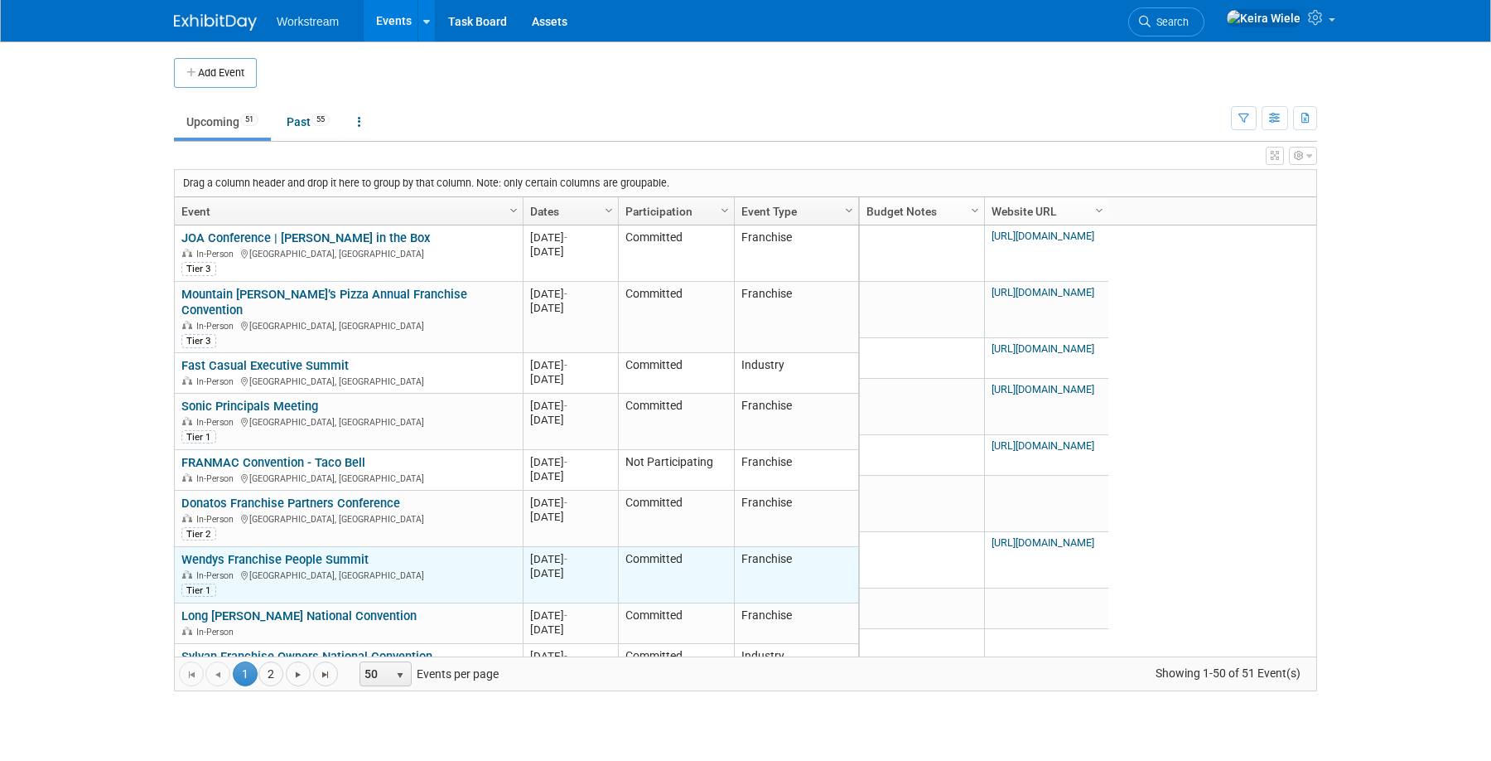
click at [342, 552] on link "Wendys Franchise People Summit" at bounding box center [274, 559] width 187 height 15
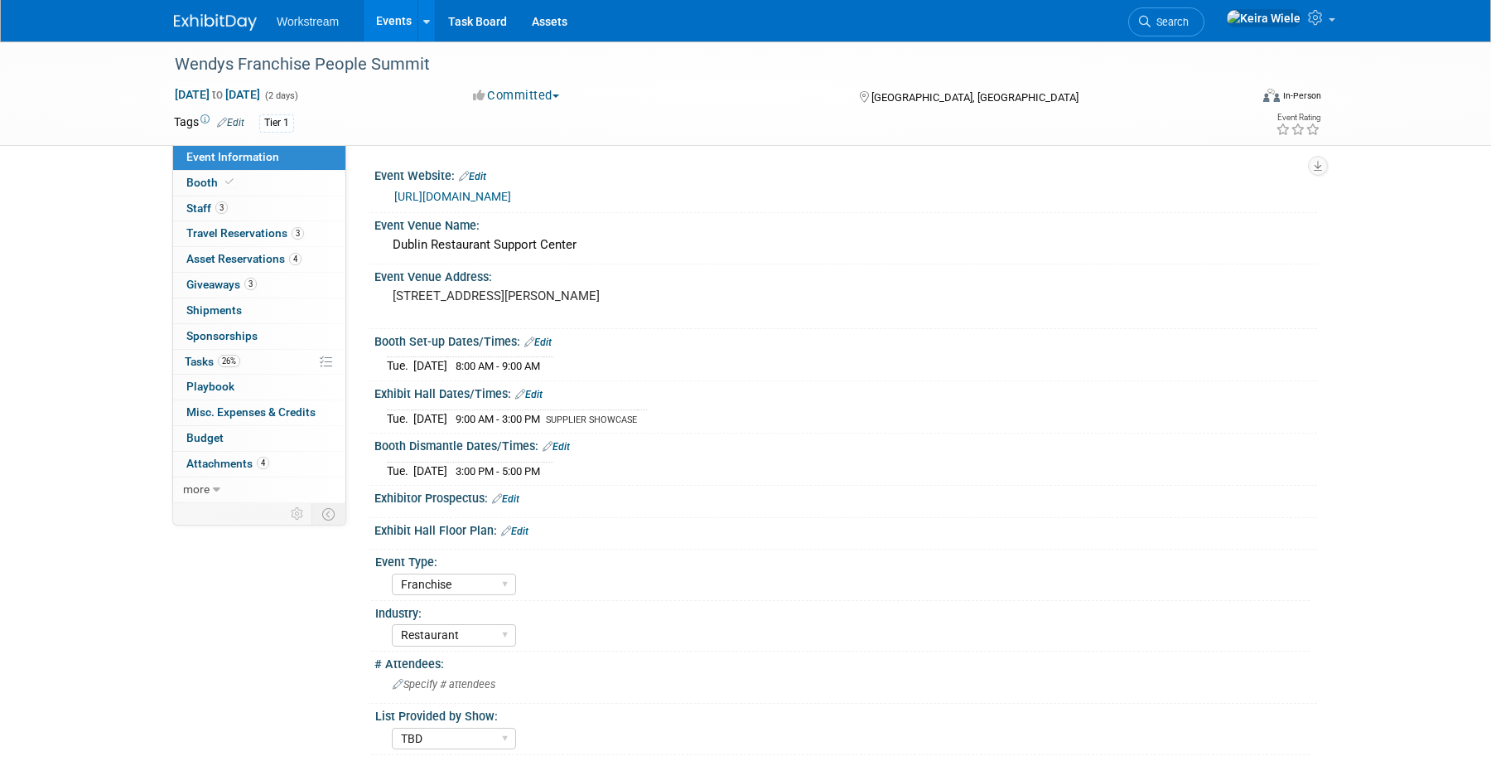
select select "Franchise"
select select "Restaurant"
select select "TBD"
select select "[PERSON_NAME]"
click at [511, 202] on link "[URL][DOMAIN_NAME]" at bounding box center [452, 196] width 117 height 13
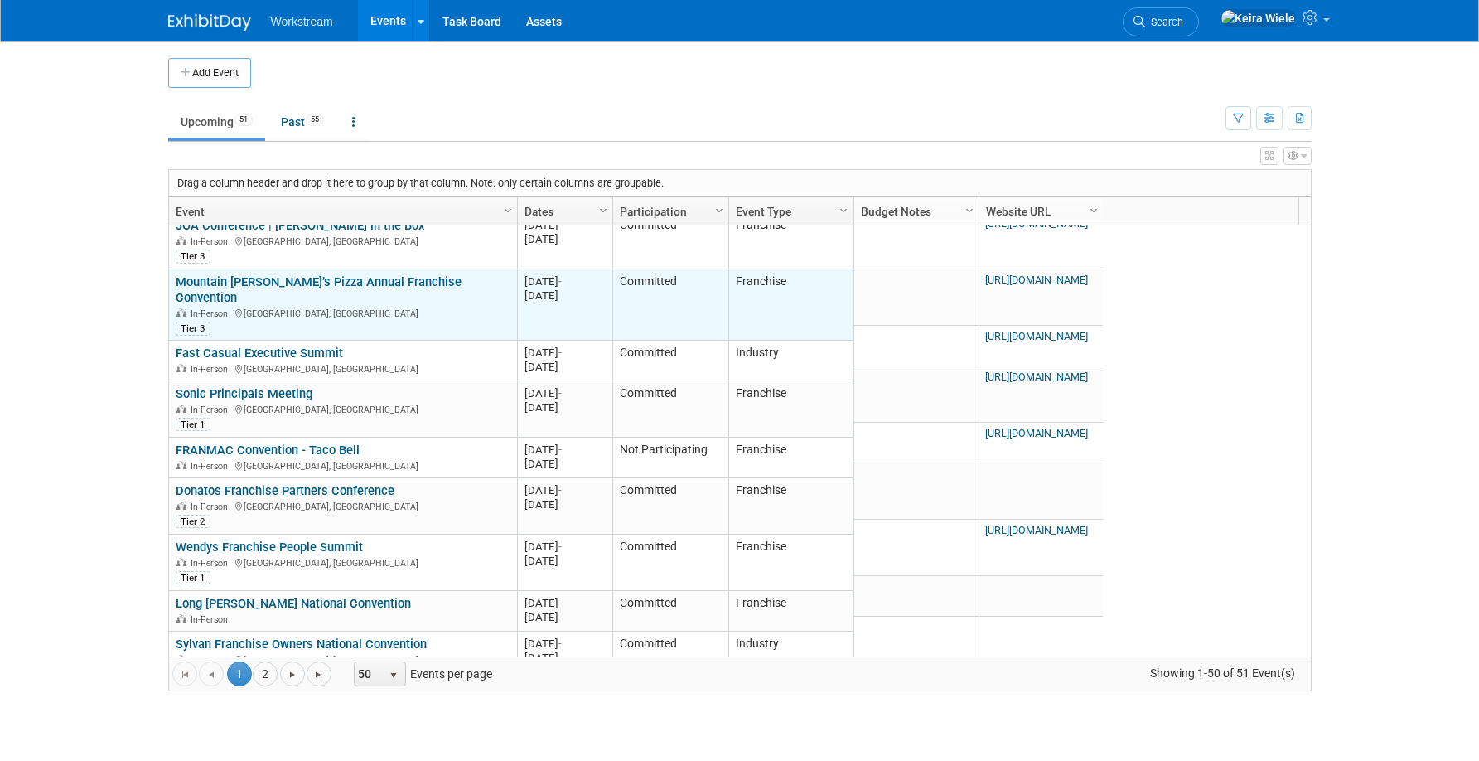
scroll to position [17, 0]
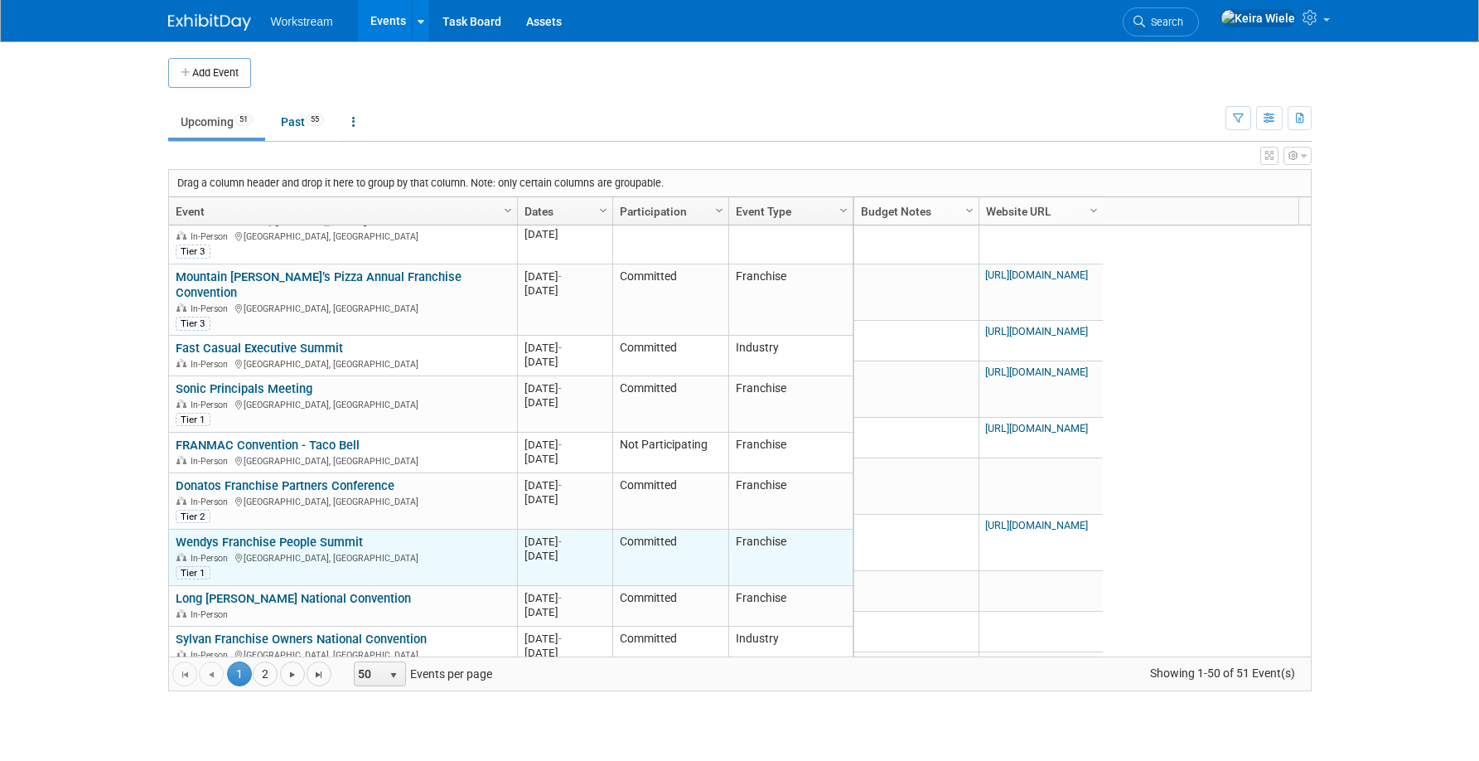
click at [341, 534] on link "Wendys Franchise People Summit" at bounding box center [269, 541] width 187 height 15
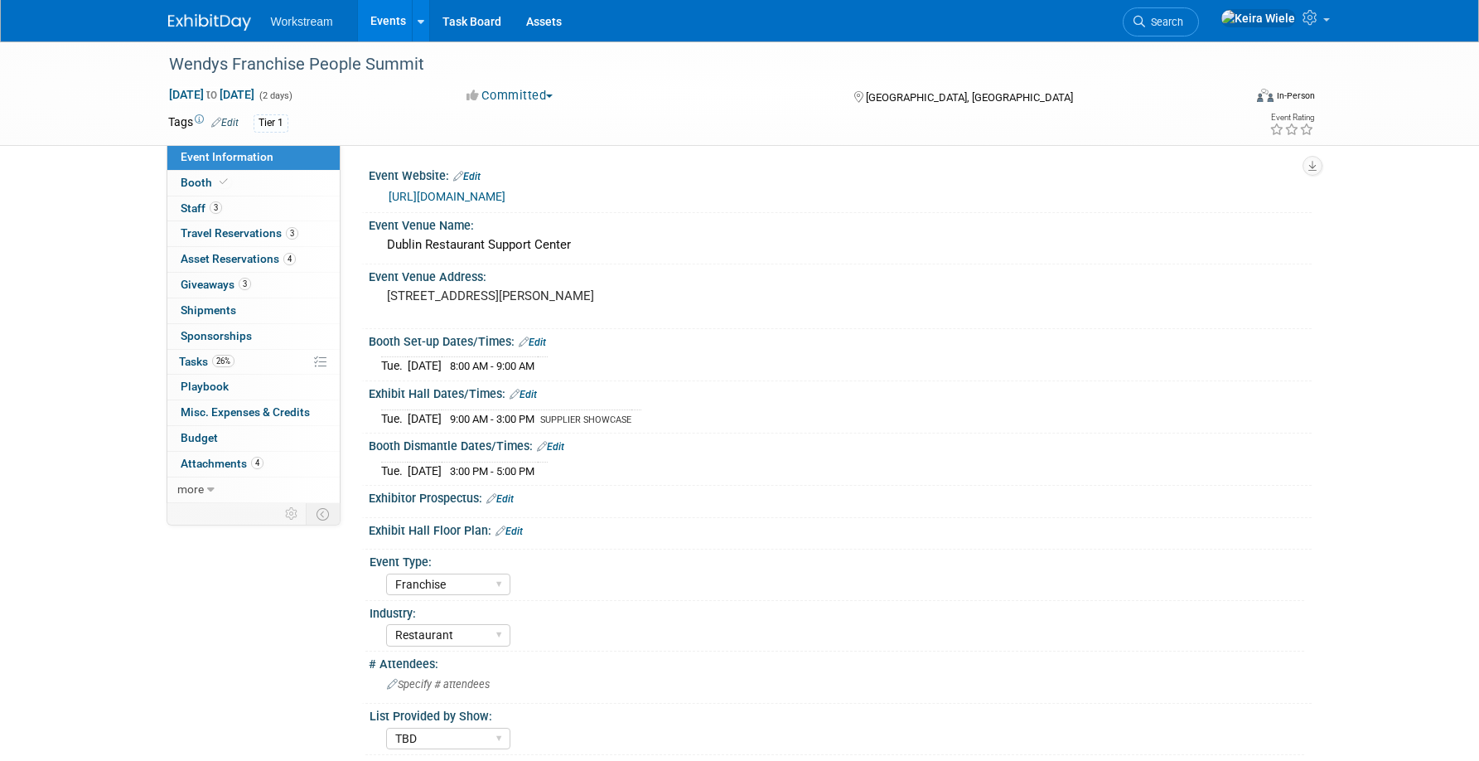
select select "Franchise"
select select "Restaurant"
select select "TBD"
select select "[PERSON_NAME]"
